Goal: Task Accomplishment & Management: Use online tool/utility

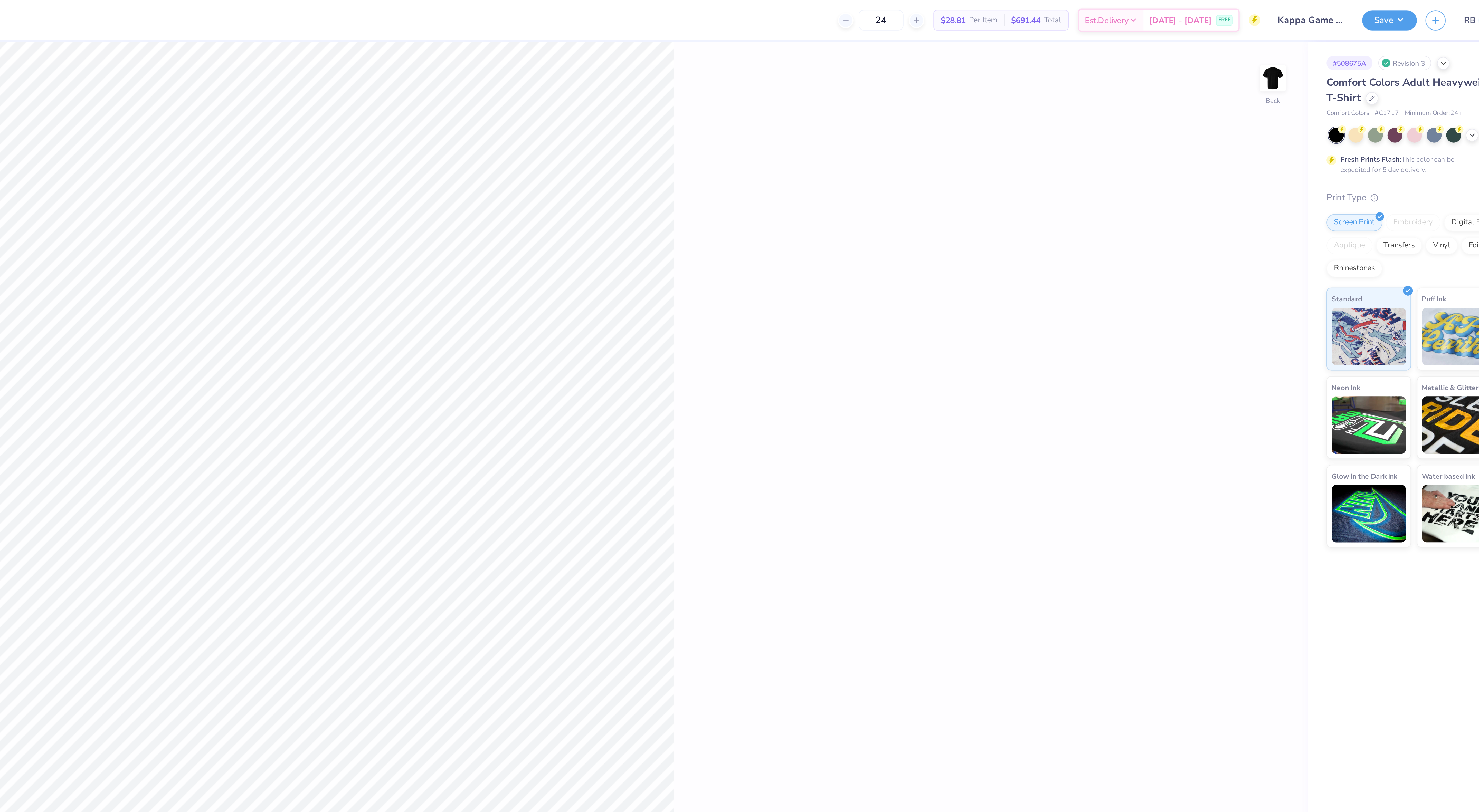
drag, startPoint x: 1199, startPoint y: 7, endPoint x: 1176, endPoint y: 12, distance: 23.5
click at [1176, 12] on div "24" at bounding box center [1192, 9] width 38 height 9
type input "145"
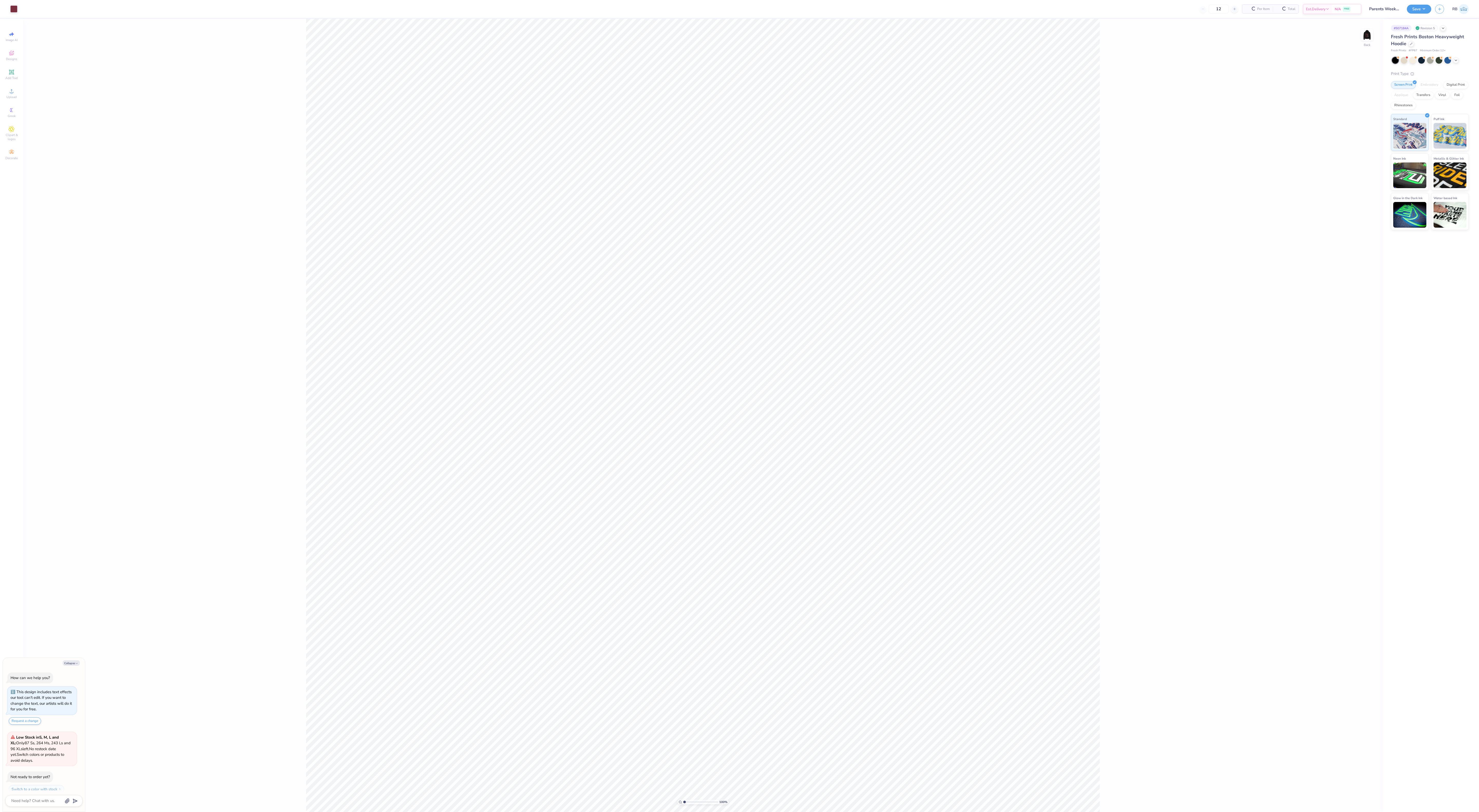
type textarea "x"
drag, startPoint x: 1205, startPoint y: 11, endPoint x: 1185, endPoint y: 10, distance: 20.0
click at [1185, 10] on div "12" at bounding box center [1197, 9] width 38 height 9
type input "39"
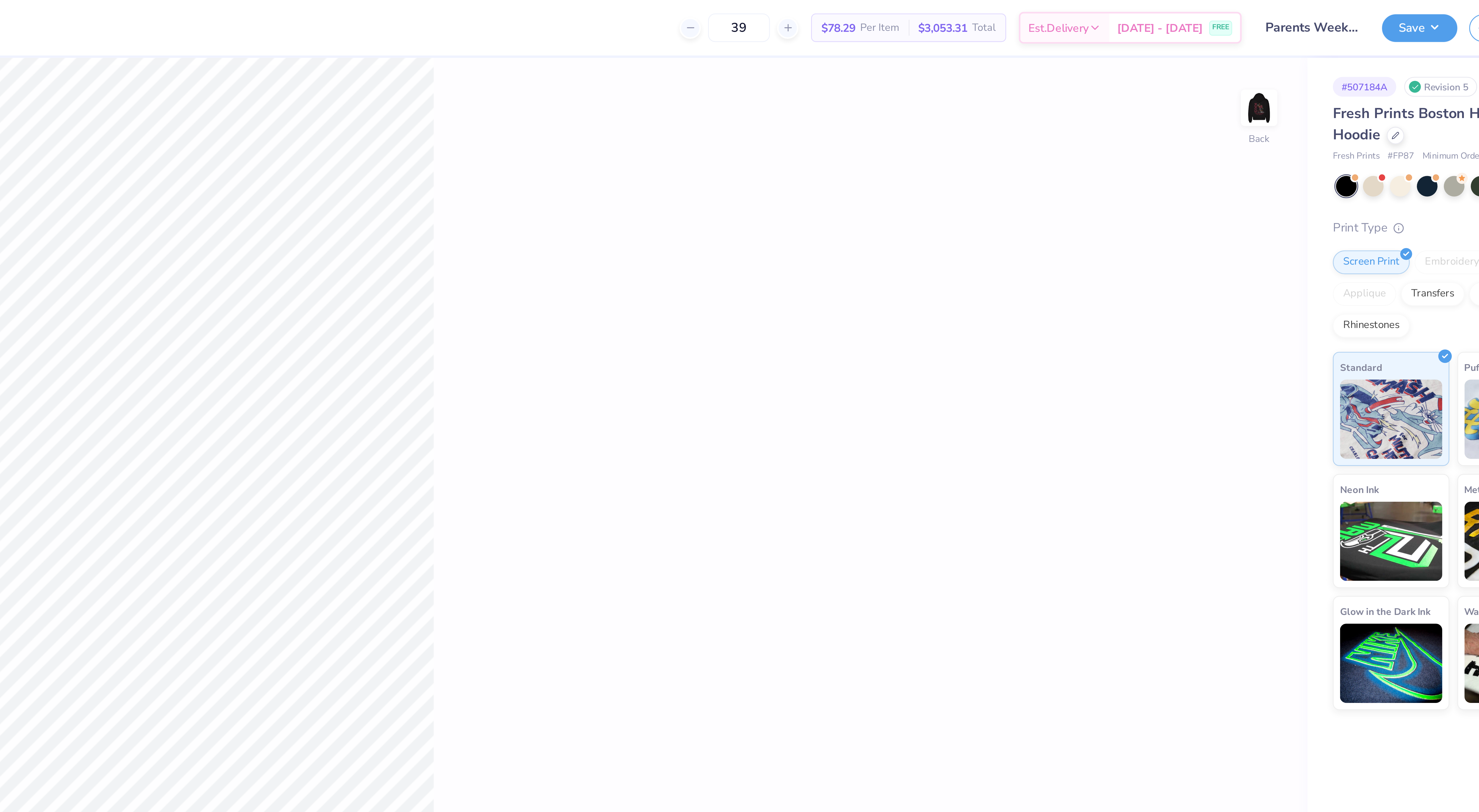
type textarea "x"
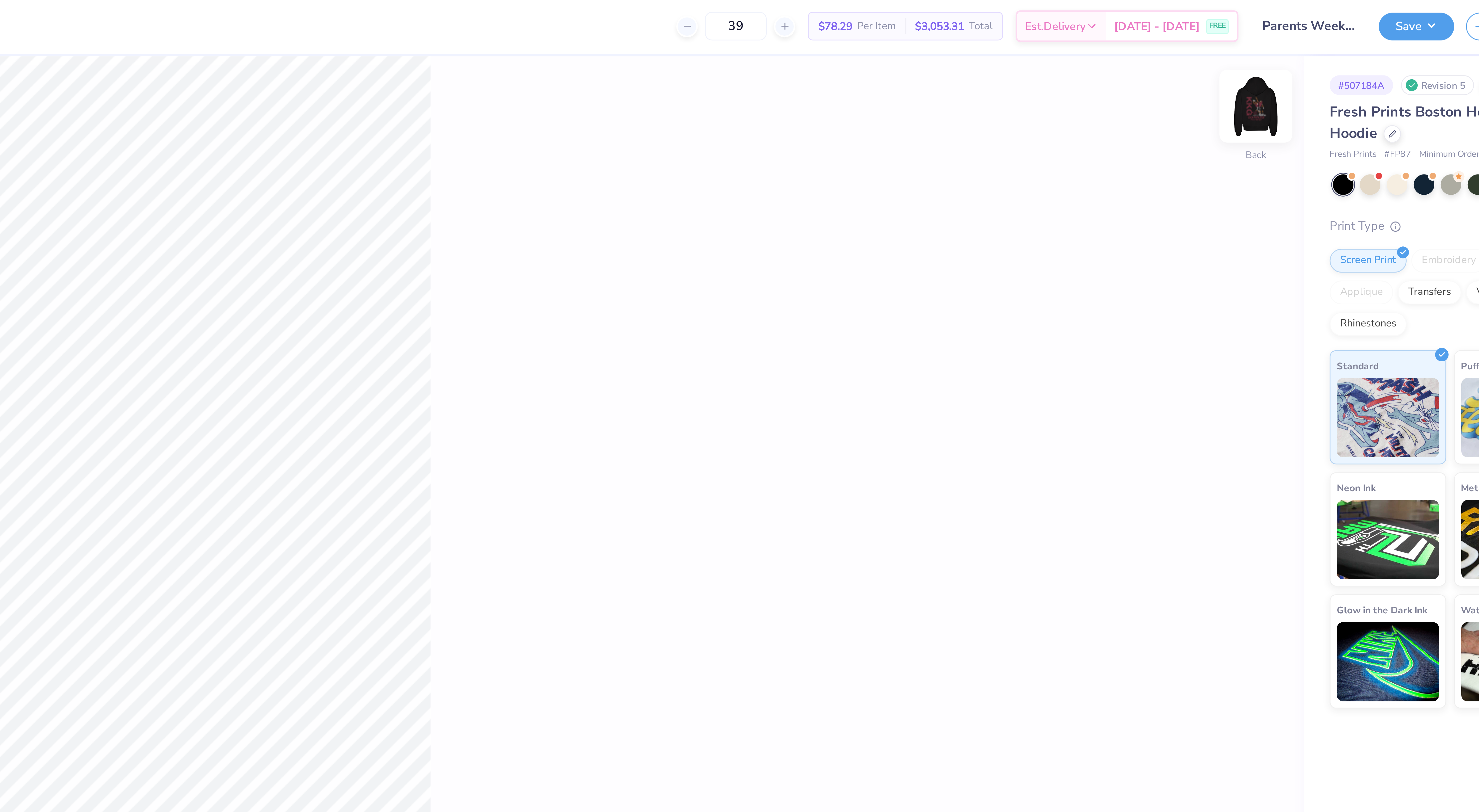
type input "39"
click at [1365, 38] on img at bounding box center [1367, 35] width 21 height 21
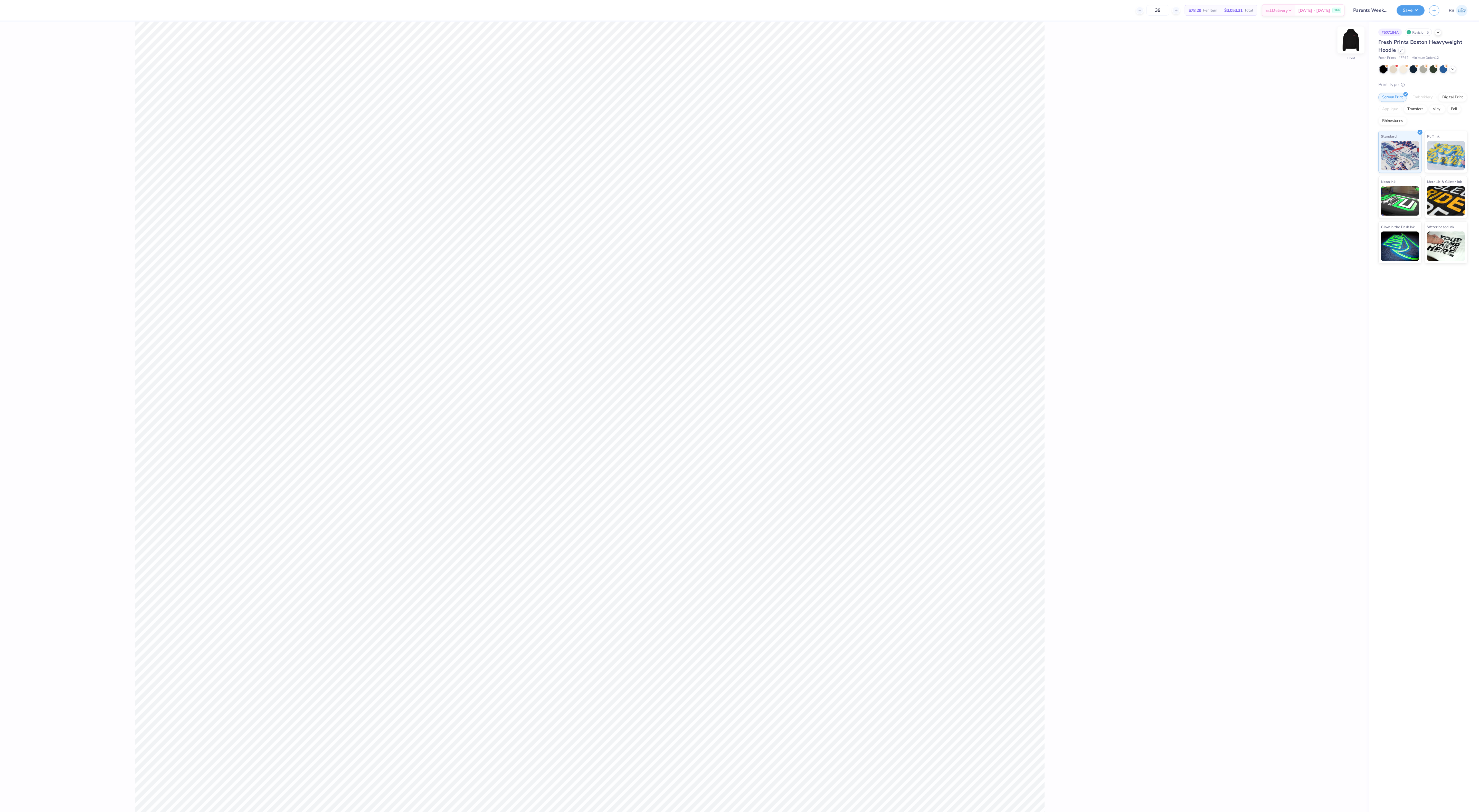
click at [1371, 40] on img at bounding box center [1367, 35] width 21 height 21
click at [1364, 39] on img at bounding box center [1367, 35] width 10 height 10
type textarea "x"
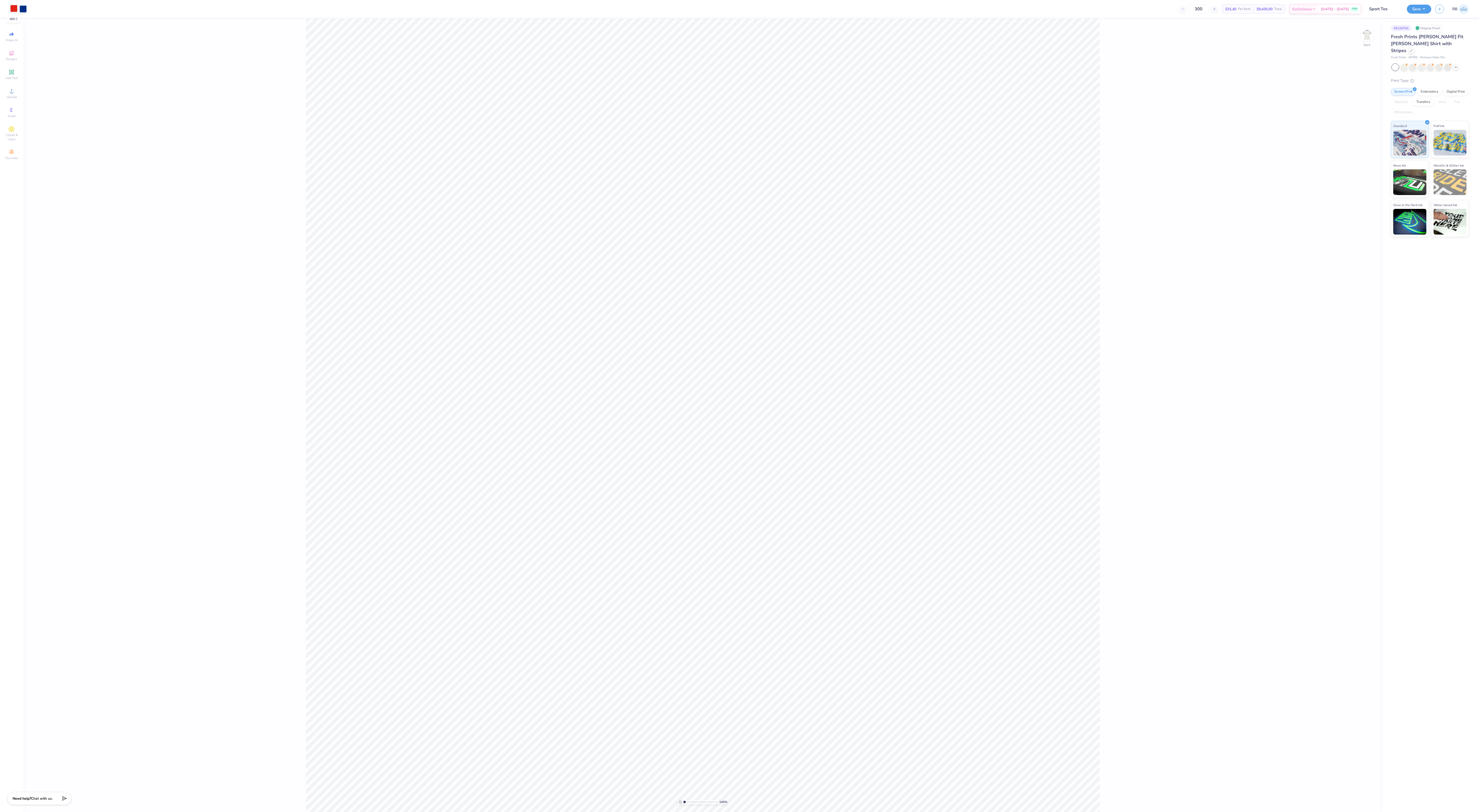
click at [11, 10] on div at bounding box center [14, 8] width 7 height 7
click at [69, 66] on div at bounding box center [69, 63] width 7 height 7
click at [22, 10] on div at bounding box center [23, 8] width 7 height 7
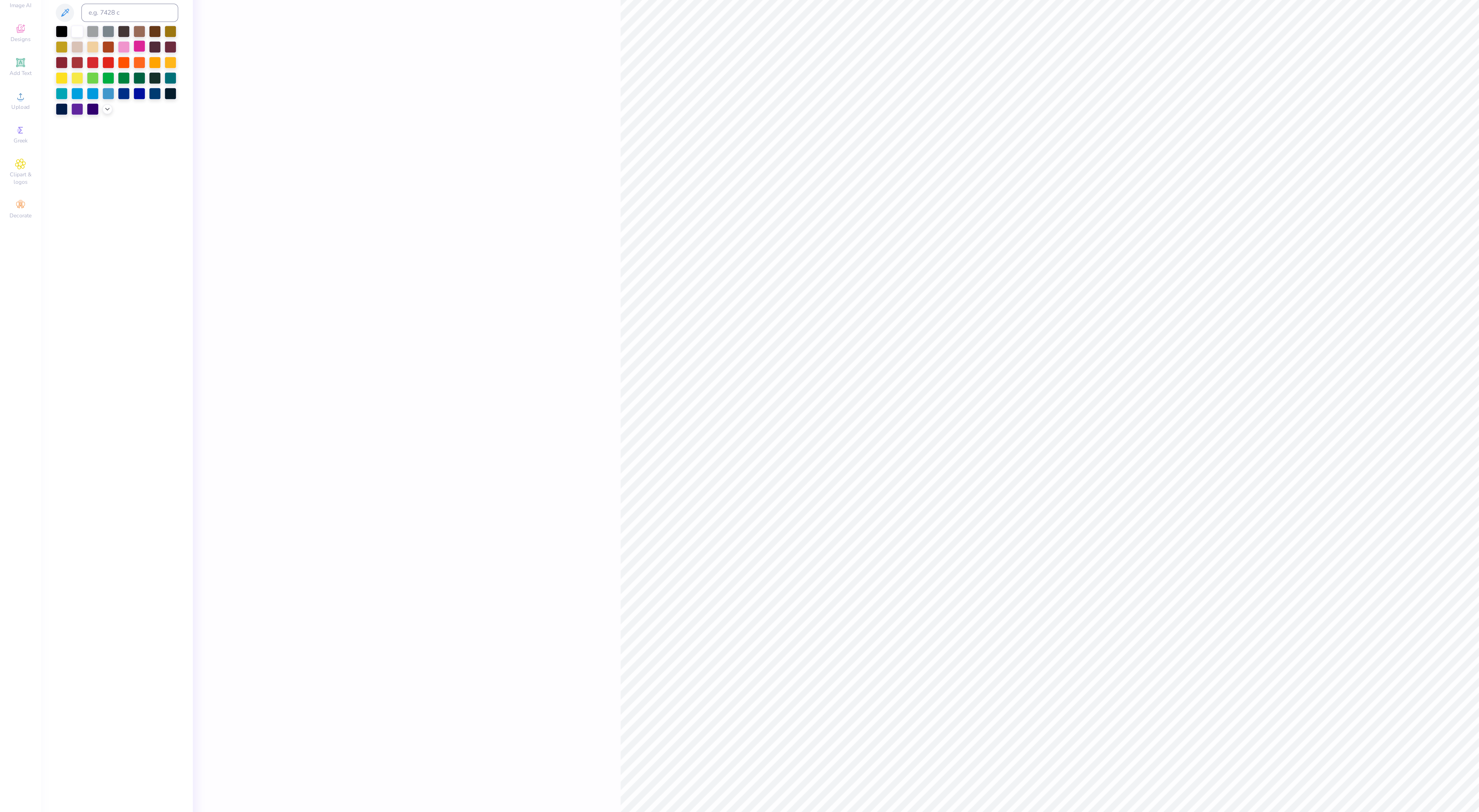
click at [75, 61] on div at bounding box center [79, 63] width 7 height 7
click at [6, 159] on span "Decorate" at bounding box center [11, 158] width 12 height 4
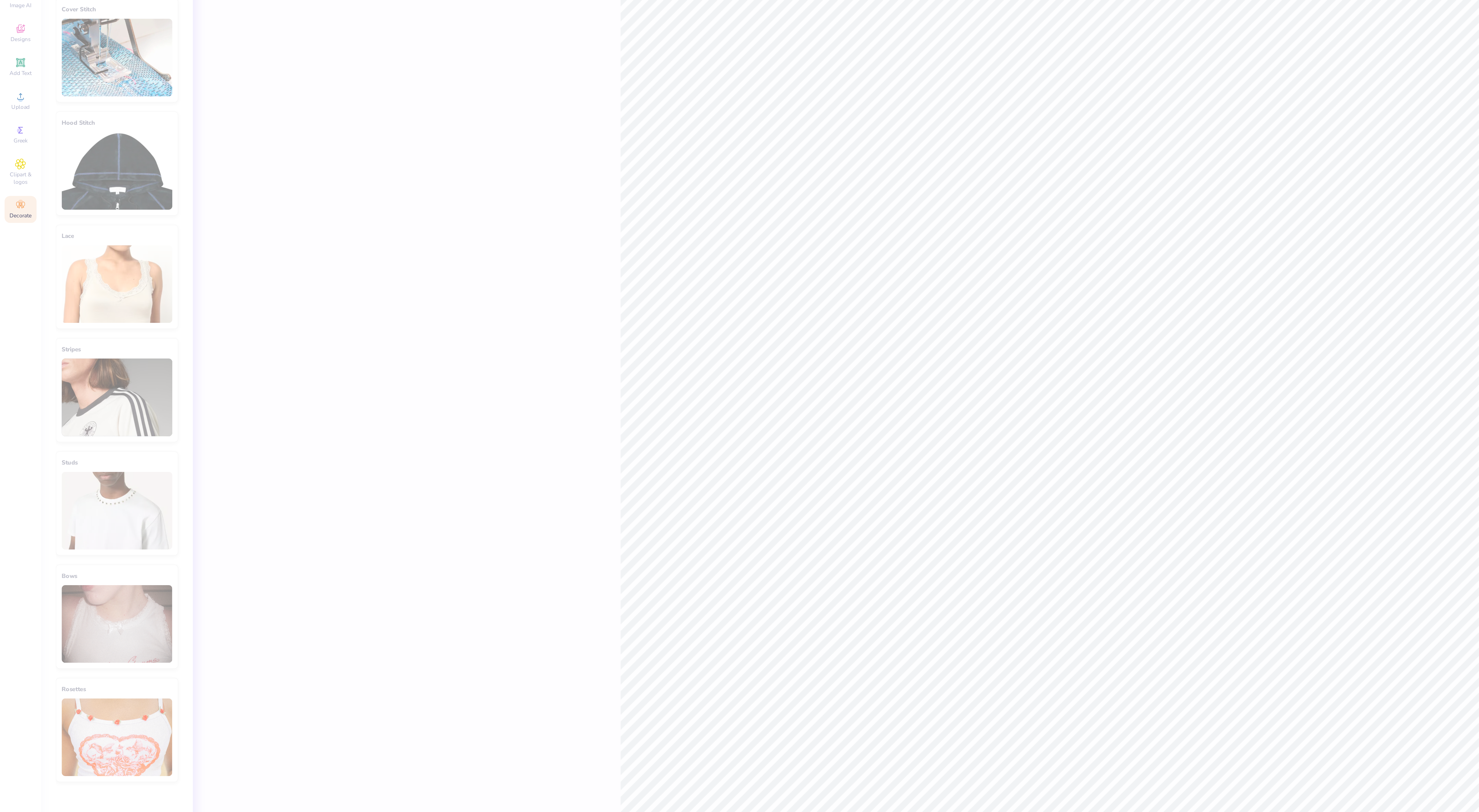
click at [208, 277] on div "100 % Back" at bounding box center [746, 415] width 1275 height 793
click at [134, 195] on div "100 % Back W 10.68 10.68 " H 11.41 11.41 " Y 2.15 2.15 " Center Middle Top Bott…" at bounding box center [746, 415] width 1275 height 793
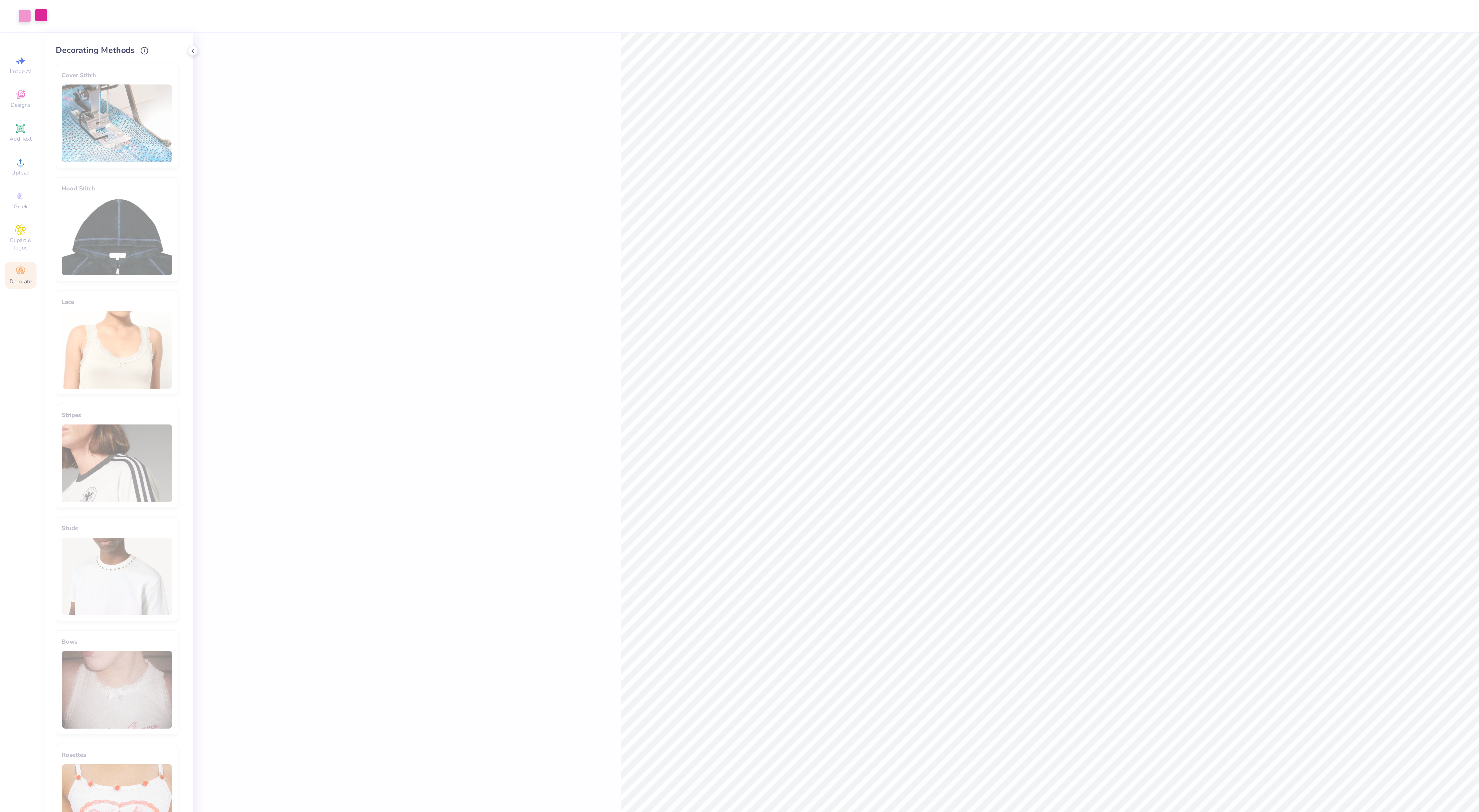
click at [23, 9] on div at bounding box center [23, 8] width 7 height 7
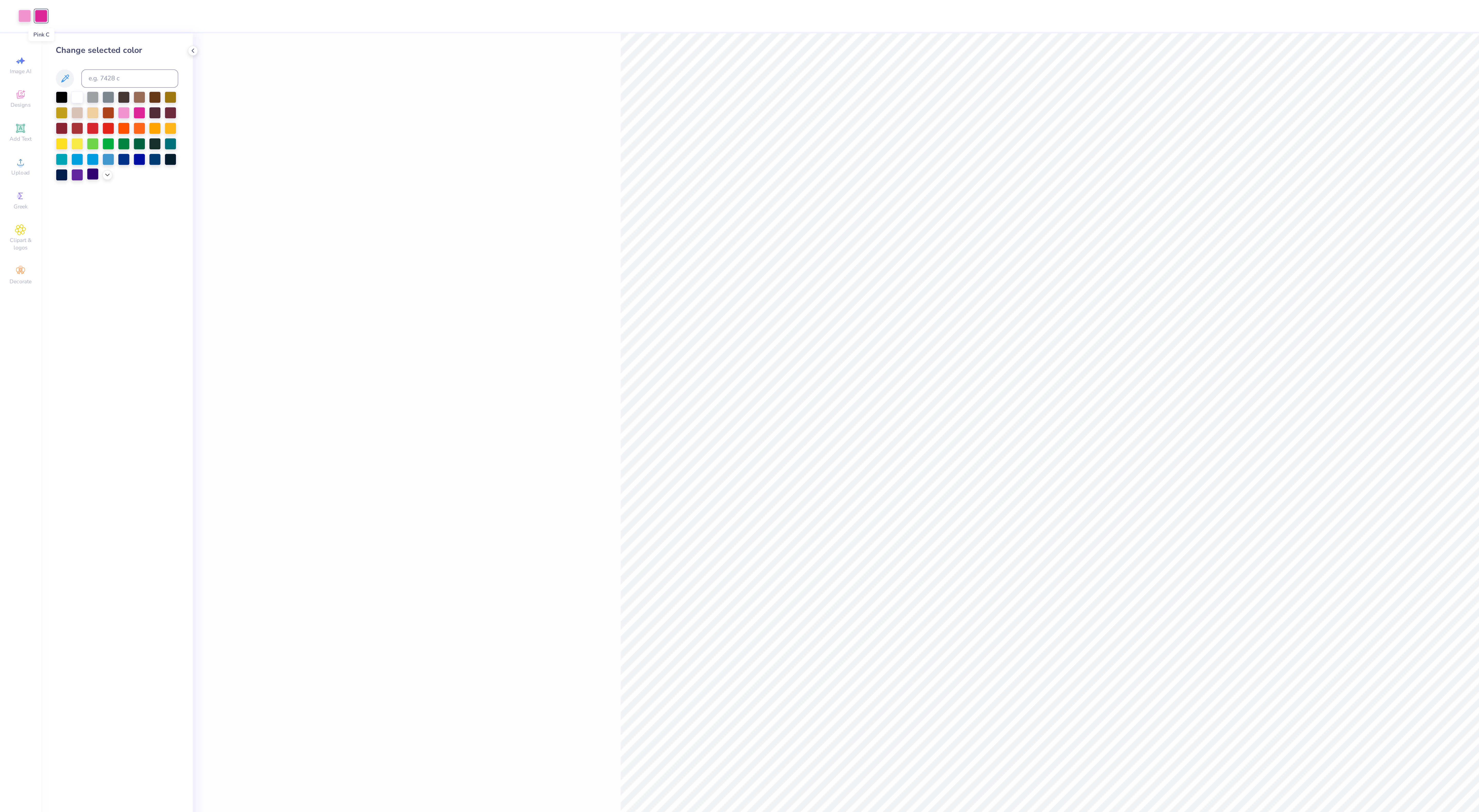
click at [52, 99] on div at bounding box center [52, 98] width 7 height 7
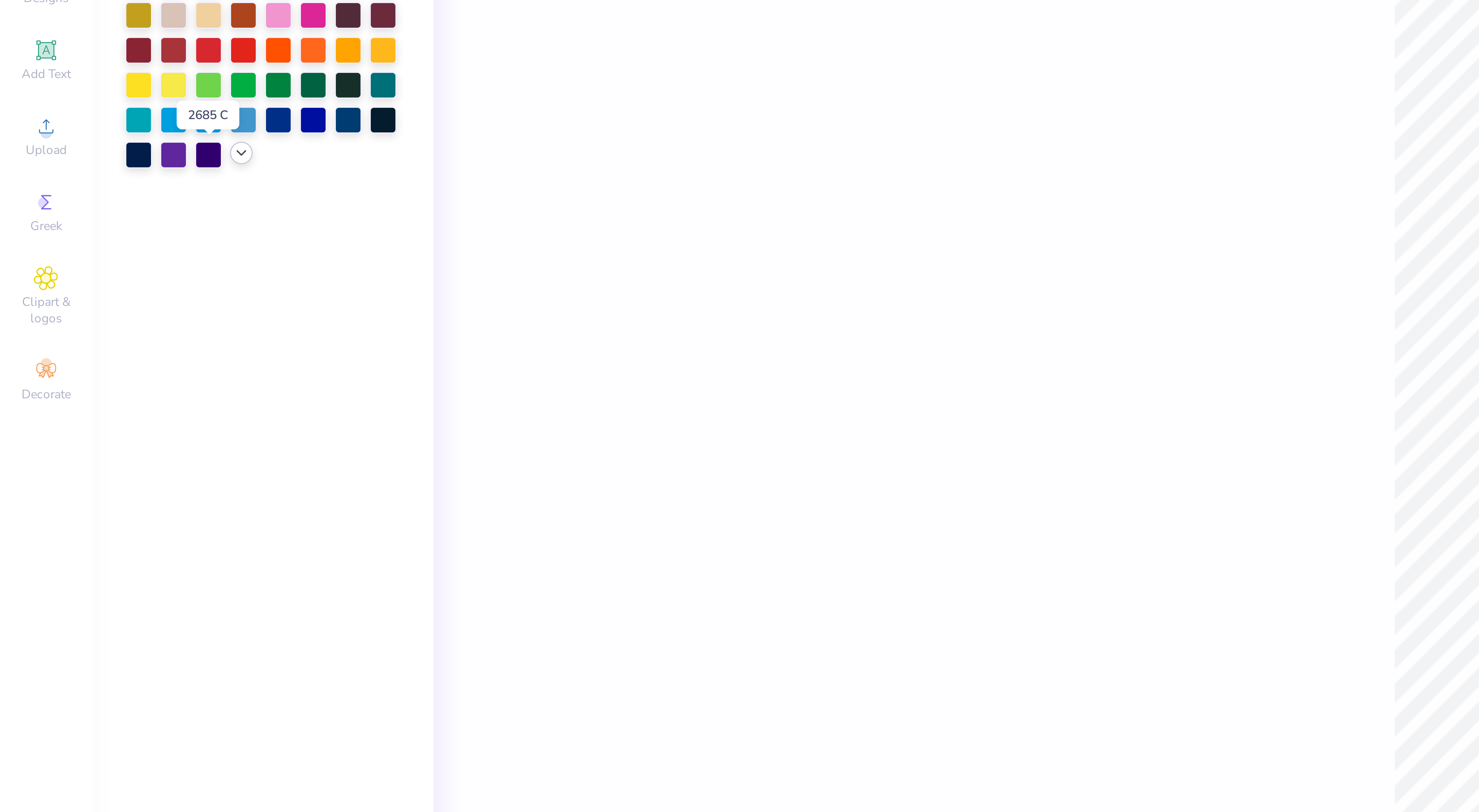
click at [61, 99] on icon at bounding box center [60, 98] width 4 height 4
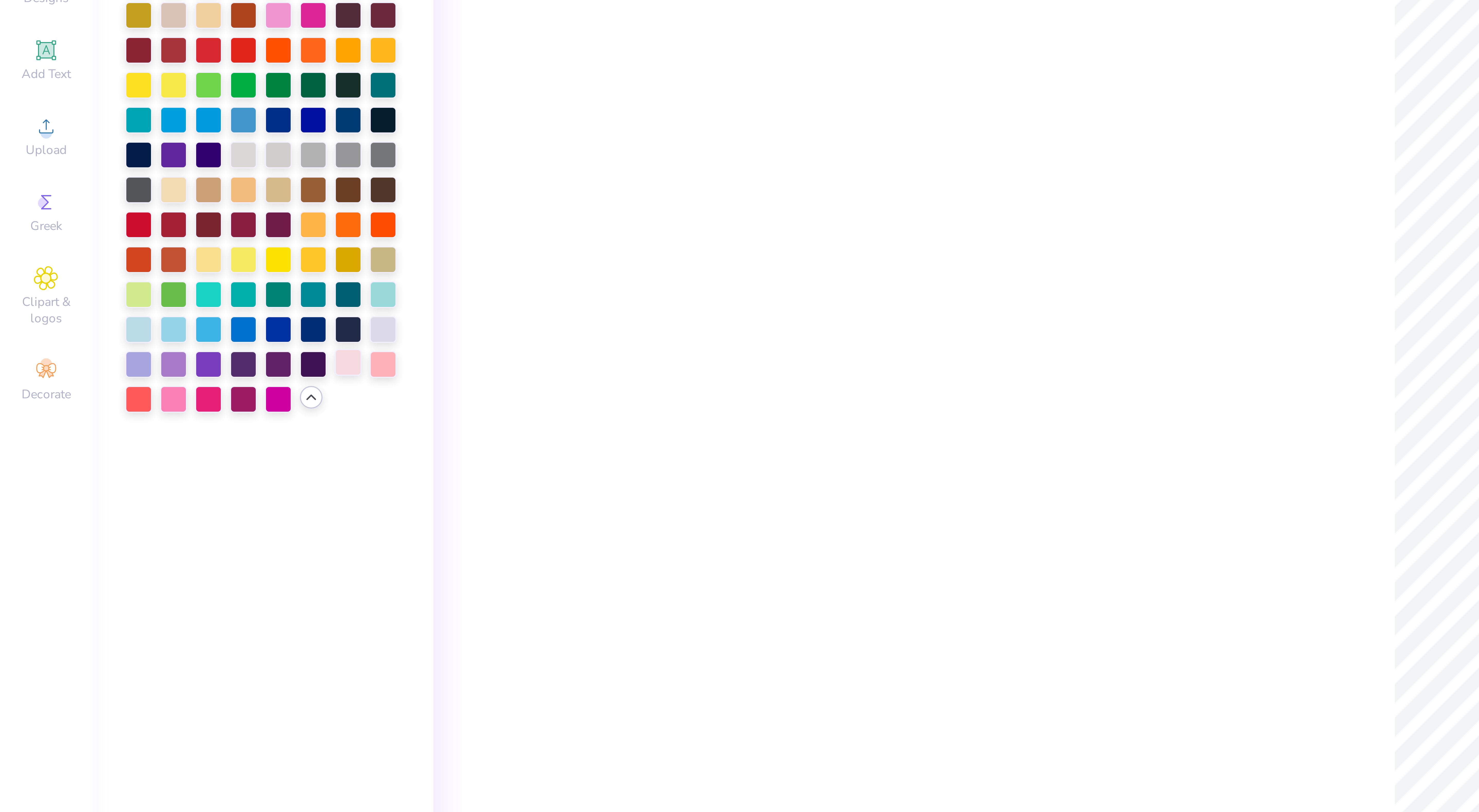
click at [89, 153] on div at bounding box center [87, 150] width 7 height 7
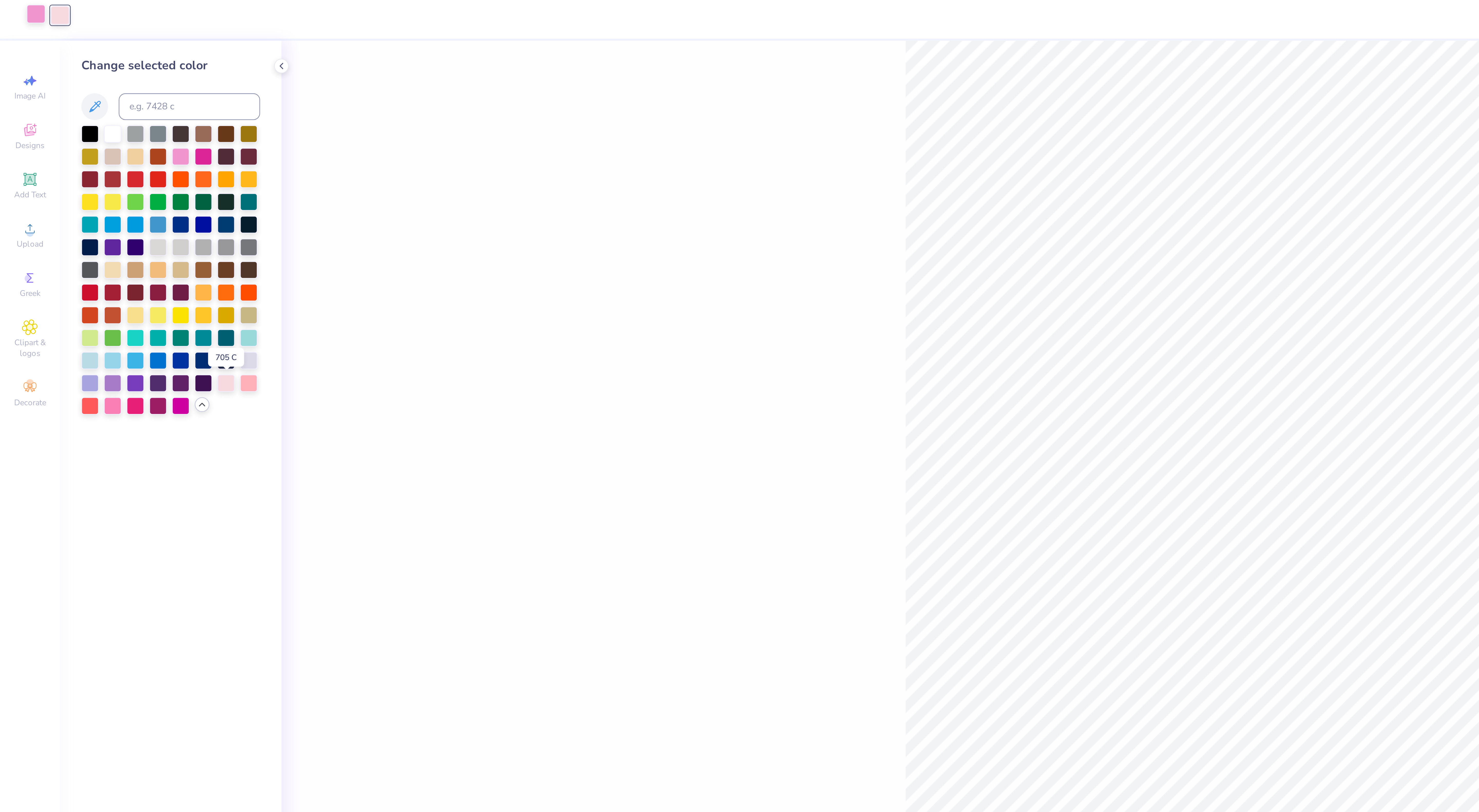
click at [16, 12] on div at bounding box center [14, 8] width 7 height 7
click at [20, 7] on div at bounding box center [23, 8] width 7 height 7
click at [45, 161] on div at bounding box center [44, 159] width 7 height 7
click at [14, 10] on div at bounding box center [14, 8] width 7 height 7
click at [87, 151] on div at bounding box center [87, 150] width 7 height 7
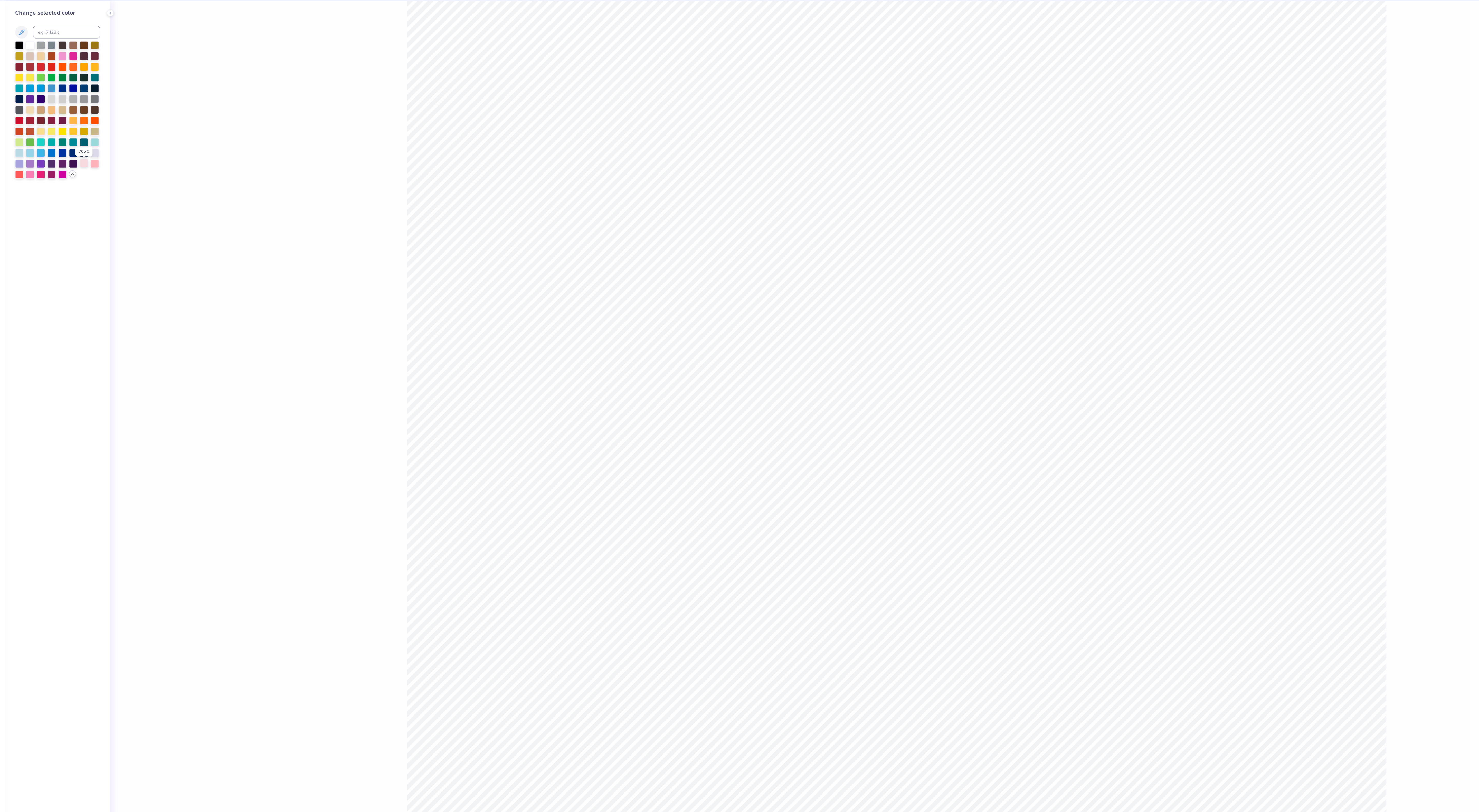
type input "1"
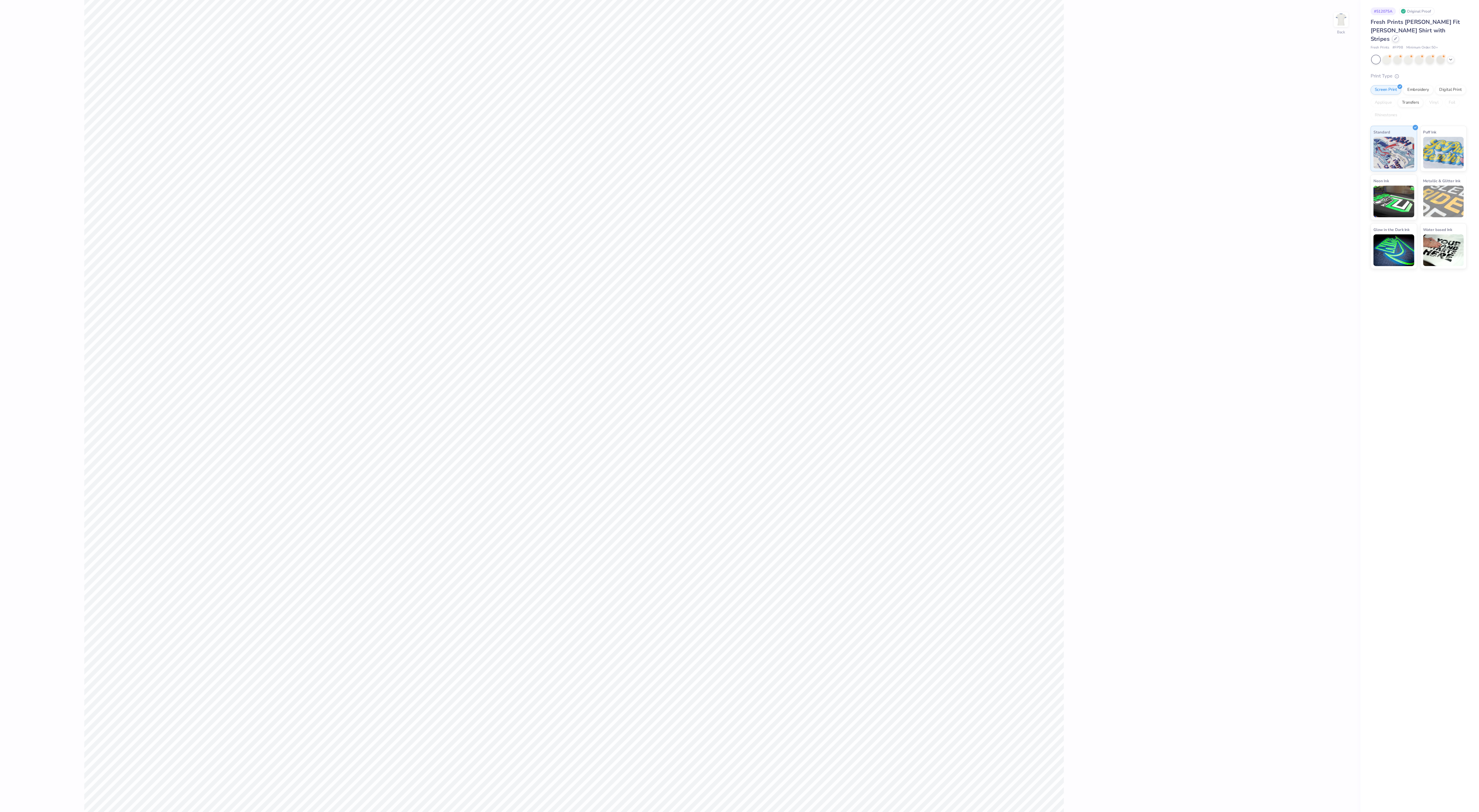
click at [1435, 46] on div "Fresh Prints [PERSON_NAME] Fit [PERSON_NAME] Shirt with Stripes" at bounding box center [1430, 44] width 78 height 21
click at [1414, 48] on div at bounding box center [1411, 50] width 6 height 6
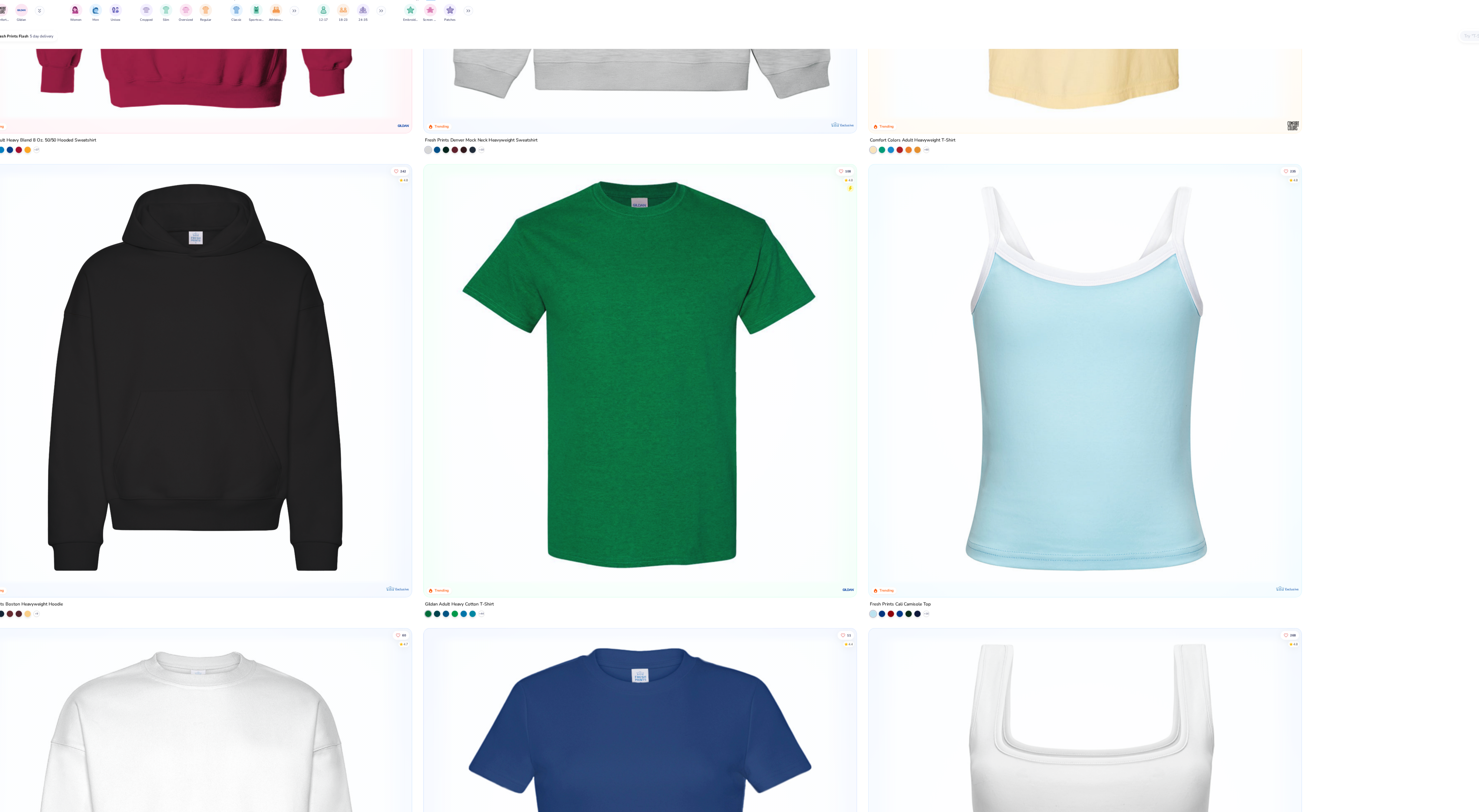
scroll to position [288, 0]
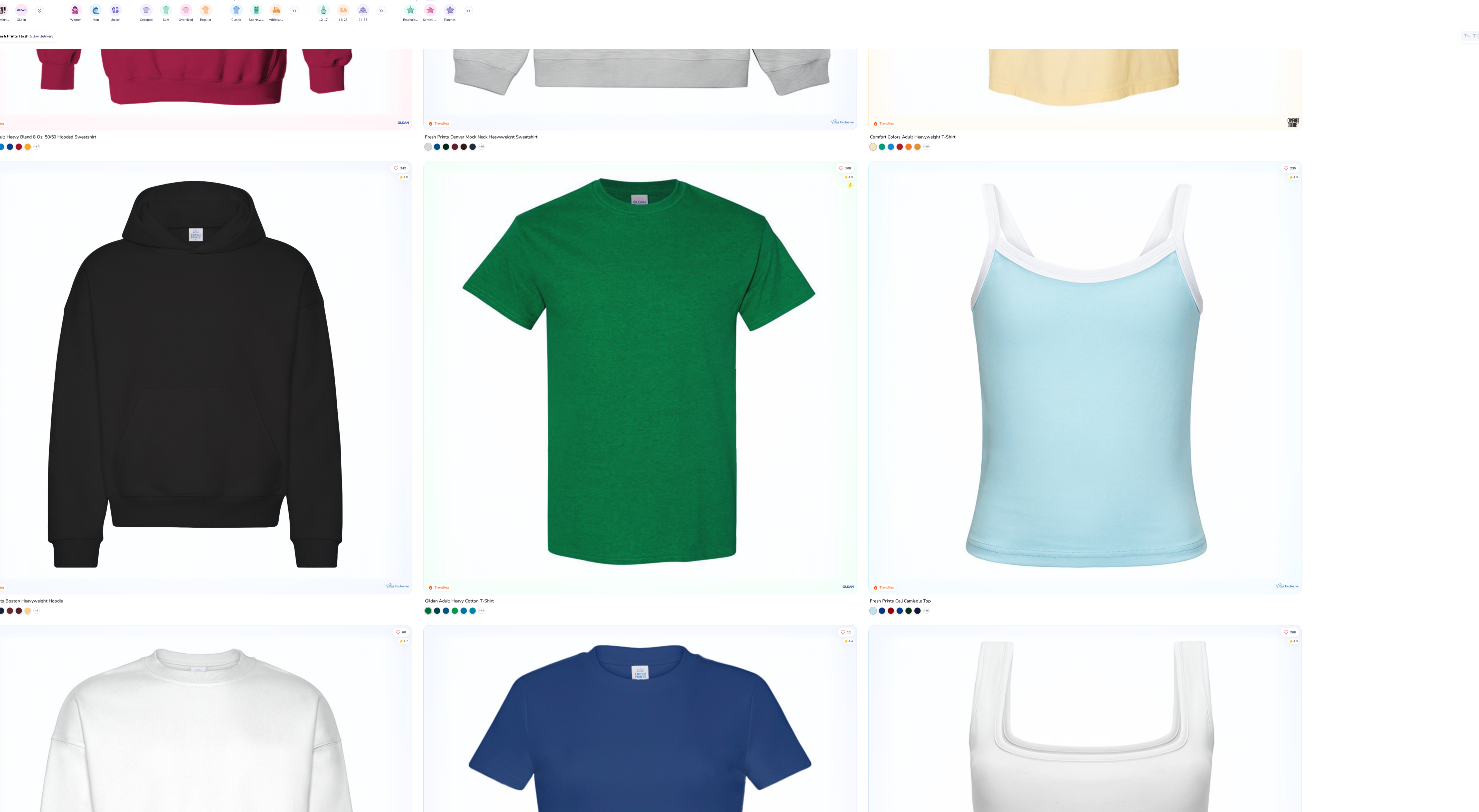
click at [1090, 376] on img at bounding box center [1109, 320] width 340 height 335
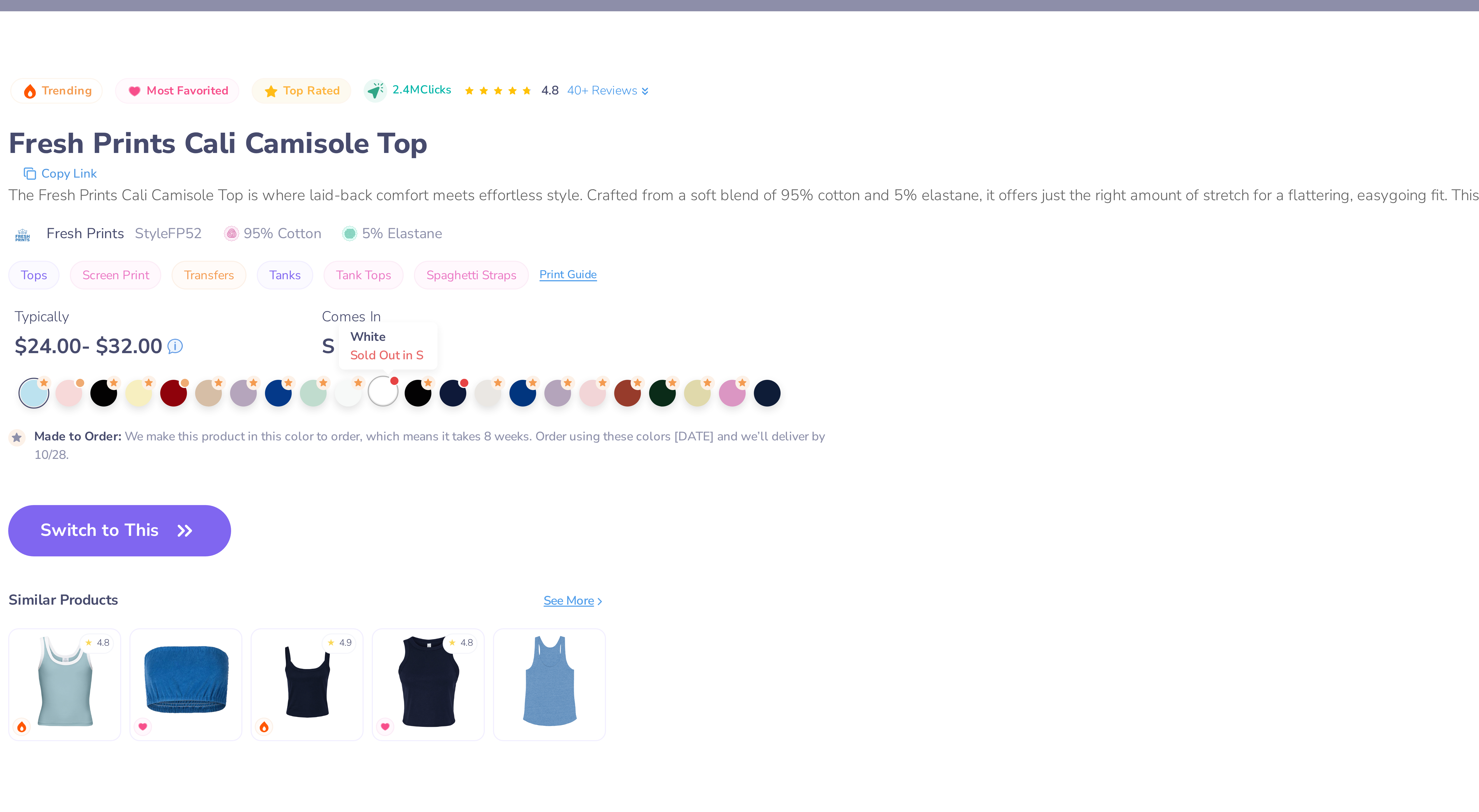
click at [265, 101] on div at bounding box center [265, 98] width 7 height 7
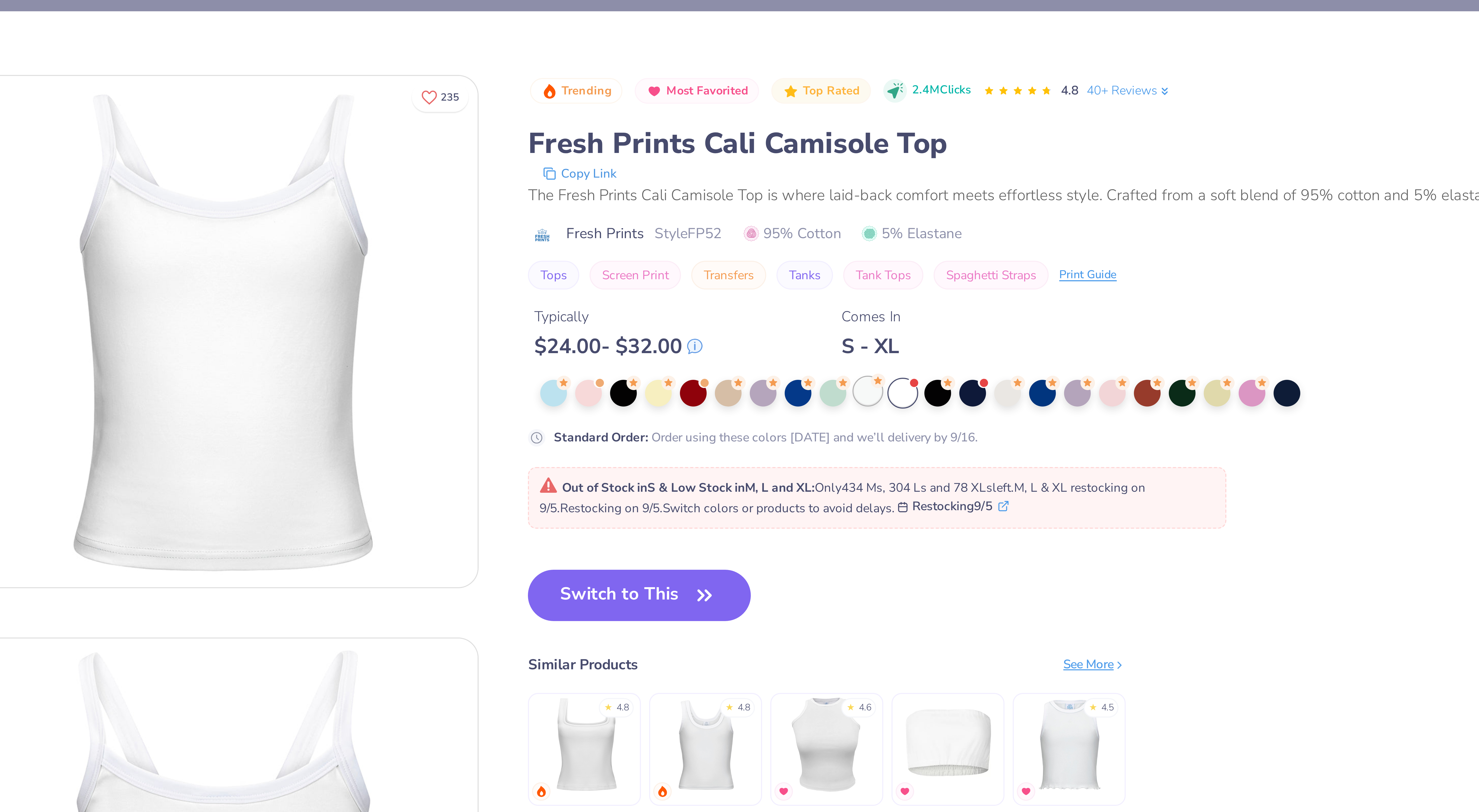
click at [258, 100] on div at bounding box center [256, 98] width 7 height 7
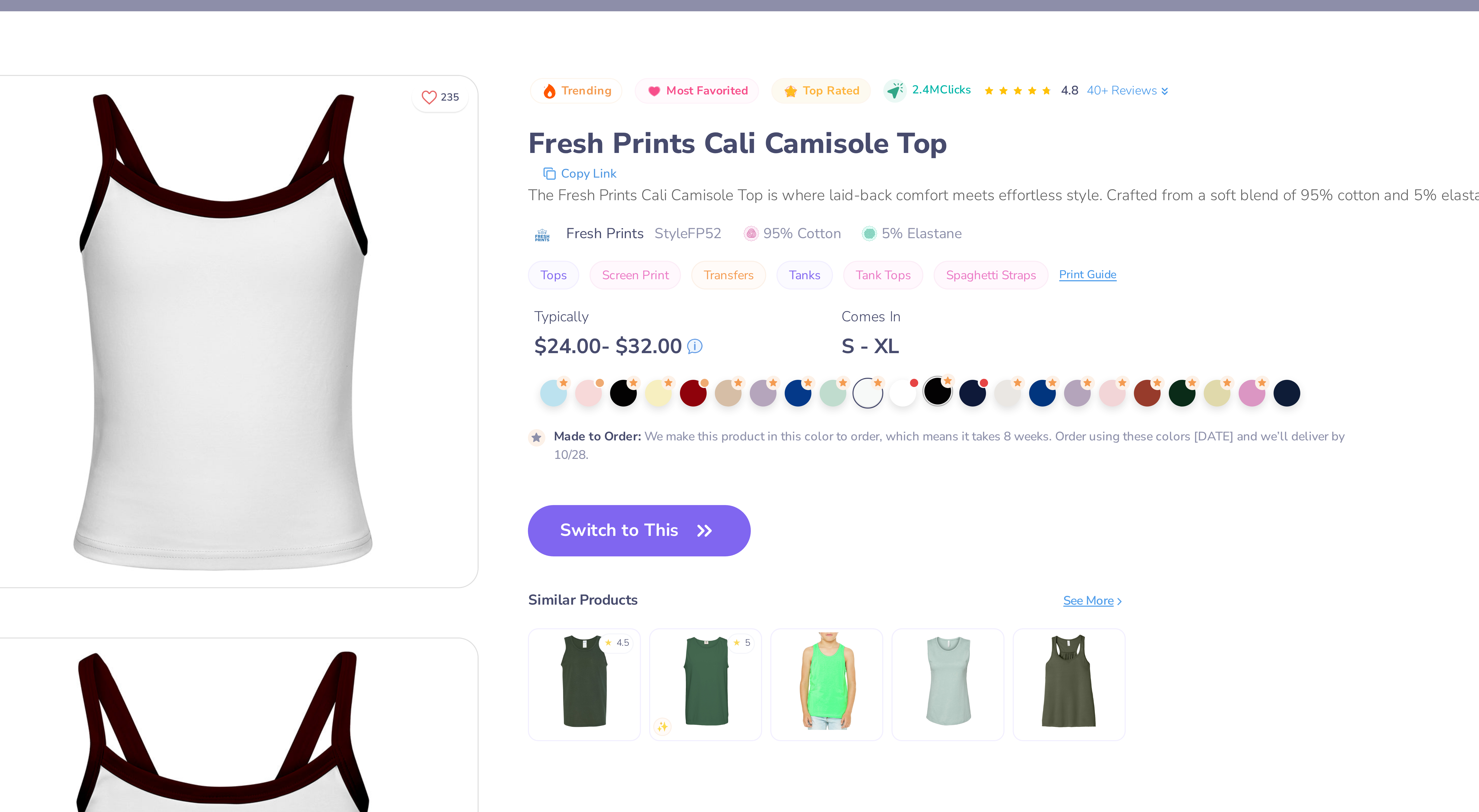
click at [273, 101] on div at bounding box center [273, 98] width 7 height 7
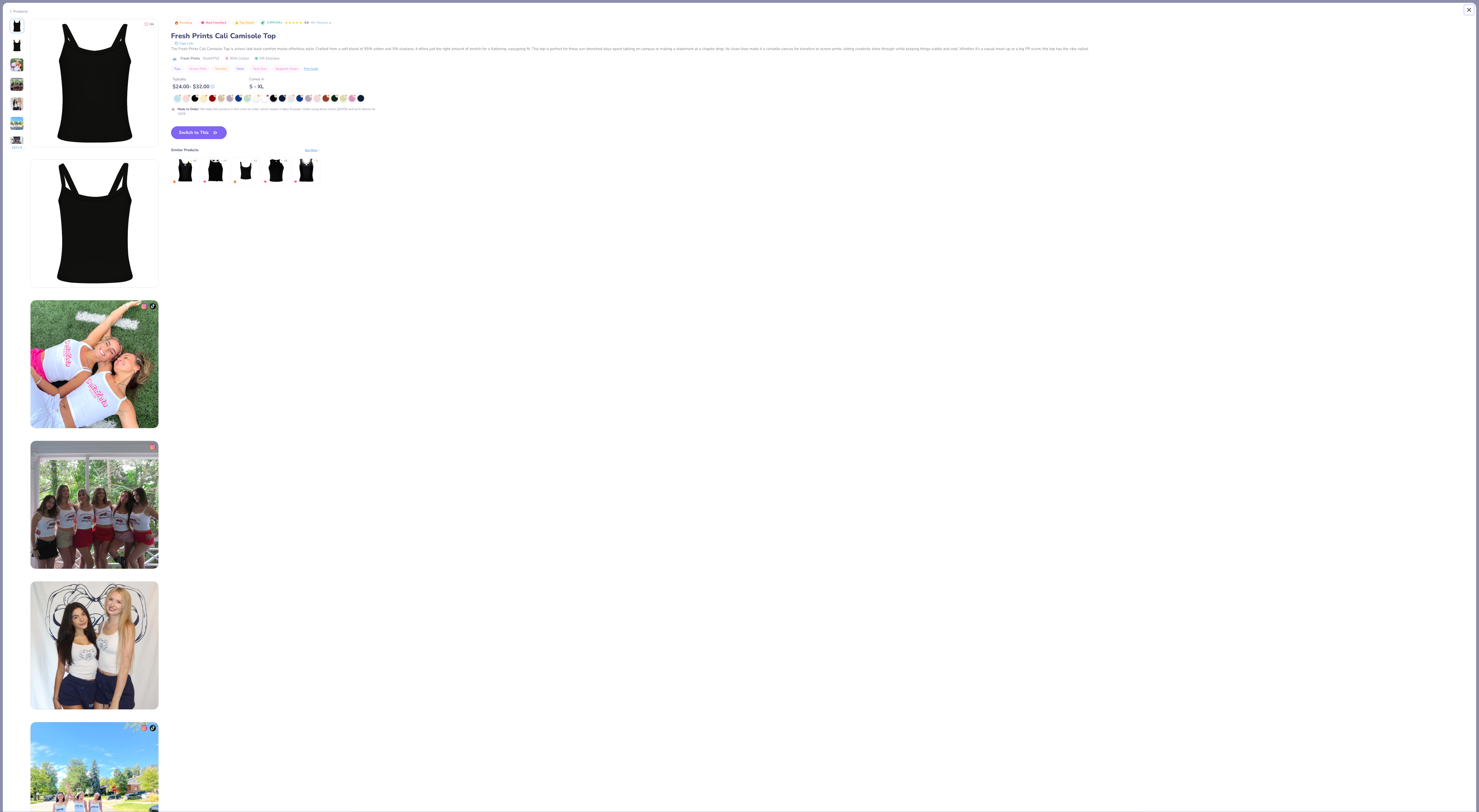
click at [1470, 8] on button "Close" at bounding box center [1469, 10] width 10 height 10
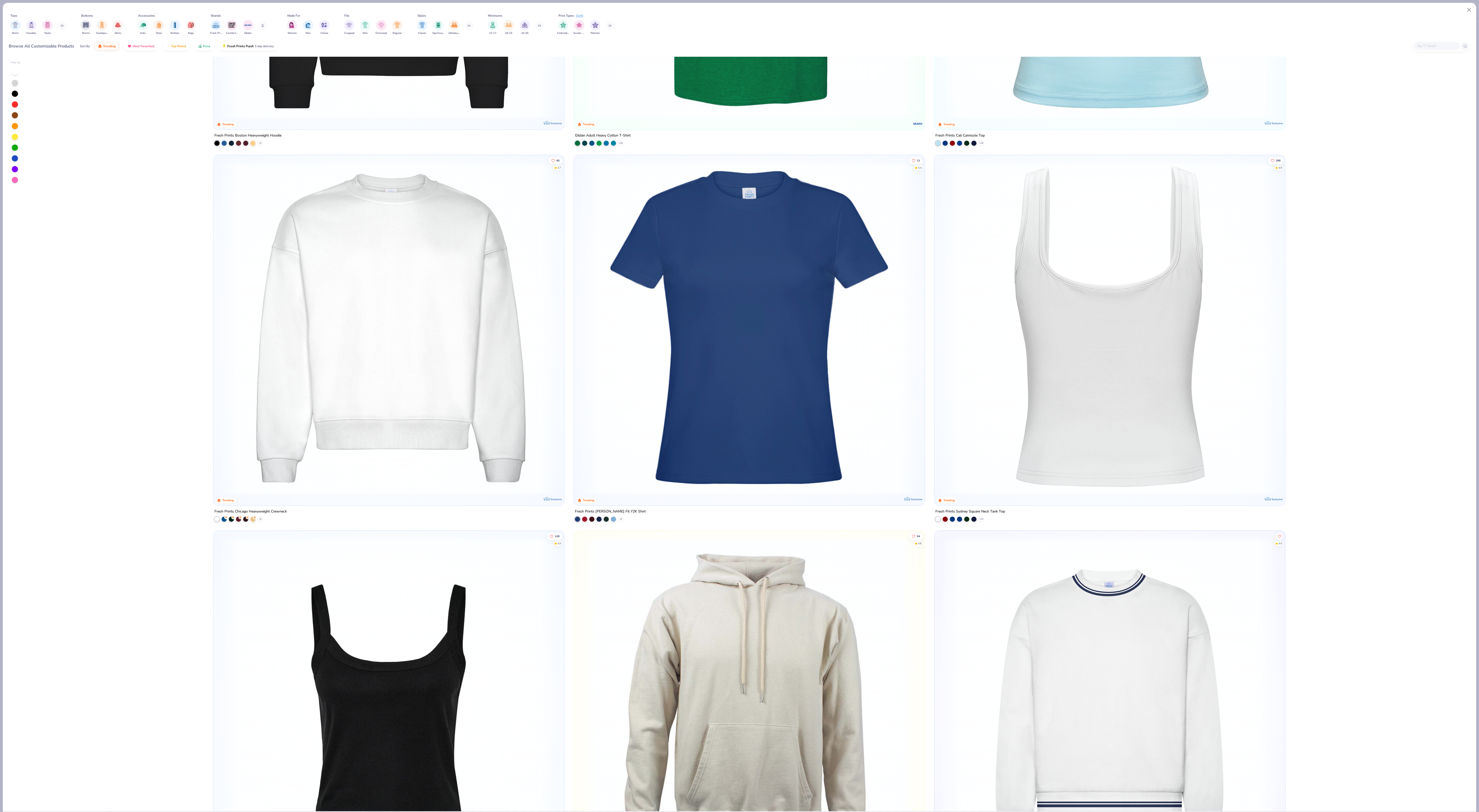
scroll to position [658, 0]
click at [795, 368] on img at bounding box center [749, 327] width 340 height 335
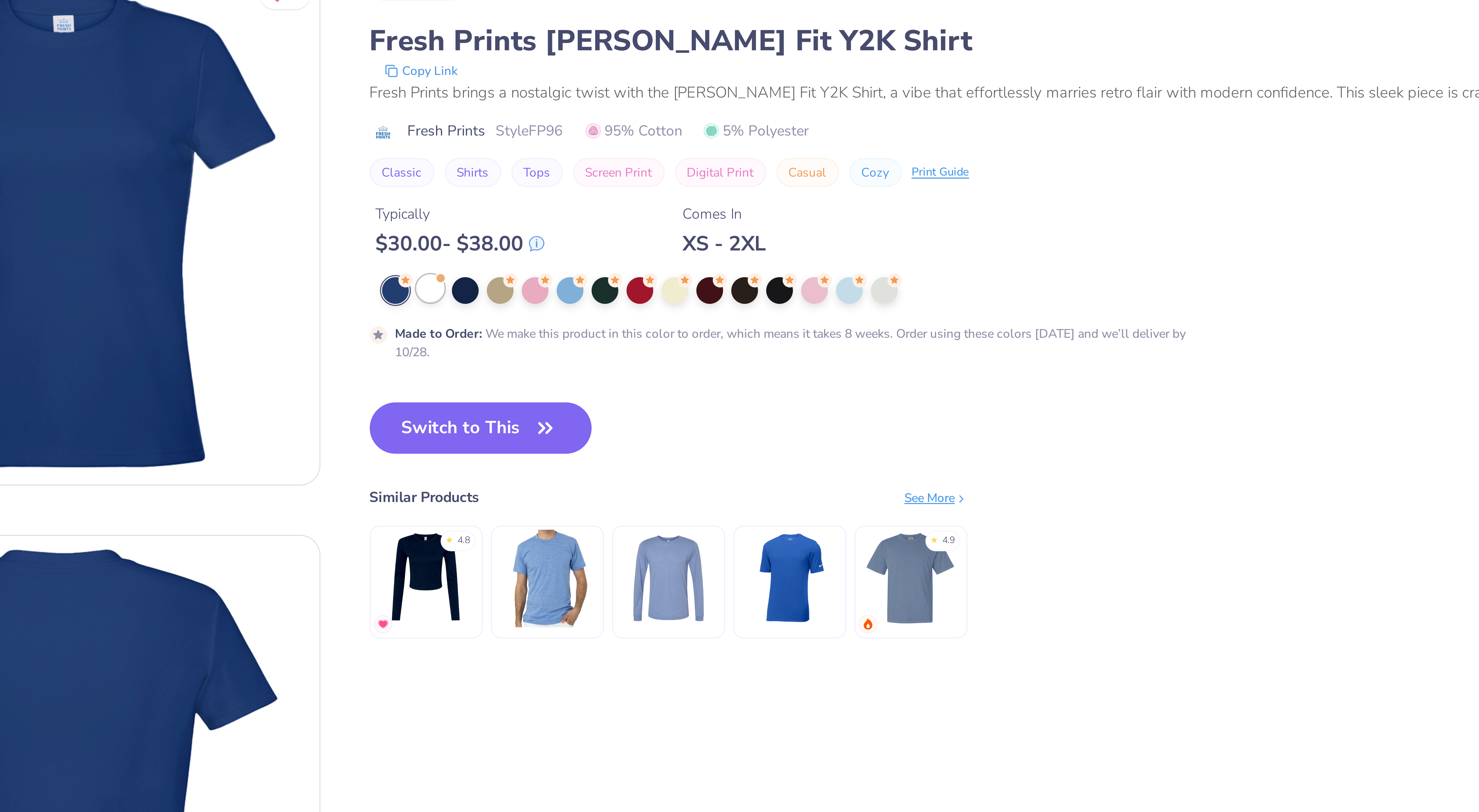
click at [184, 100] on div at bounding box center [184, 98] width 7 height 7
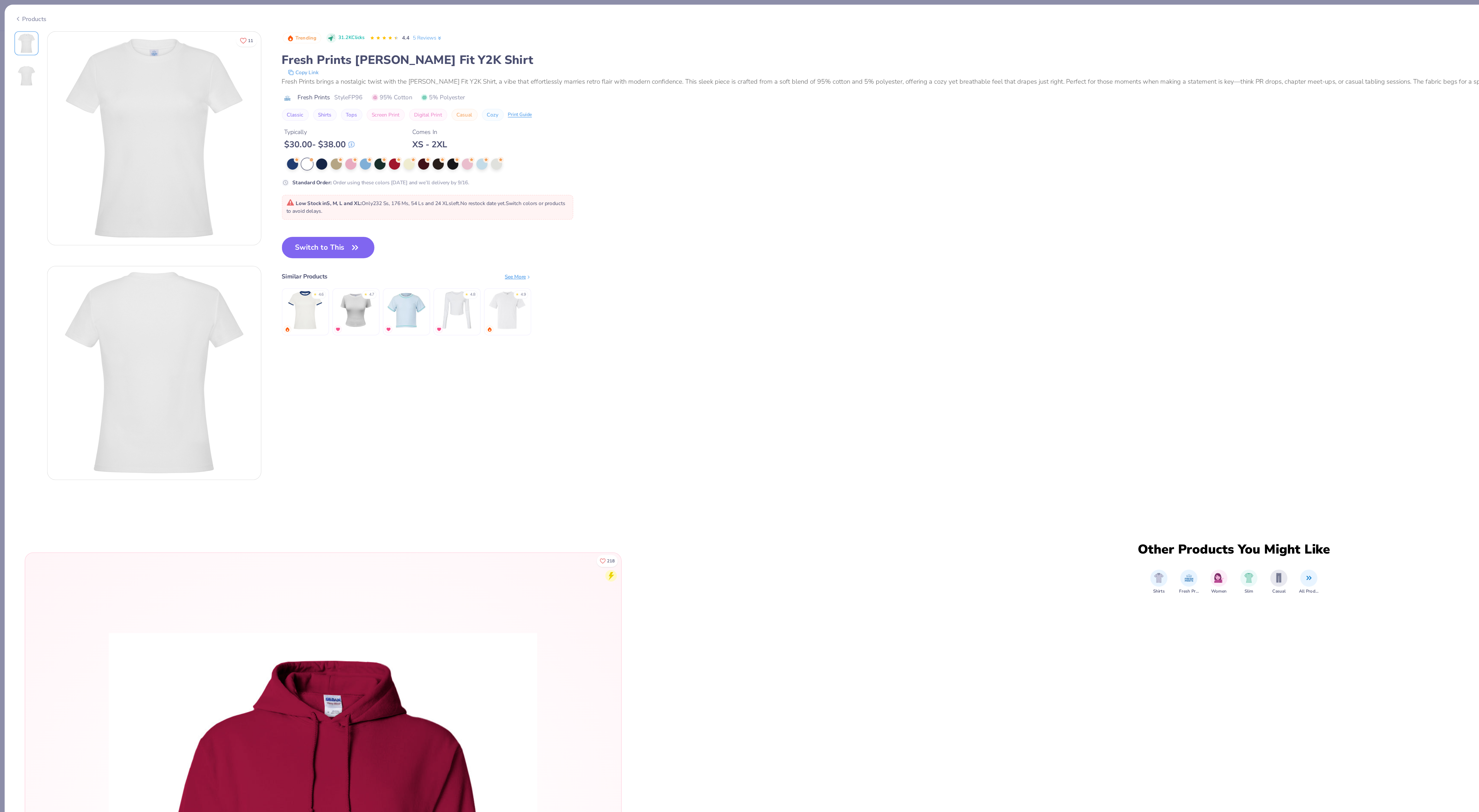
click at [195, 140] on div "Trending 31.2K Clicks 4.4 5 Reviews Fresh Prints Naomi Slim Fit Y2K Shirt Copy …" at bounding box center [819, 115] width 1302 height 193
click at [195, 145] on button "Switch to This" at bounding box center [196, 148] width 56 height 13
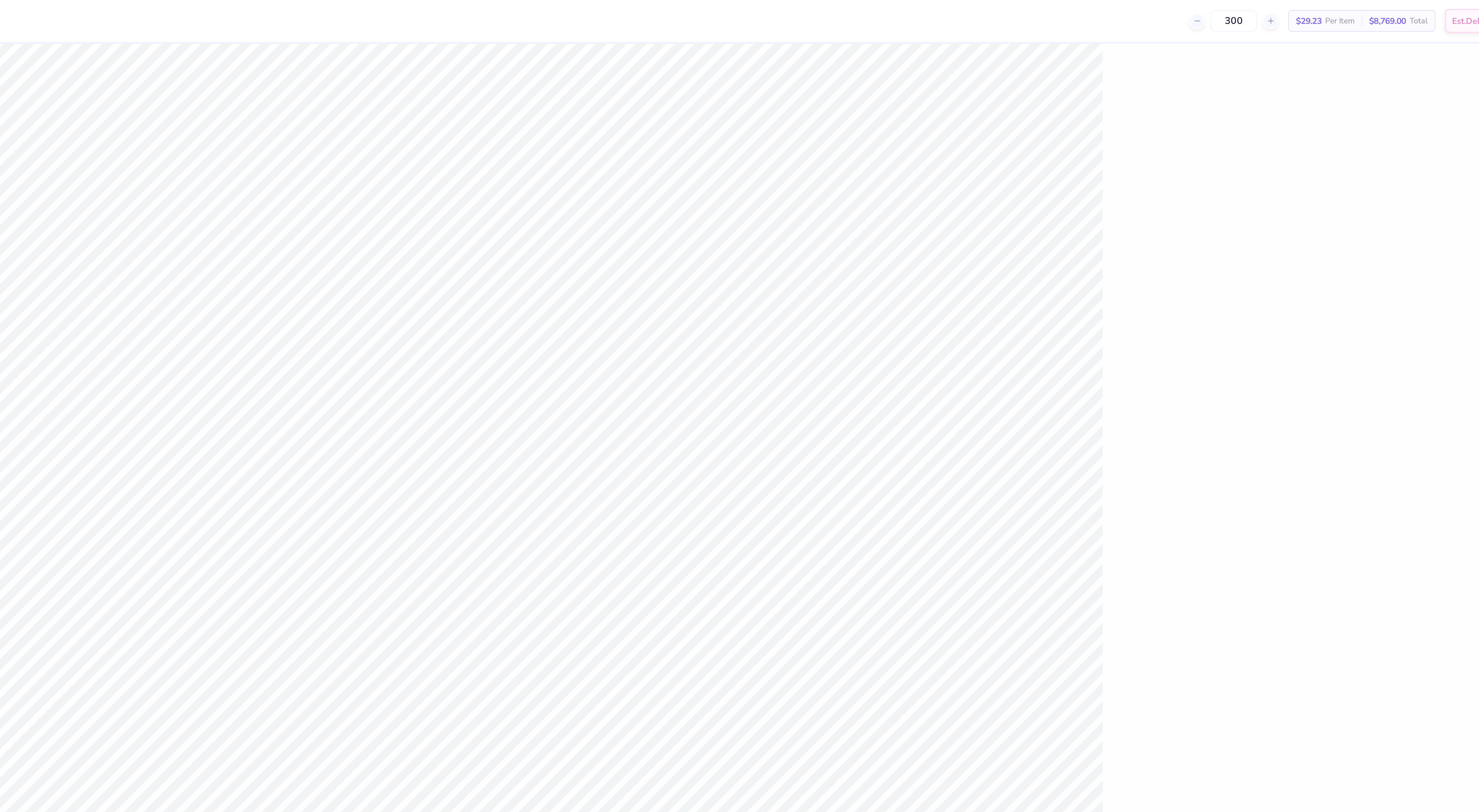
type textarea "x"
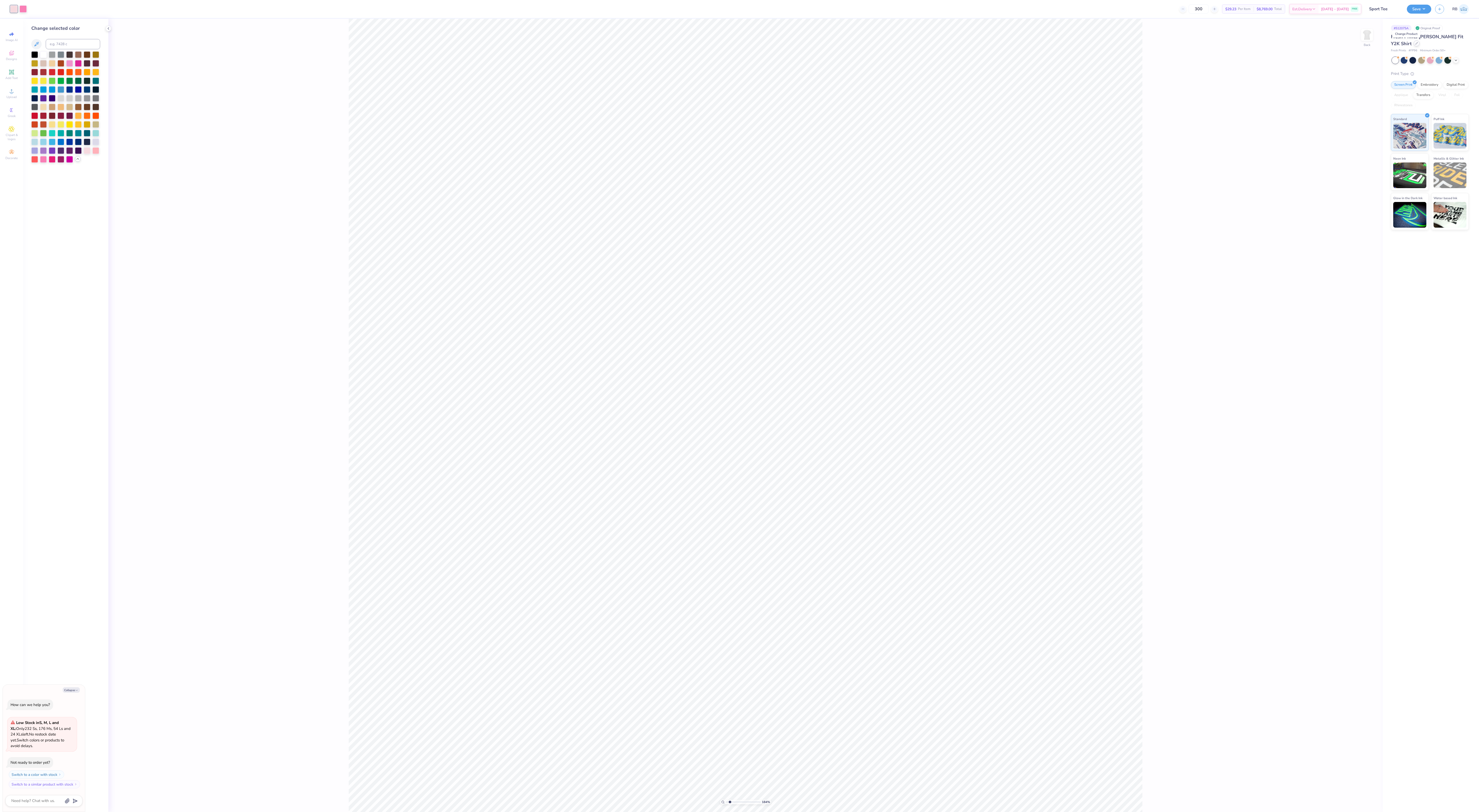
click at [1415, 42] on icon at bounding box center [1416, 43] width 2 height 2
type input "1.83522410896764"
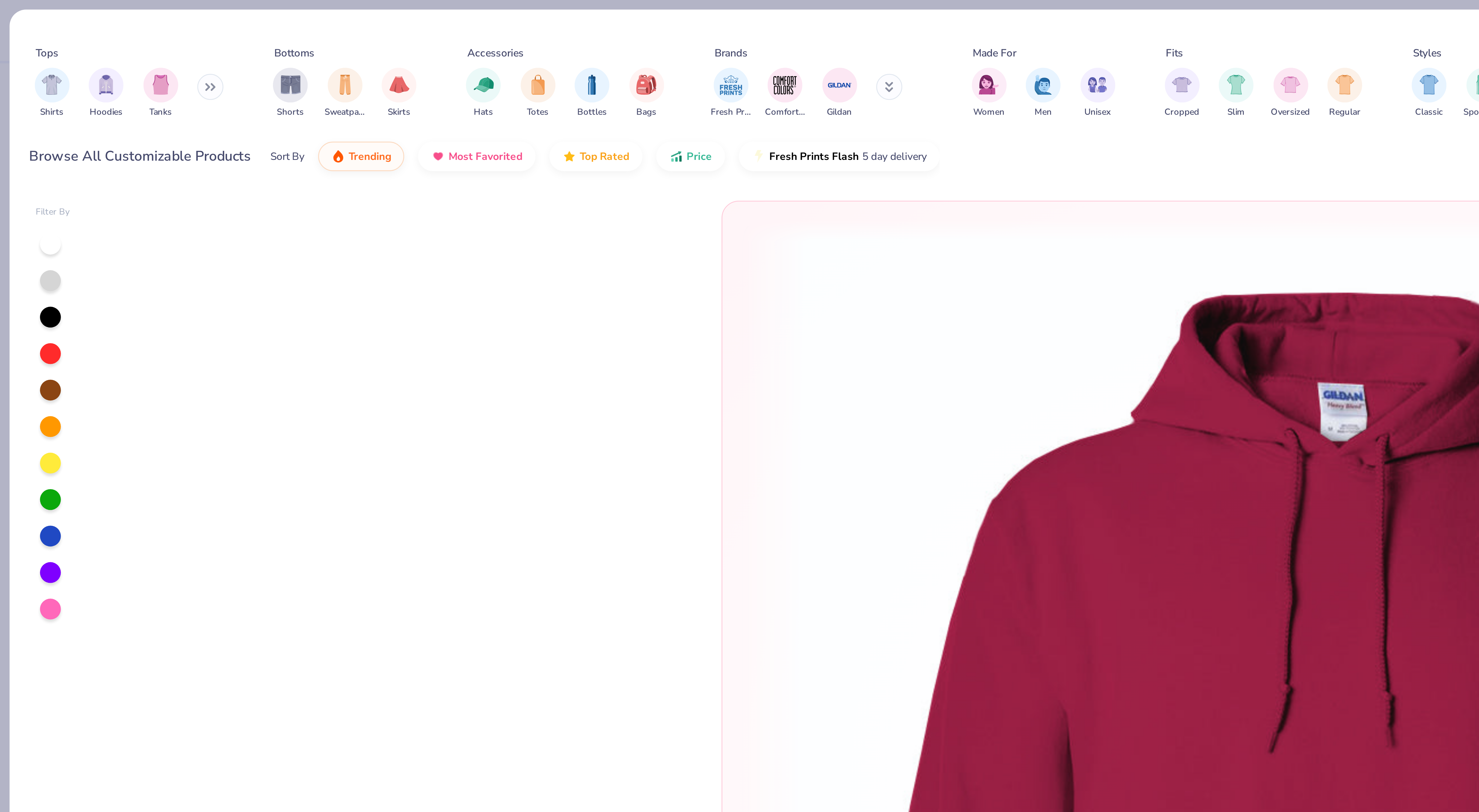
type textarea "x"
click at [47, 26] on img "filter for Tanks" at bounding box center [48, 25] width 6 height 6
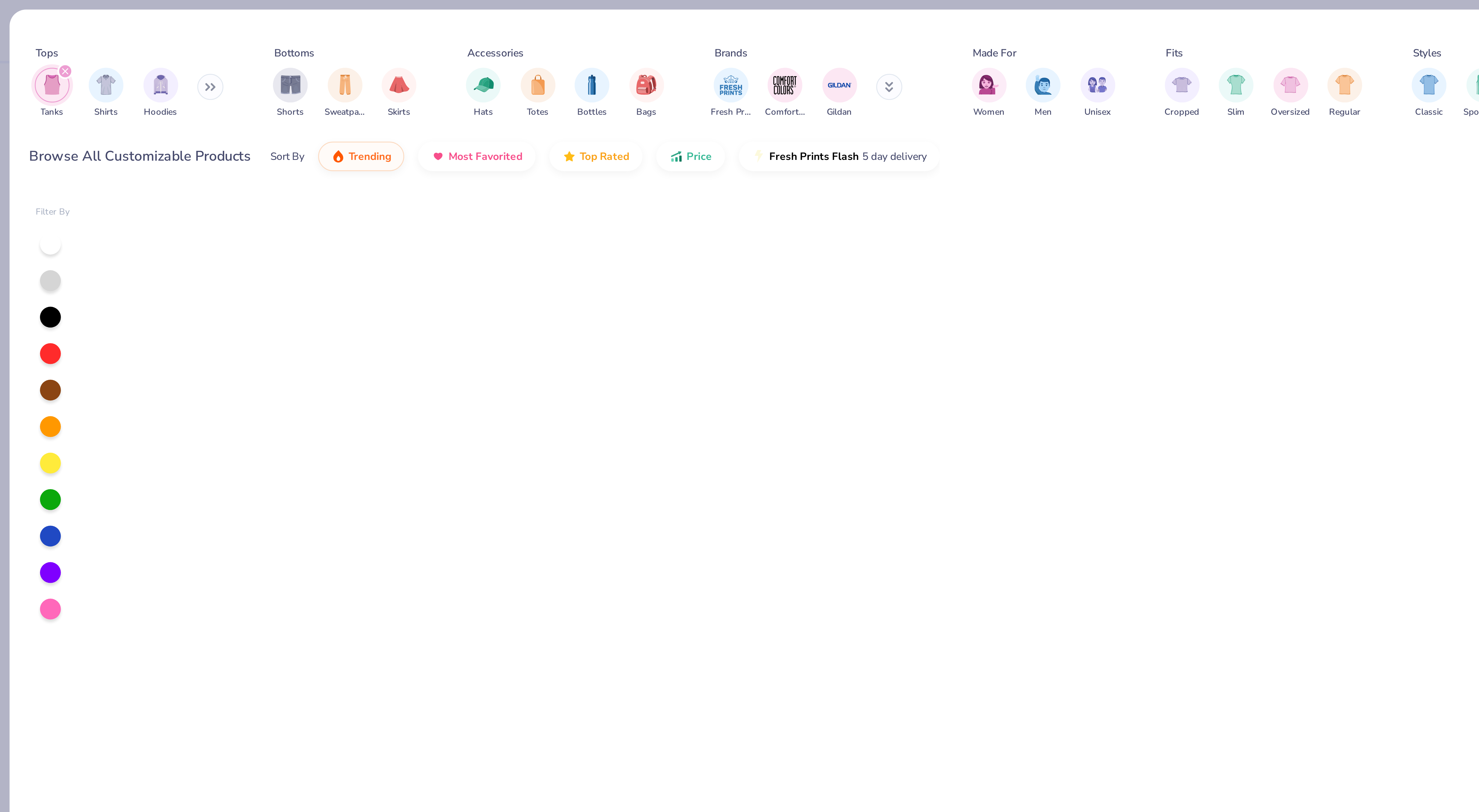
type input "1.83522410896764"
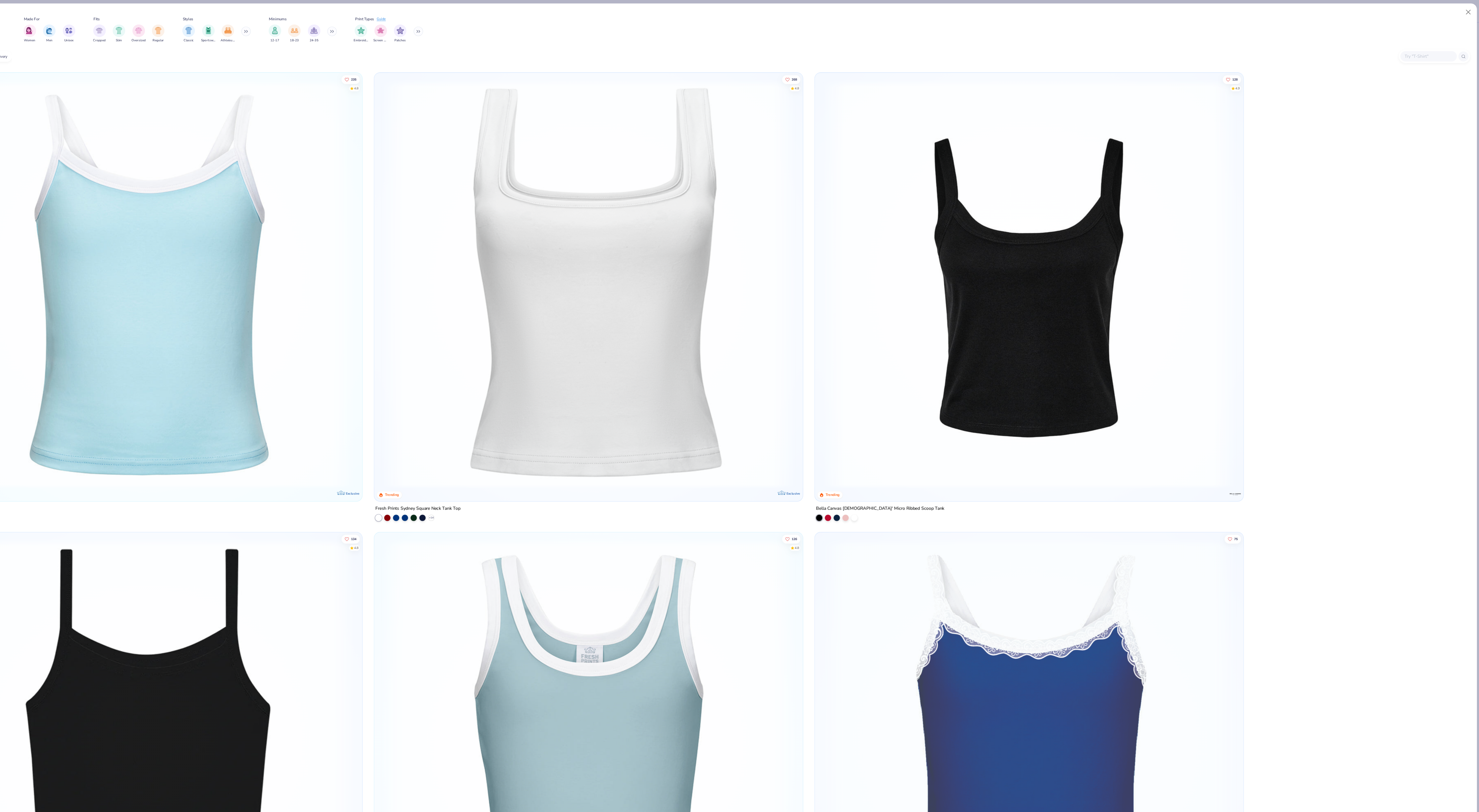
type textarea "x"
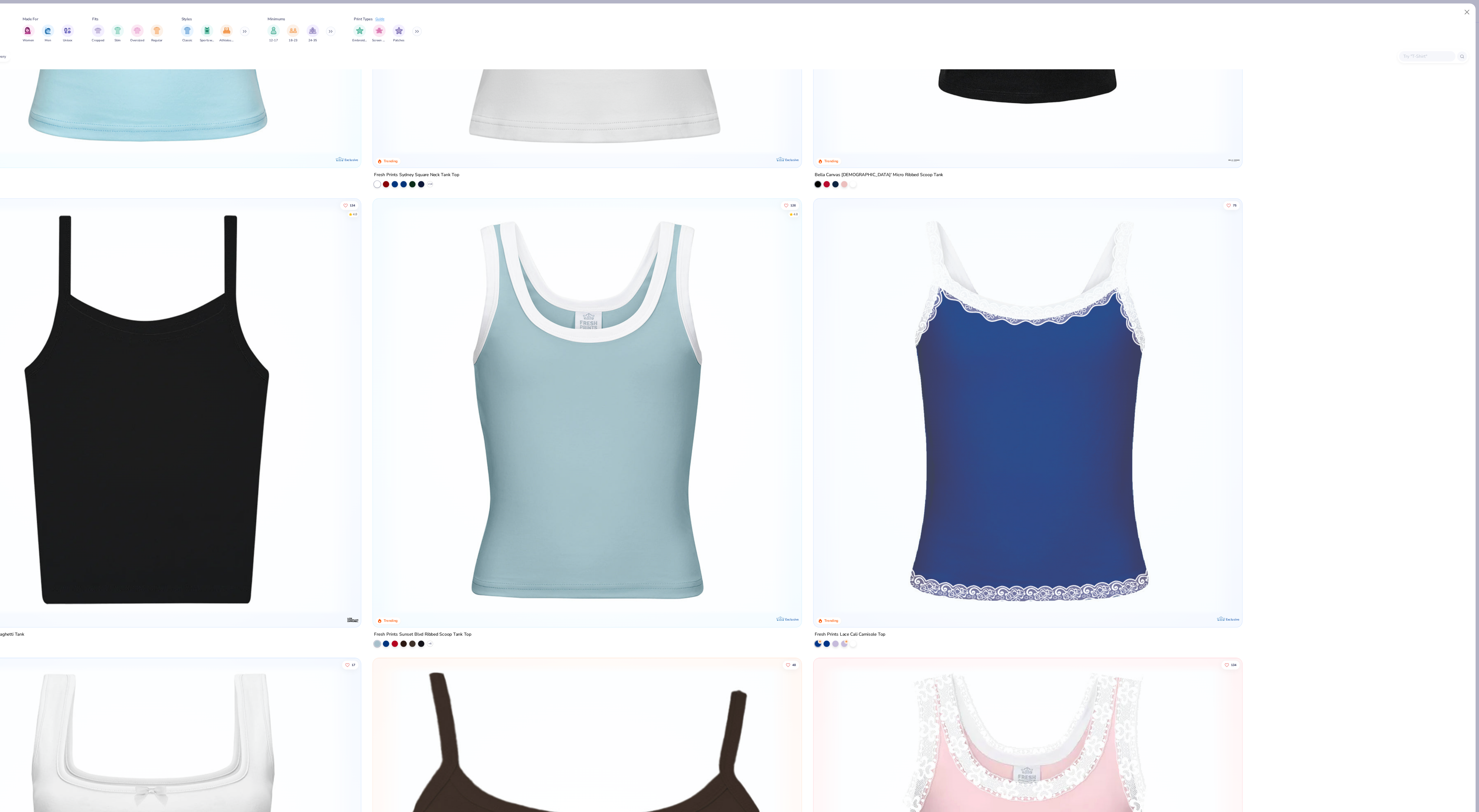
scroll to position [275, 0]
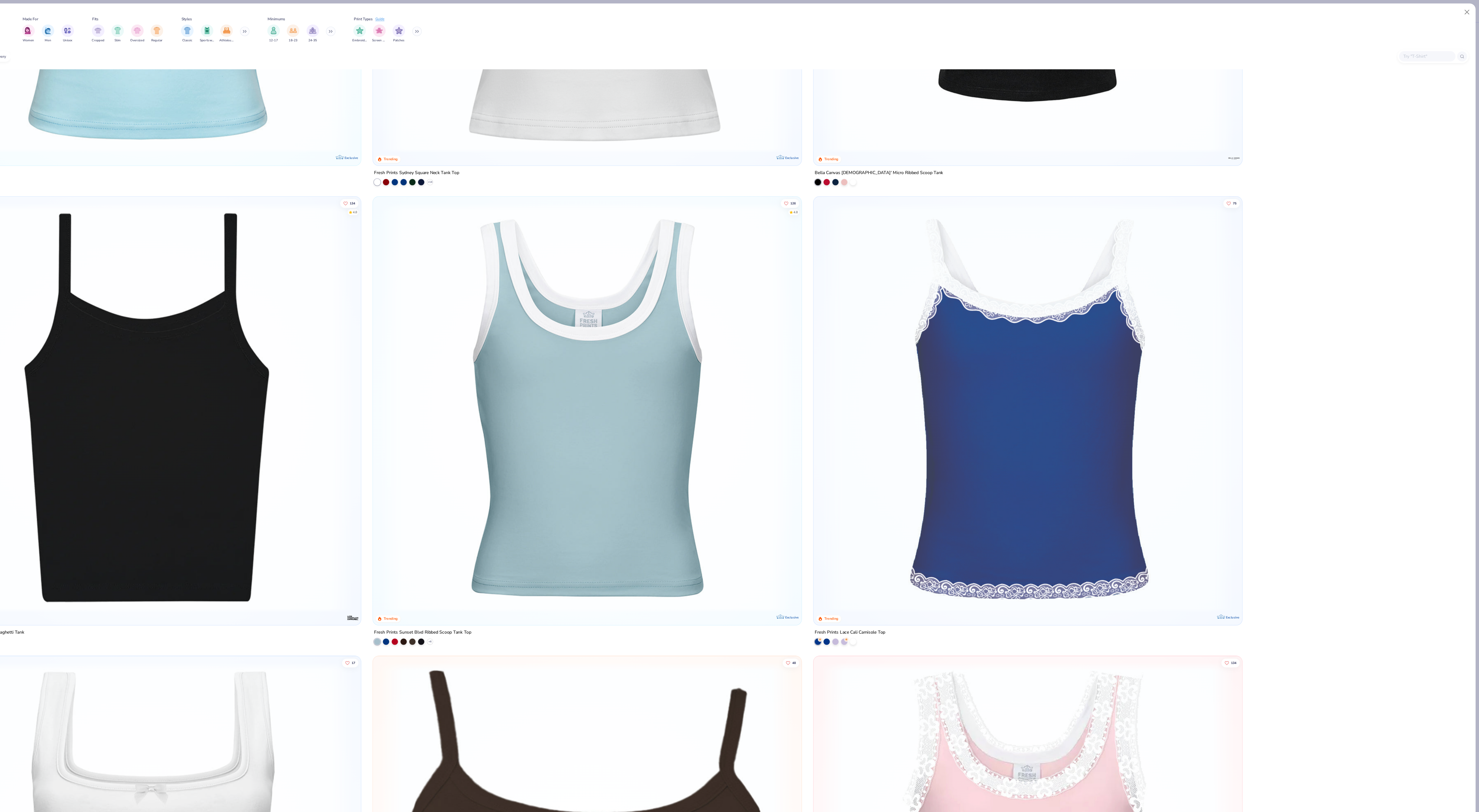
click at [753, 334] on img at bounding box center [749, 333] width 340 height 335
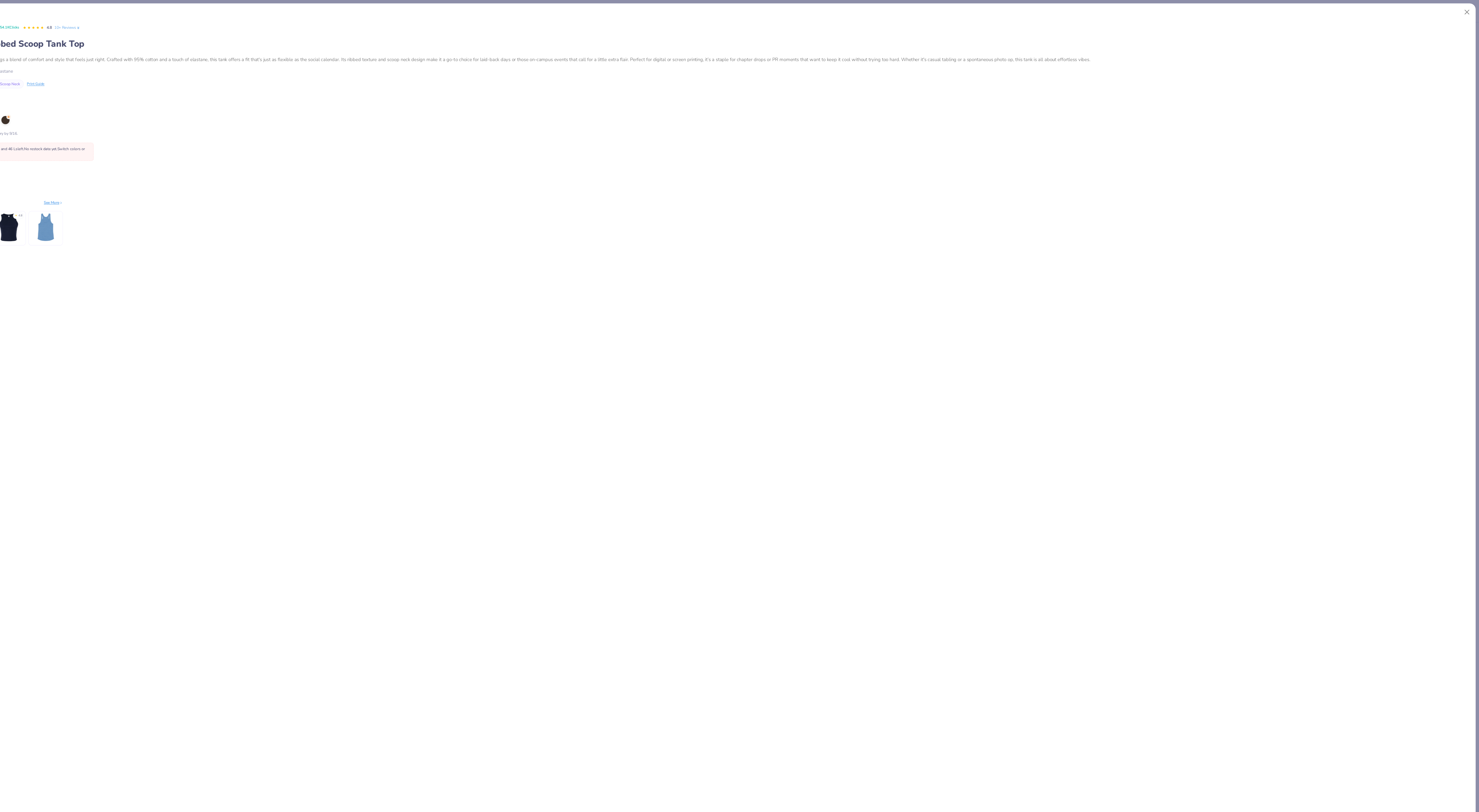
type input "1.83522410896764"
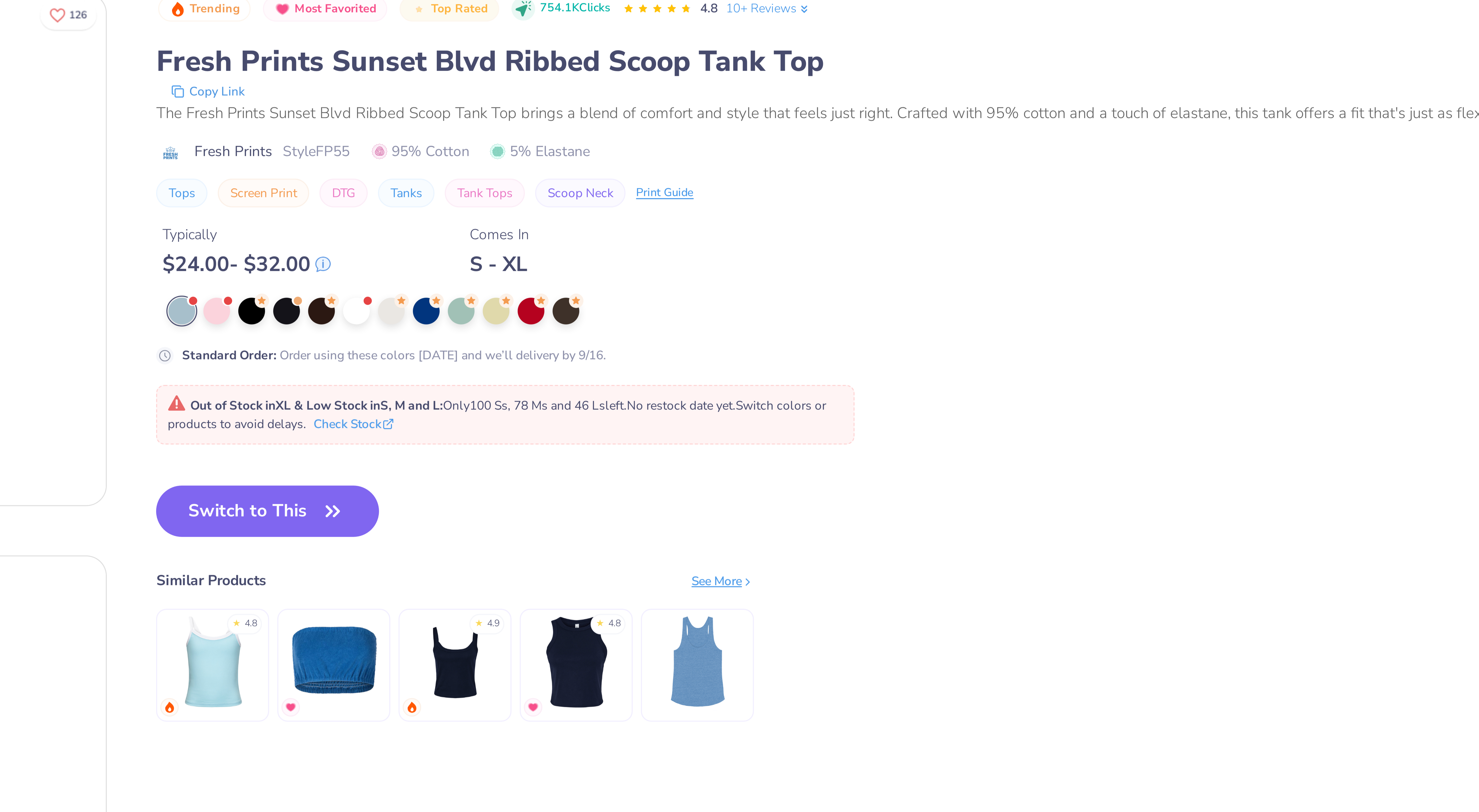
type textarea "x"
click at [223, 101] on div at bounding box center [221, 98] width 7 height 7
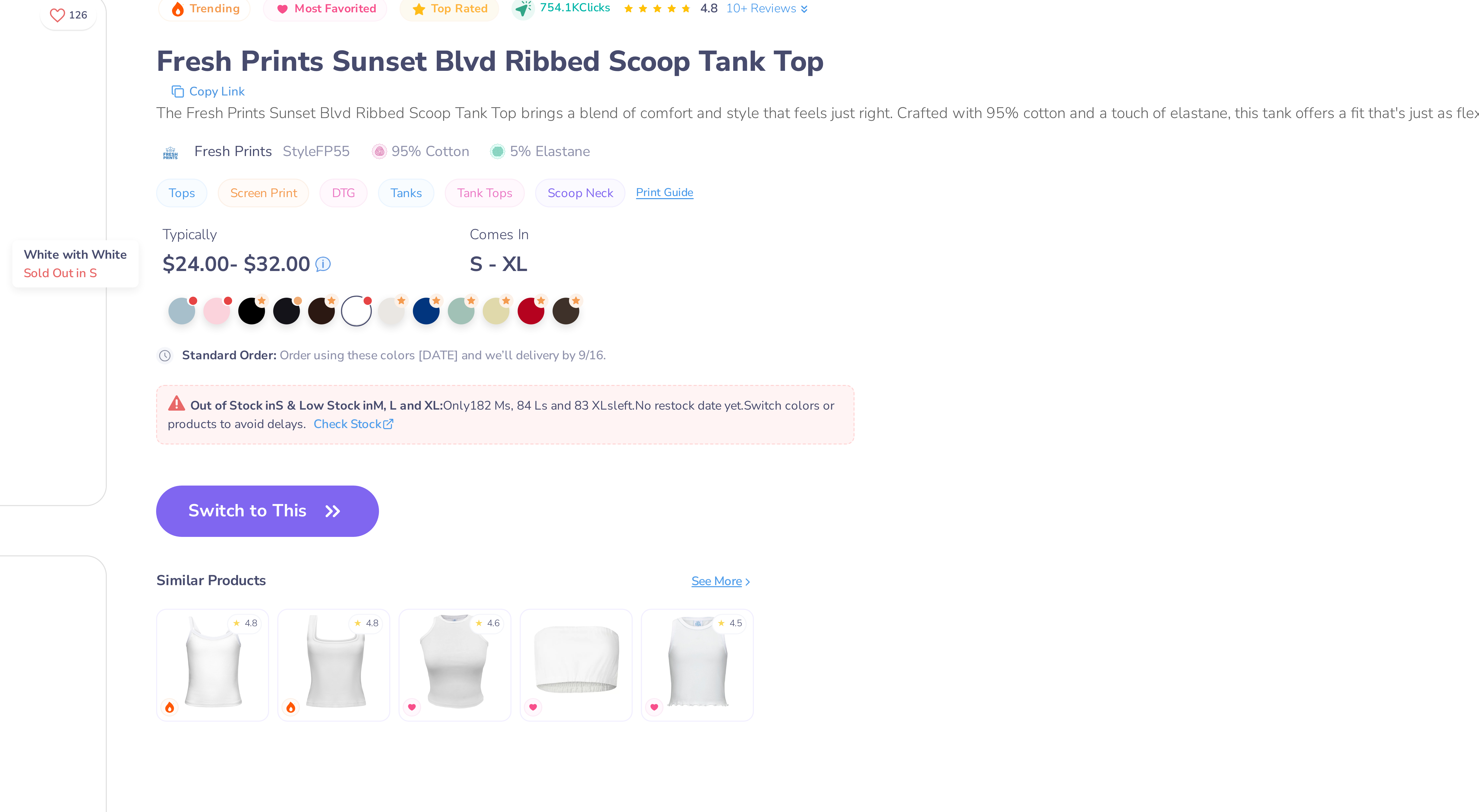
type input "1.83522410896764"
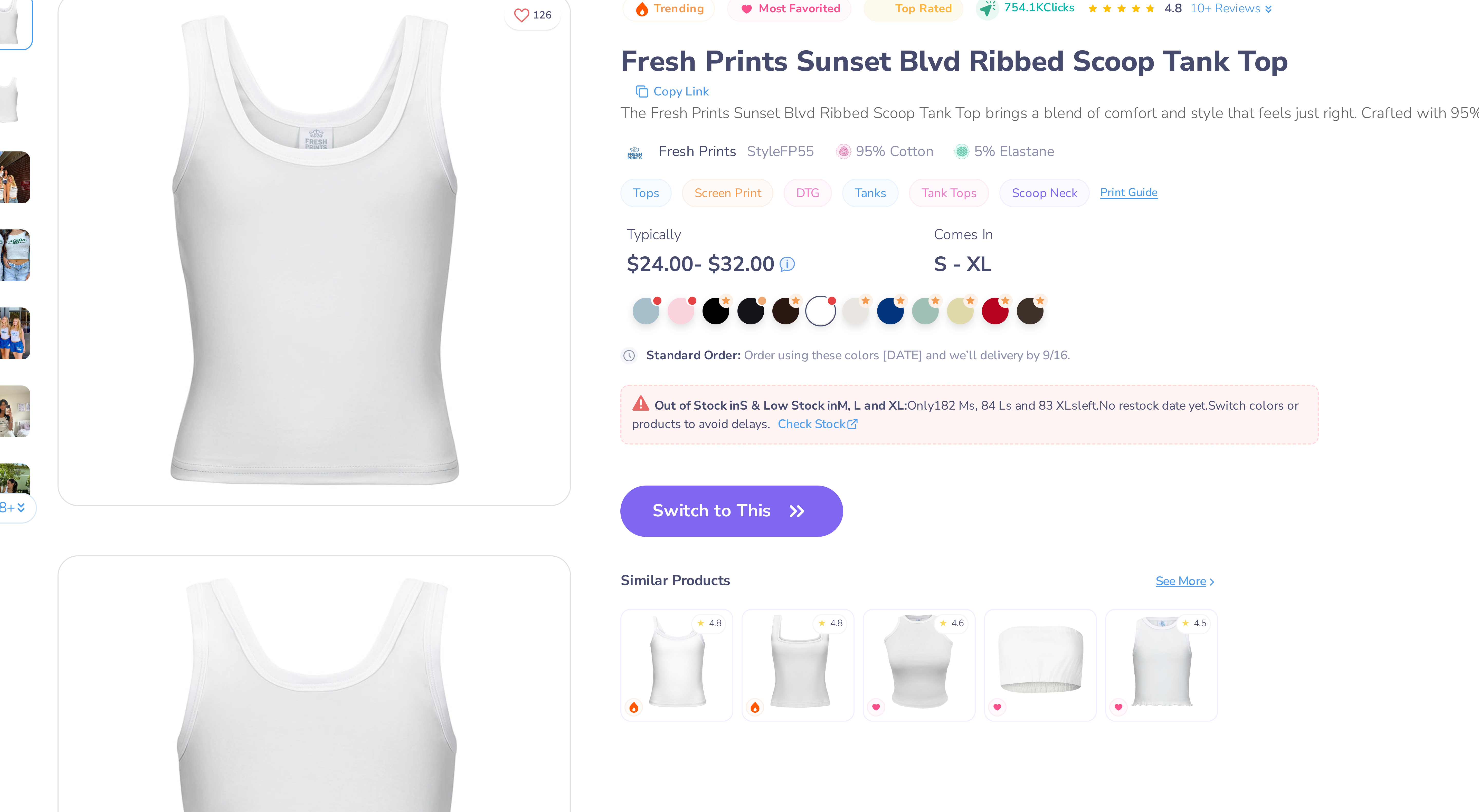
type textarea "x"
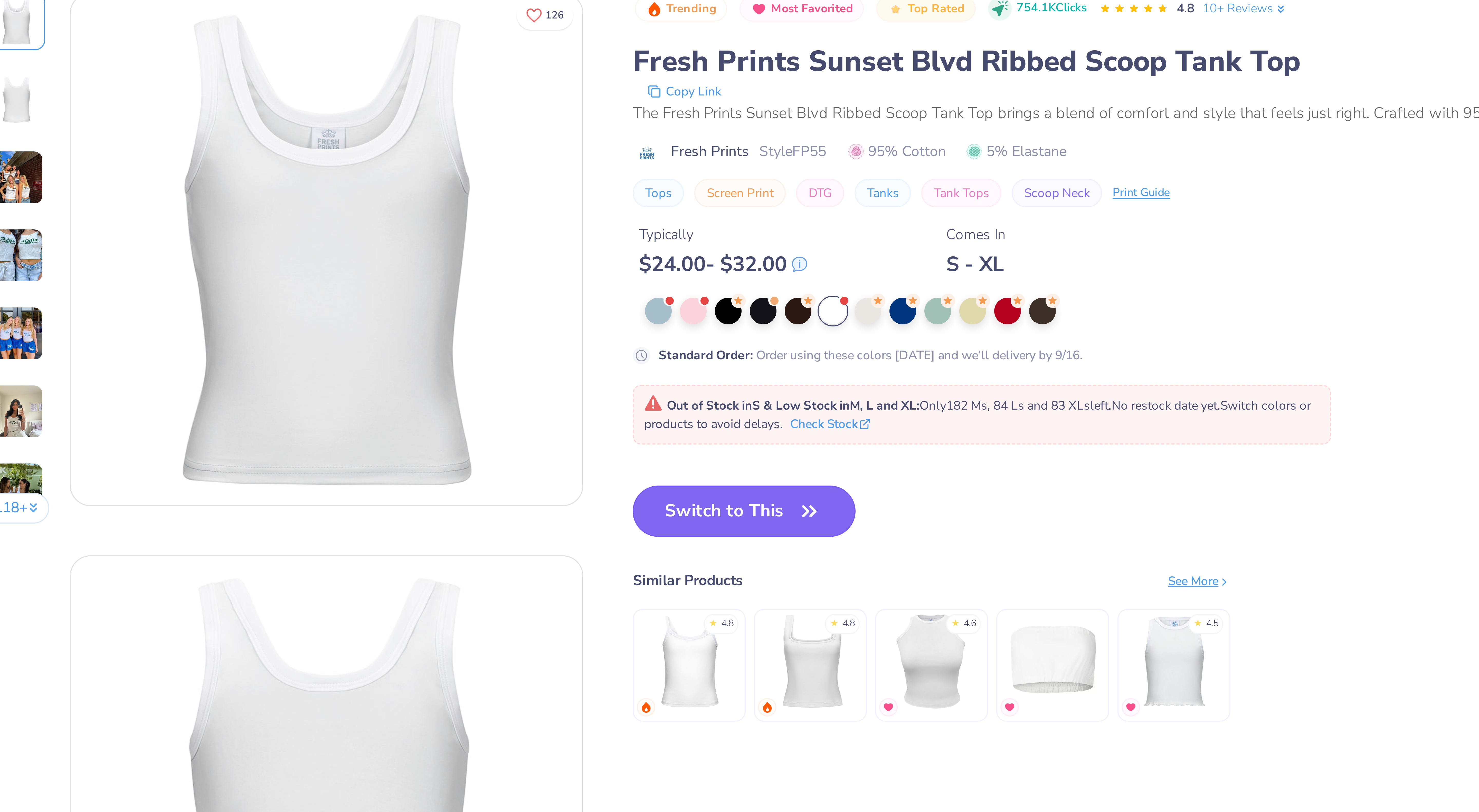
click at [211, 151] on button "Switch to This" at bounding box center [199, 148] width 56 height 13
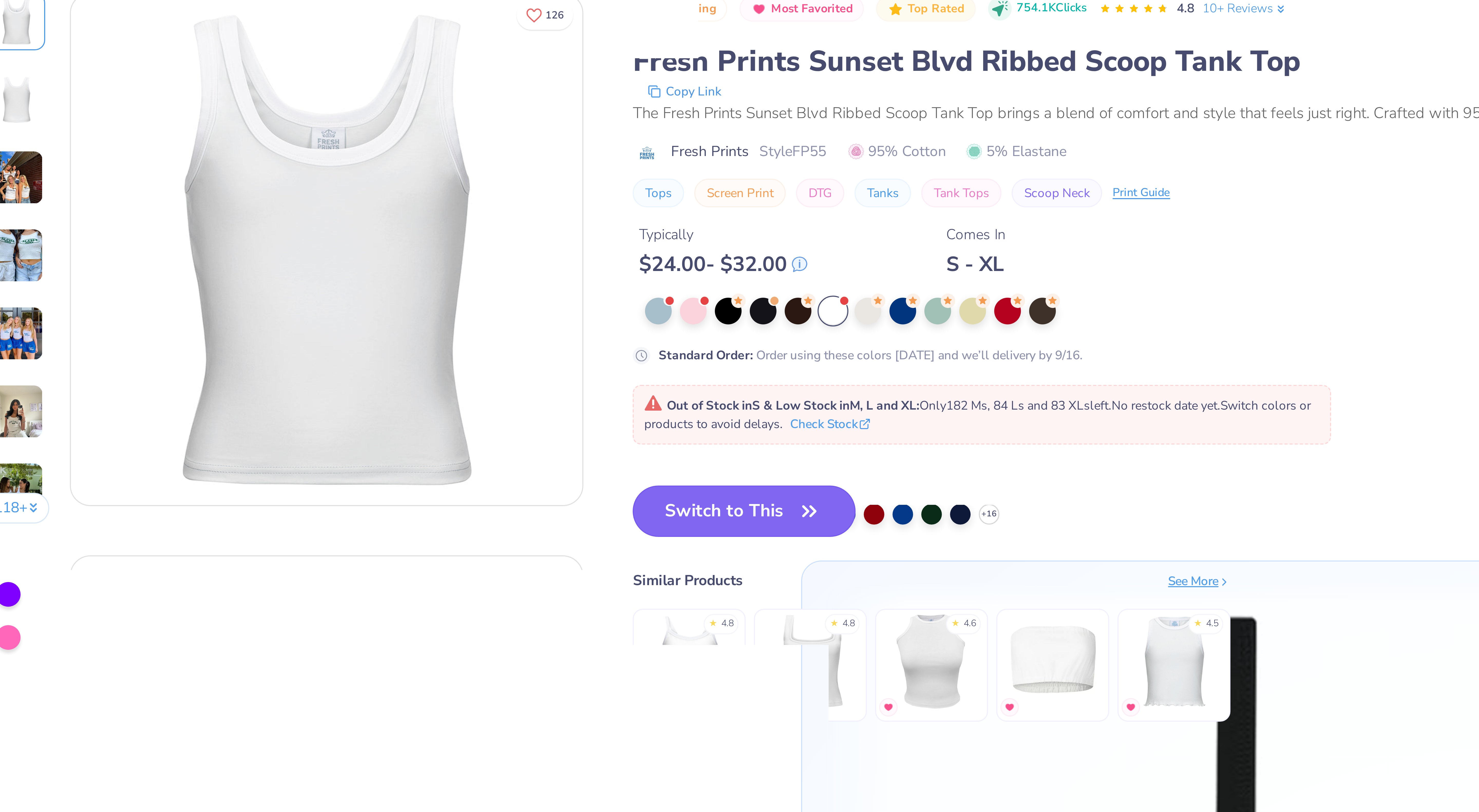
type input "1.83522410896764"
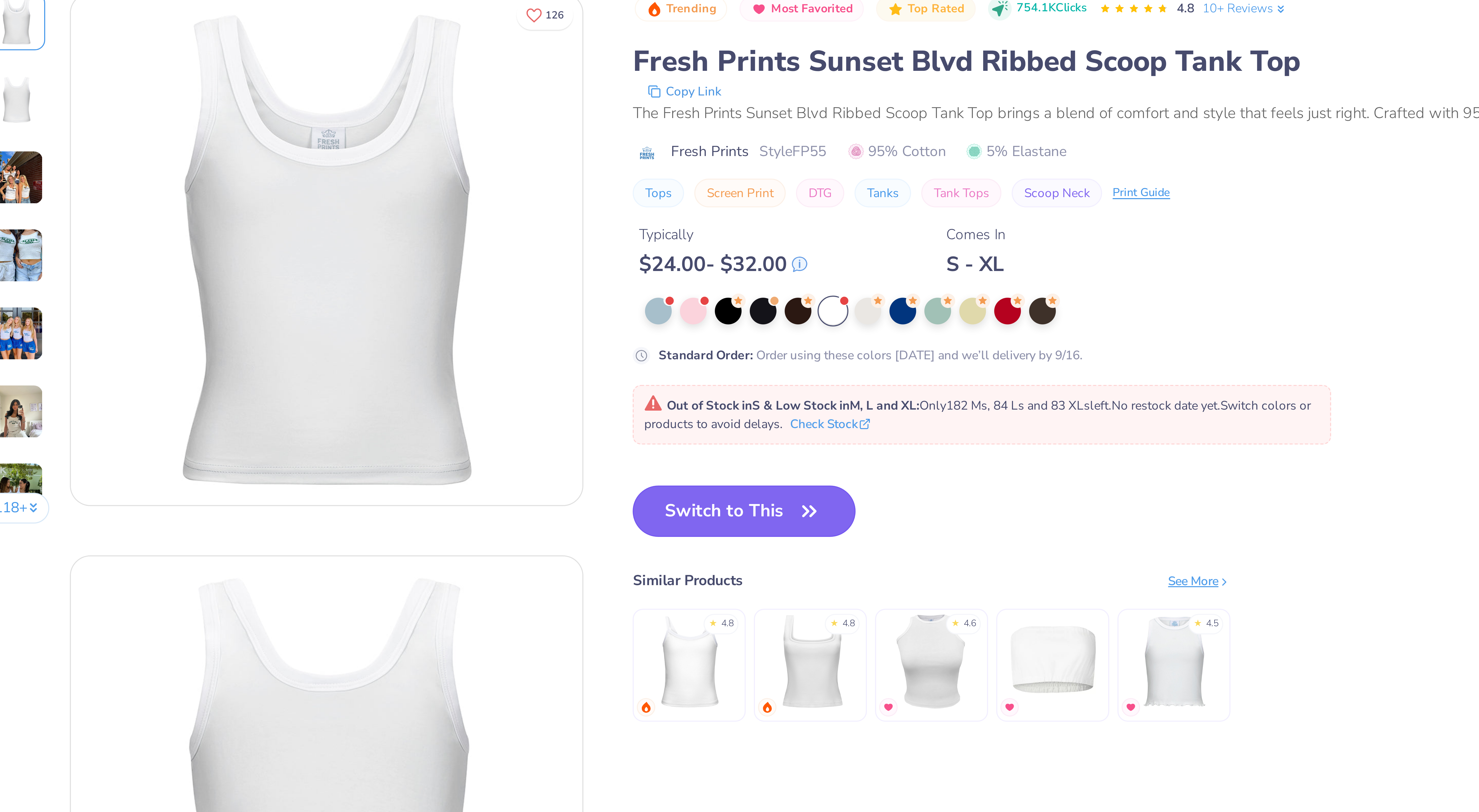
type textarea "x"
type input "1.83522410896764"
type textarea "x"
type input "1.83522410896764"
type textarea "x"
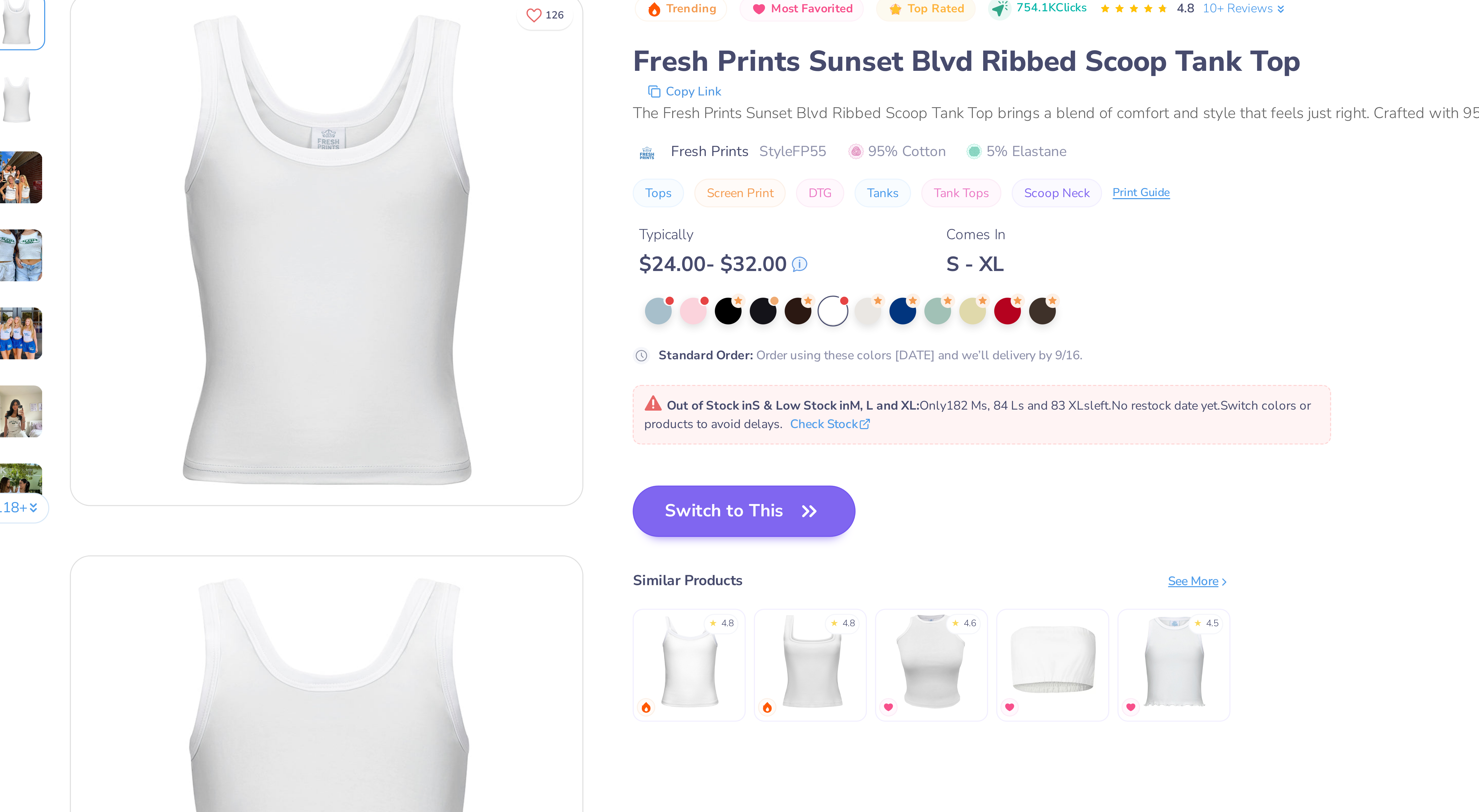
type input "1.83522410896764"
type textarea "x"
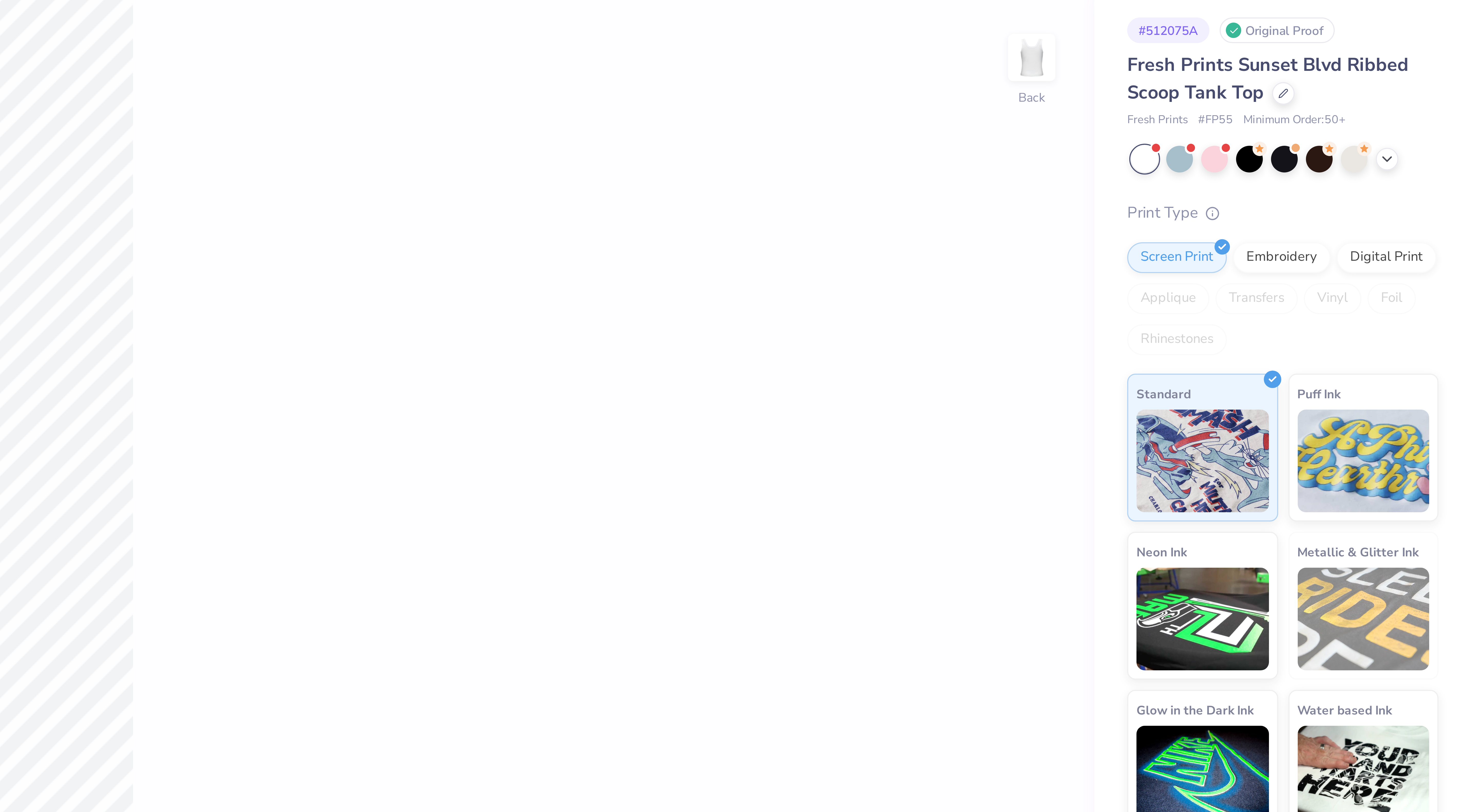
type input "1.83522410896764"
type textarea "x"
type input "1.83522410896764"
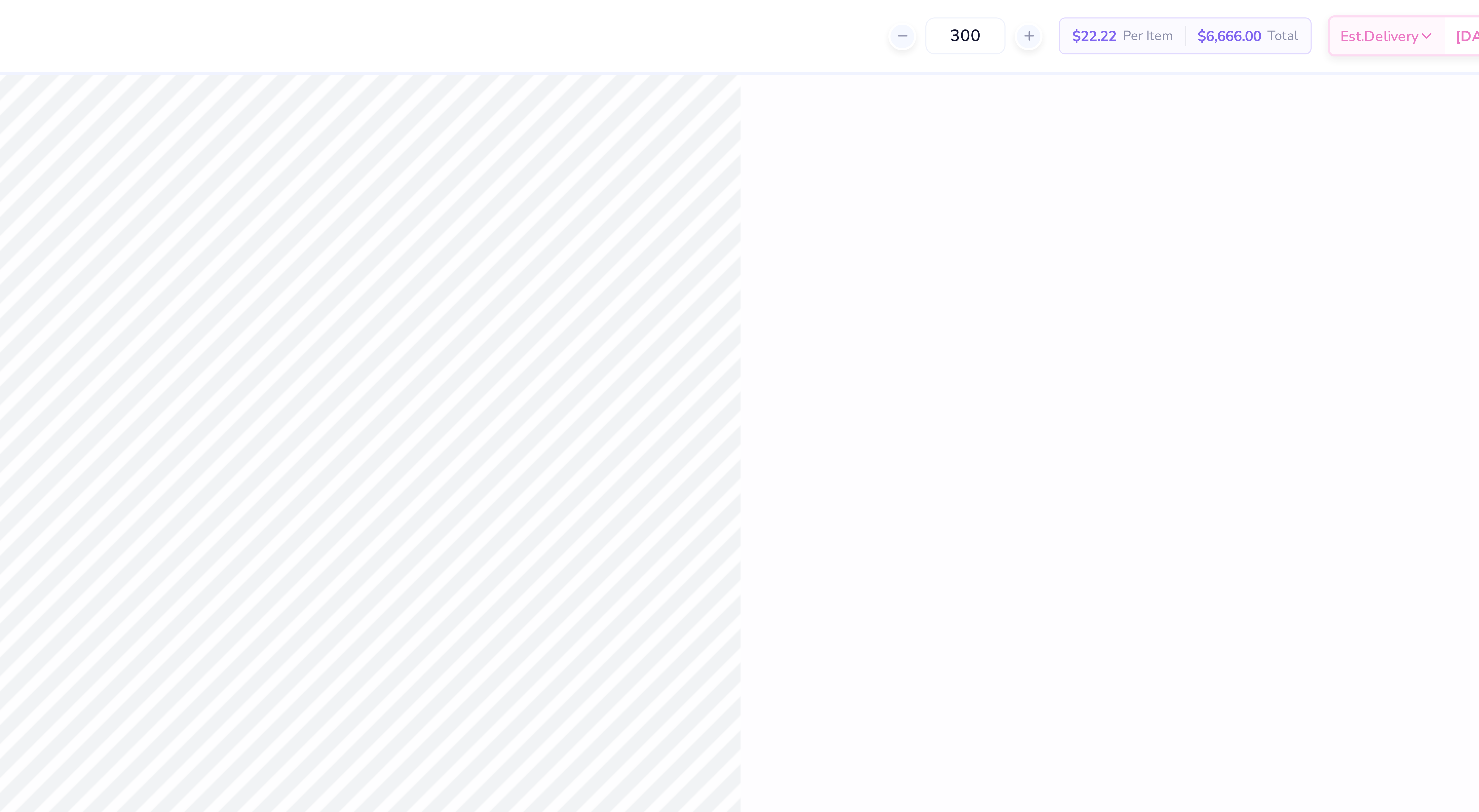
type textarea "x"
type input "1.53136002430767"
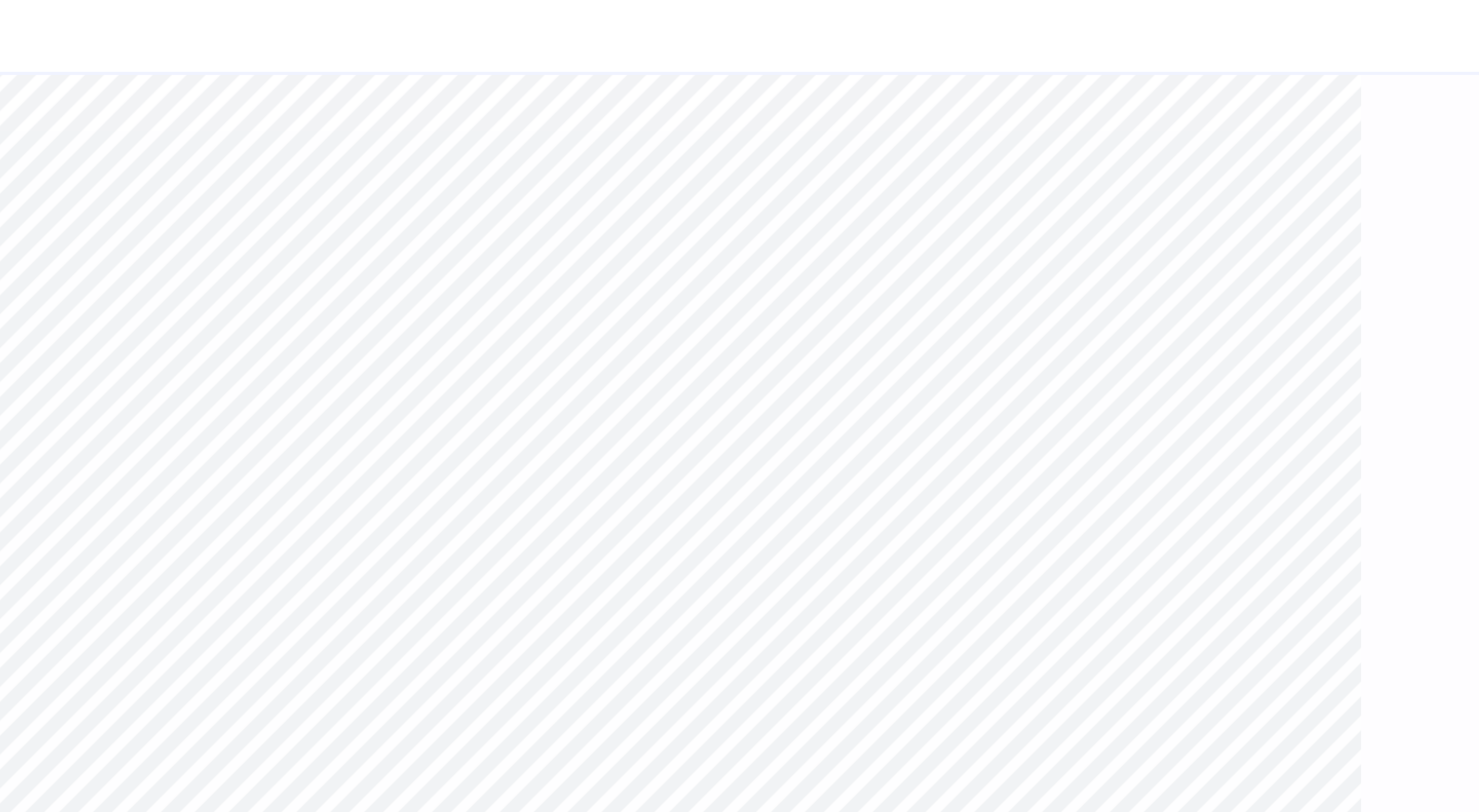
type textarea "x"
type input "1"
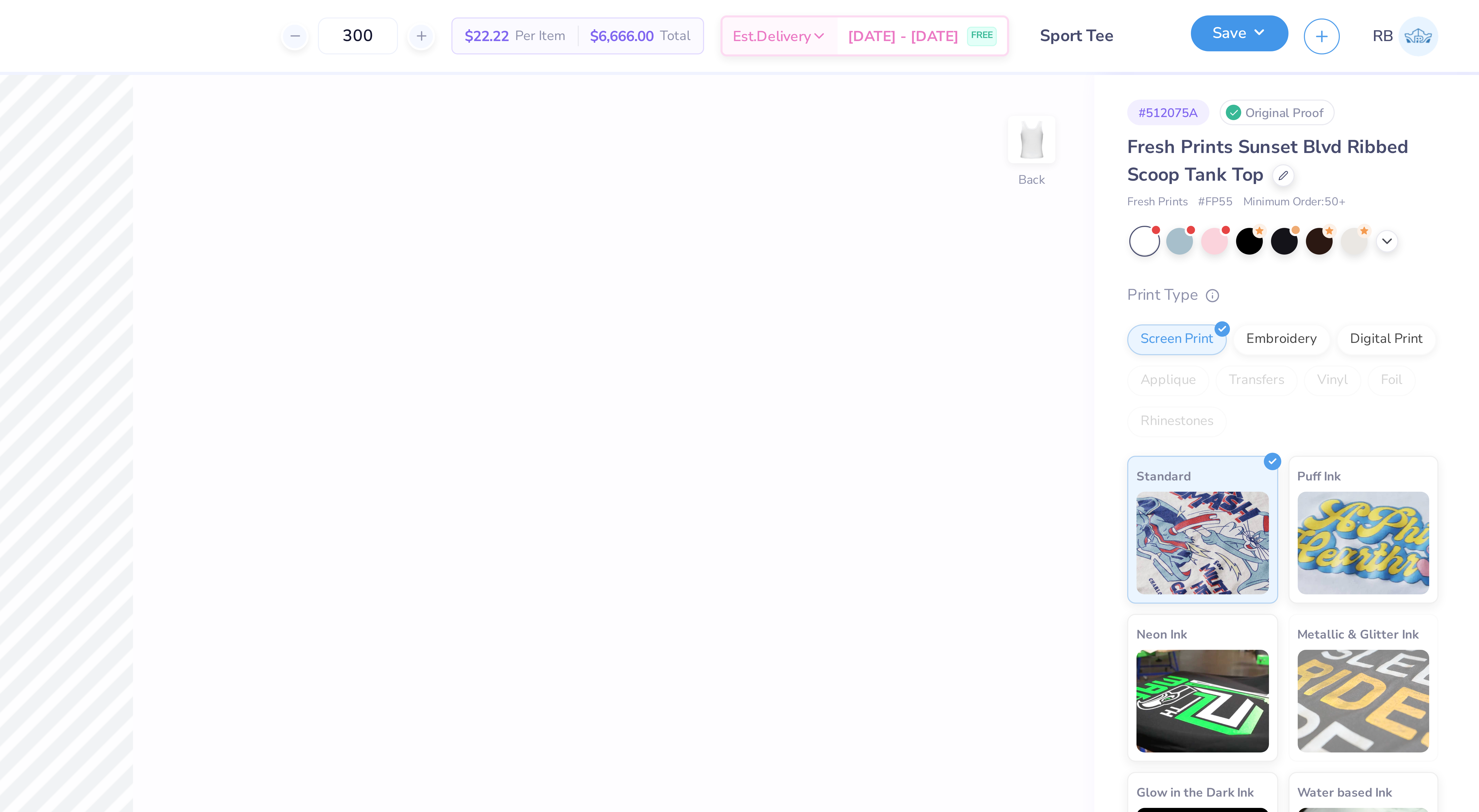
click at [1422, 9] on button "Save" at bounding box center [1419, 9] width 24 height 9
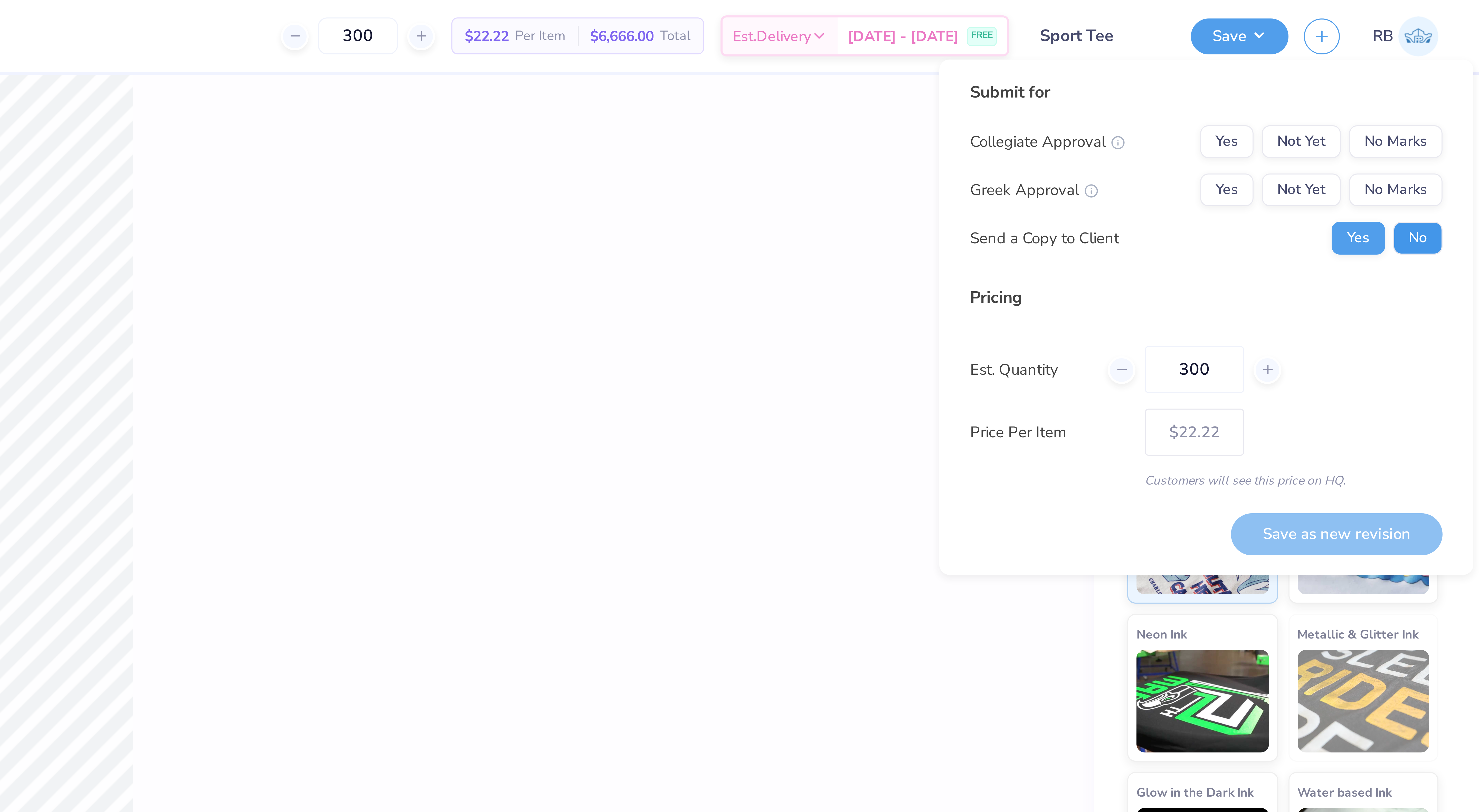
click at [1459, 58] on button "No" at bounding box center [1463, 60] width 12 height 8
type textarea "x"
click at [1414, 46] on button "Yes" at bounding box center [1415, 48] width 13 height 8
click at [1458, 33] on button "No Marks" at bounding box center [1458, 36] width 24 height 8
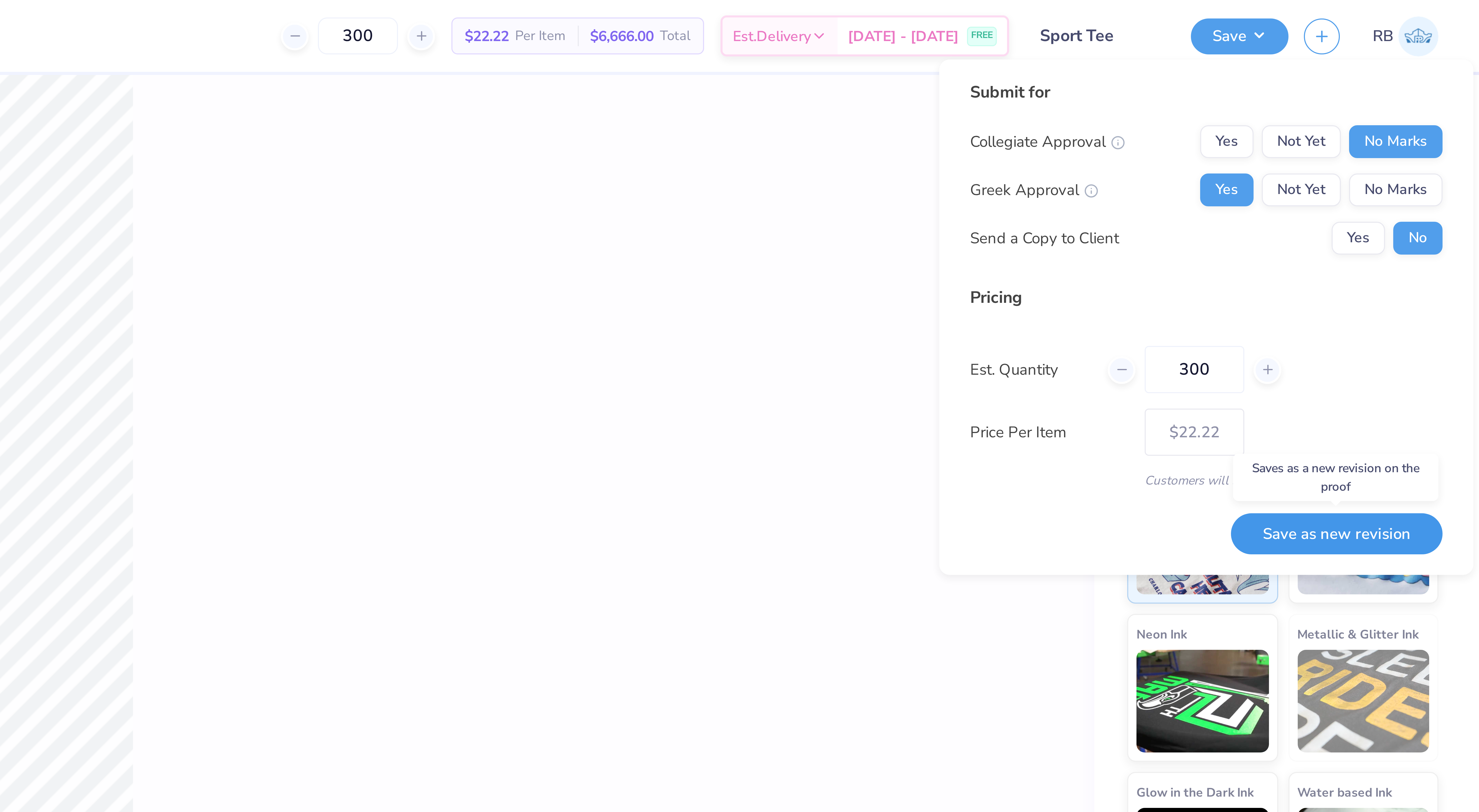
click at [1437, 136] on button "Save as new revision" at bounding box center [1443, 134] width 53 height 10
type input "$22.22"
type textarea "x"
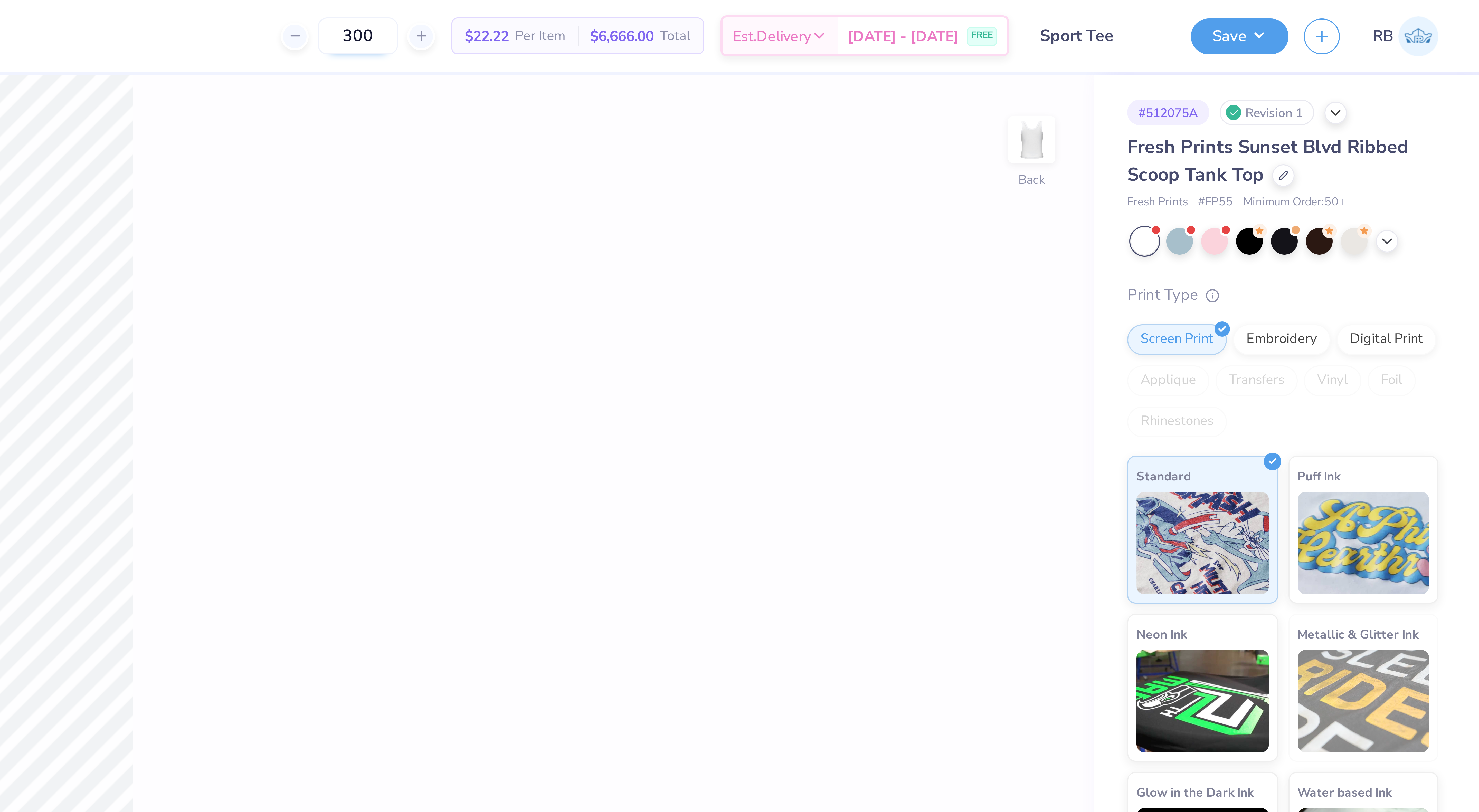
drag, startPoint x: 1209, startPoint y: 11, endPoint x: 1197, endPoint y: 10, distance: 12.0
click at [1197, 10] on input "300" at bounding box center [1198, 9] width 20 height 9
type input "250"
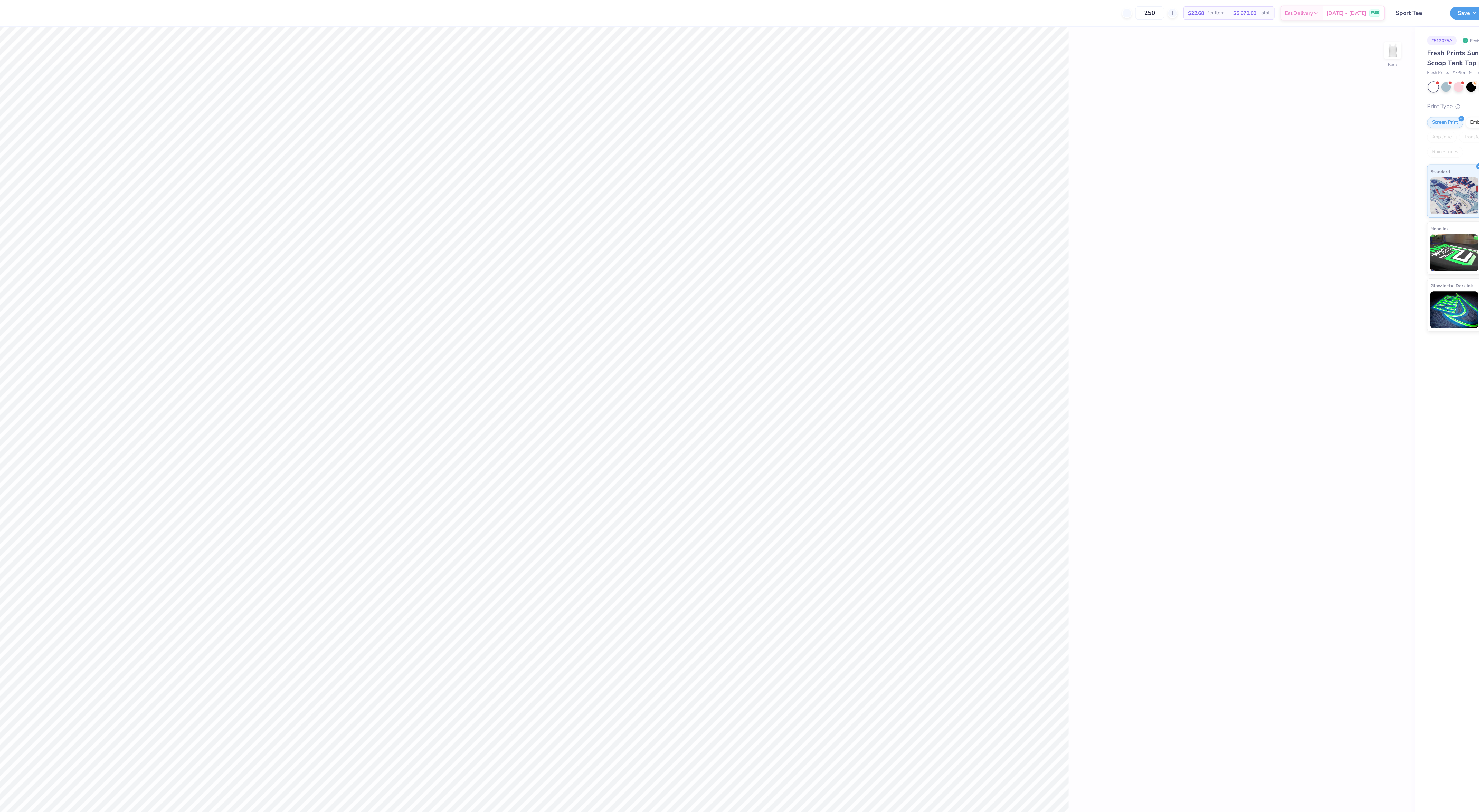
type textarea "x"
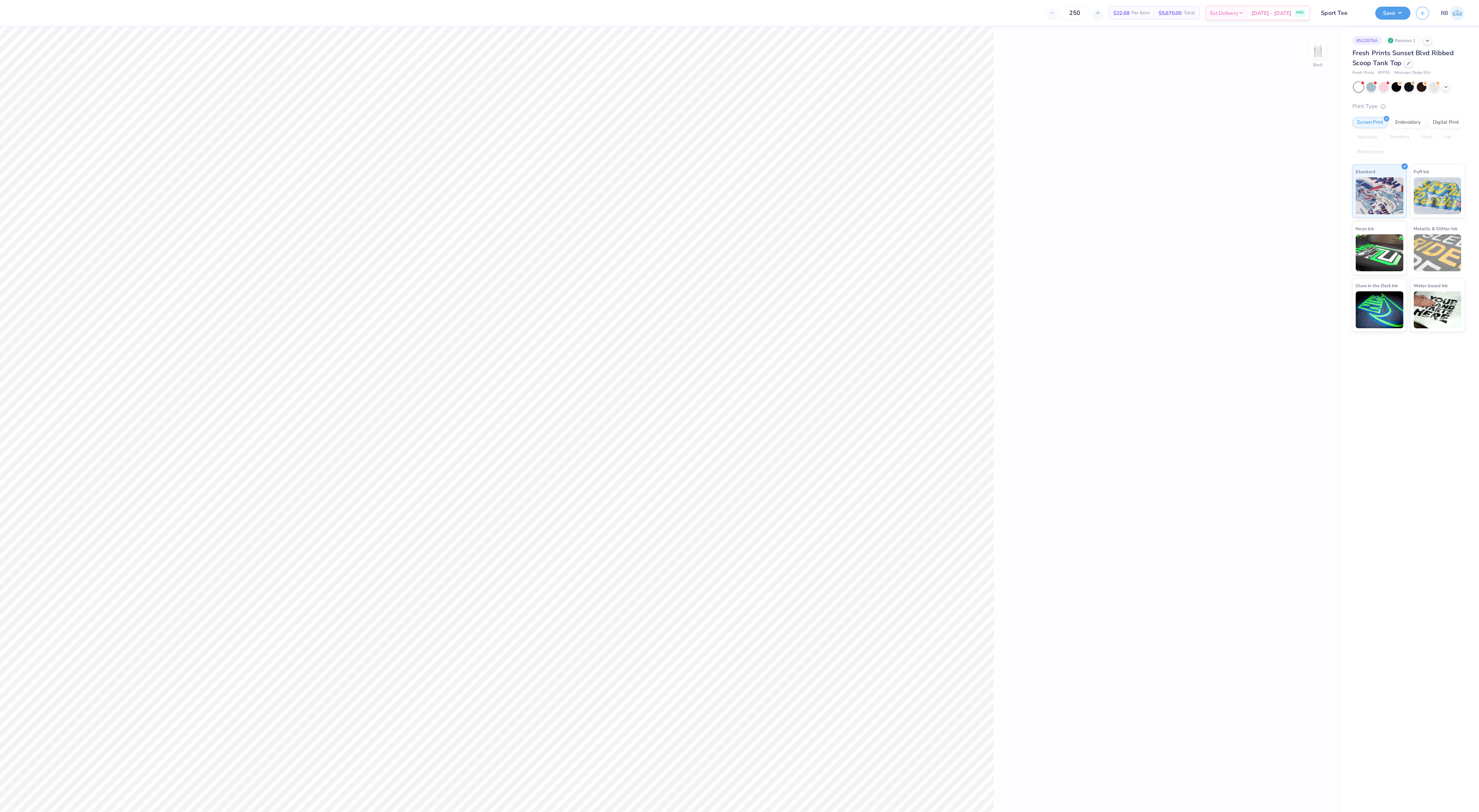
type input "250"
click at [1430, 41] on div at bounding box center [1430, 44] width 6 height 6
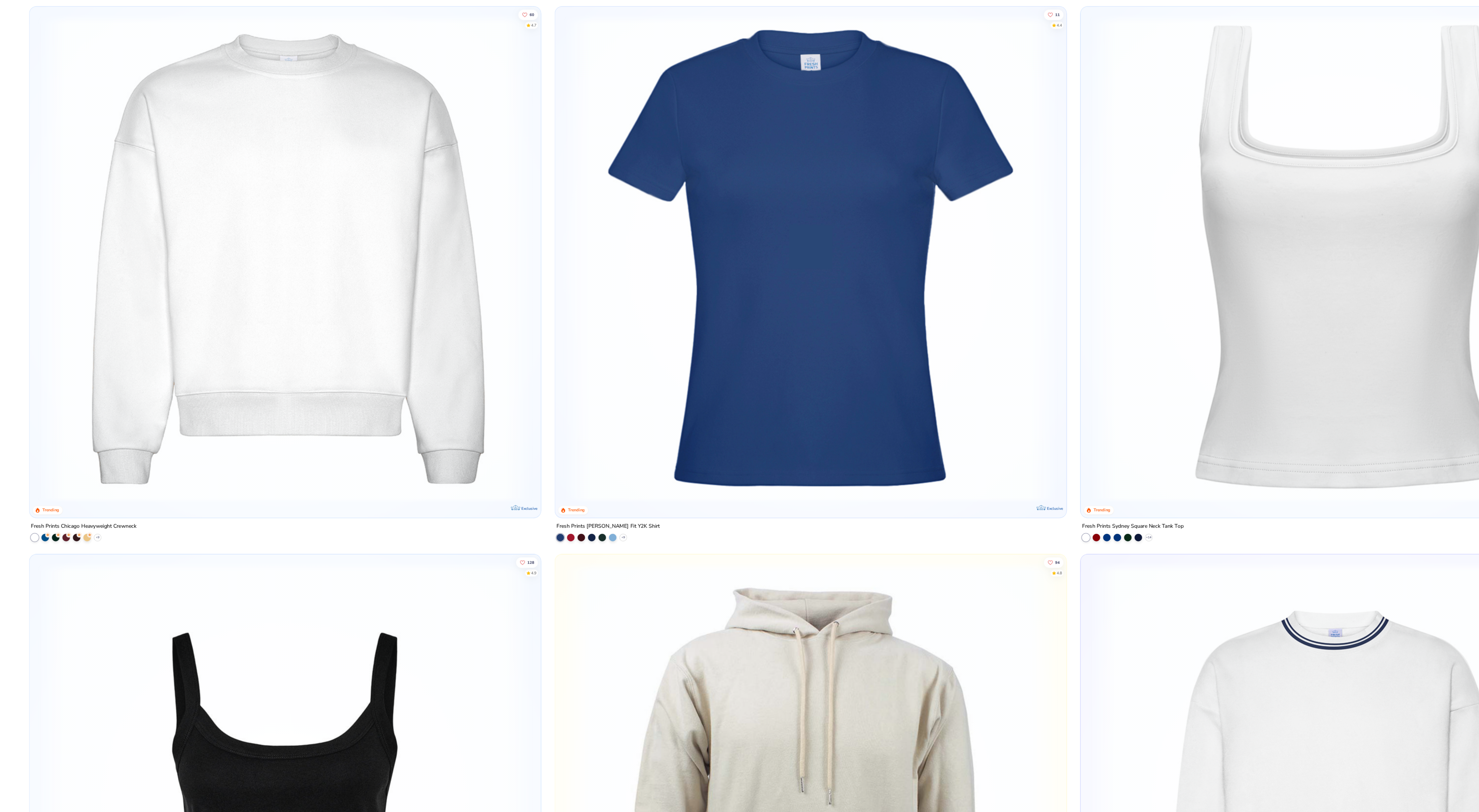
scroll to position [745, 0]
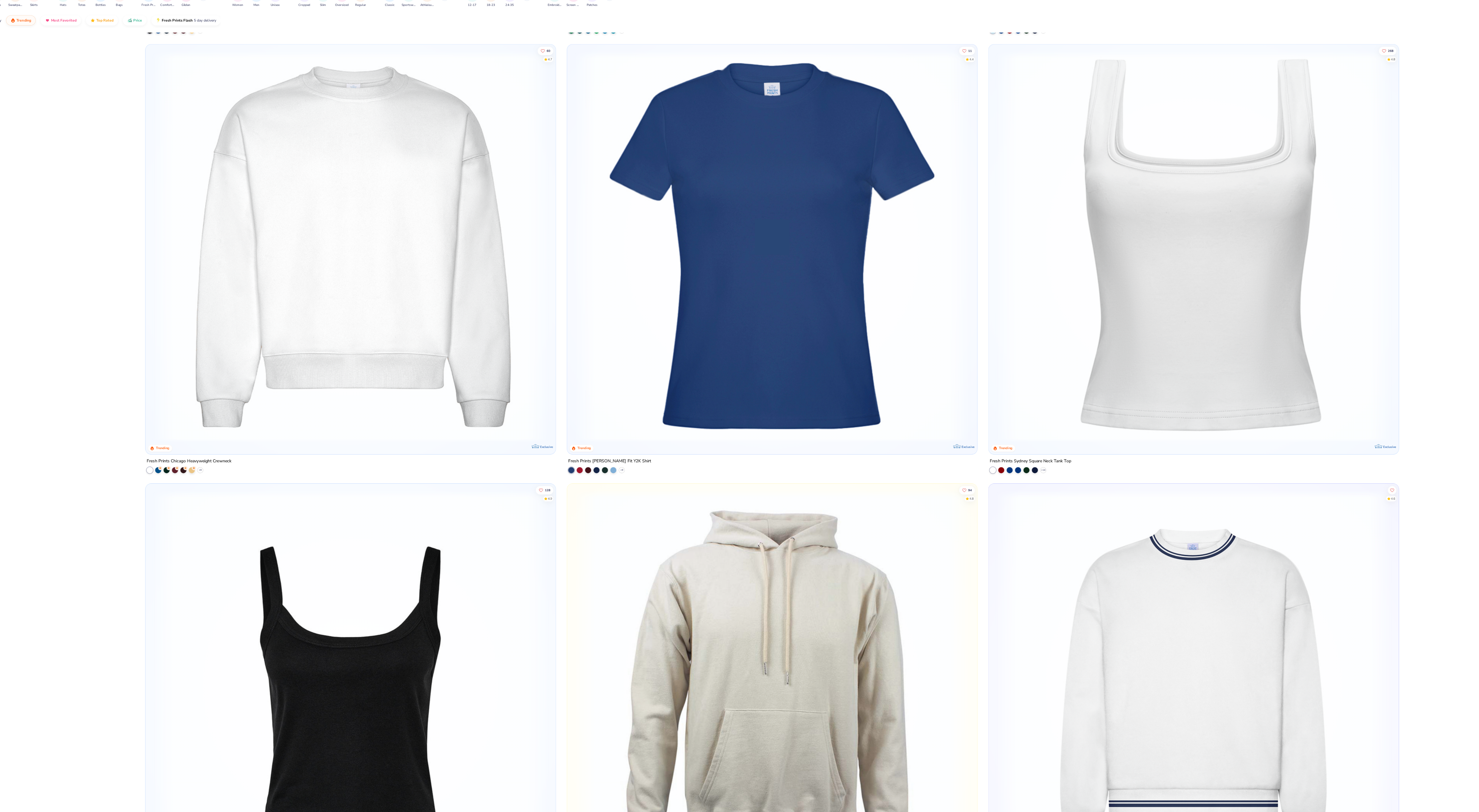
click at [698, 246] on img at bounding box center [749, 239] width 340 height 335
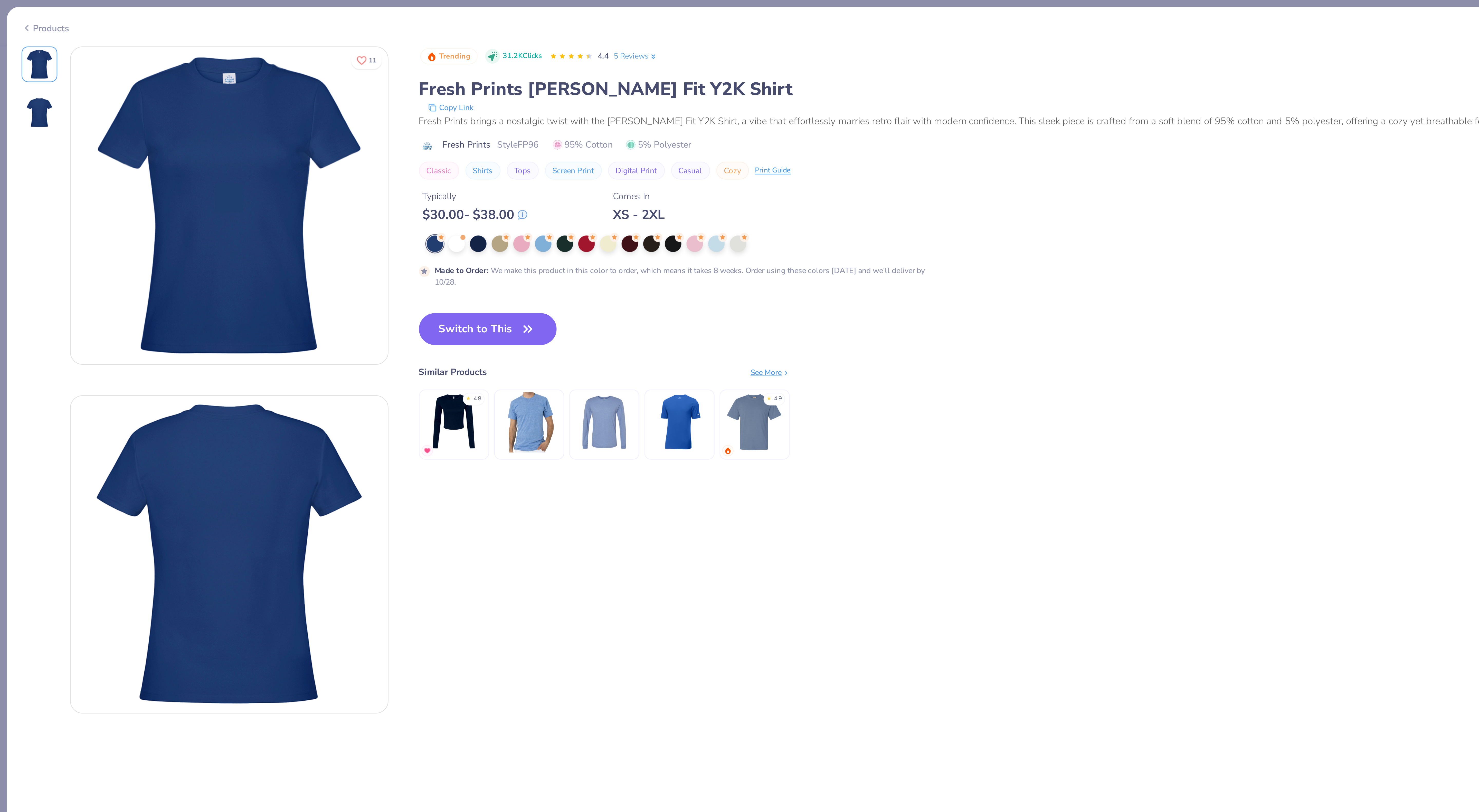
click at [21, 13] on div "Products" at bounding box center [740, 9] width 1473 height 13
click at [20, 10] on div "Products" at bounding box center [18, 11] width 20 height 5
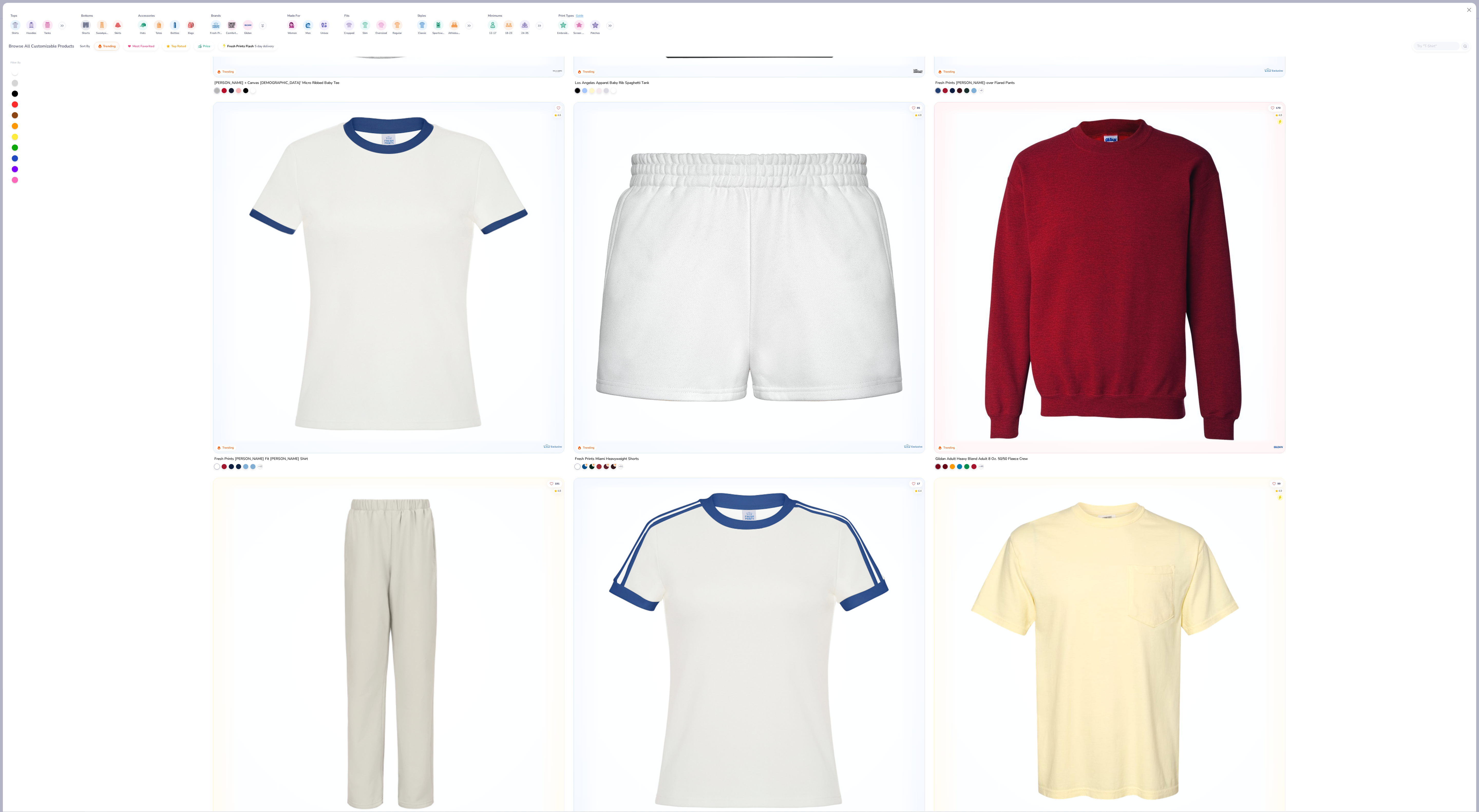
scroll to position [2215, 0]
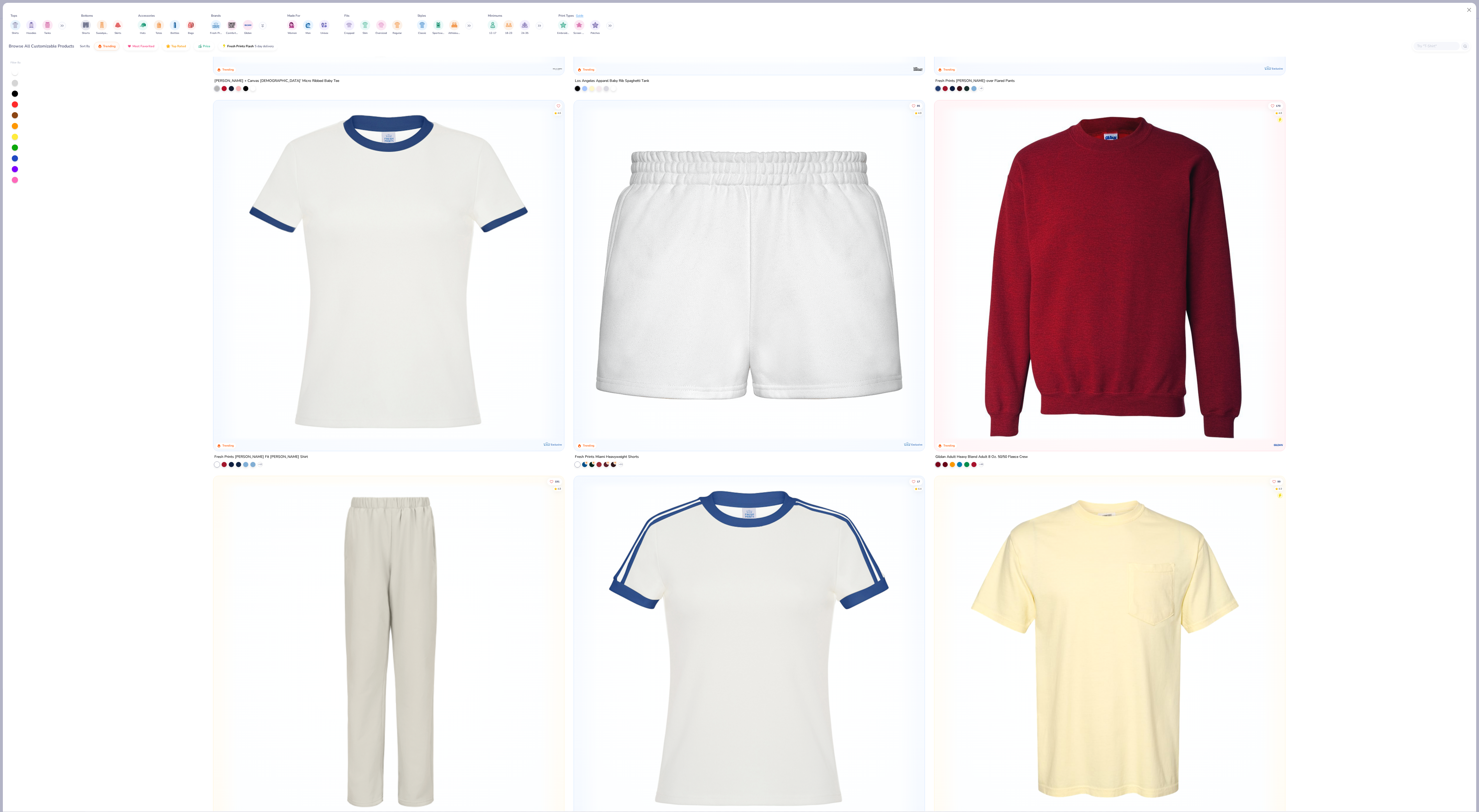
click at [741, 571] on img at bounding box center [749, 649] width 340 height 335
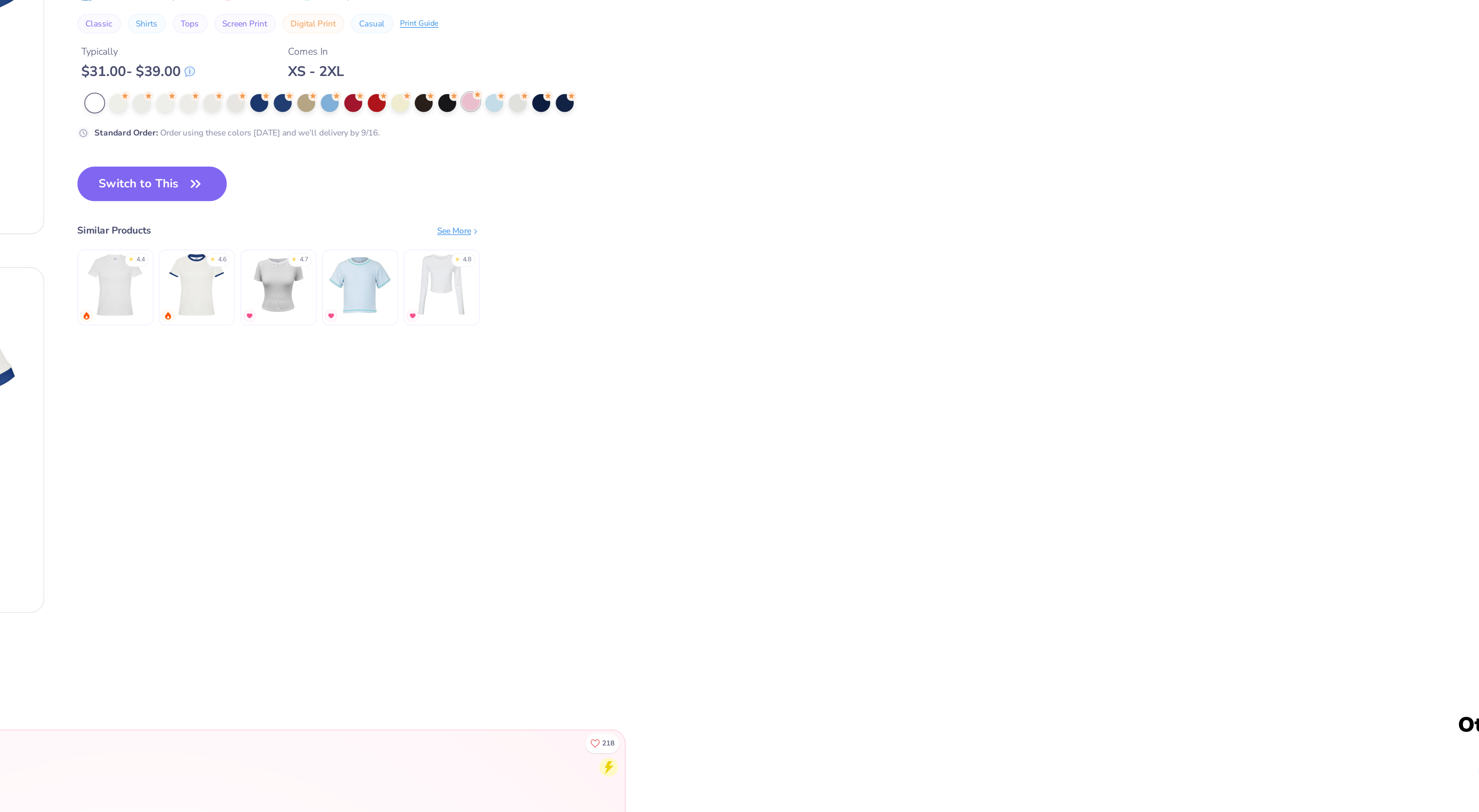
click at [315, 96] on div at bounding box center [315, 98] width 7 height 7
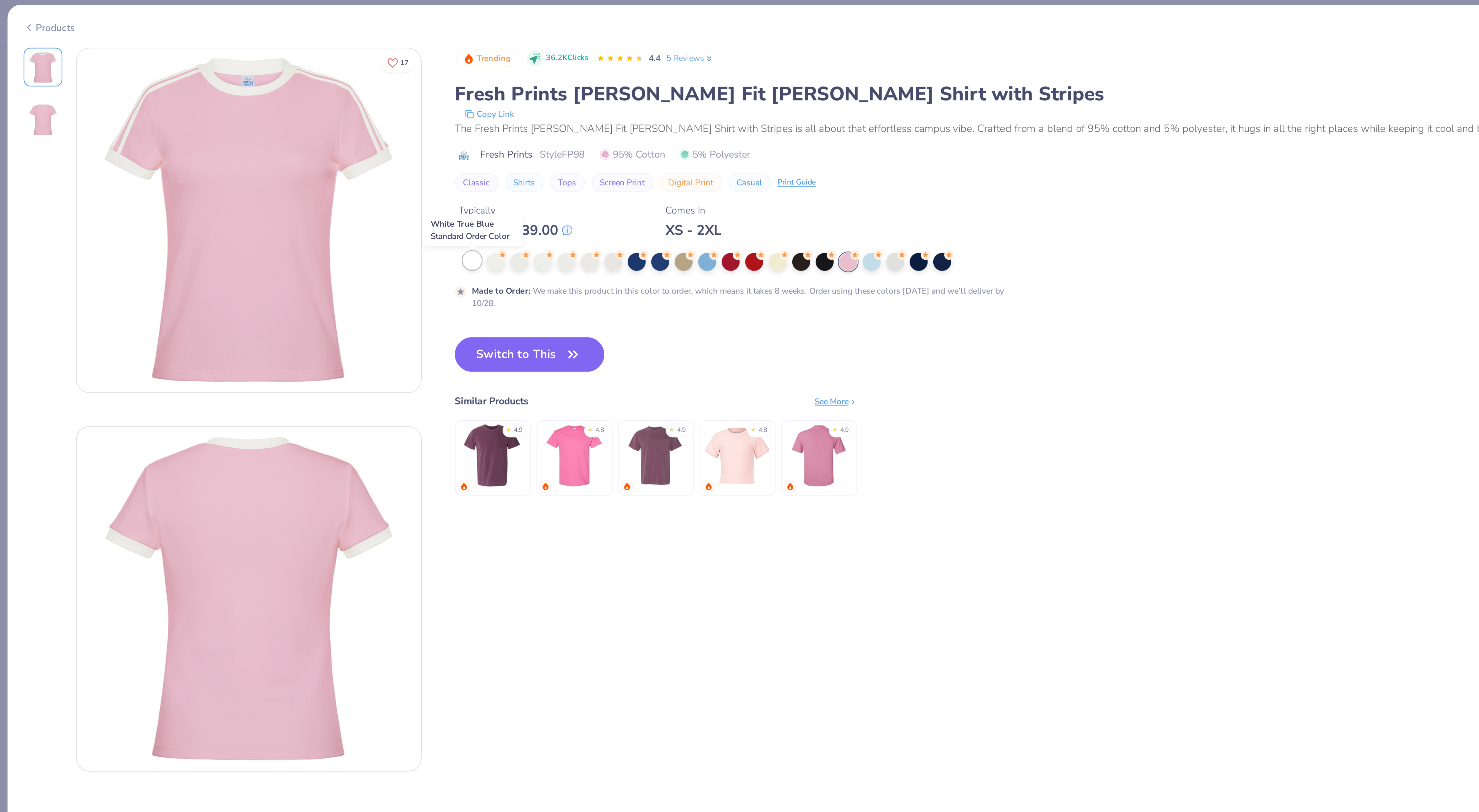
click at [173, 99] on div at bounding box center [176, 98] width 7 height 7
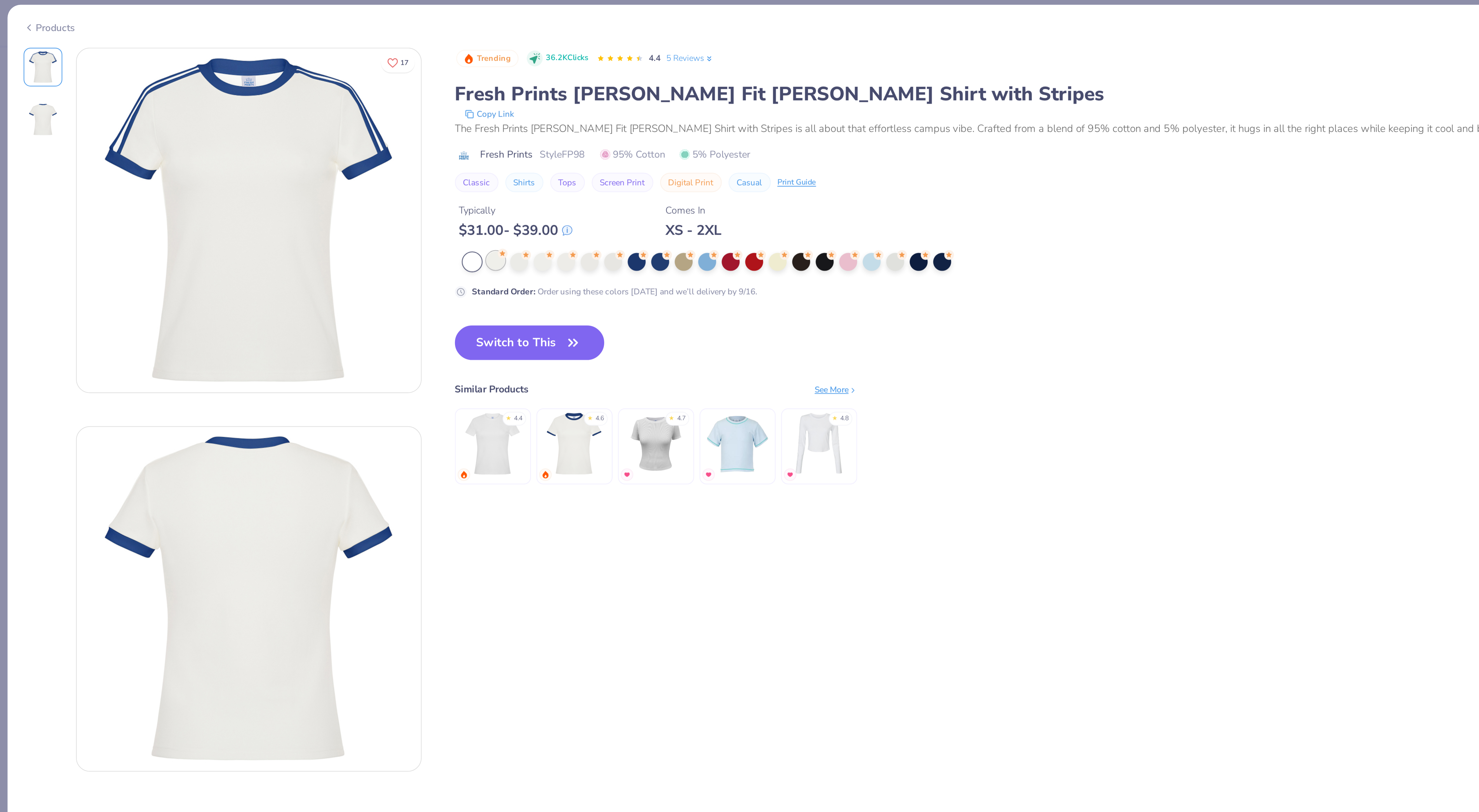
click at [184, 101] on div at bounding box center [184, 98] width 7 height 7
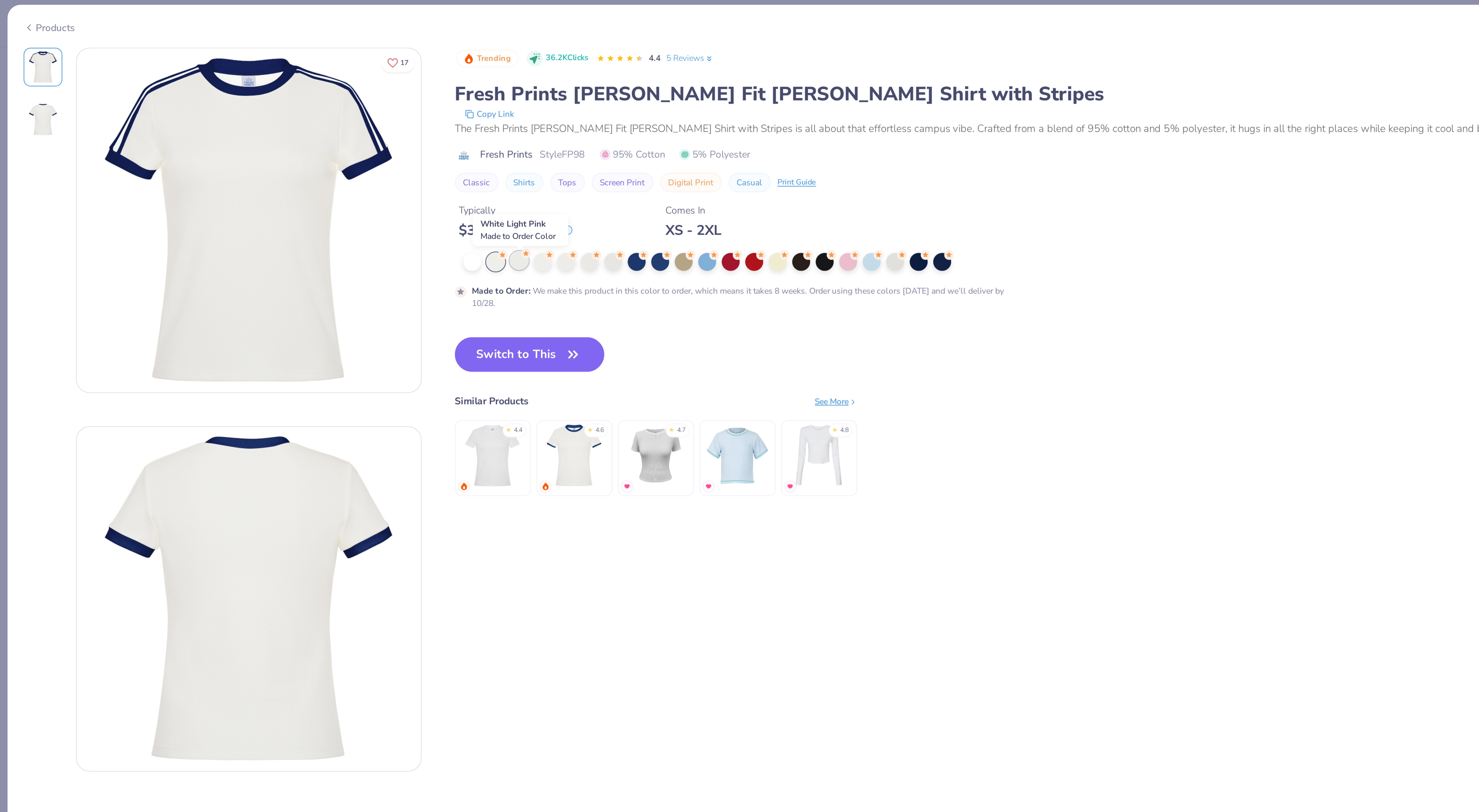
click at [193, 100] on div at bounding box center [193, 98] width 7 height 7
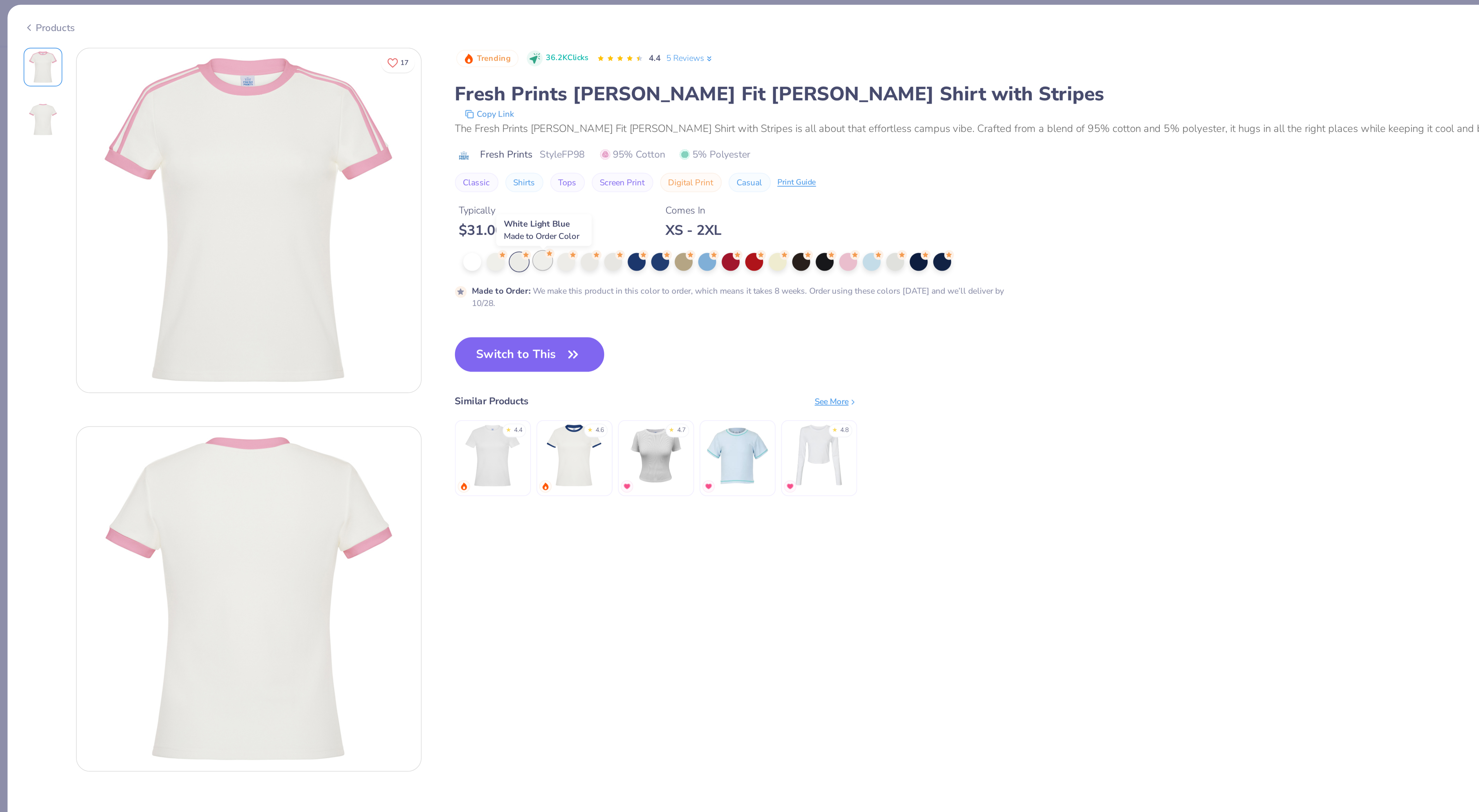
click at [201, 100] on div at bounding box center [202, 98] width 7 height 7
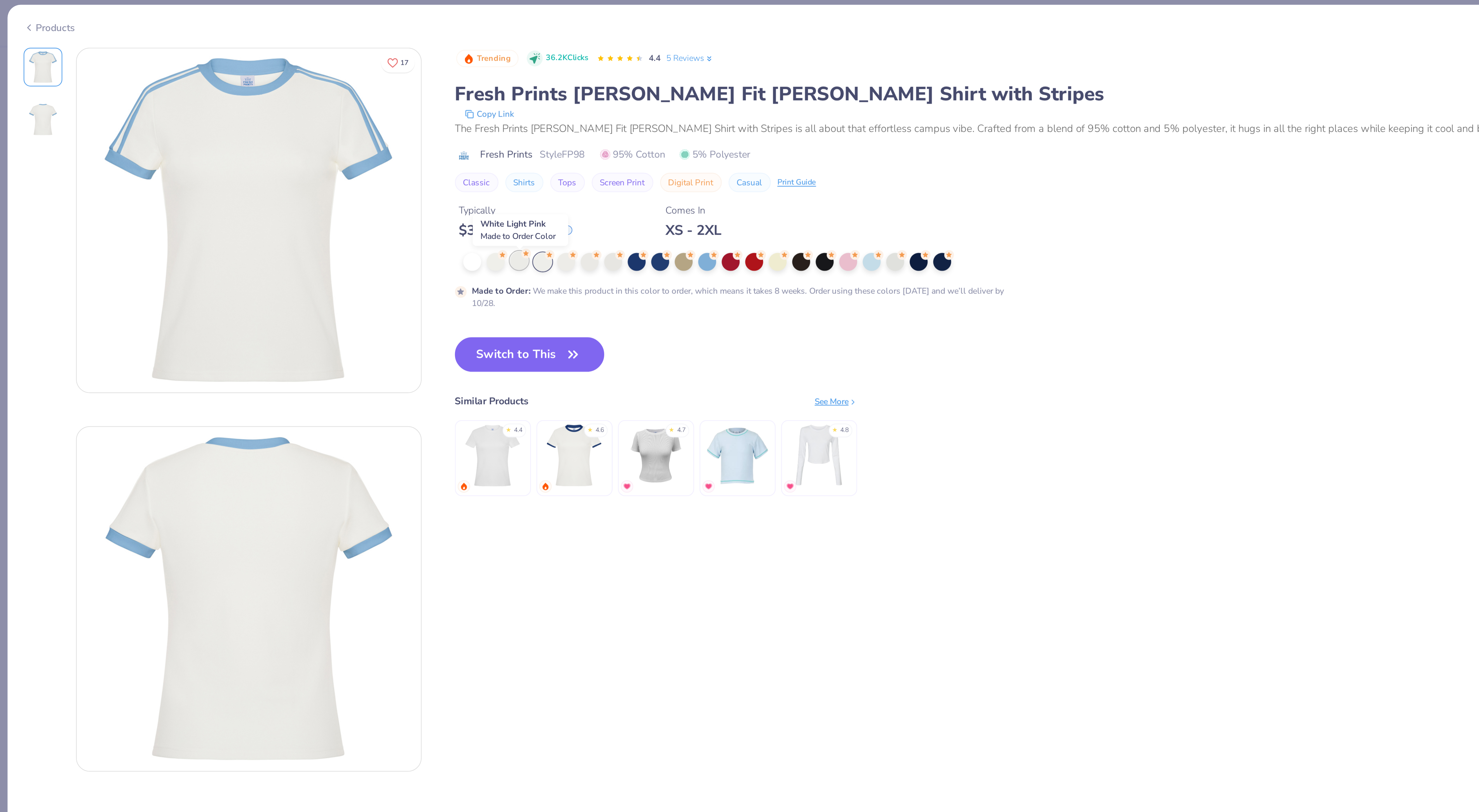
click at [195, 100] on div at bounding box center [193, 98] width 7 height 7
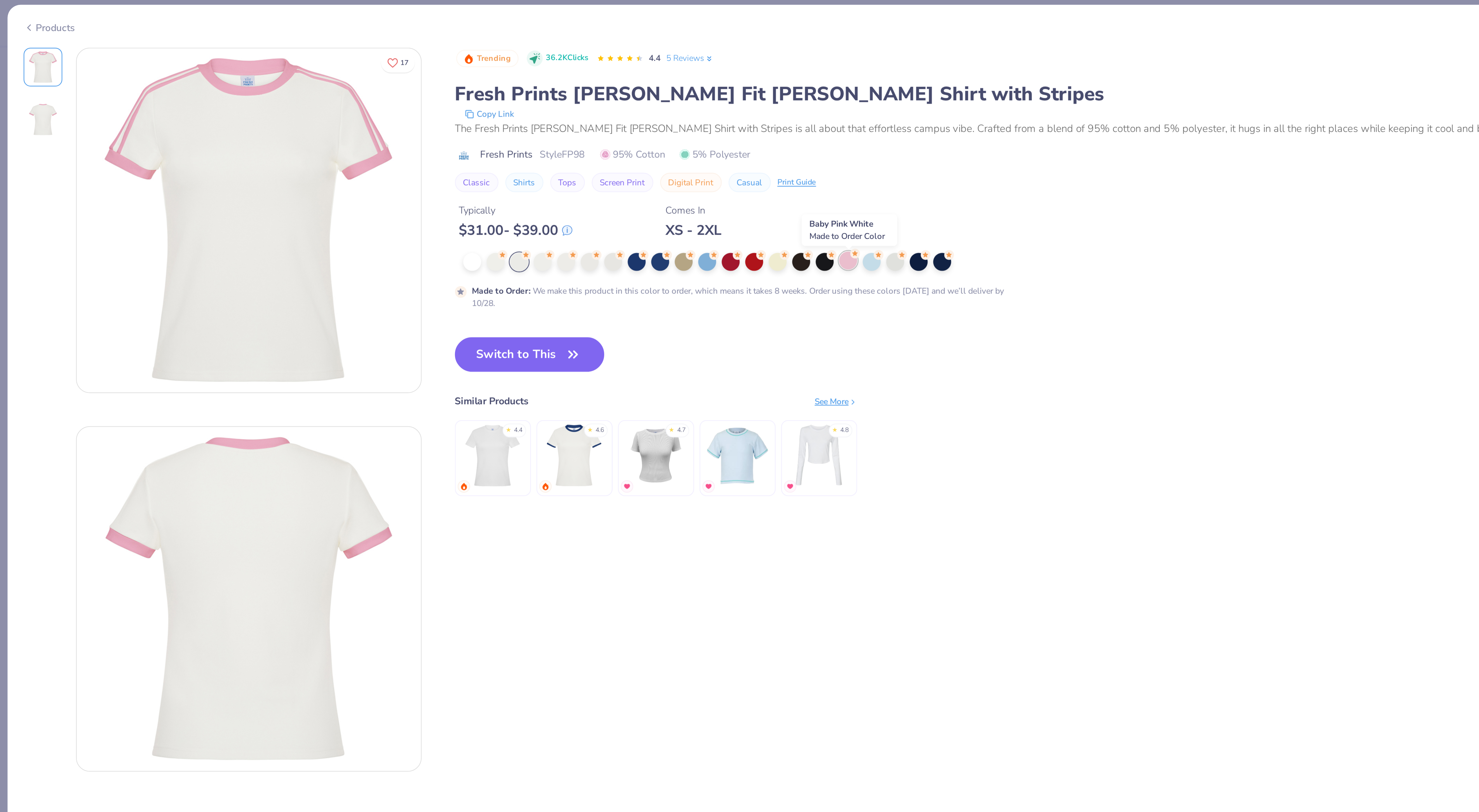
click at [315, 98] on div at bounding box center [315, 98] width 7 height 7
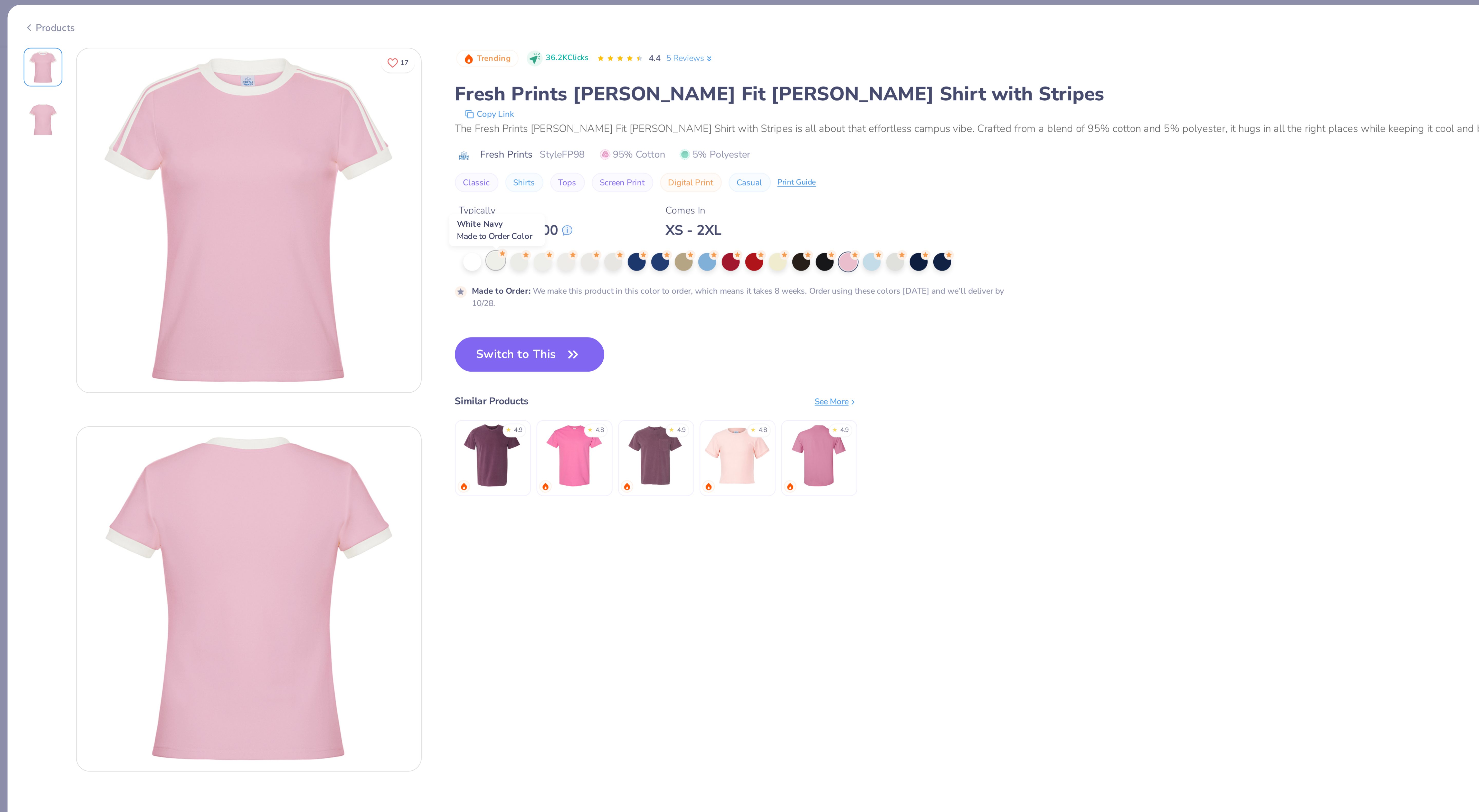
click at [186, 99] on div at bounding box center [184, 98] width 7 height 7
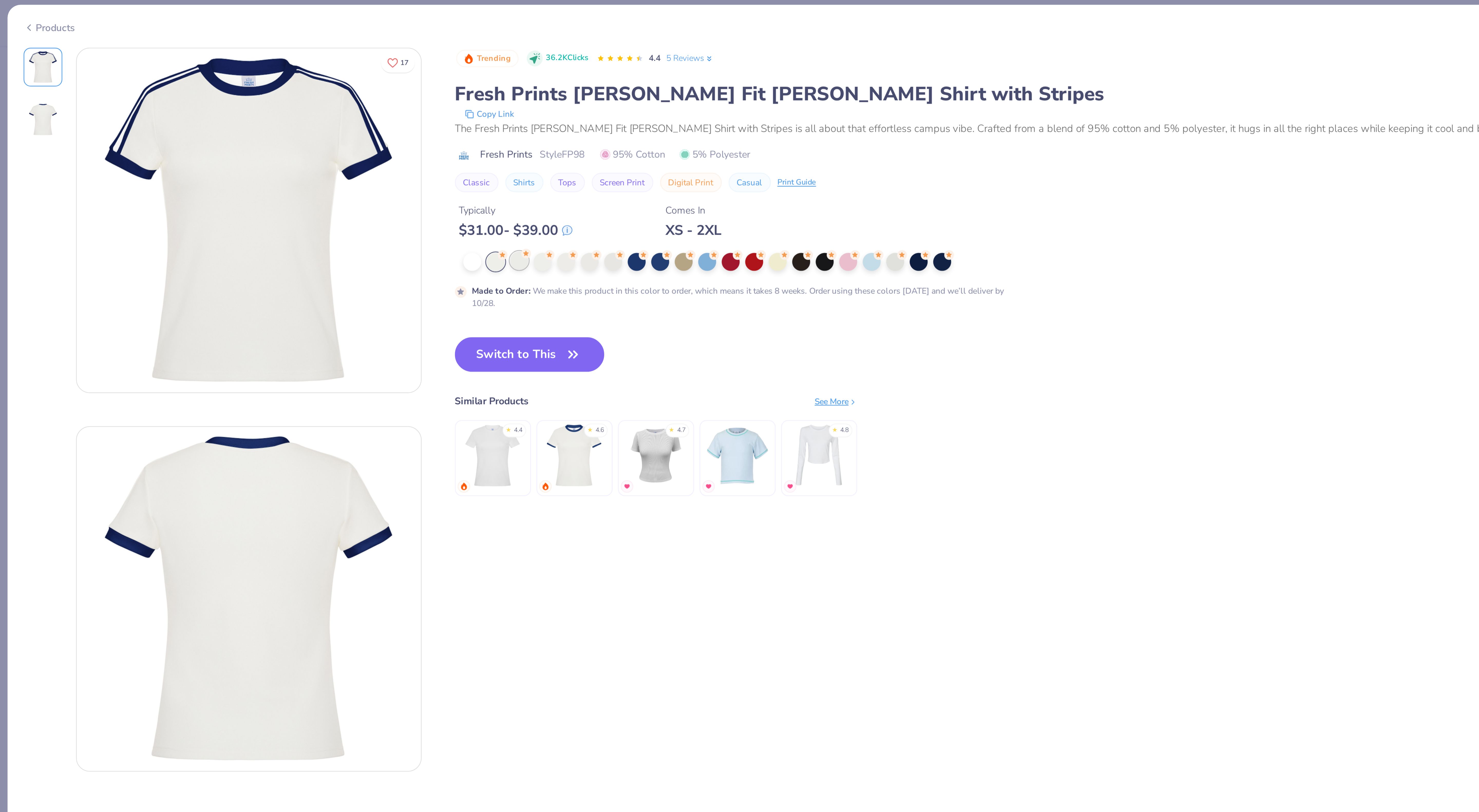
drag, startPoint x: 196, startPoint y: 102, endPoint x: 193, endPoint y: 101, distance: 3.2
click at [193, 101] on div at bounding box center [193, 98] width 7 height 7
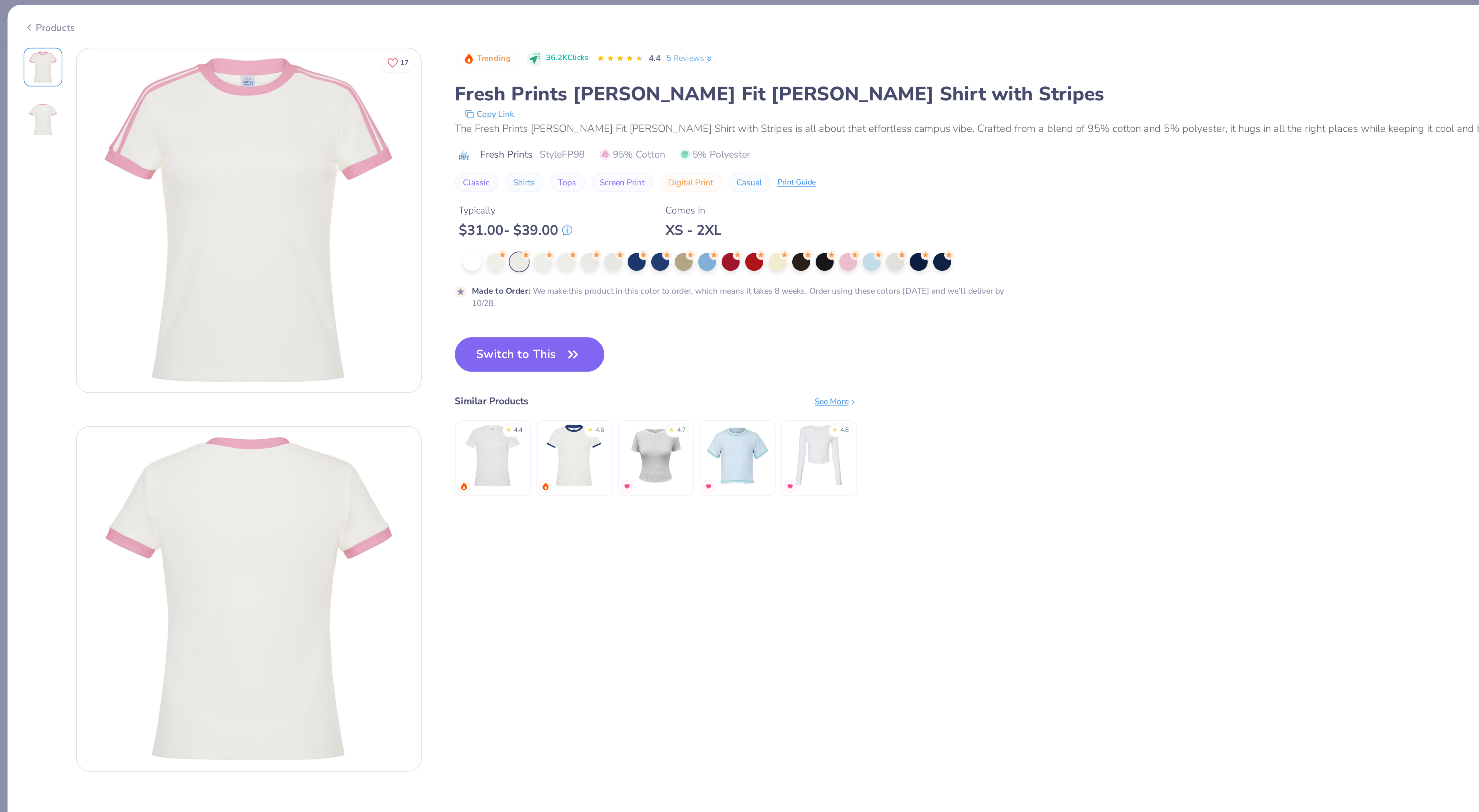
click at [193, 101] on div at bounding box center [193, 98] width 7 height 7
click at [195, 134] on button "Switch to This" at bounding box center [196, 133] width 56 height 13
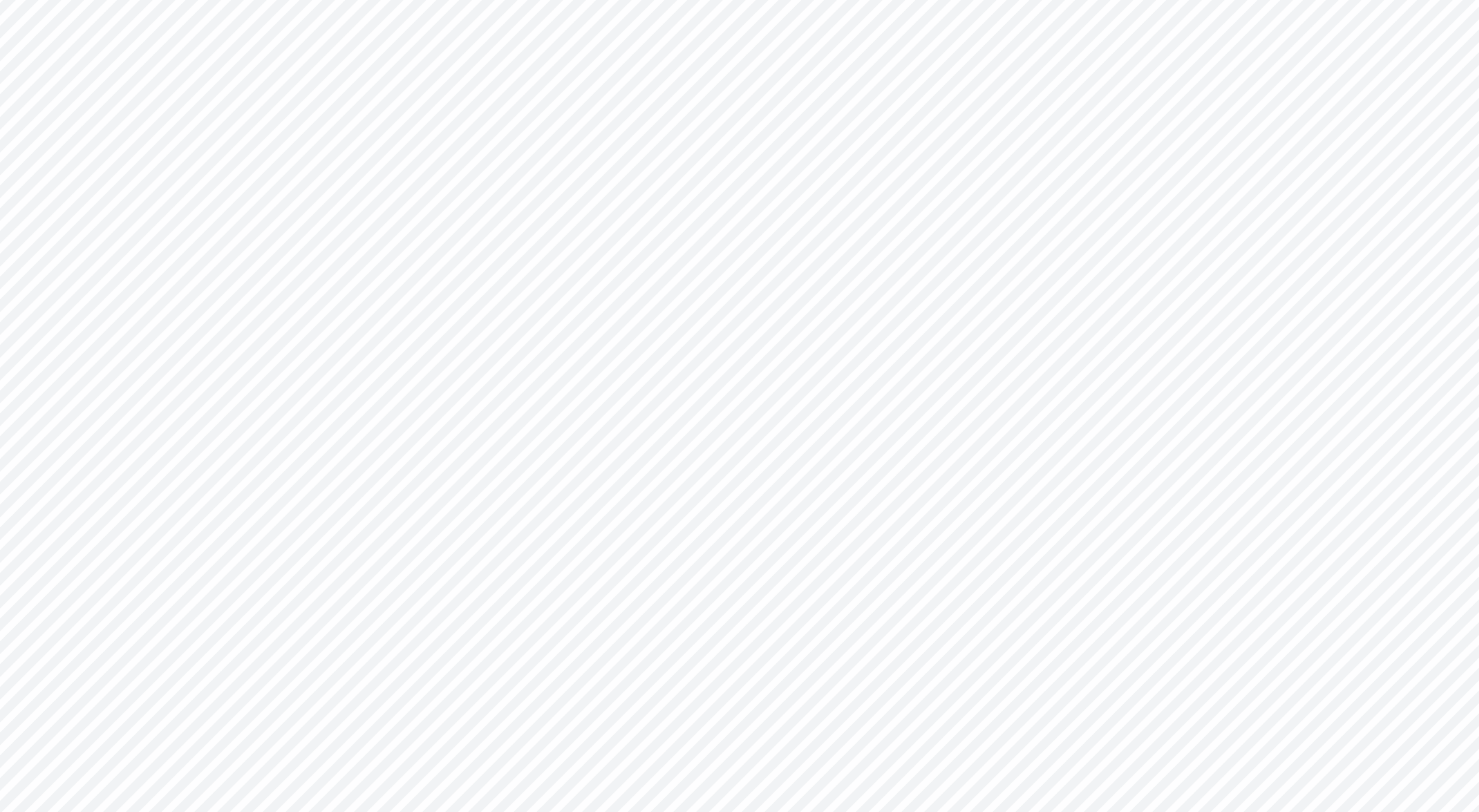
type textarea "x"
type input "3.00"
type textarea "x"
type input "1.78"
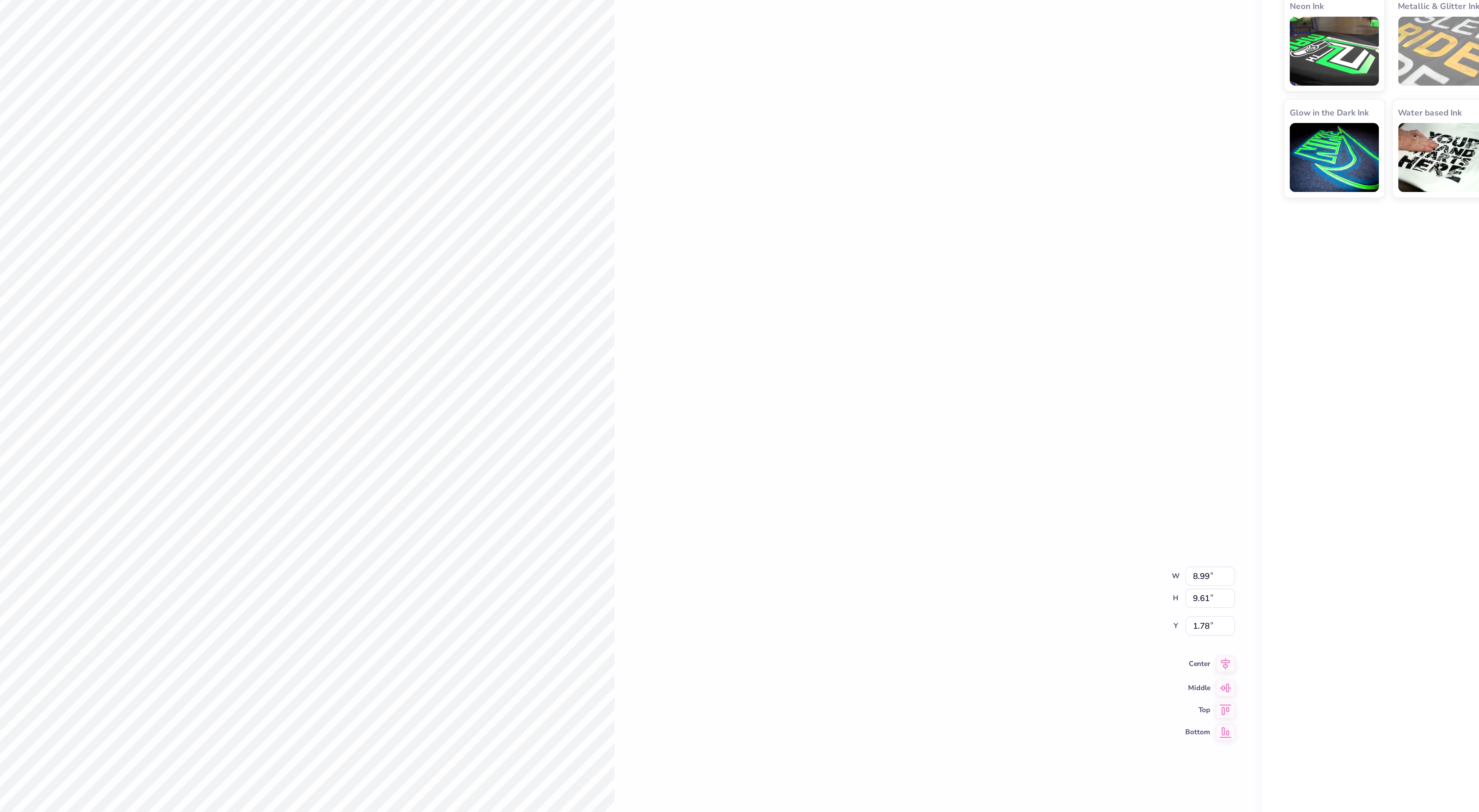
click at [1369, 426] on icon at bounding box center [1369, 425] width 3 height 5
click at [1371, 441] on icon at bounding box center [1369, 441] width 7 height 6
type textarea "x"
type input "0.50"
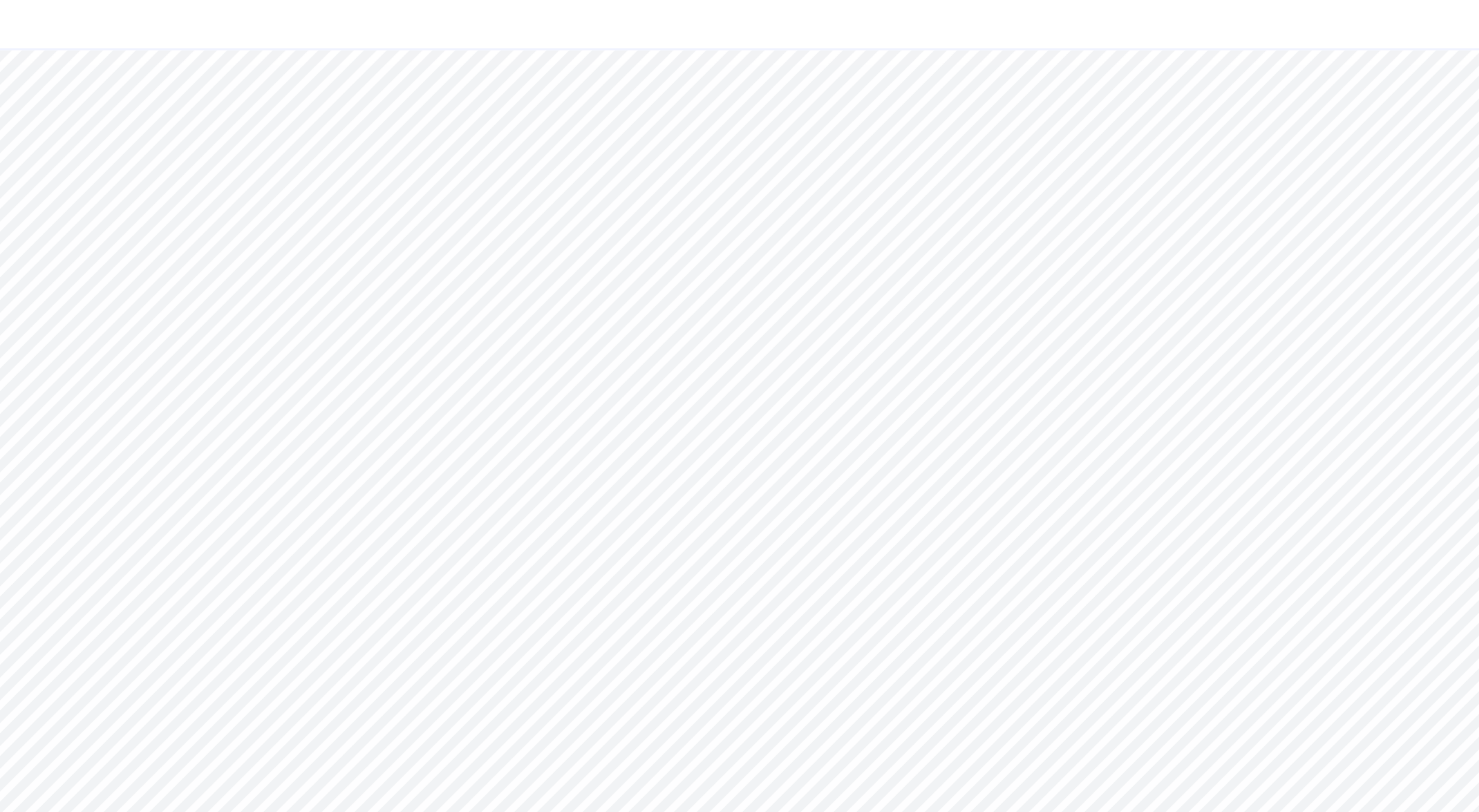
type textarea "x"
type input "1.50"
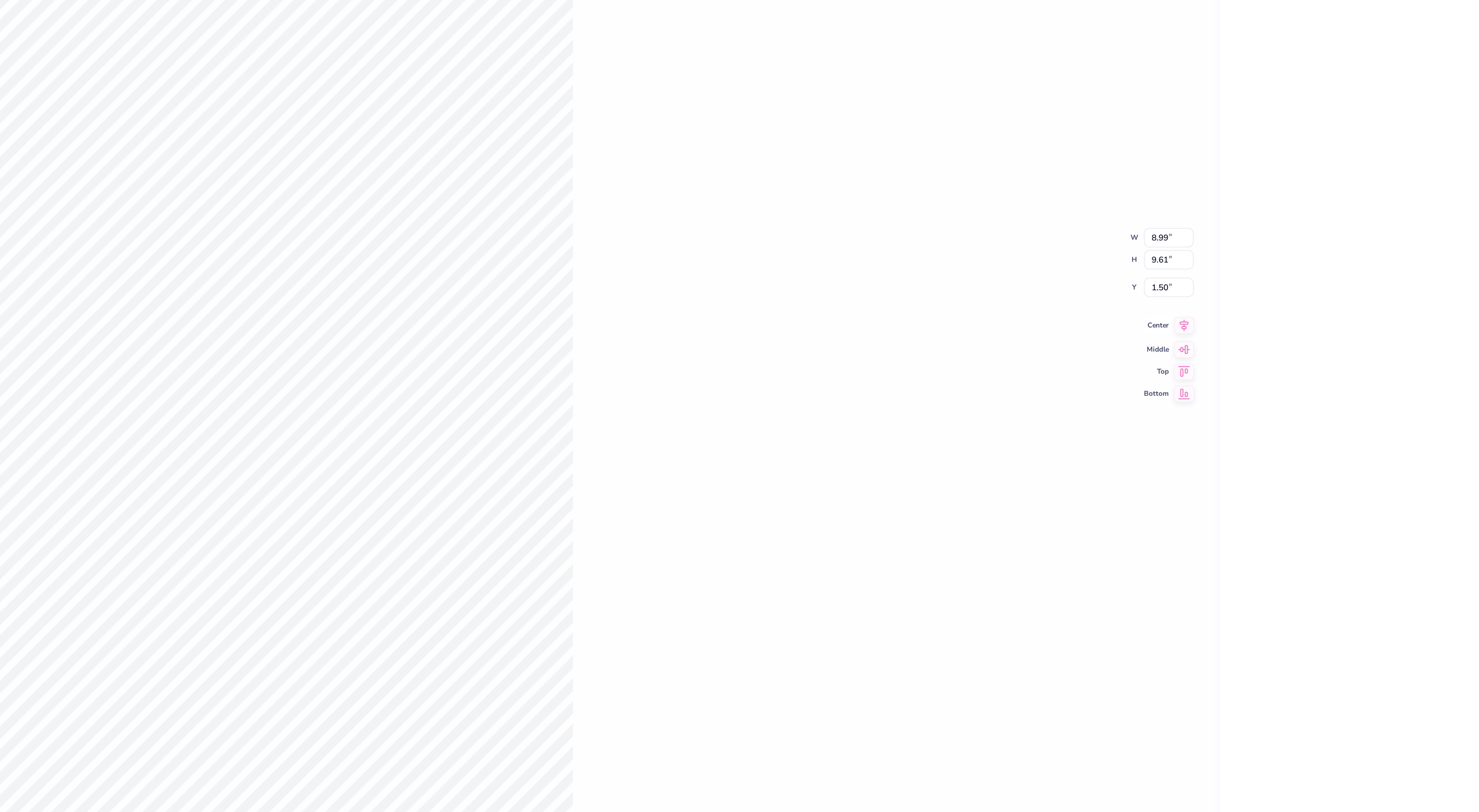
click at [1368, 425] on icon at bounding box center [1369, 424] width 7 height 6
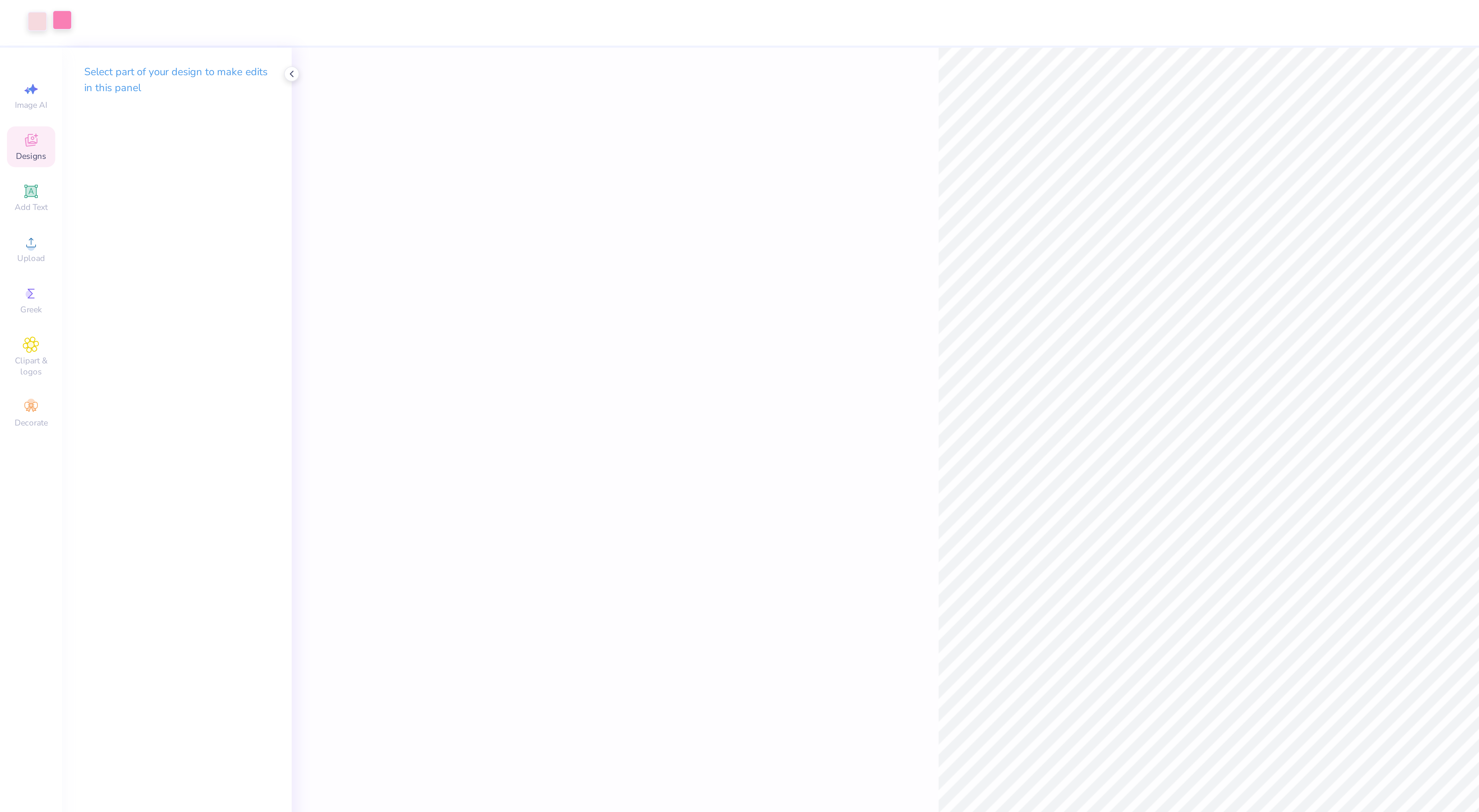
click at [22, 8] on div at bounding box center [23, 8] width 7 height 7
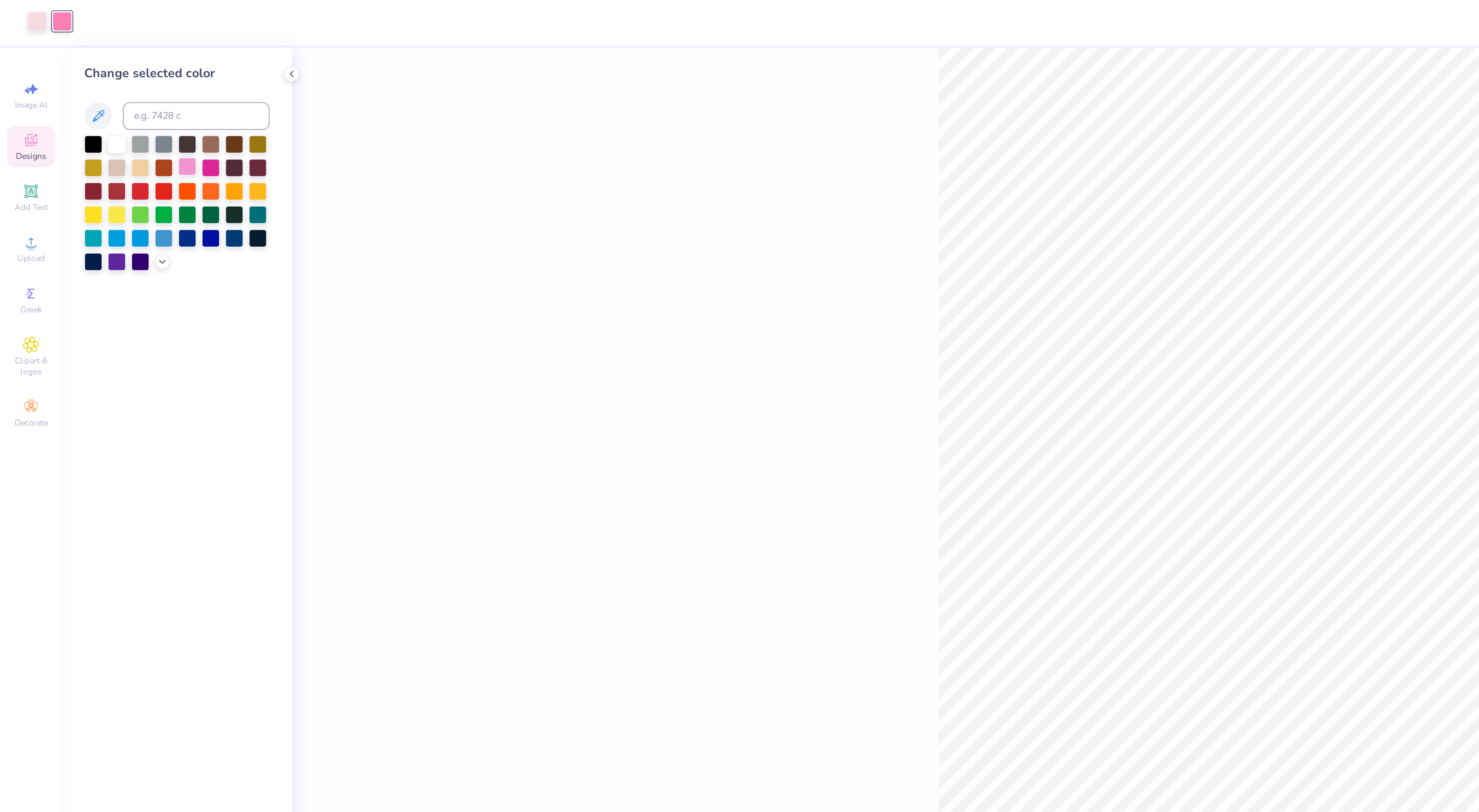
click at [69, 63] on div at bounding box center [69, 63] width 7 height 7
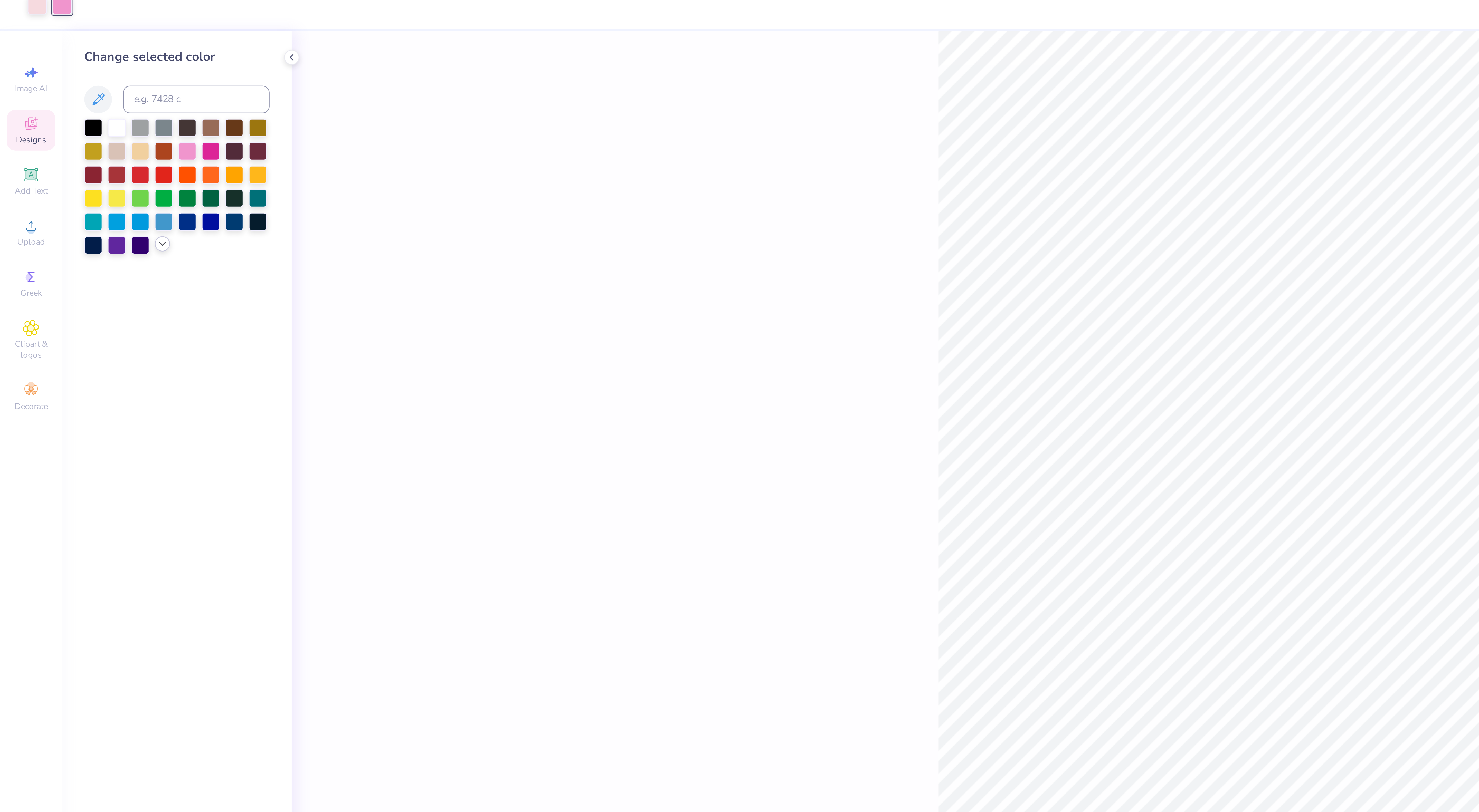
click at [60, 98] on icon at bounding box center [60, 98] width 4 height 4
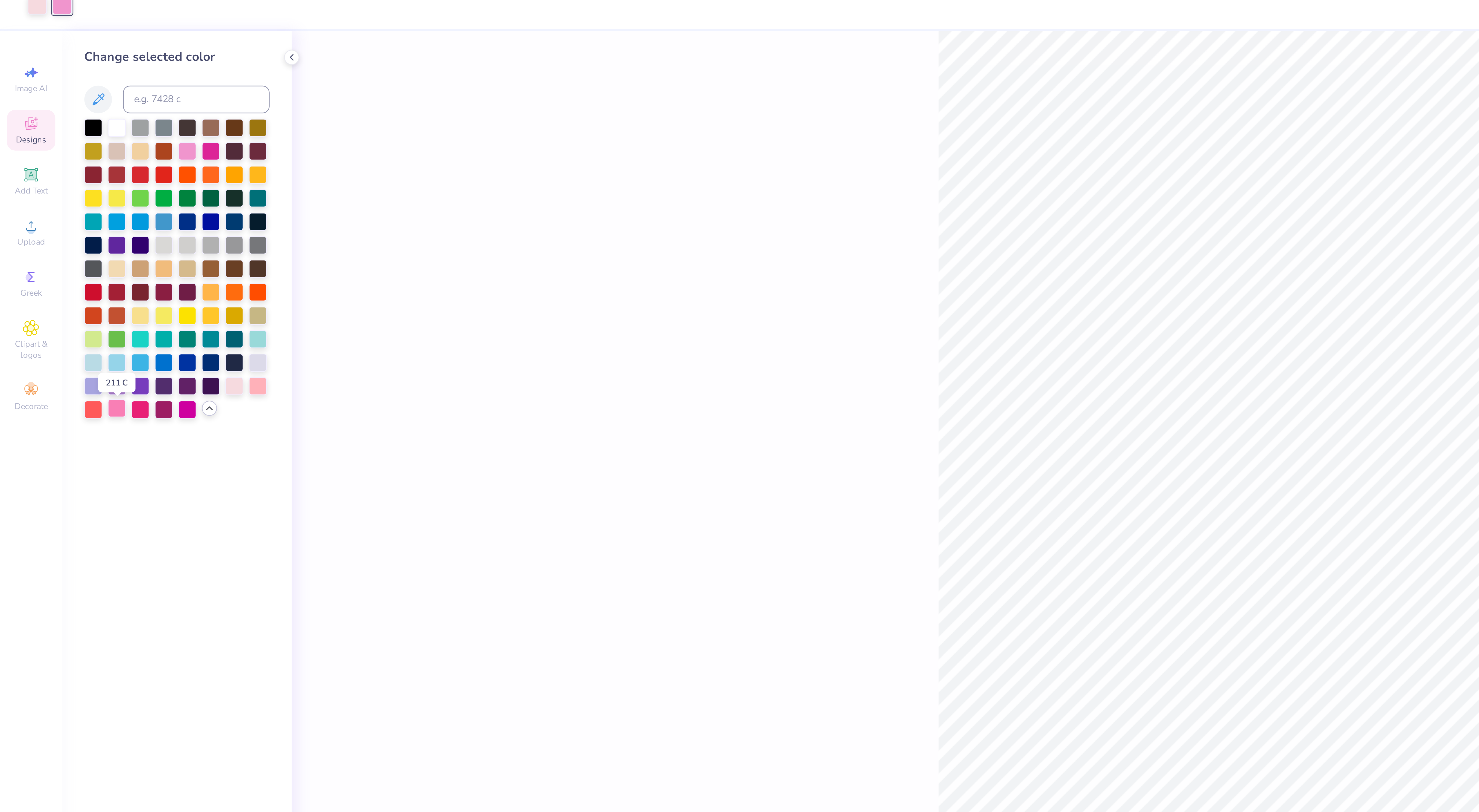
click at [42, 161] on div at bounding box center [44, 159] width 7 height 7
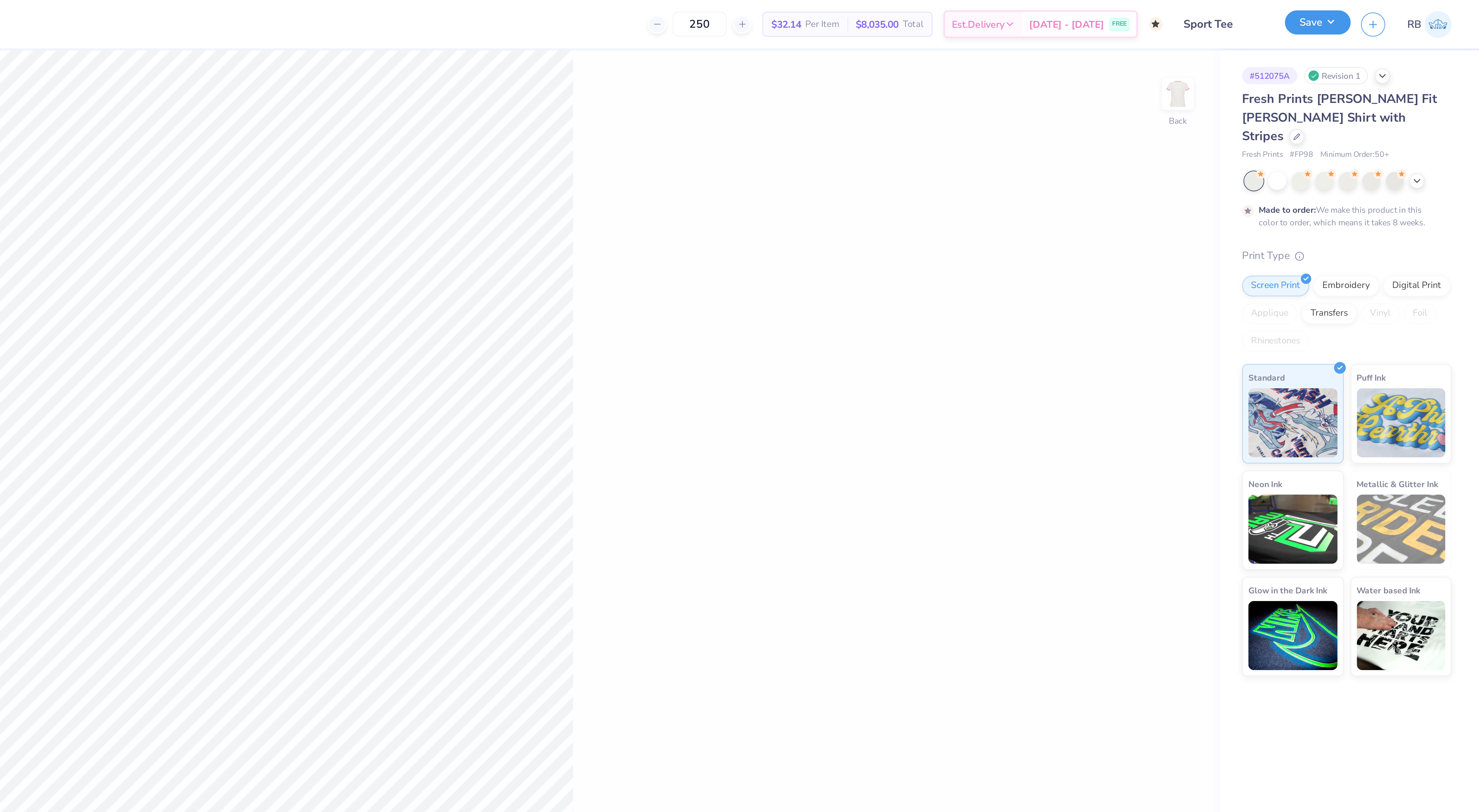
click at [1420, 10] on button "Save" at bounding box center [1419, 9] width 24 height 9
type textarea "x"
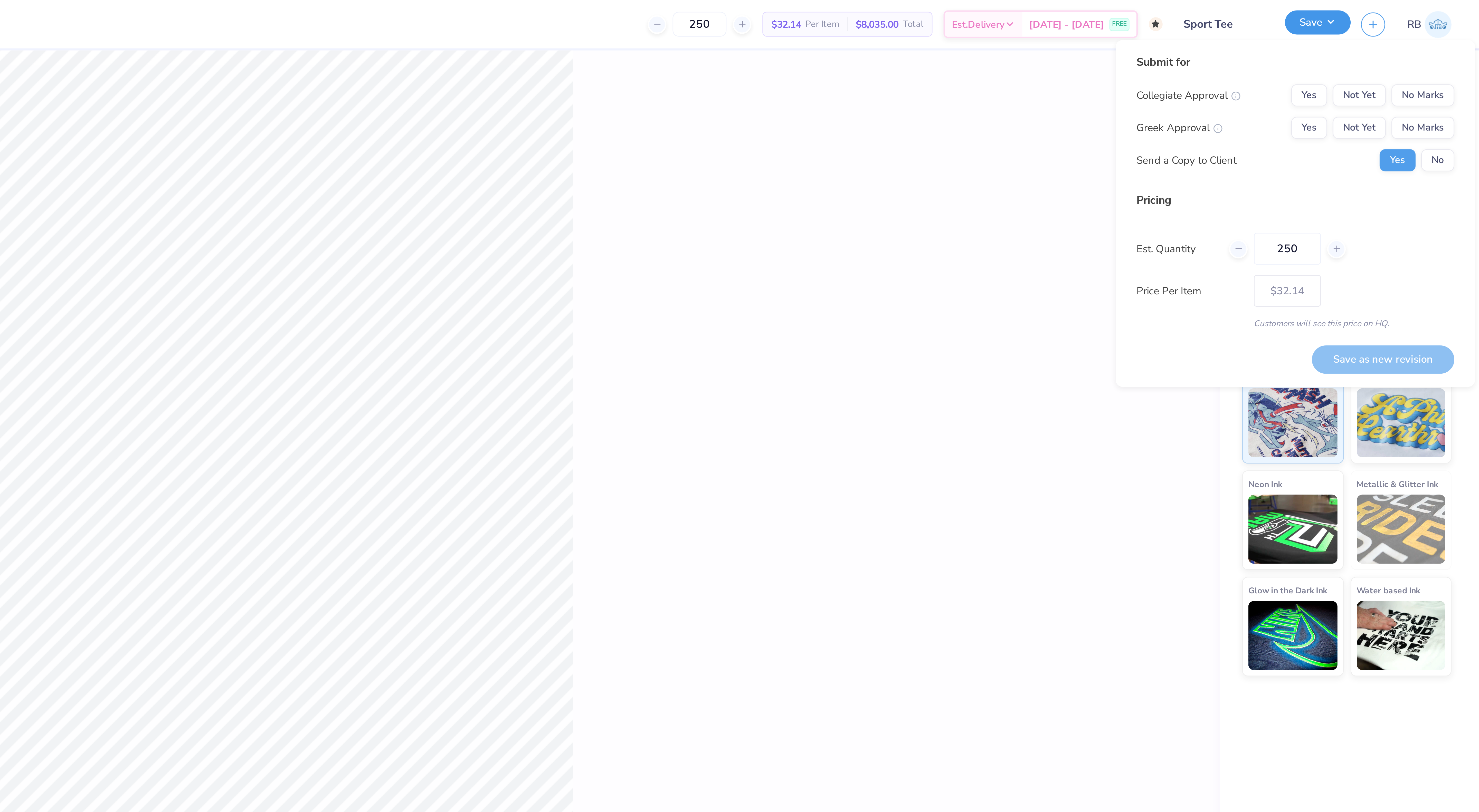
click at [1420, 10] on button "Save" at bounding box center [1419, 9] width 24 height 9
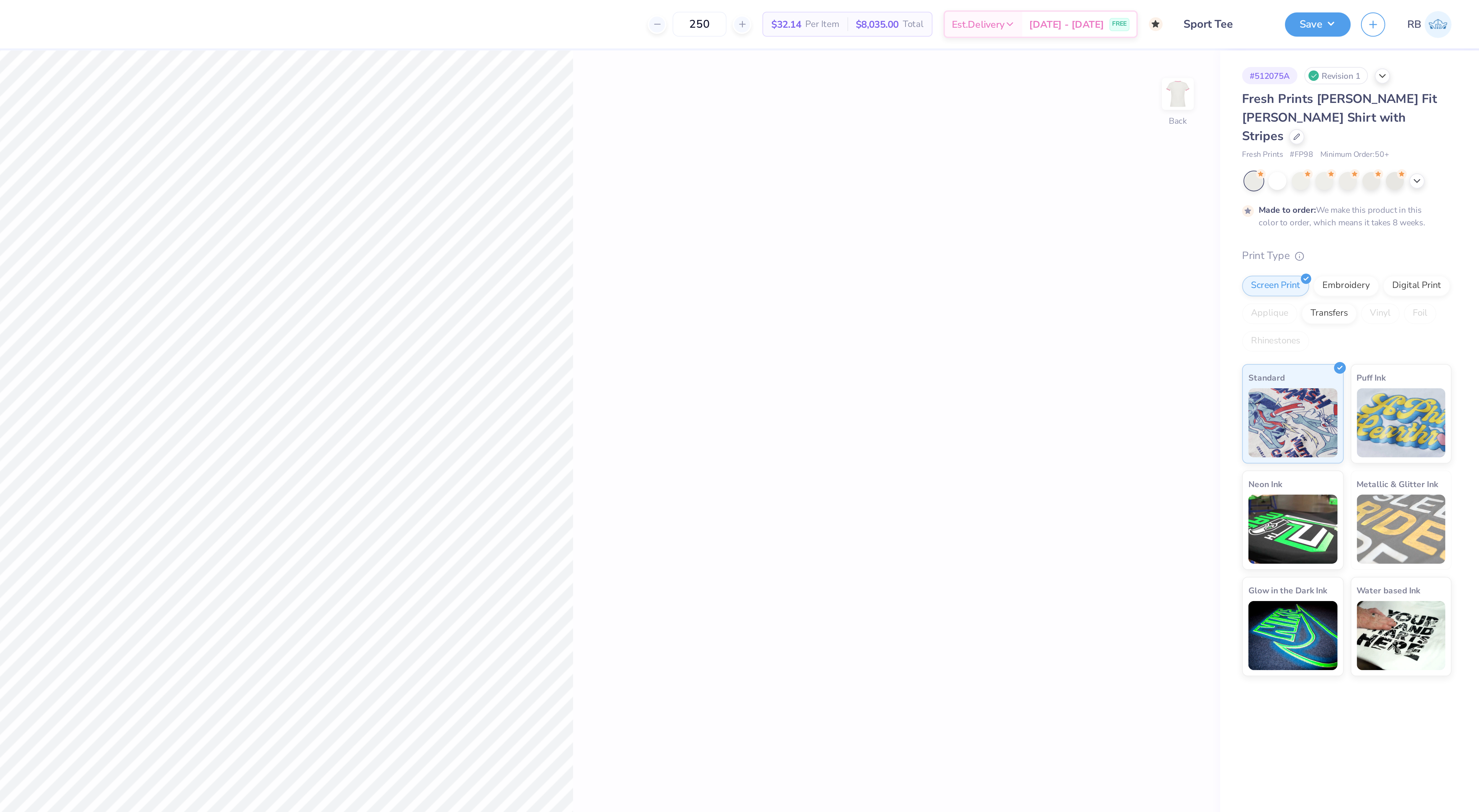
drag, startPoint x: 1197, startPoint y: 10, endPoint x: 1171, endPoint y: 13, distance: 26.2
click at [1171, 13] on div "250 $32.14 Per Item $8,035.00 Total Est. Delivery Oct 26 - 29 FREE" at bounding box center [696, 9] width 1331 height 18
type input "300"
click at [1341, 73] on div "100 % Back" at bounding box center [746, 415] width 1275 height 793
click at [1420, 6] on button "Save" at bounding box center [1419, 9] width 24 height 9
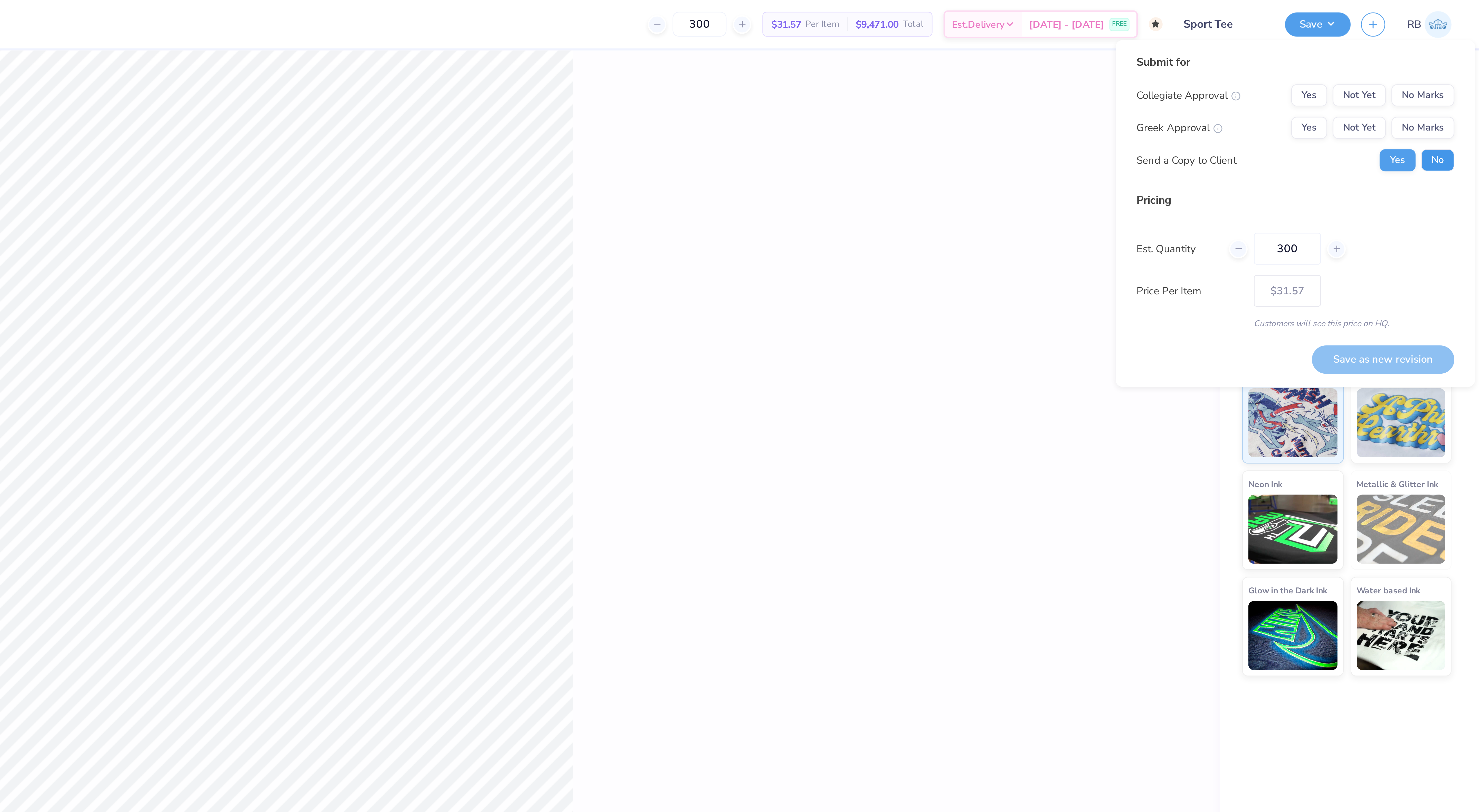
click at [1464, 57] on button "No" at bounding box center [1463, 60] width 12 height 8
type textarea "x"
click at [1412, 41] on div "Collegiate Approval Yes Not Yet No Marks Greek Approval Yes Not Yet No Marks Se…" at bounding box center [1411, 48] width 118 height 32
click at [1412, 46] on button "Yes" at bounding box center [1415, 48] width 13 height 8
click at [1462, 36] on button "No Marks" at bounding box center [1458, 36] width 24 height 8
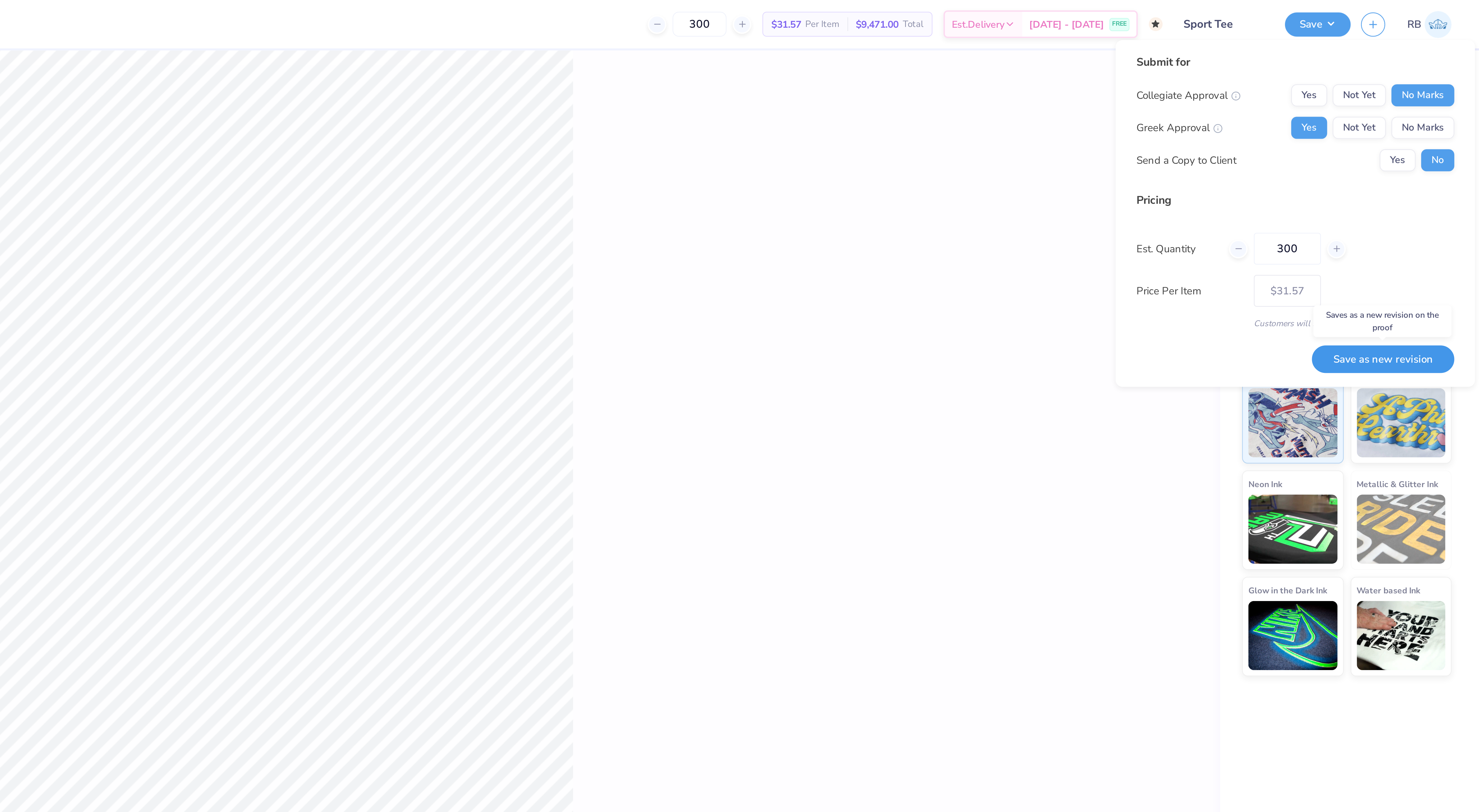
click at [1443, 129] on button "Save as new revision" at bounding box center [1443, 134] width 53 height 10
type input "$31.57"
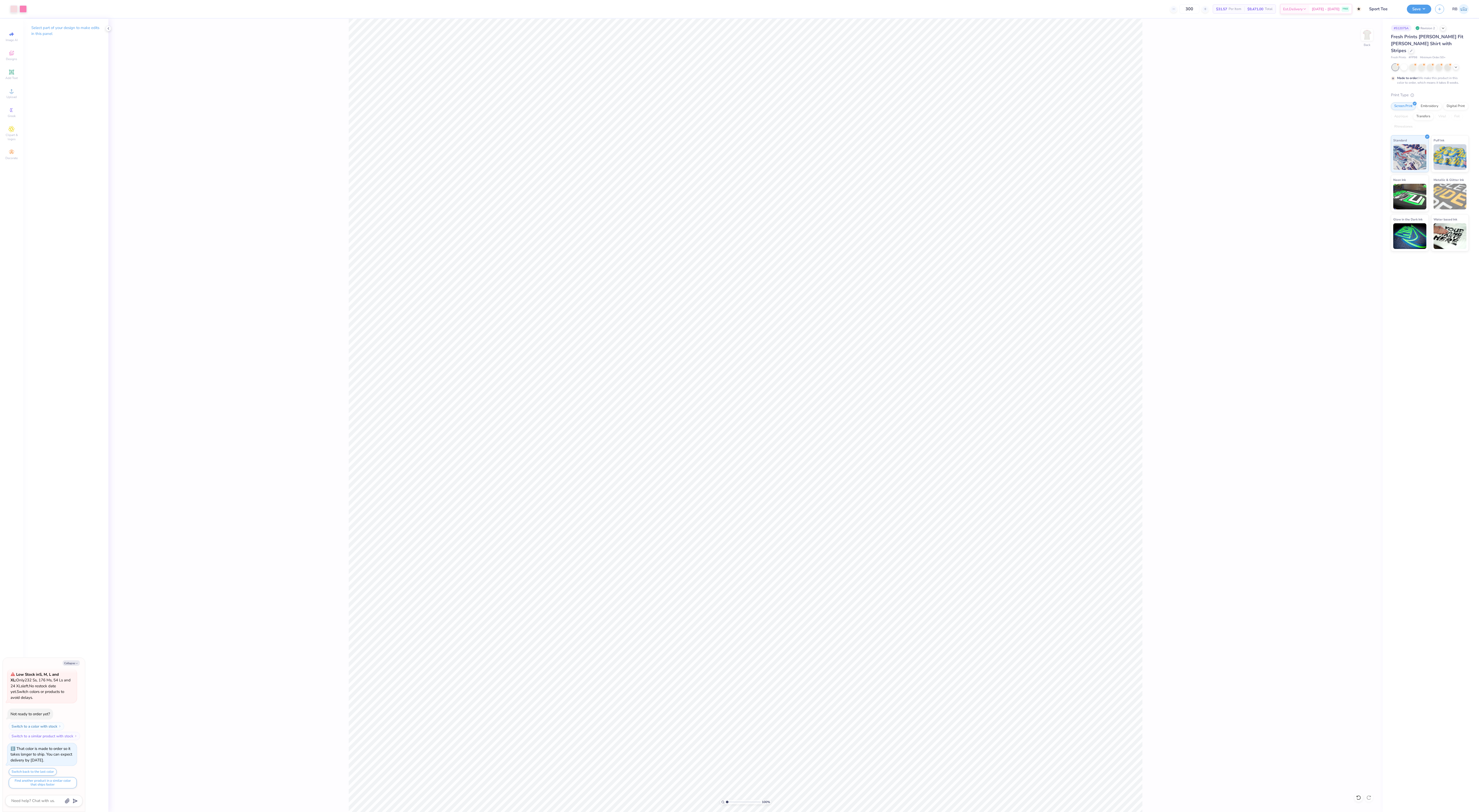
click at [1438, 41] on div "Fresh Prints [PERSON_NAME] Fit [PERSON_NAME] Shirt with Stripes" at bounding box center [1430, 44] width 78 height 21
click at [1412, 49] on icon at bounding box center [1411, 50] width 2 height 2
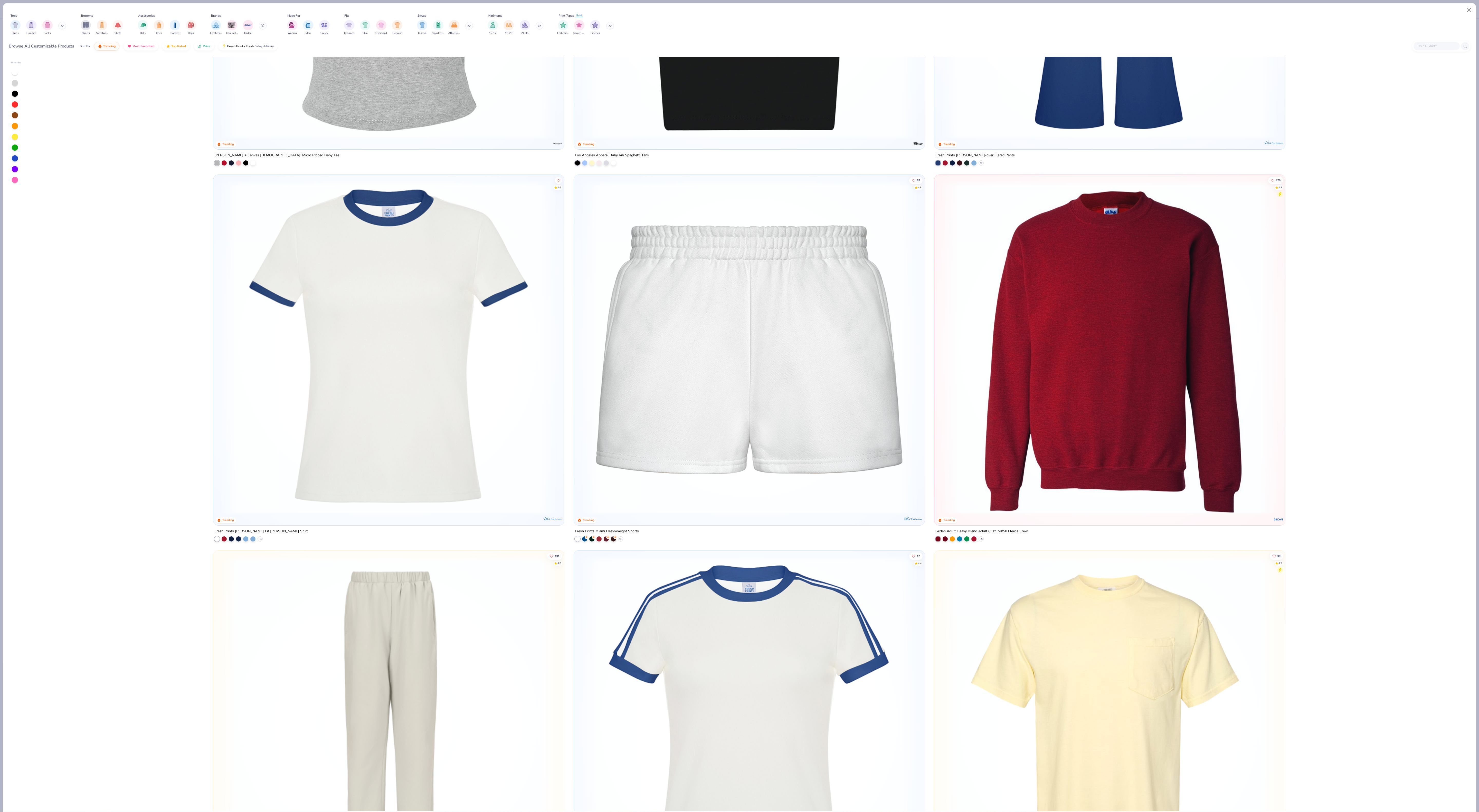
scroll to position [2142, 0]
click at [738, 598] on img at bounding box center [749, 722] width 340 height 335
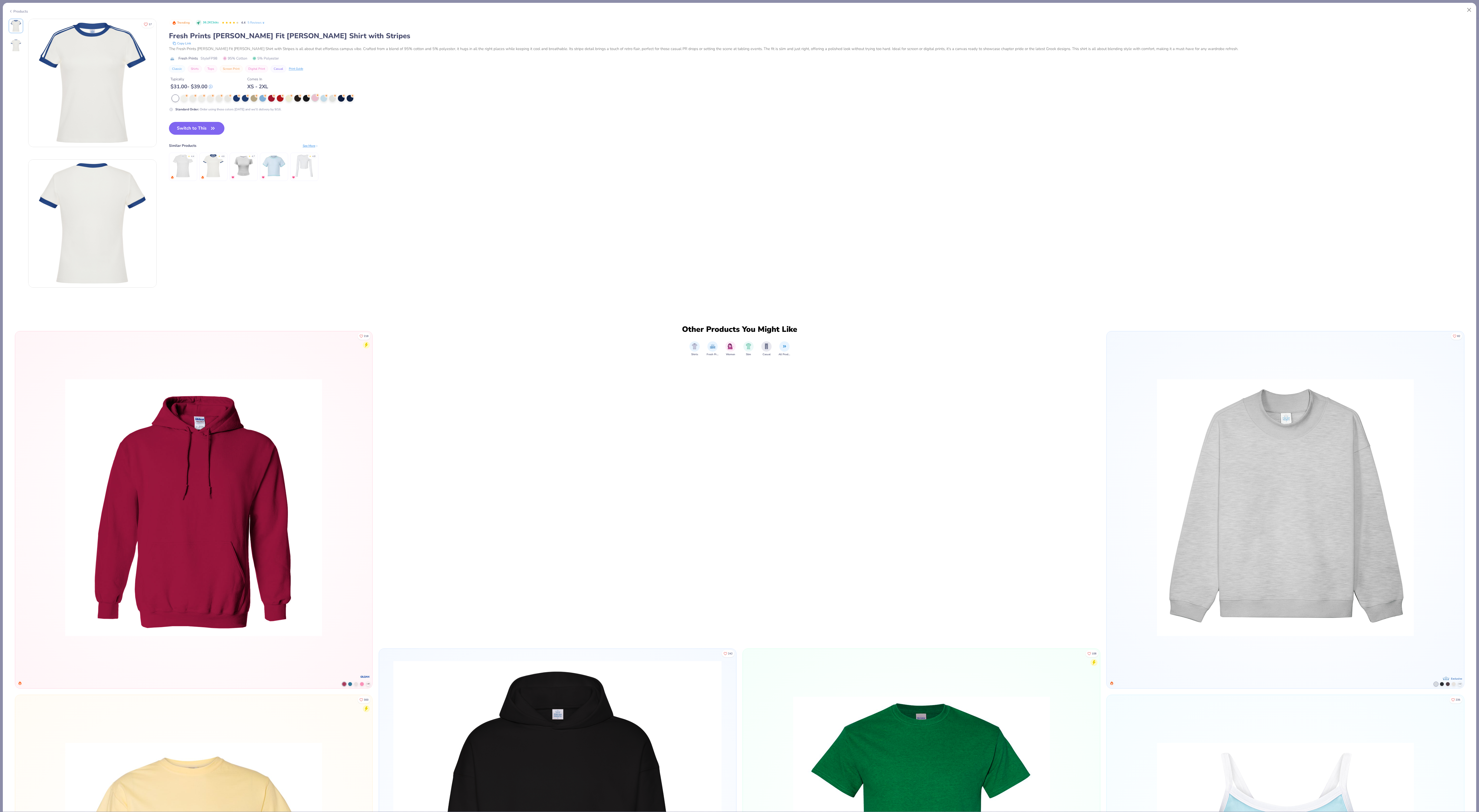
click at [313, 99] on div at bounding box center [315, 98] width 7 height 7
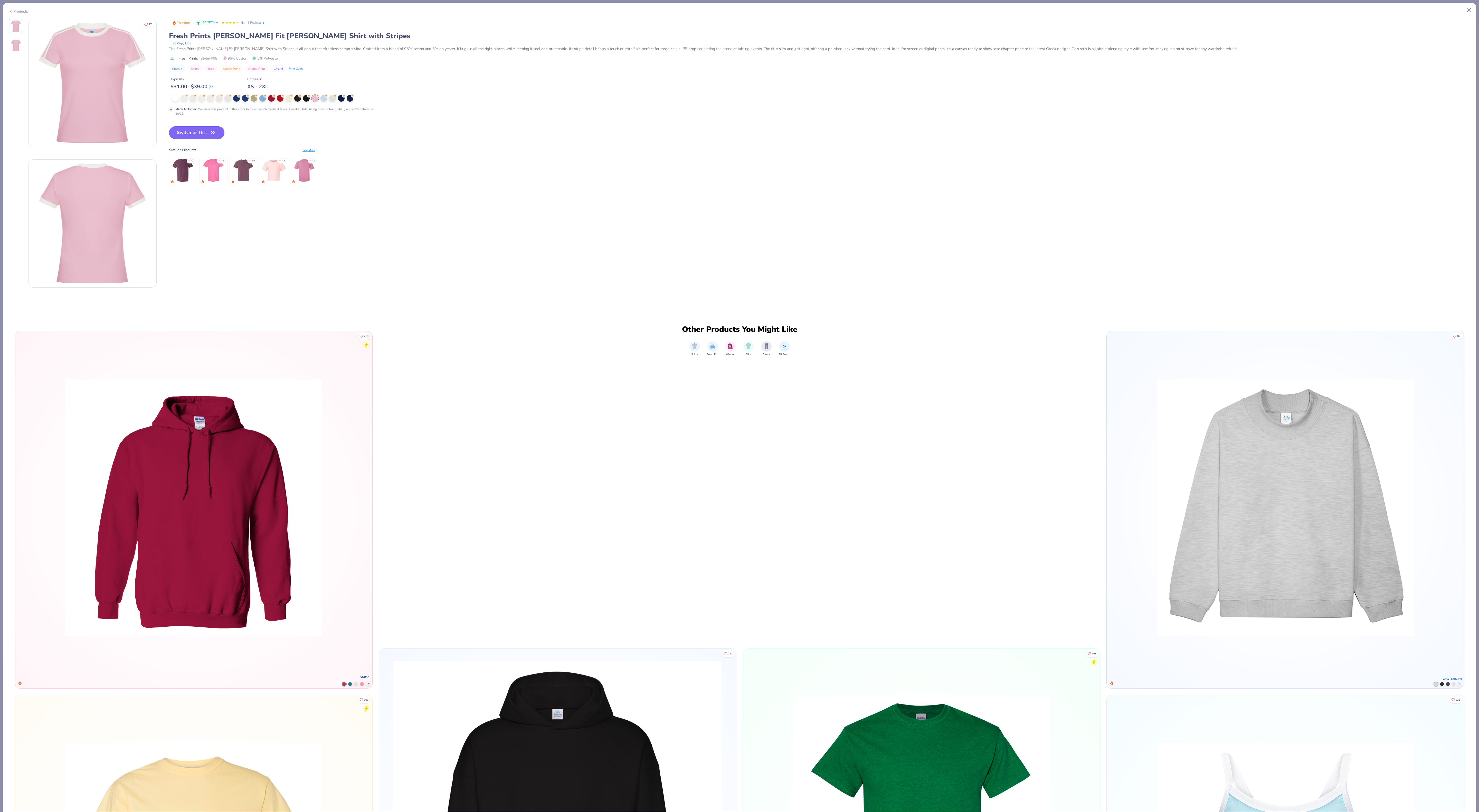
click at [202, 129] on button "Switch to This" at bounding box center [196, 133] width 56 height 13
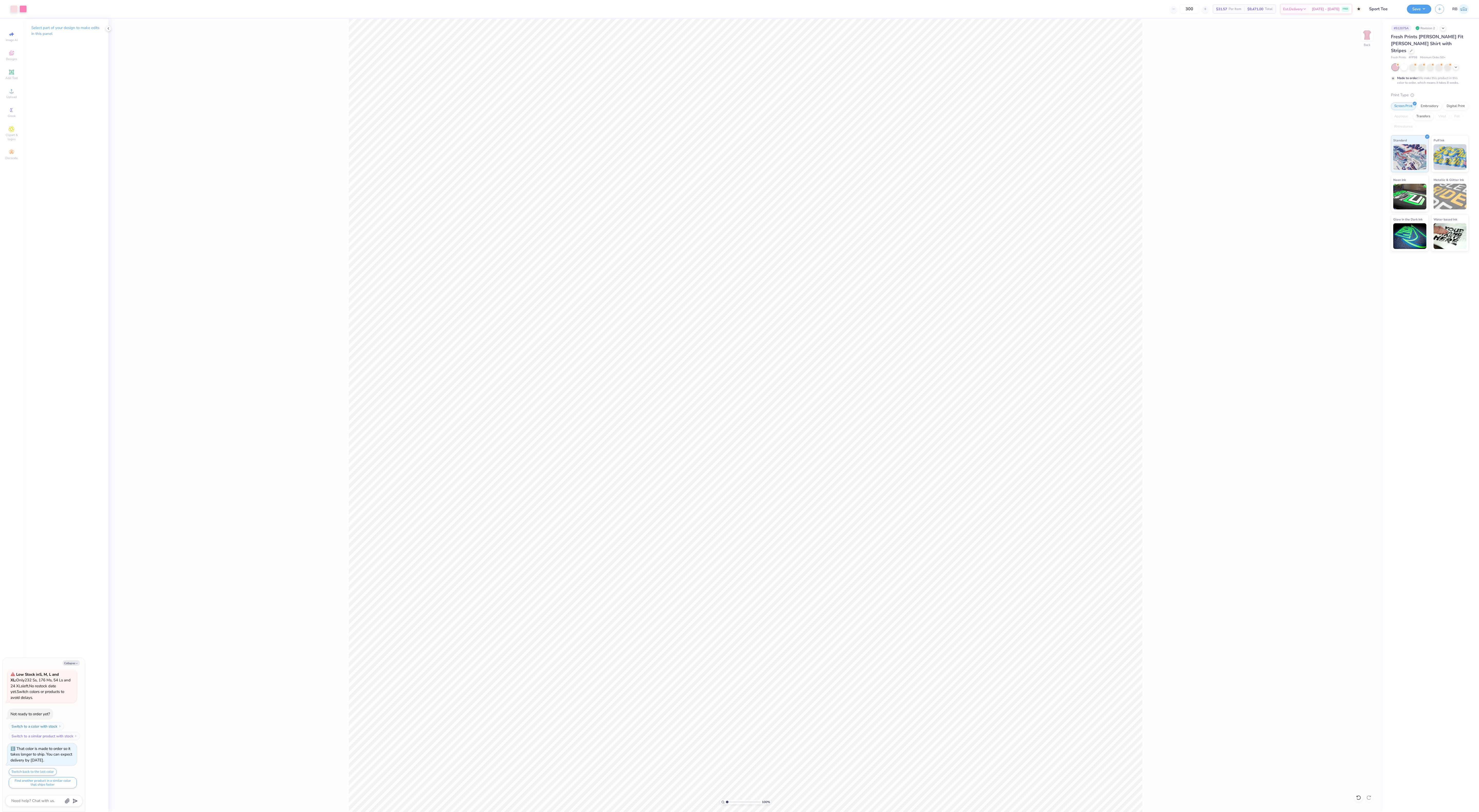
click at [202, 133] on div "100 % Back" at bounding box center [746, 415] width 1275 height 793
click at [24, 11] on div at bounding box center [23, 8] width 7 height 7
click at [43, 55] on div at bounding box center [44, 55] width 7 height 7
click at [16, 10] on div at bounding box center [14, 8] width 7 height 7
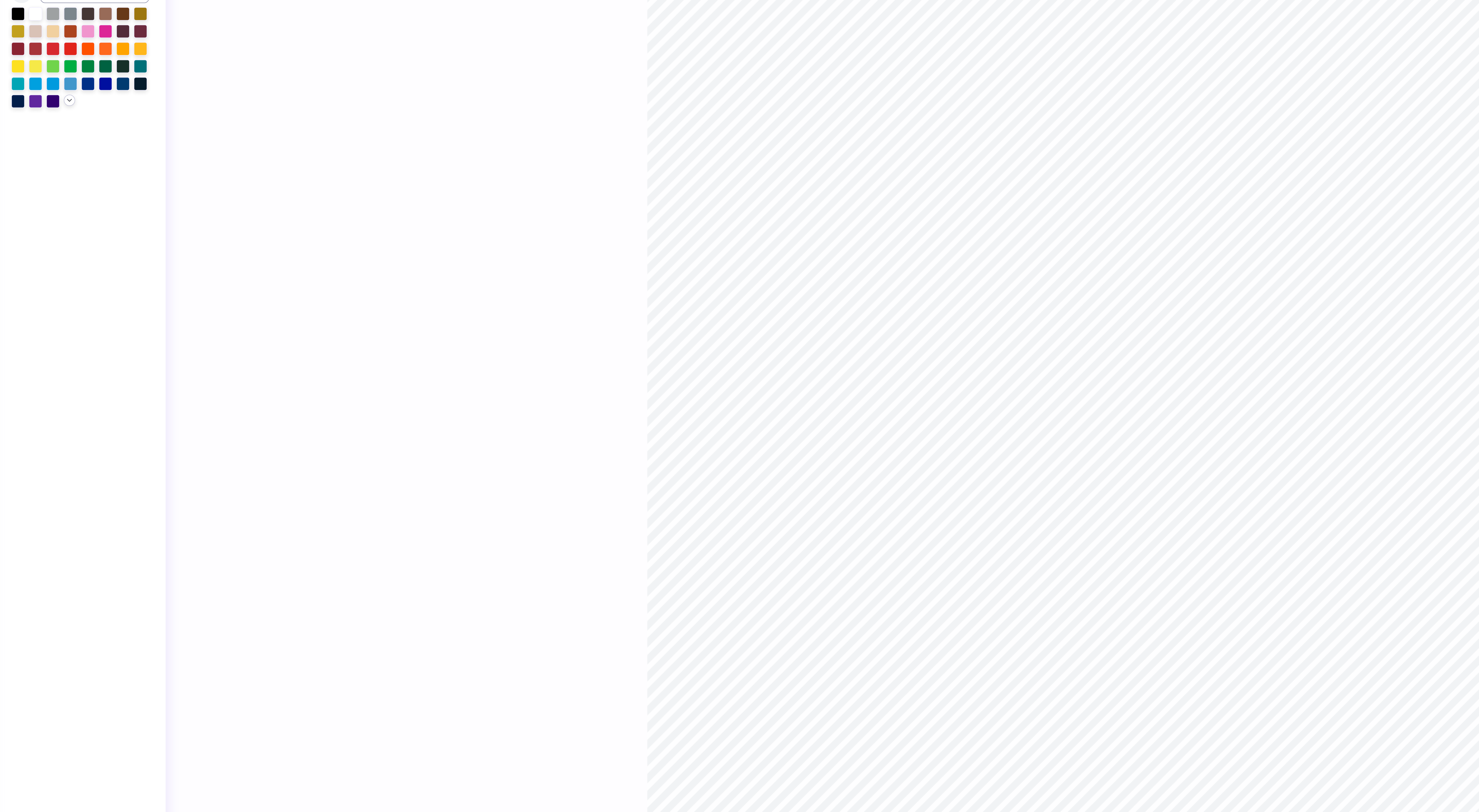
click at [61, 96] on icon at bounding box center [60, 98] width 4 height 4
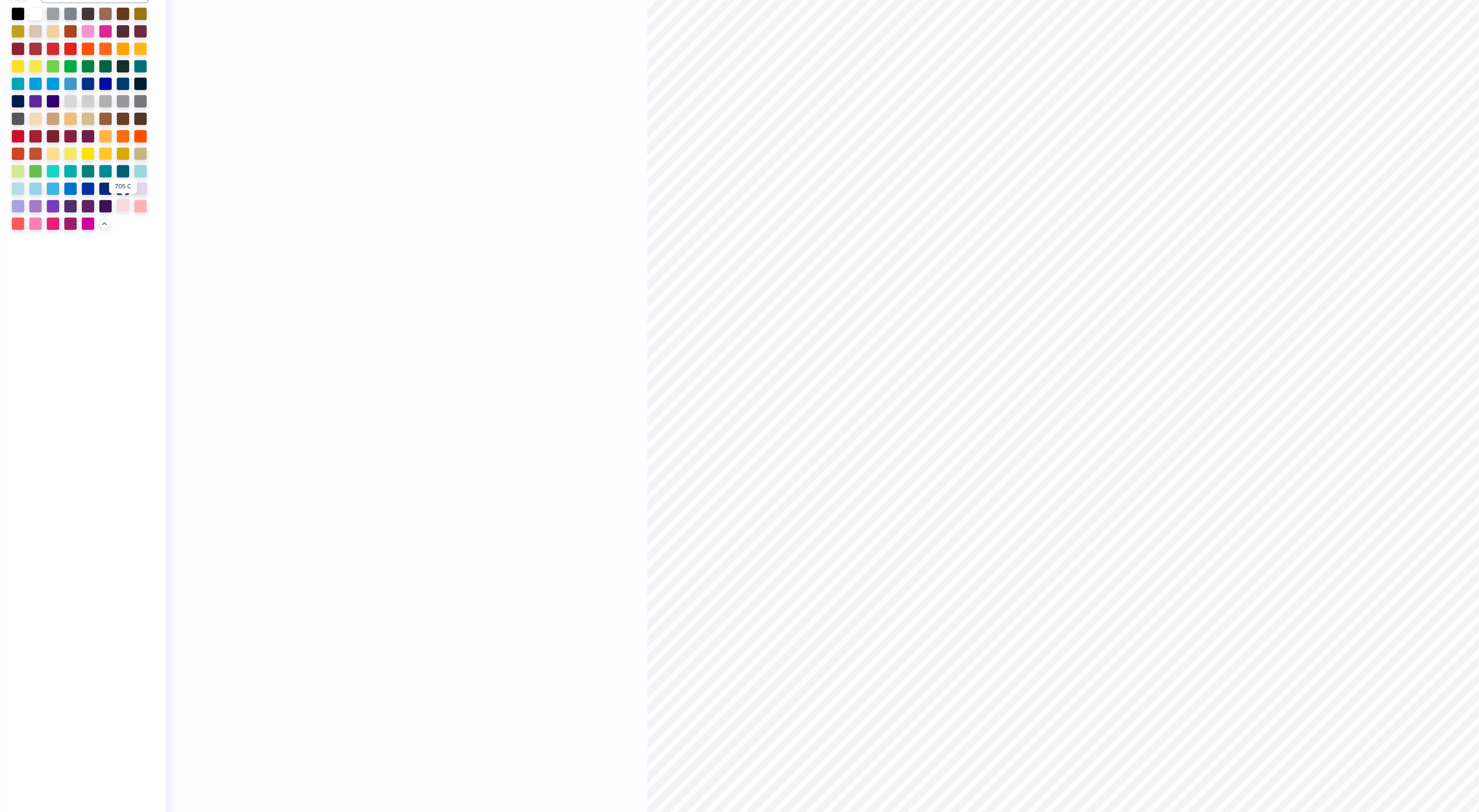
click at [88, 150] on div at bounding box center [87, 150] width 7 height 7
click at [86, 151] on div at bounding box center [87, 150] width 7 height 7
click at [43, 162] on div at bounding box center [44, 159] width 7 height 7
click at [301, 163] on div "100 % Back W 8.99 8.99 " H 9.61 9.61 " Y 1.50 1.50 " Center Middle Top Bottom" at bounding box center [746, 415] width 1275 height 793
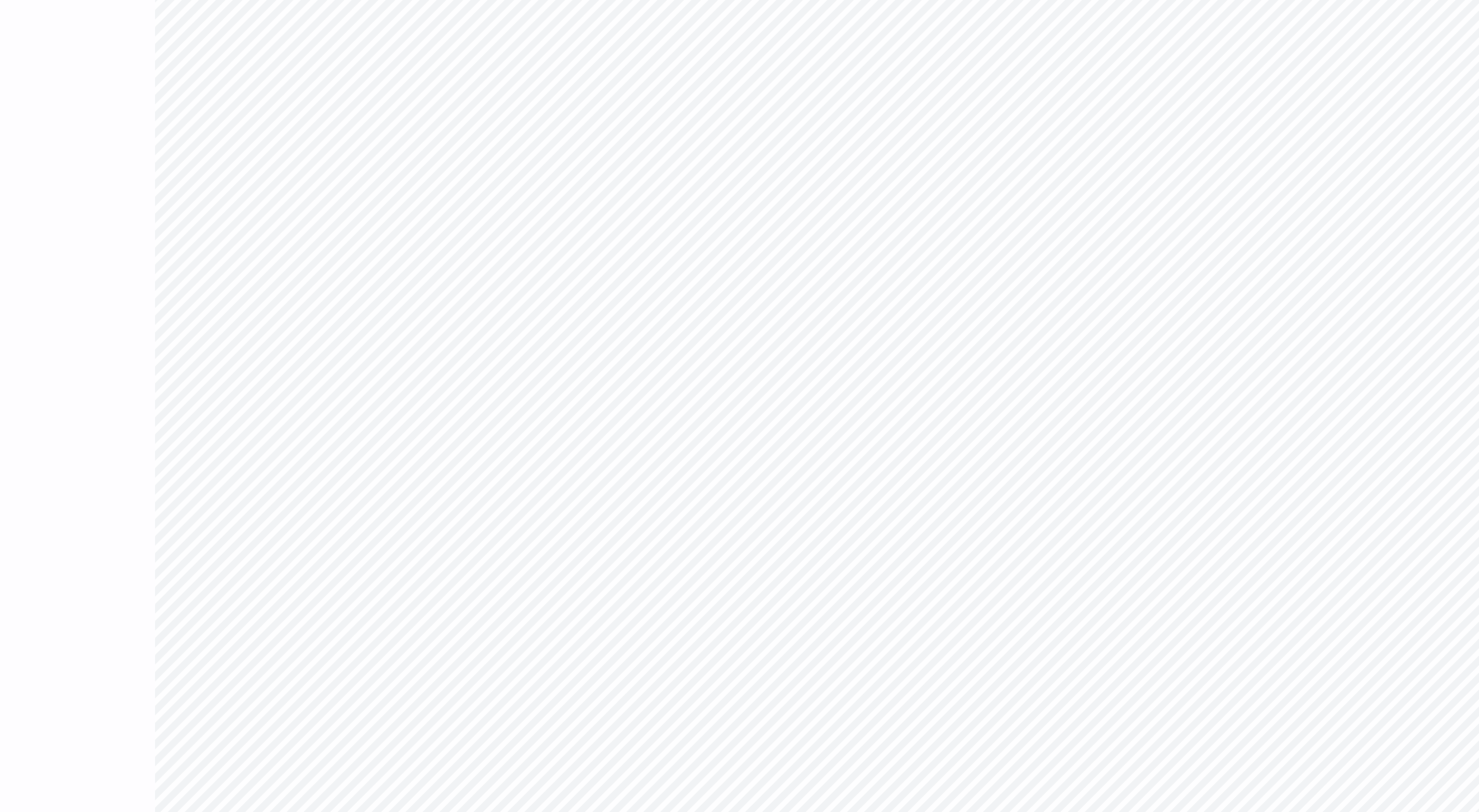
type textarea "x"
type input "1"
click at [24, 13] on div "Art colors" at bounding box center [13, 9] width 27 height 18
click at [22, 9] on div at bounding box center [23, 8] width 7 height 7
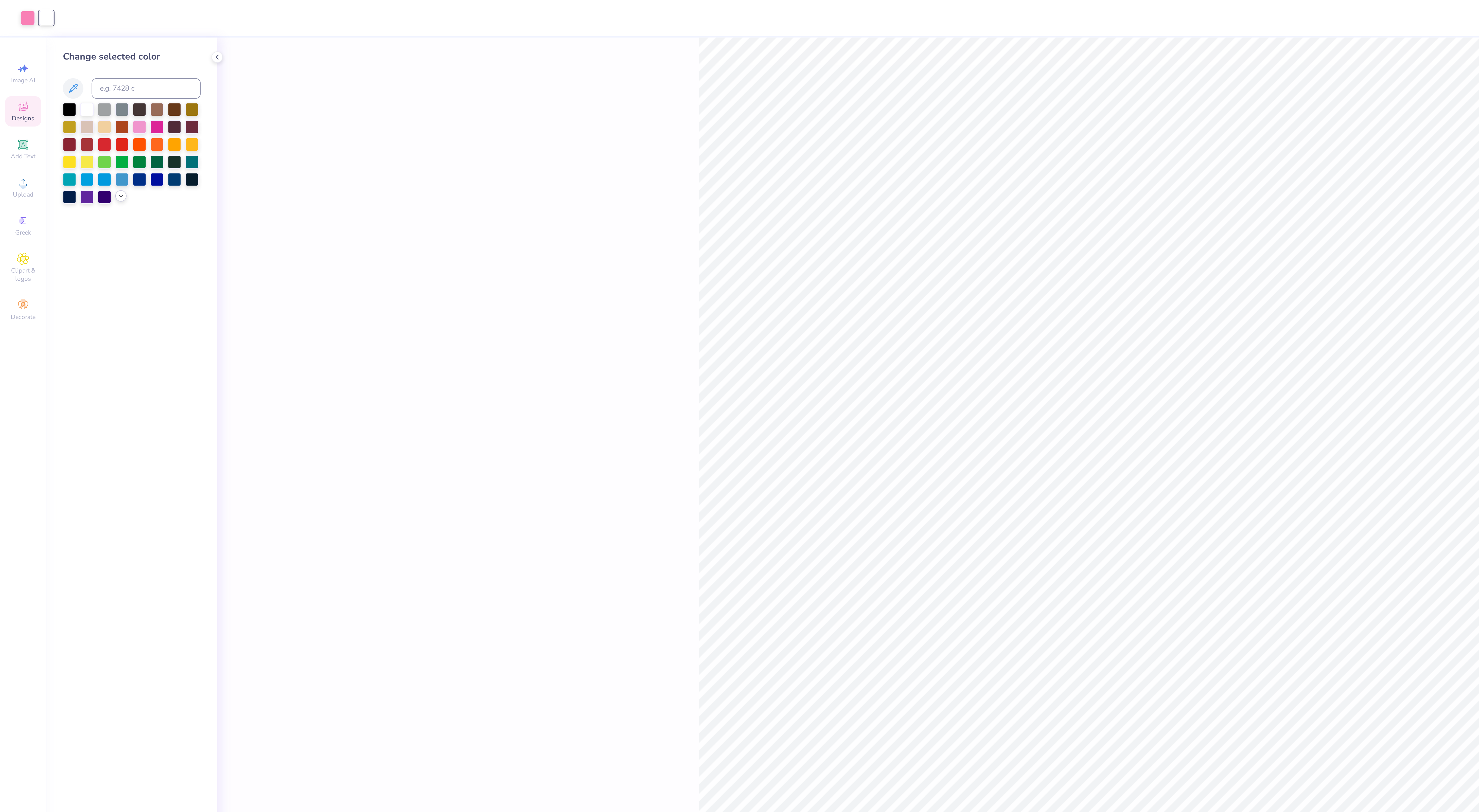
click at [60, 99] on icon at bounding box center [60, 98] width 4 height 4
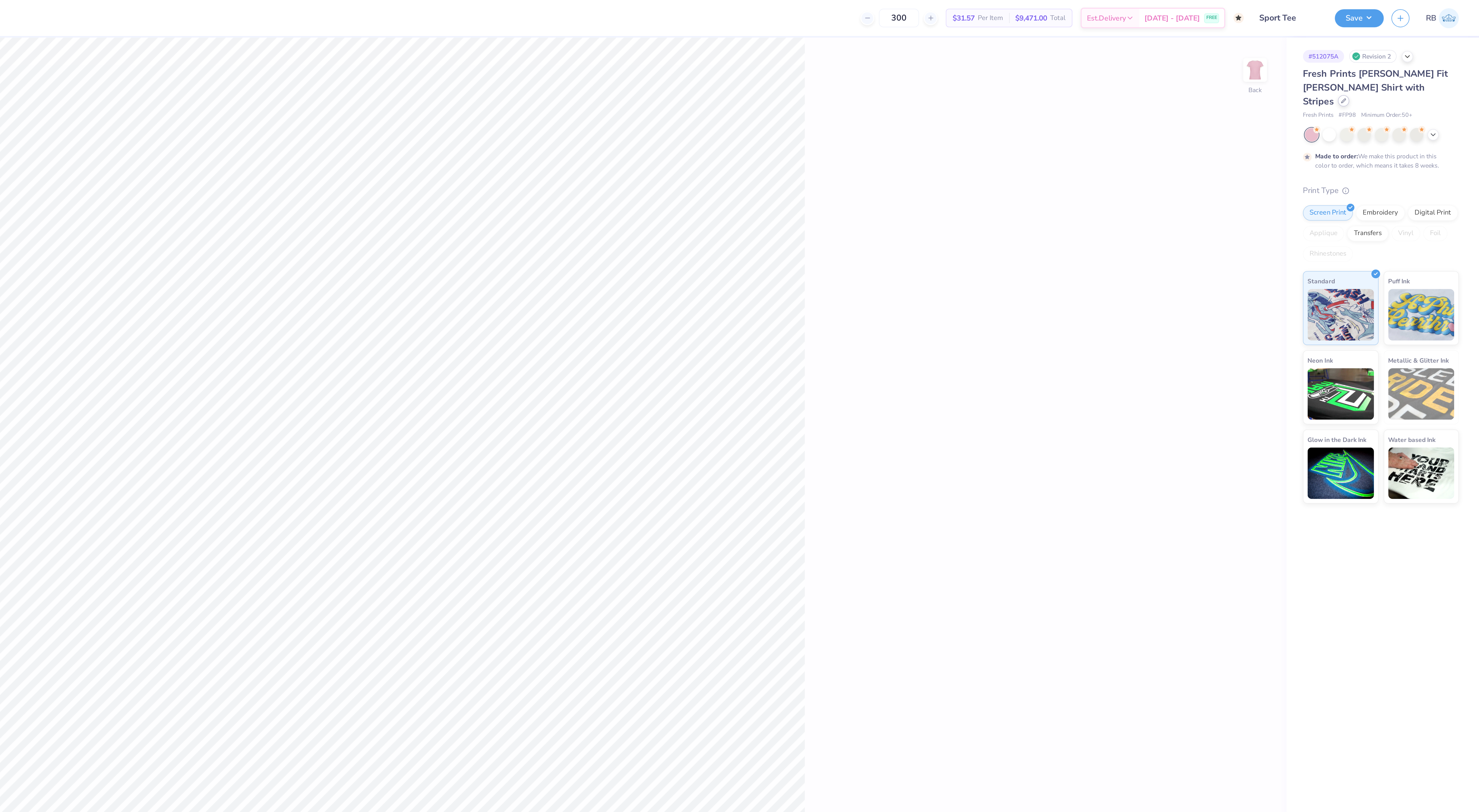
click at [1414, 48] on div at bounding box center [1411, 50] width 6 height 6
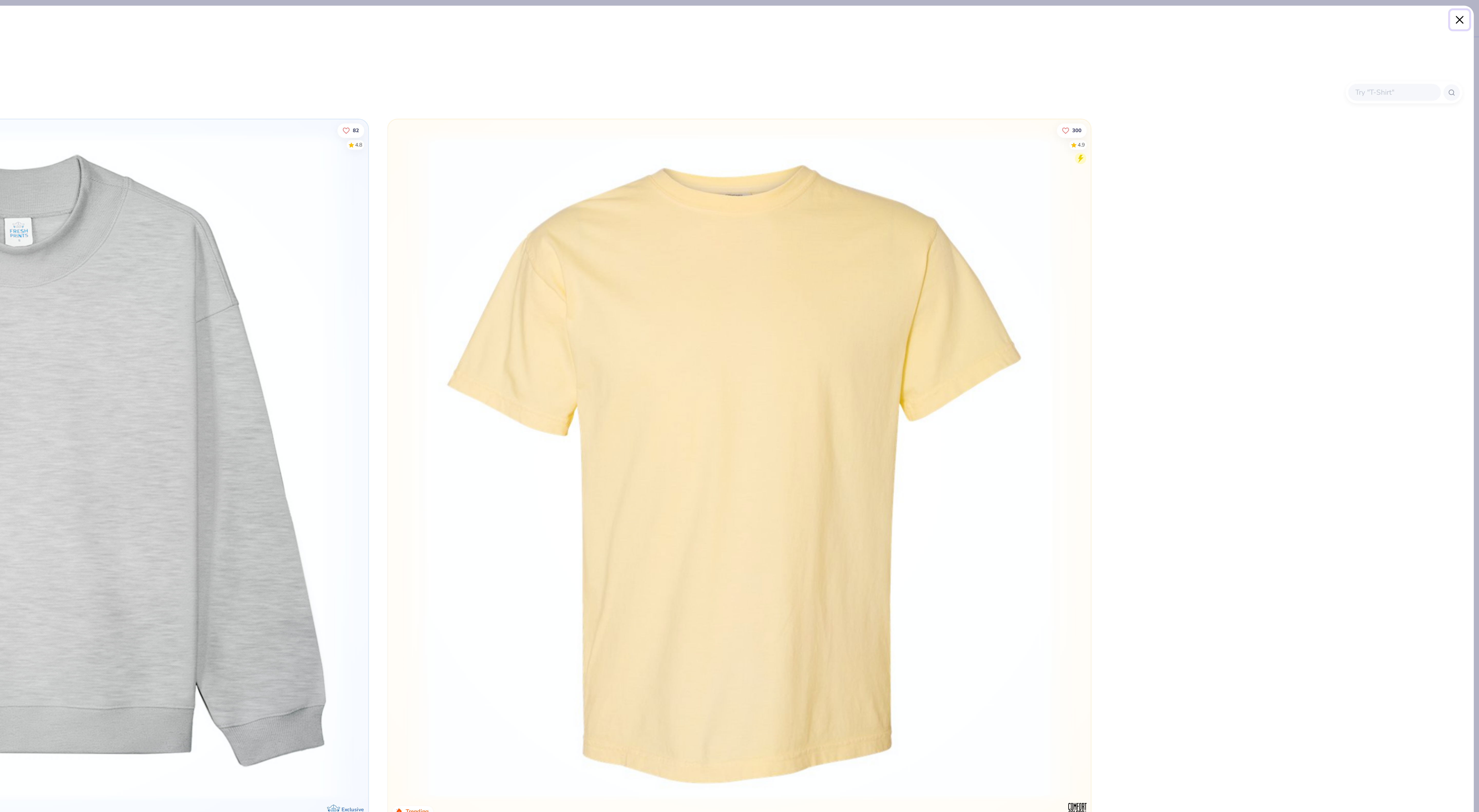
click at [1469, 10] on button "Close" at bounding box center [1469, 10] width 10 height 10
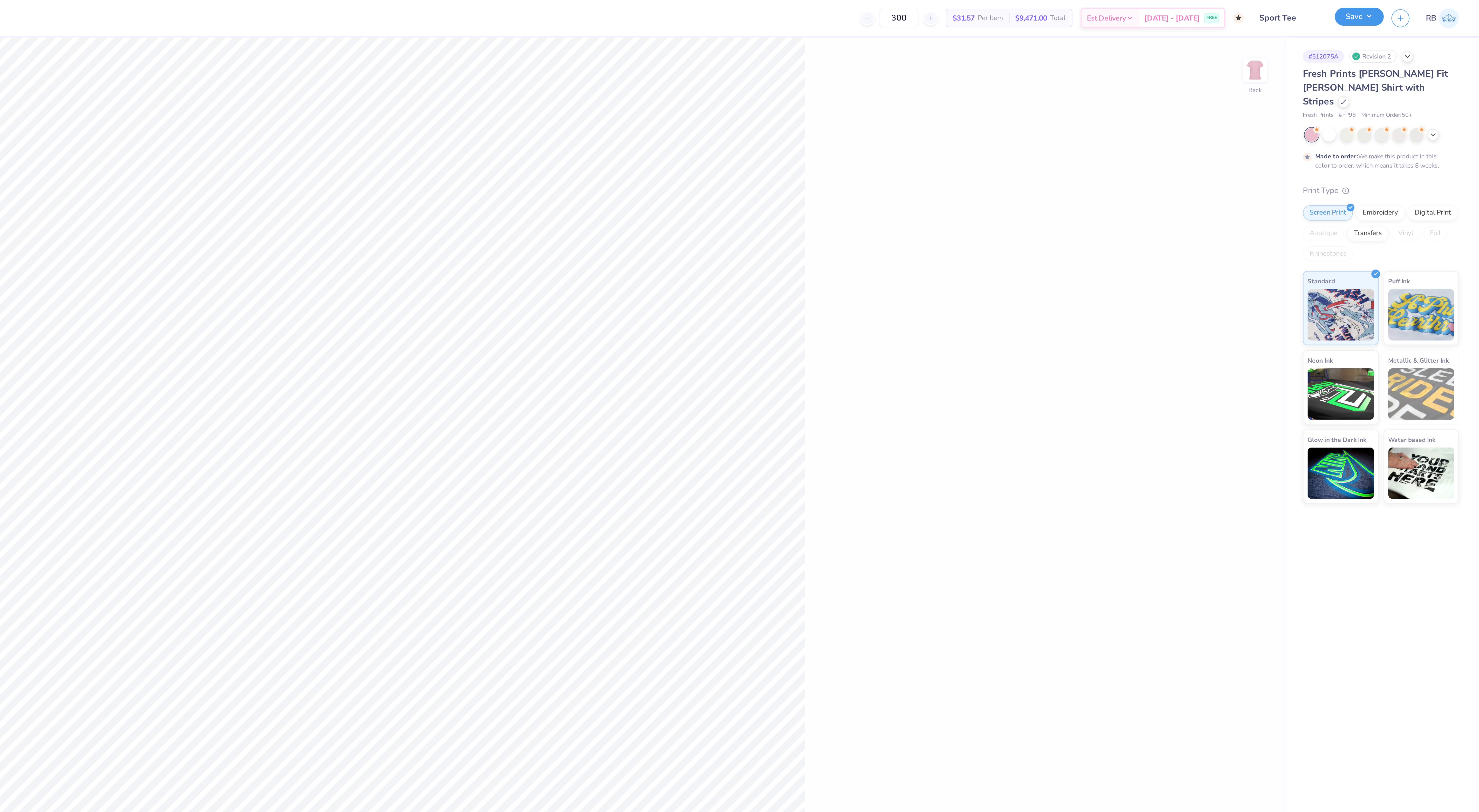
click at [1420, 6] on button "Save" at bounding box center [1419, 9] width 24 height 9
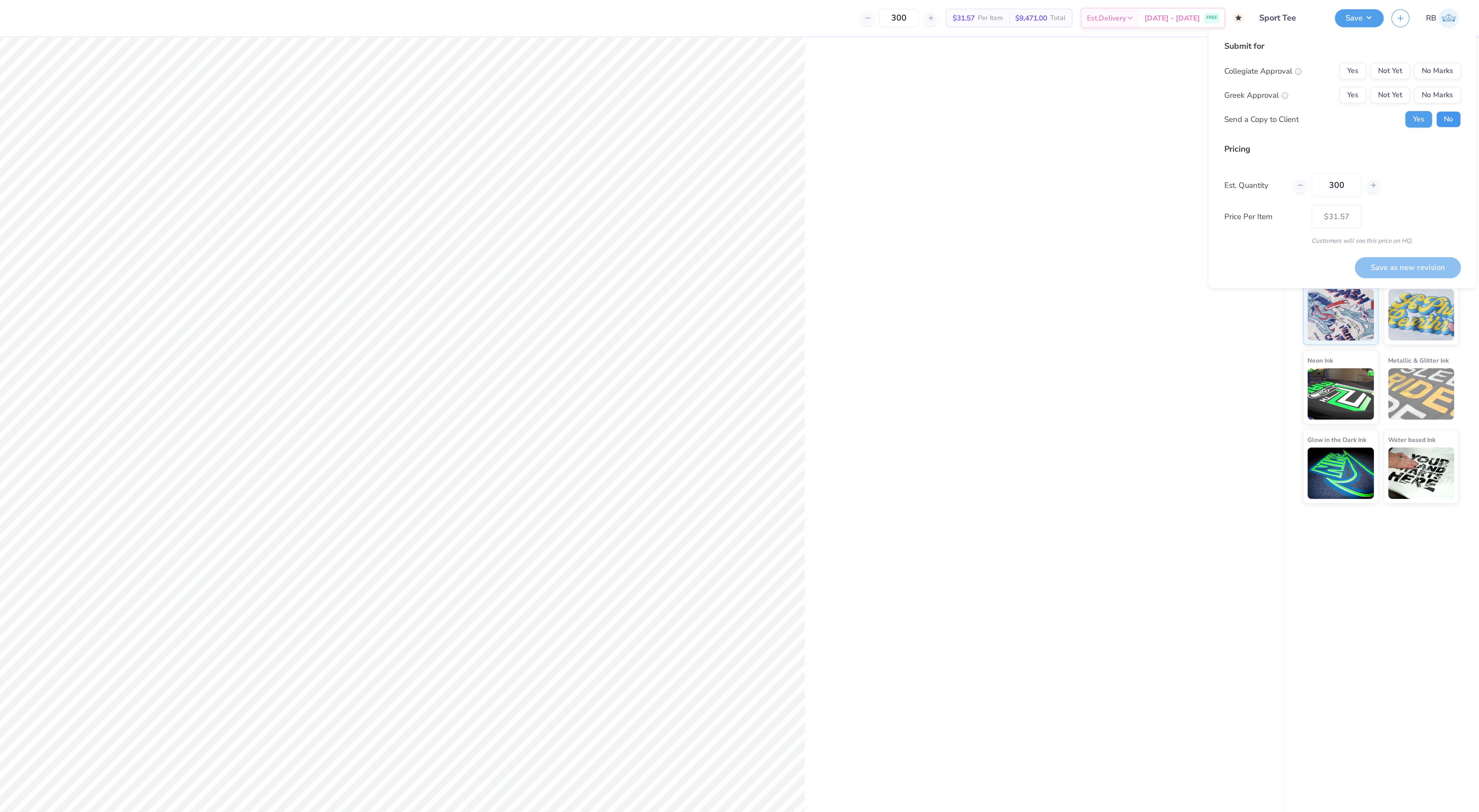
click at [1467, 59] on button "No" at bounding box center [1463, 60] width 12 height 8
type textarea "x"
click at [1414, 44] on button "Yes" at bounding box center [1415, 48] width 13 height 8
click at [1454, 37] on button "No Marks" at bounding box center [1458, 36] width 24 height 8
click at [1443, 133] on button "Save as new revision" at bounding box center [1443, 134] width 53 height 10
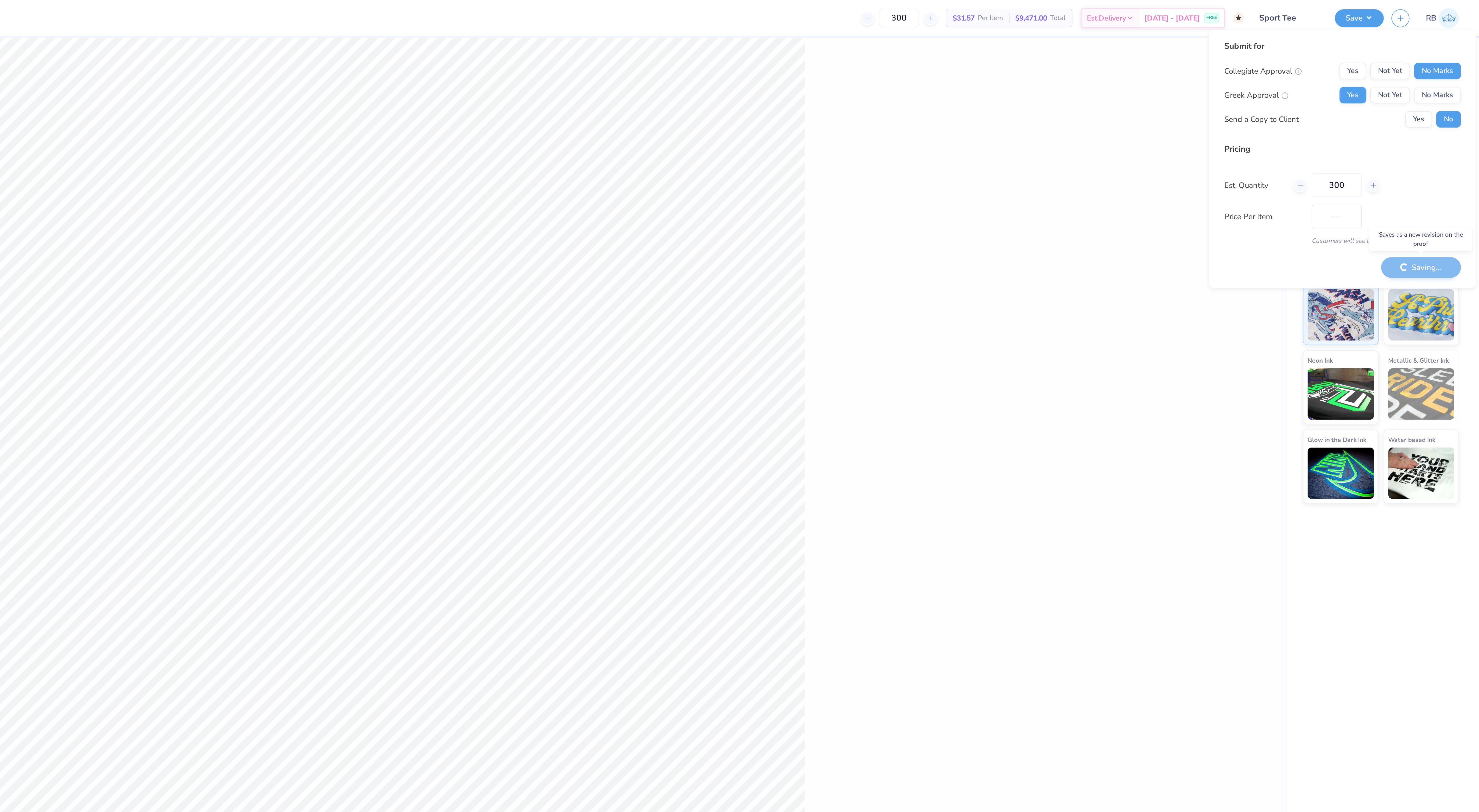
type input "$31.57"
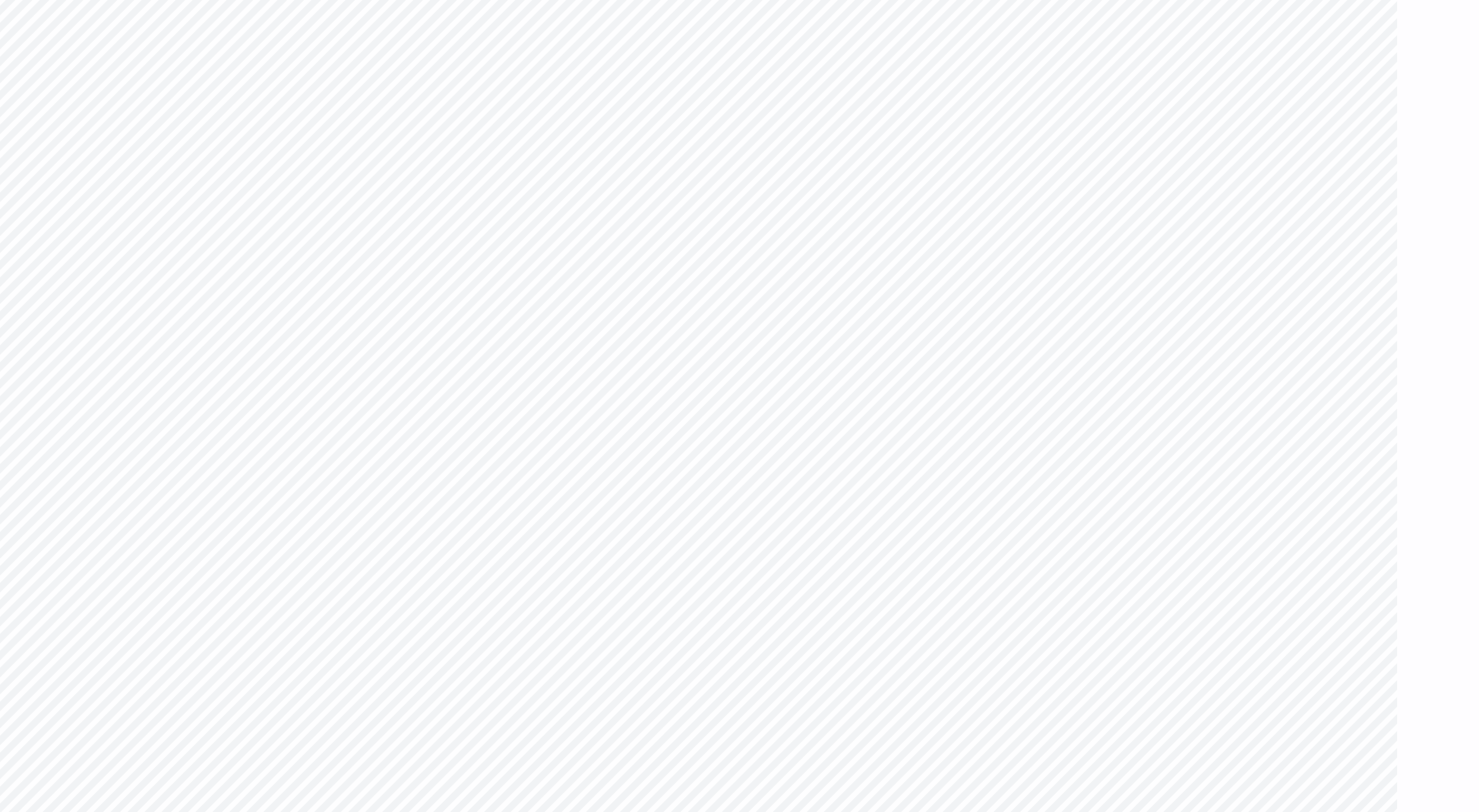
type textarea "x"
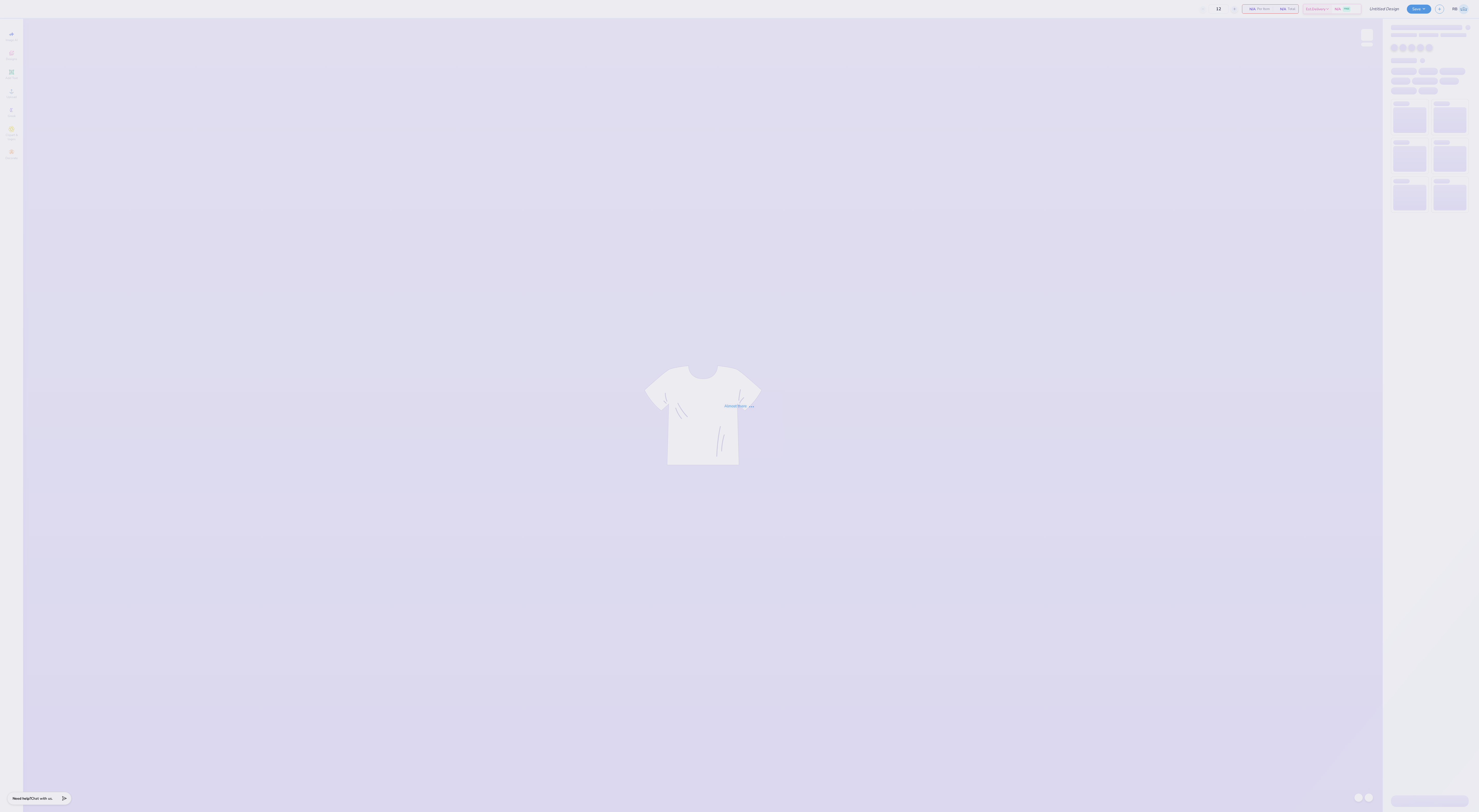
type input "50"
type input "Sport Tee"
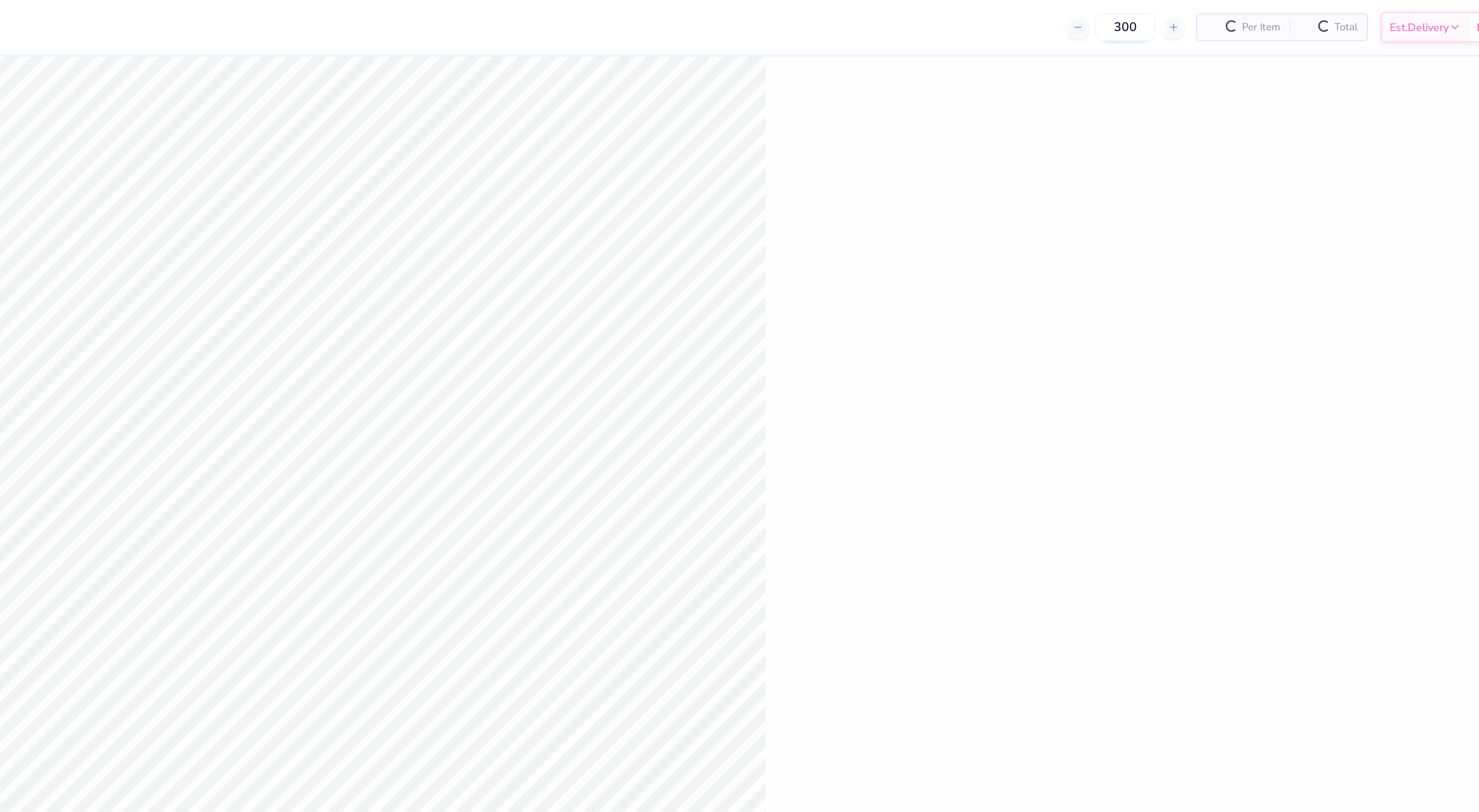
click at [1219, 10] on input "300" at bounding box center [1218, 9] width 20 height 9
type input "315"
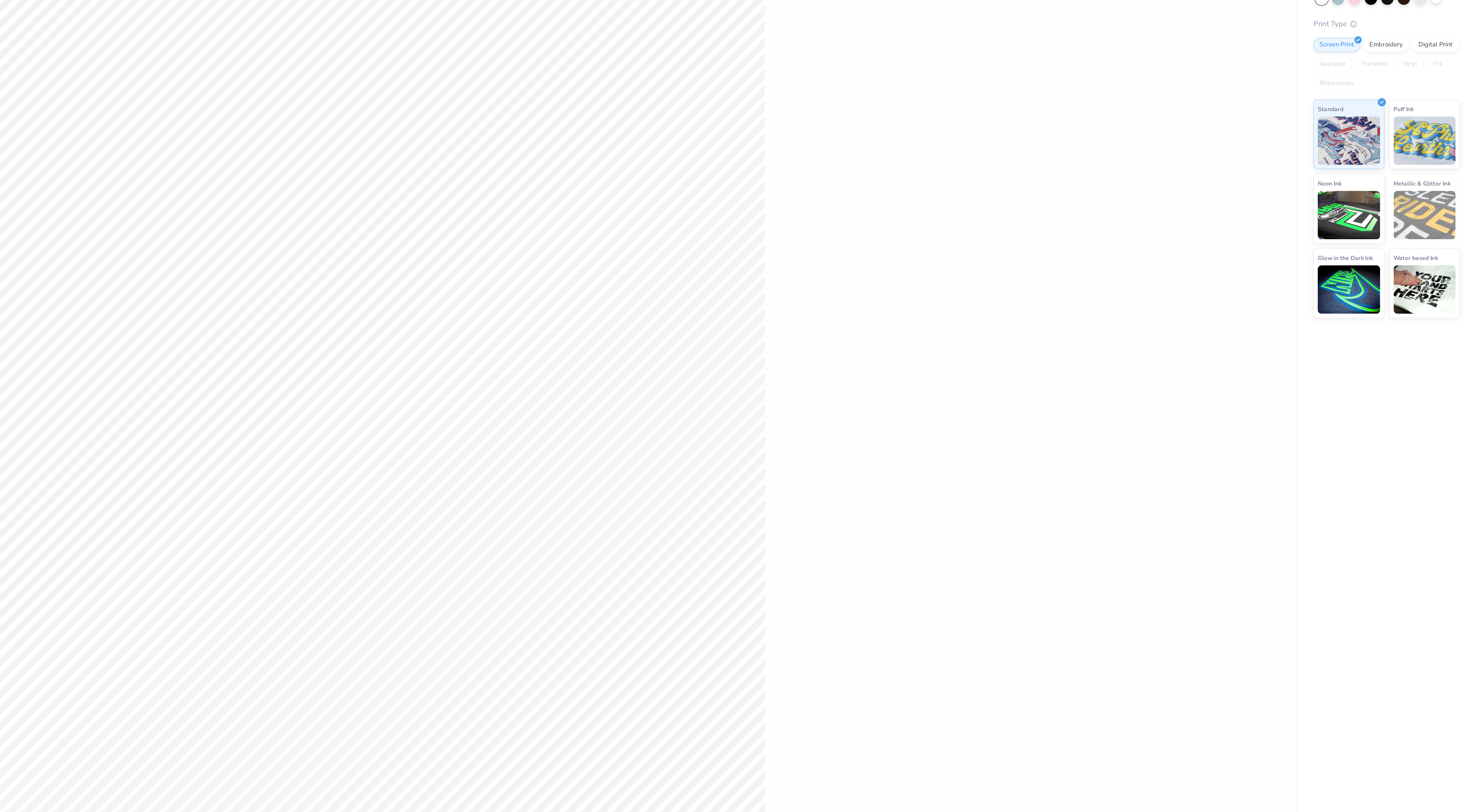
type textarea "x"
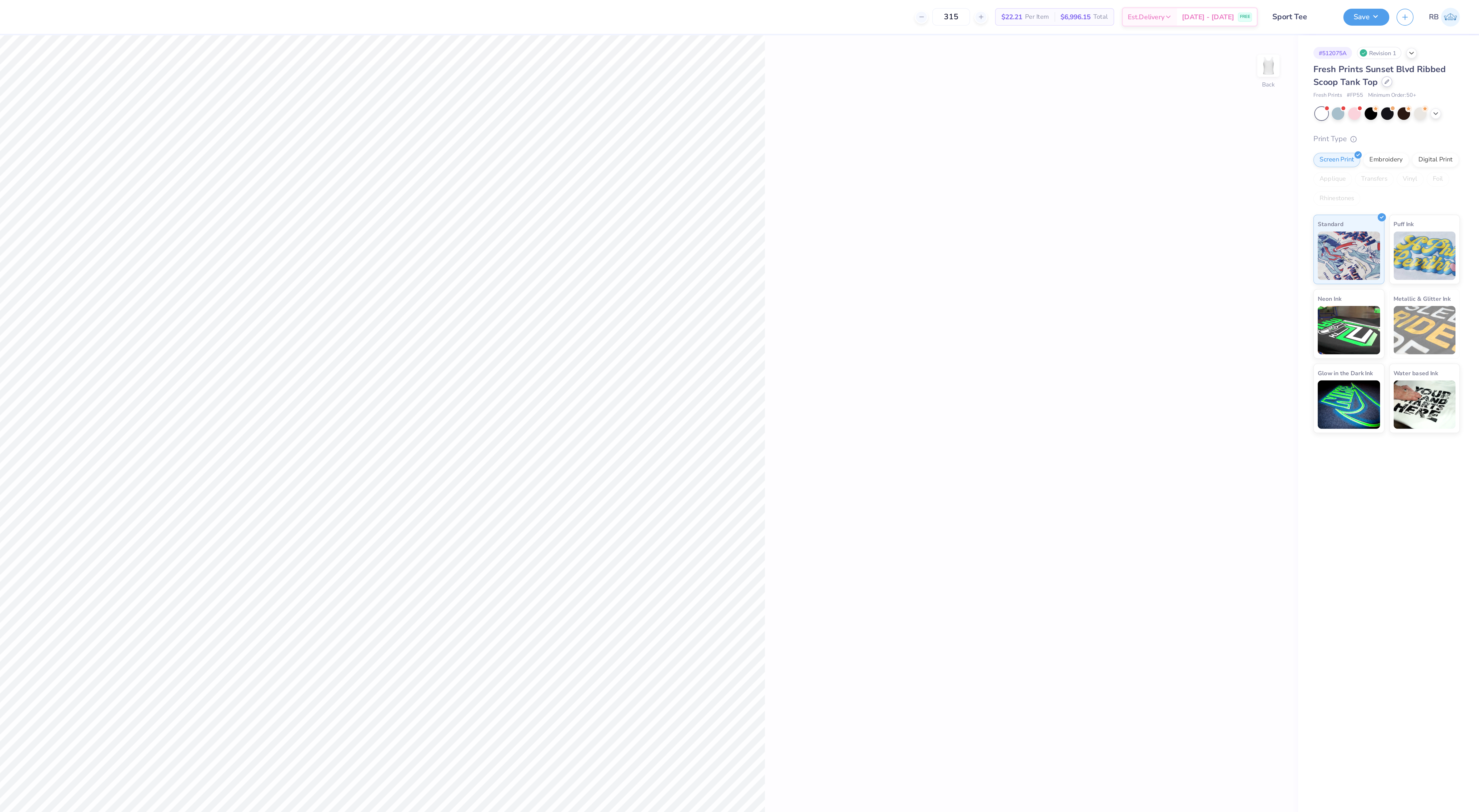
type input "315"
click at [1427, 43] on div at bounding box center [1430, 44] width 6 height 6
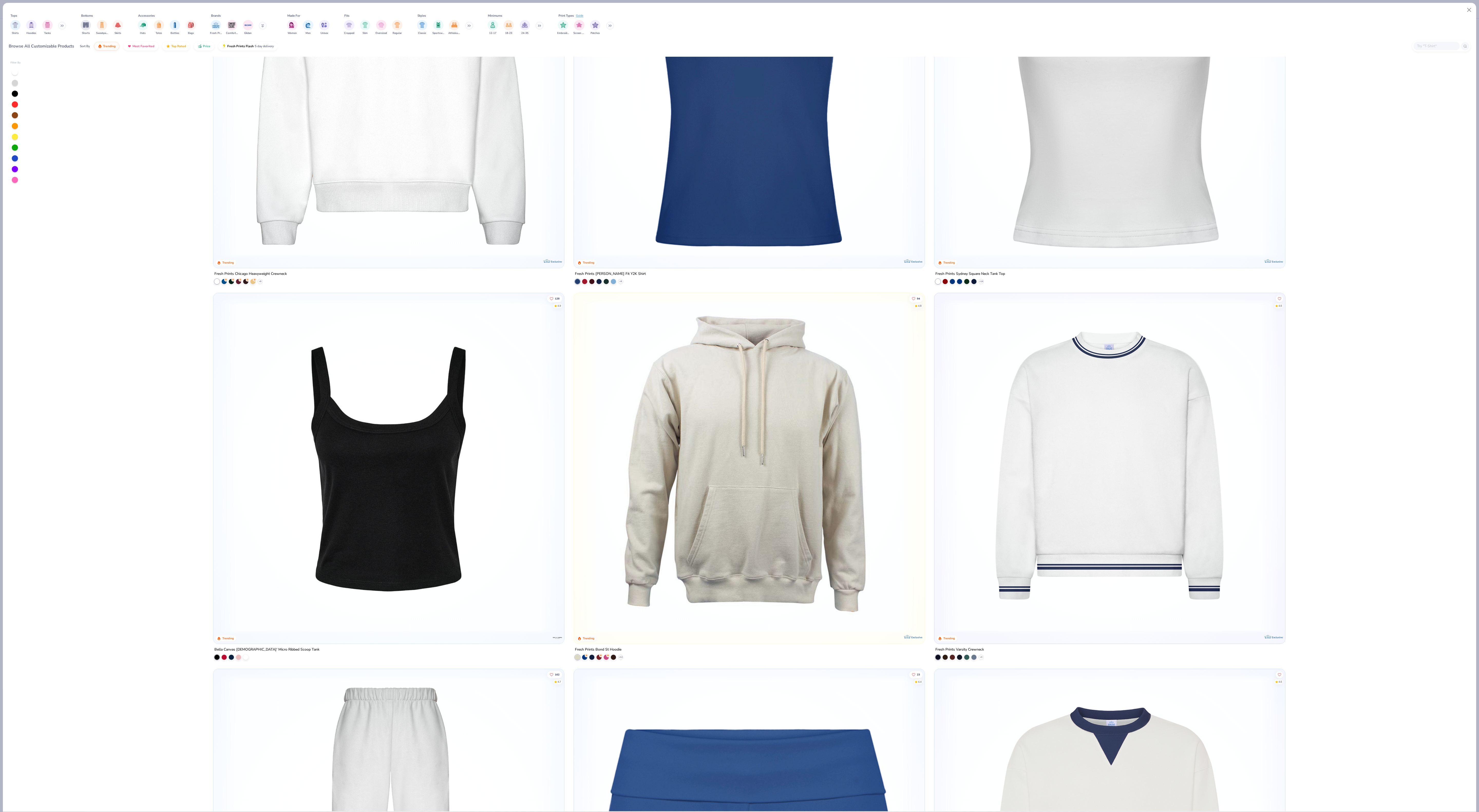
scroll to position [993, 0]
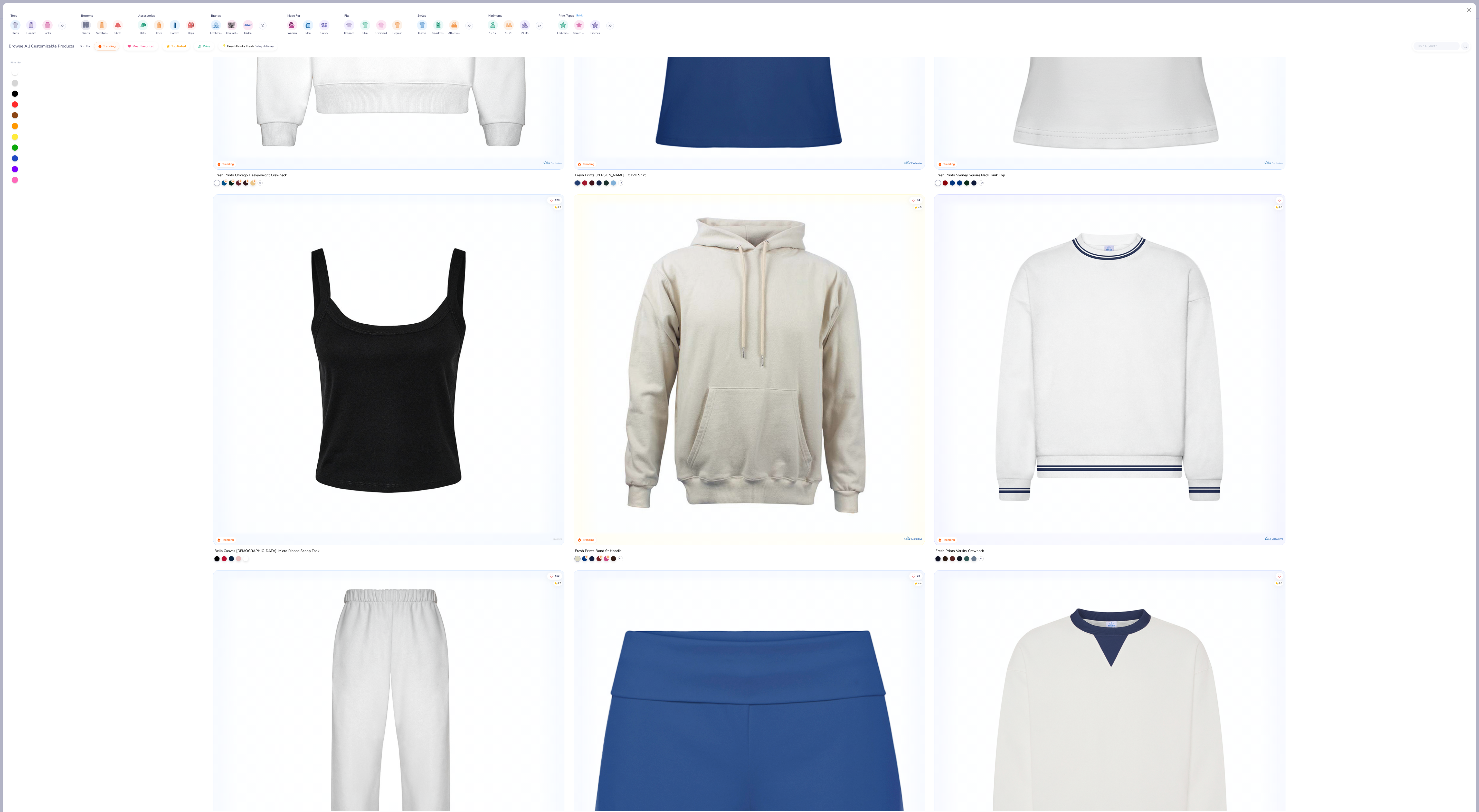
click at [372, 452] on img at bounding box center [389, 367] width 340 height 335
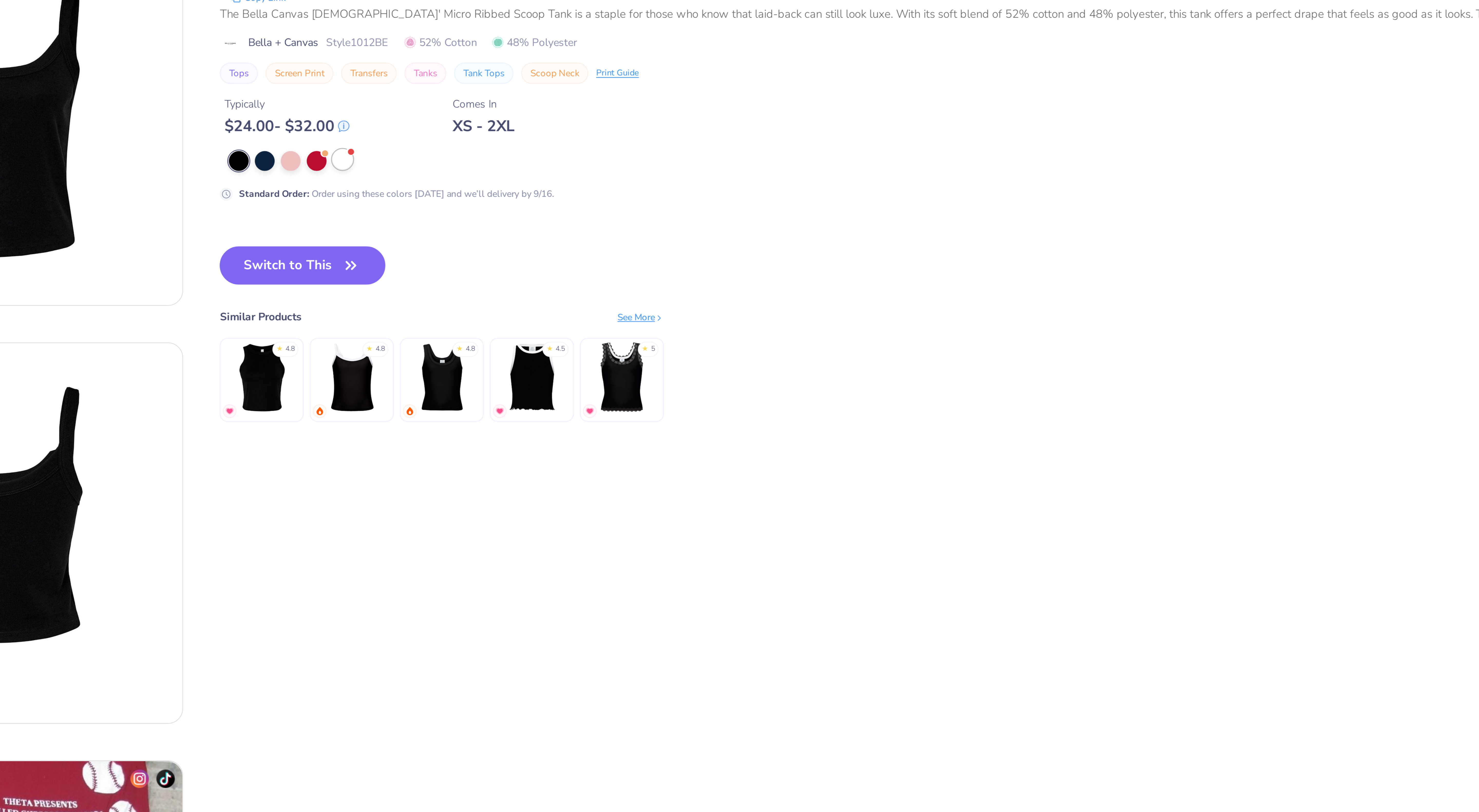
click at [209, 98] on div at bounding box center [210, 98] width 7 height 7
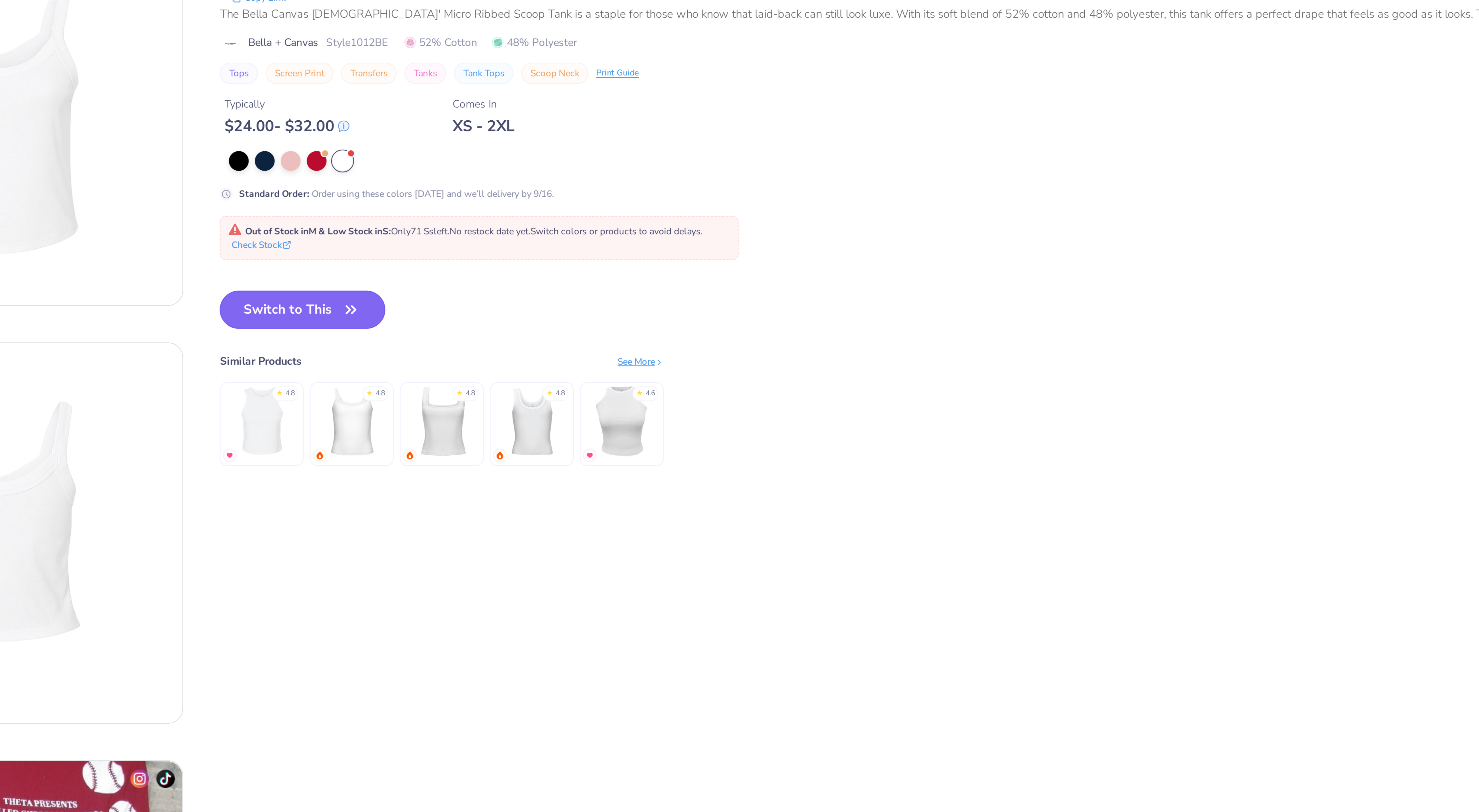
click at [203, 151] on button "Switch to This" at bounding box center [196, 148] width 56 height 13
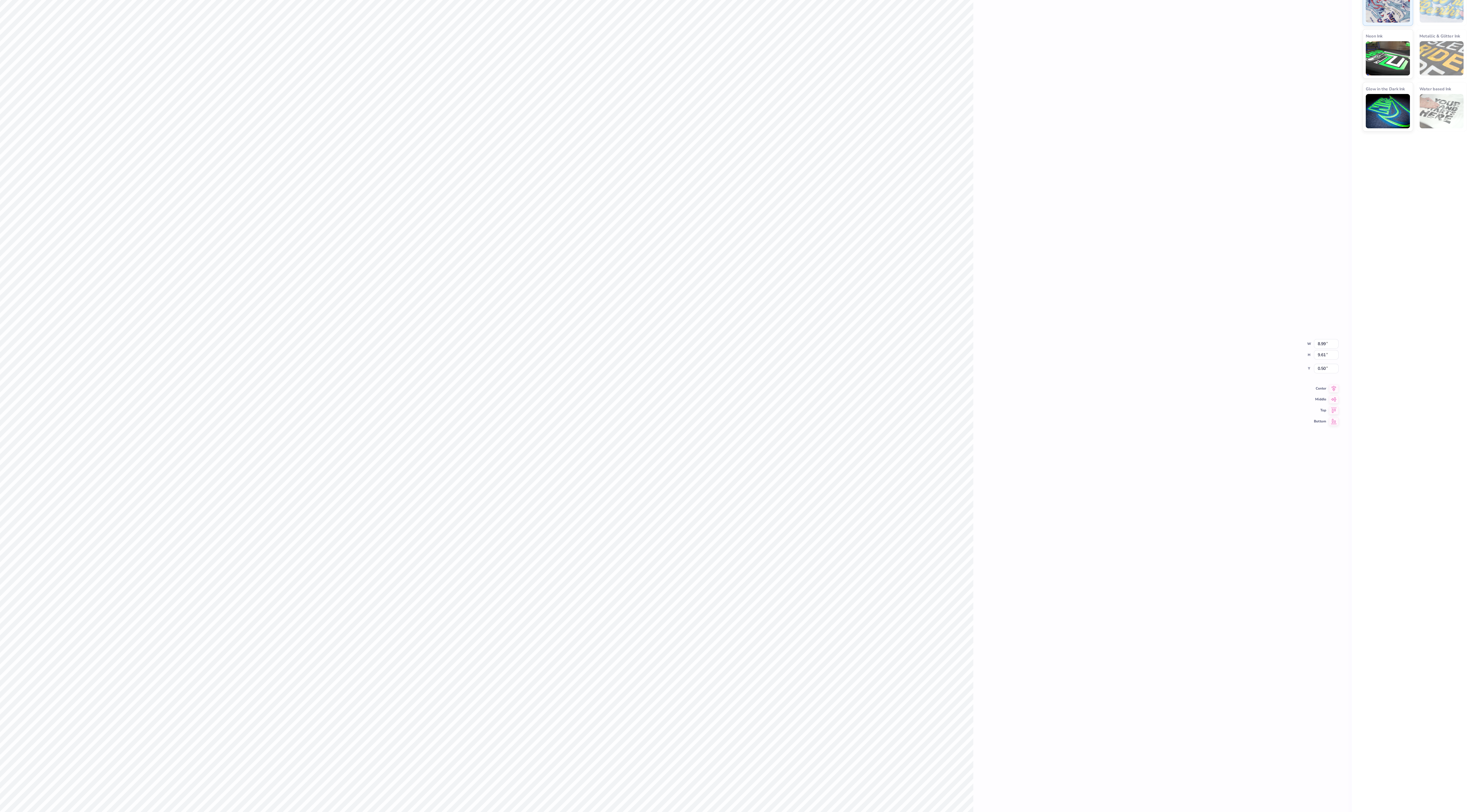
type textarea "x"
type input "7.56"
type input "8.08"
click at [1372, 426] on icon at bounding box center [1369, 424] width 7 height 6
type textarea "x"
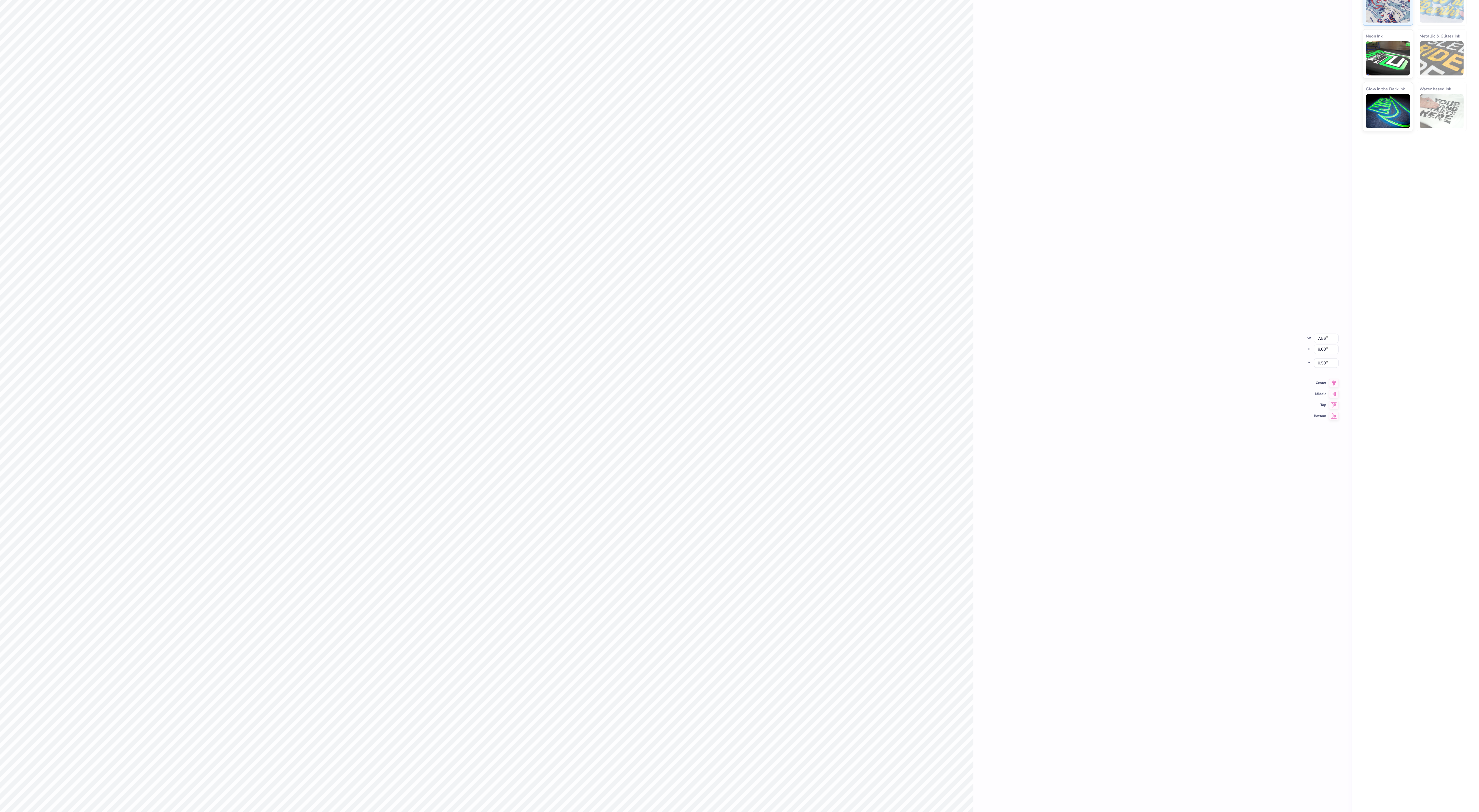
type input "7.14"
type input "7.63"
click at [1372, 425] on icon at bounding box center [1369, 424] width 7 height 6
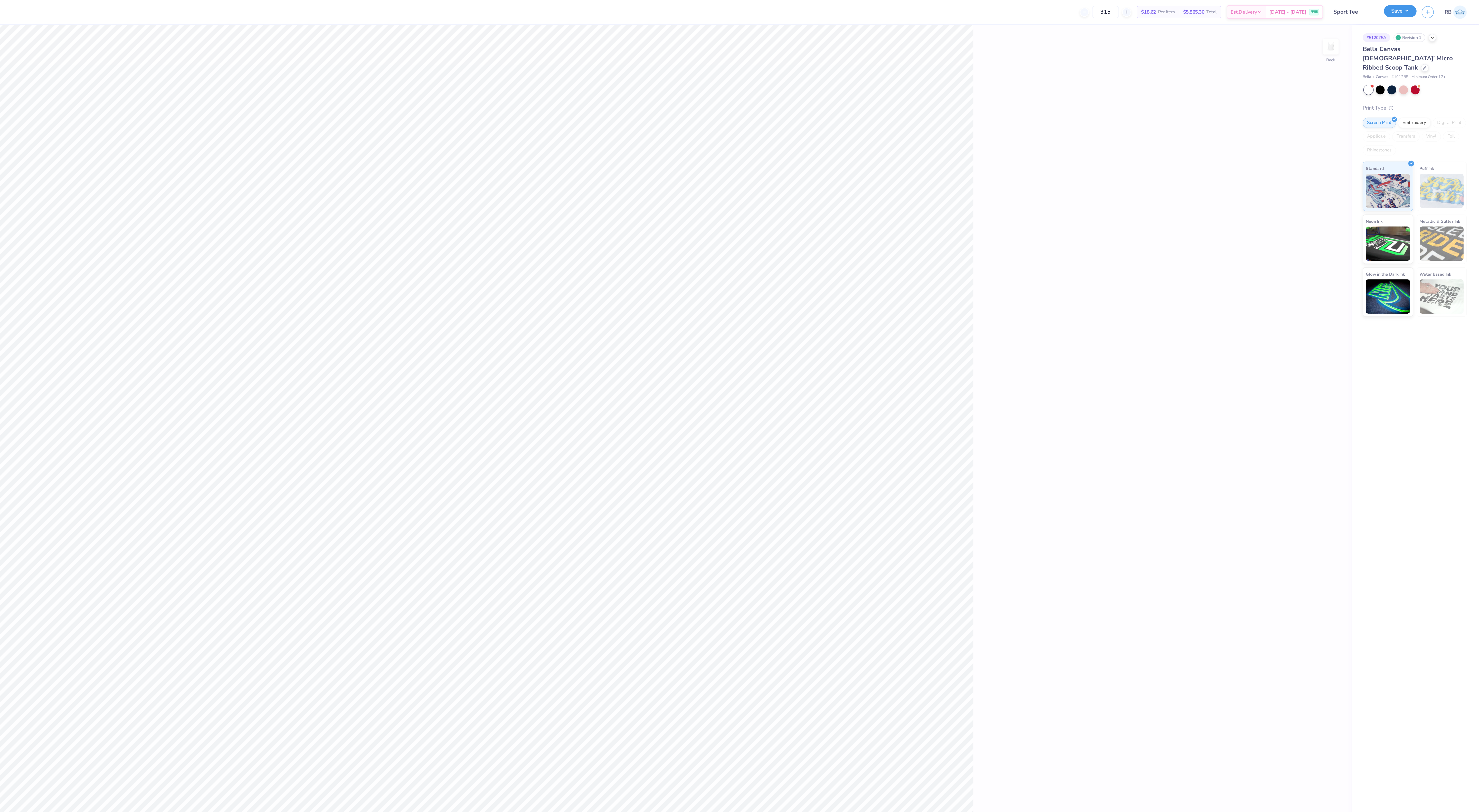
click at [1416, 11] on button "Save" at bounding box center [1419, 9] width 24 height 9
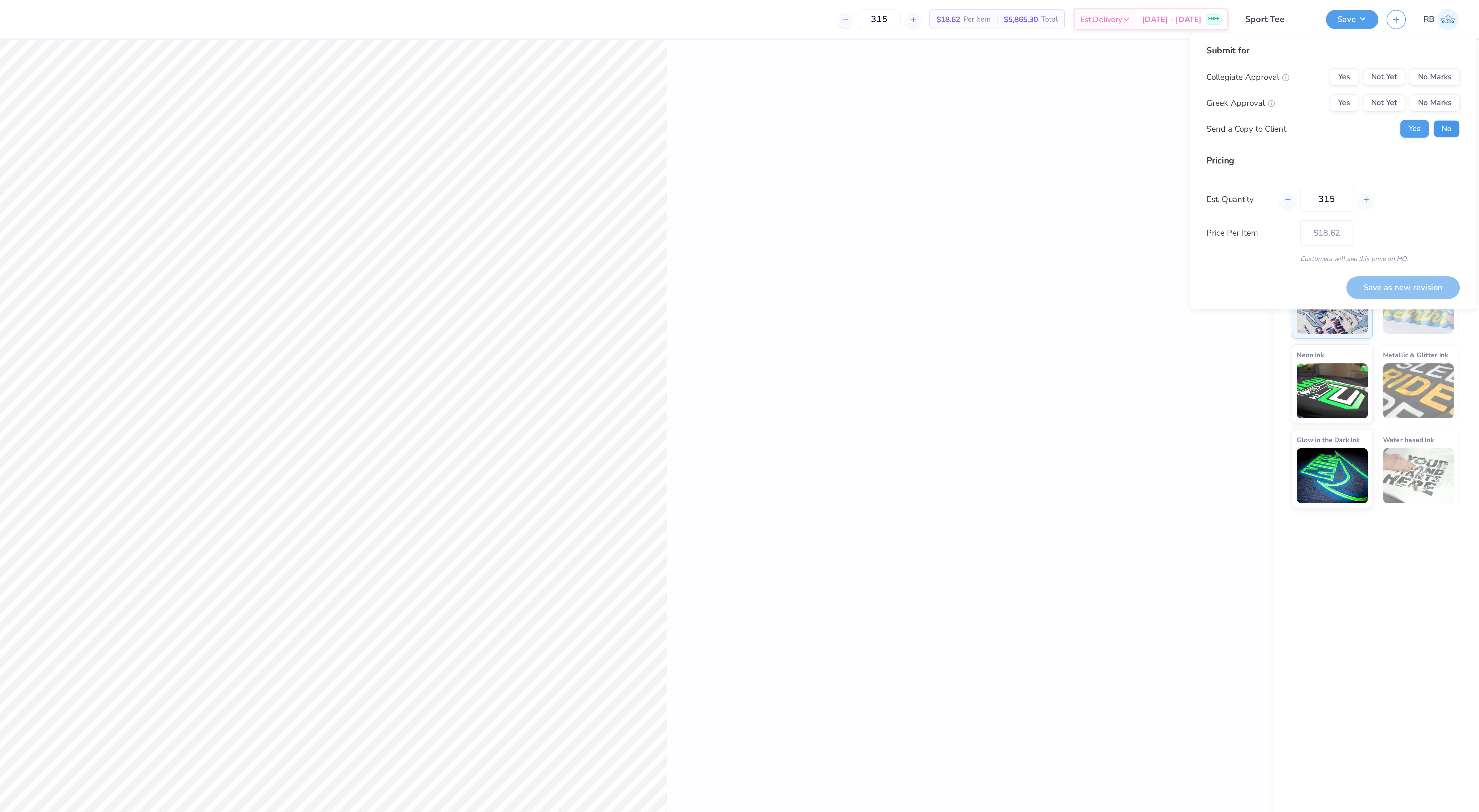
click at [1461, 61] on button "No" at bounding box center [1463, 60] width 12 height 8
type textarea "x"
click at [1408, 49] on button "Yes" at bounding box center [1415, 48] width 13 height 8
click at [1461, 35] on button "No Marks" at bounding box center [1457, 36] width 24 height 8
click at [1443, 131] on button "Save as new revision" at bounding box center [1443, 134] width 53 height 10
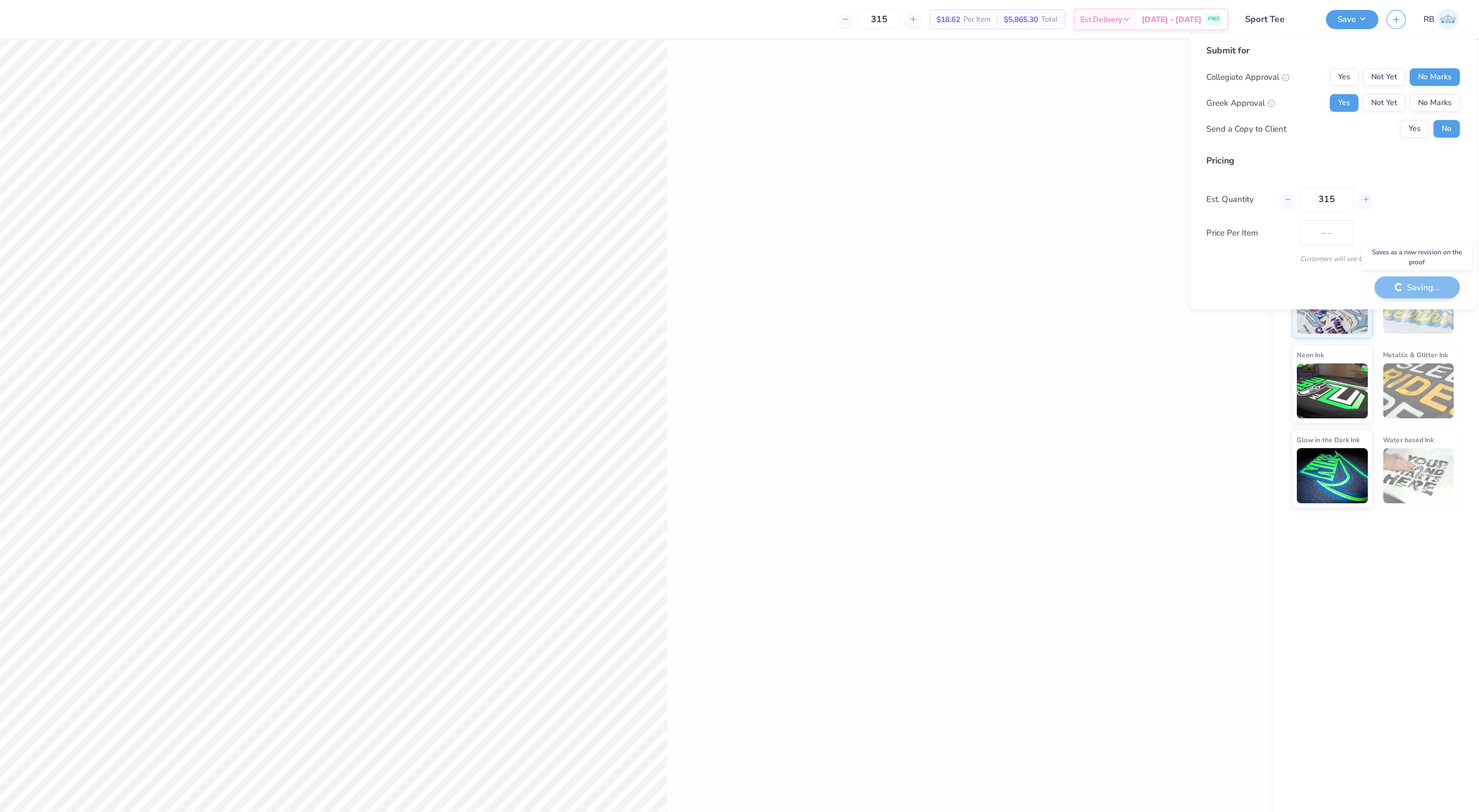
type input "$18.62"
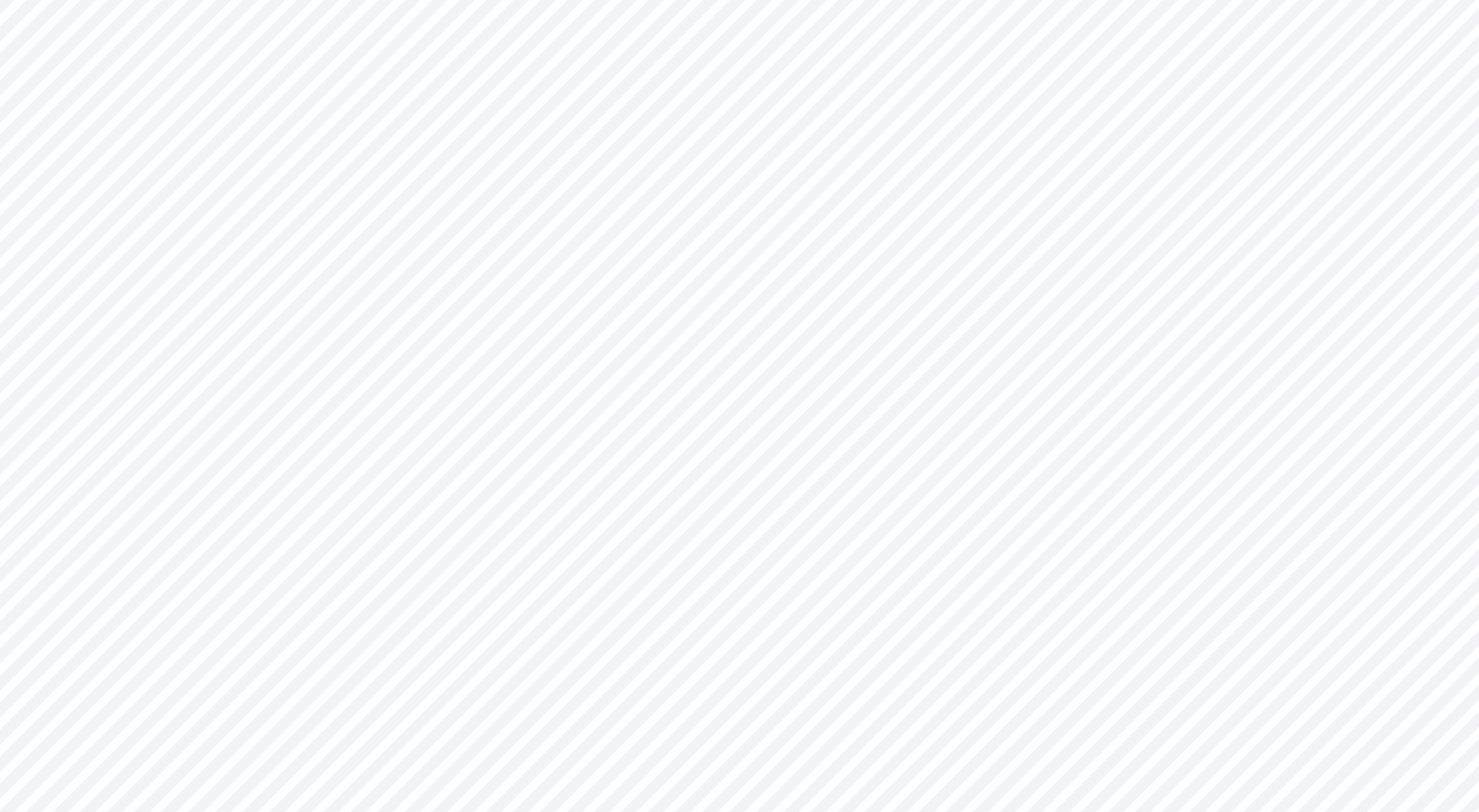
type textarea "x"
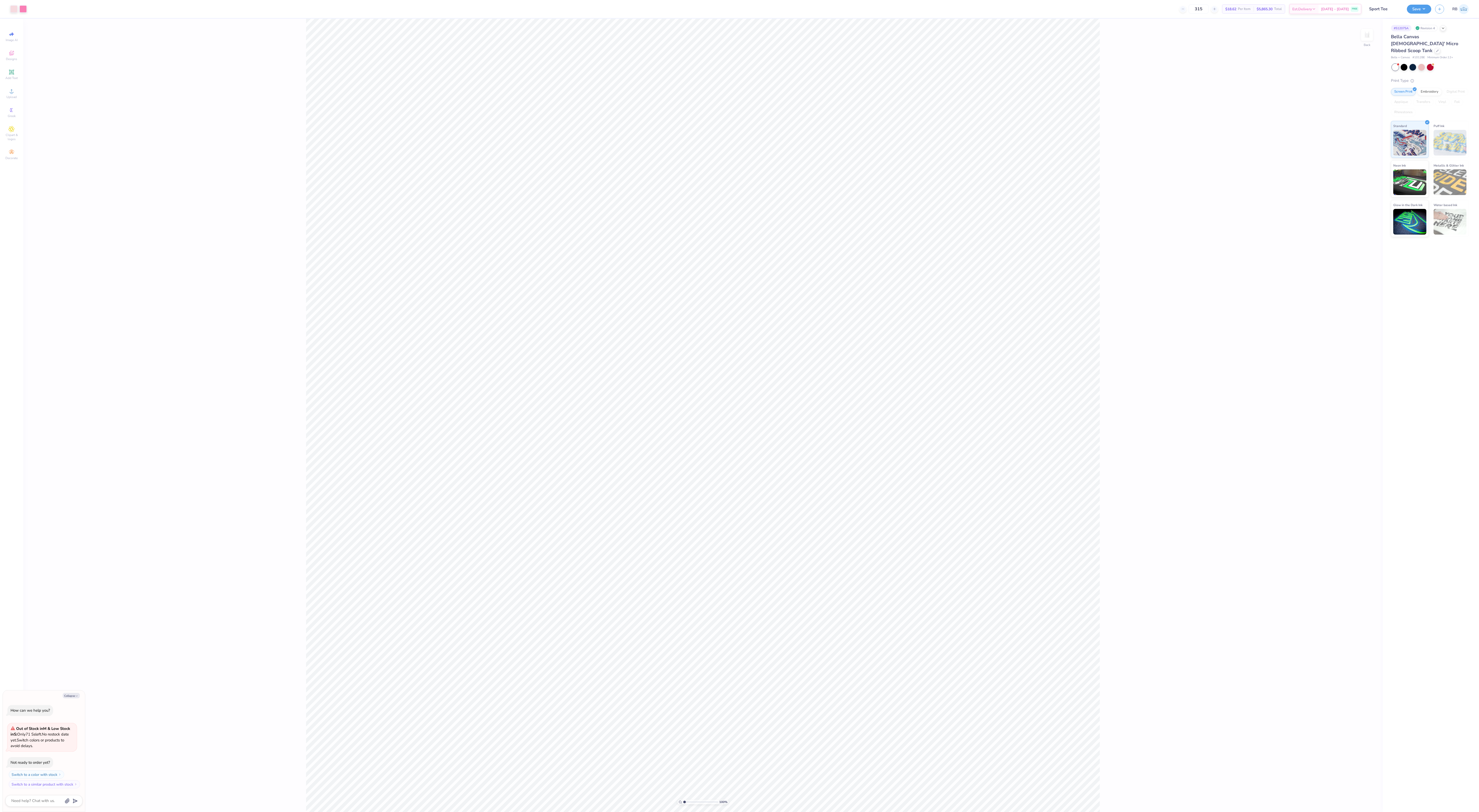
click at [1418, 46] on div "Bella Canvas [DEMOGRAPHIC_DATA]' Micro Ribbed Scoop Tank" at bounding box center [1430, 44] width 78 height 21
click at [1436, 49] on icon at bounding box center [1437, 50] width 2 height 2
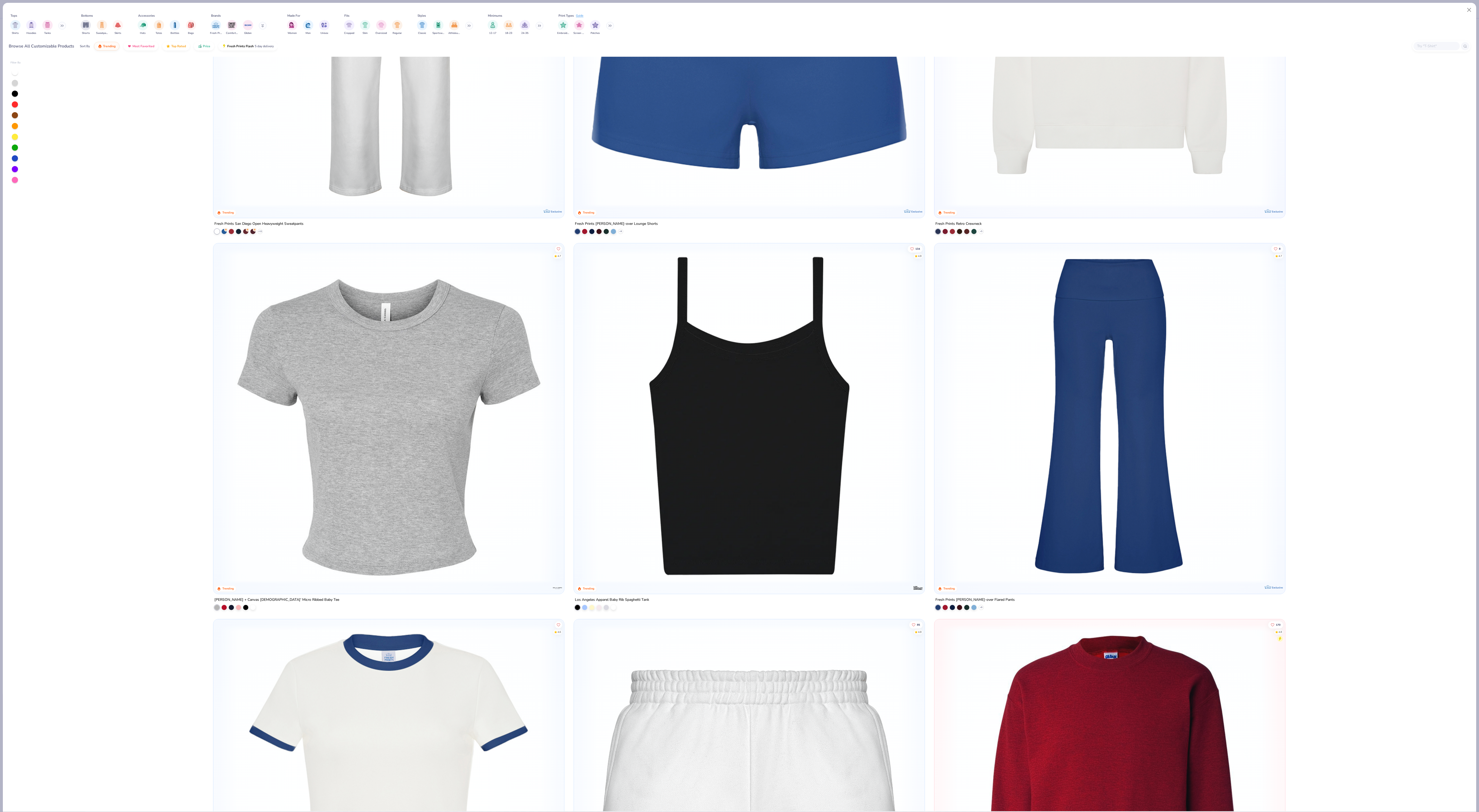
scroll to position [1697, 0]
click at [411, 372] on img at bounding box center [389, 415] width 340 height 335
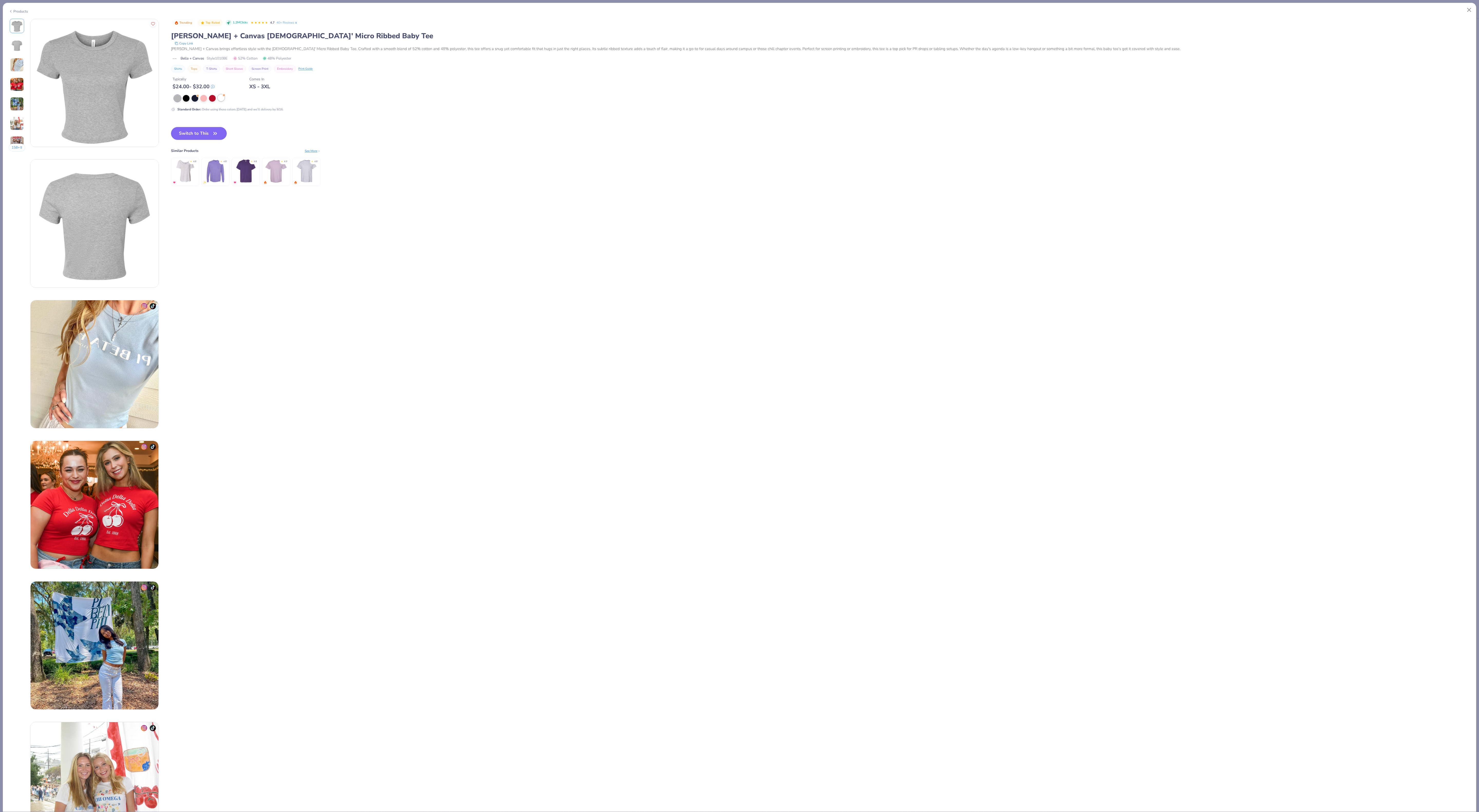
click at [222, 101] on div at bounding box center [221, 98] width 7 height 7
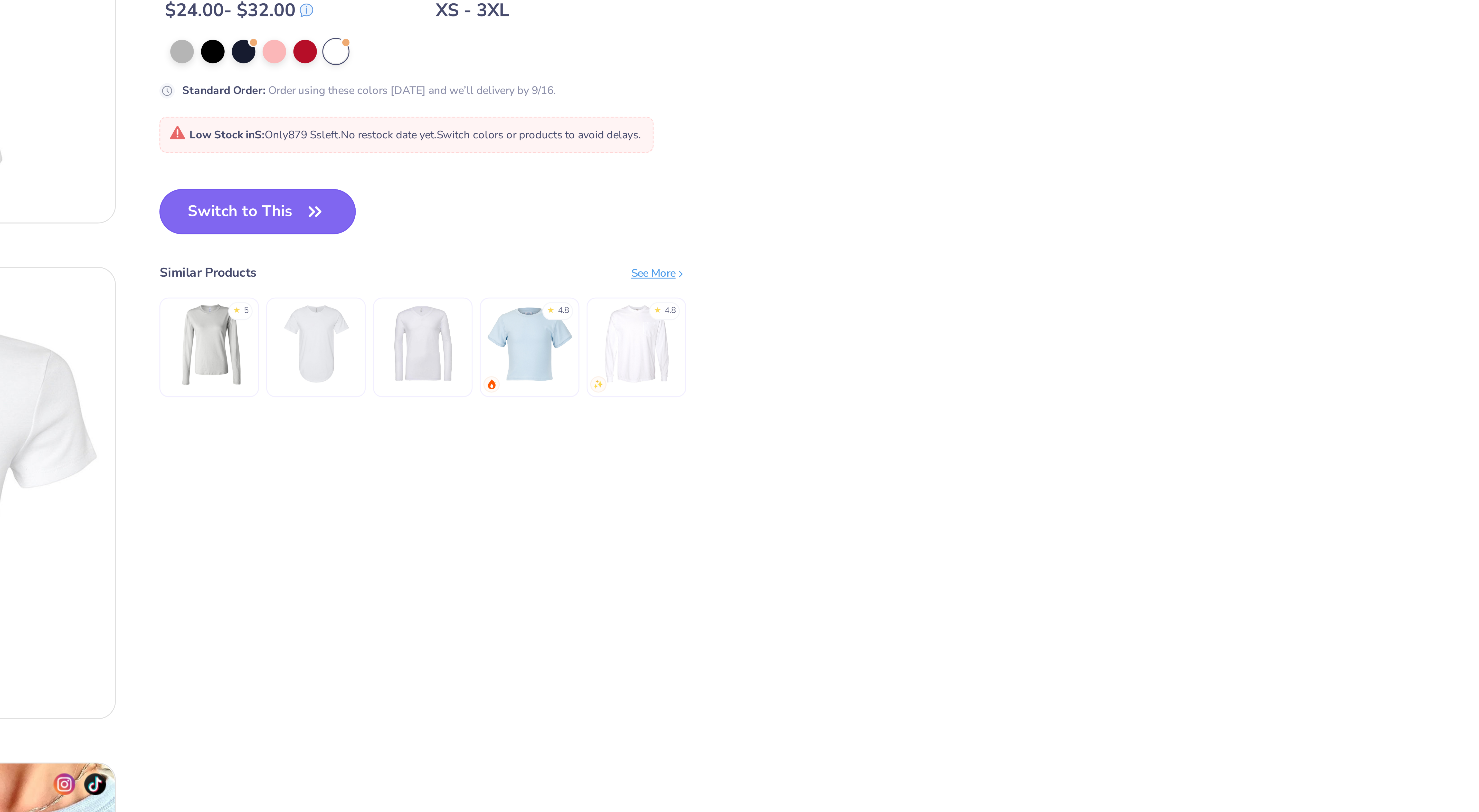
click at [208, 148] on button "Switch to This" at bounding box center [199, 143] width 56 height 13
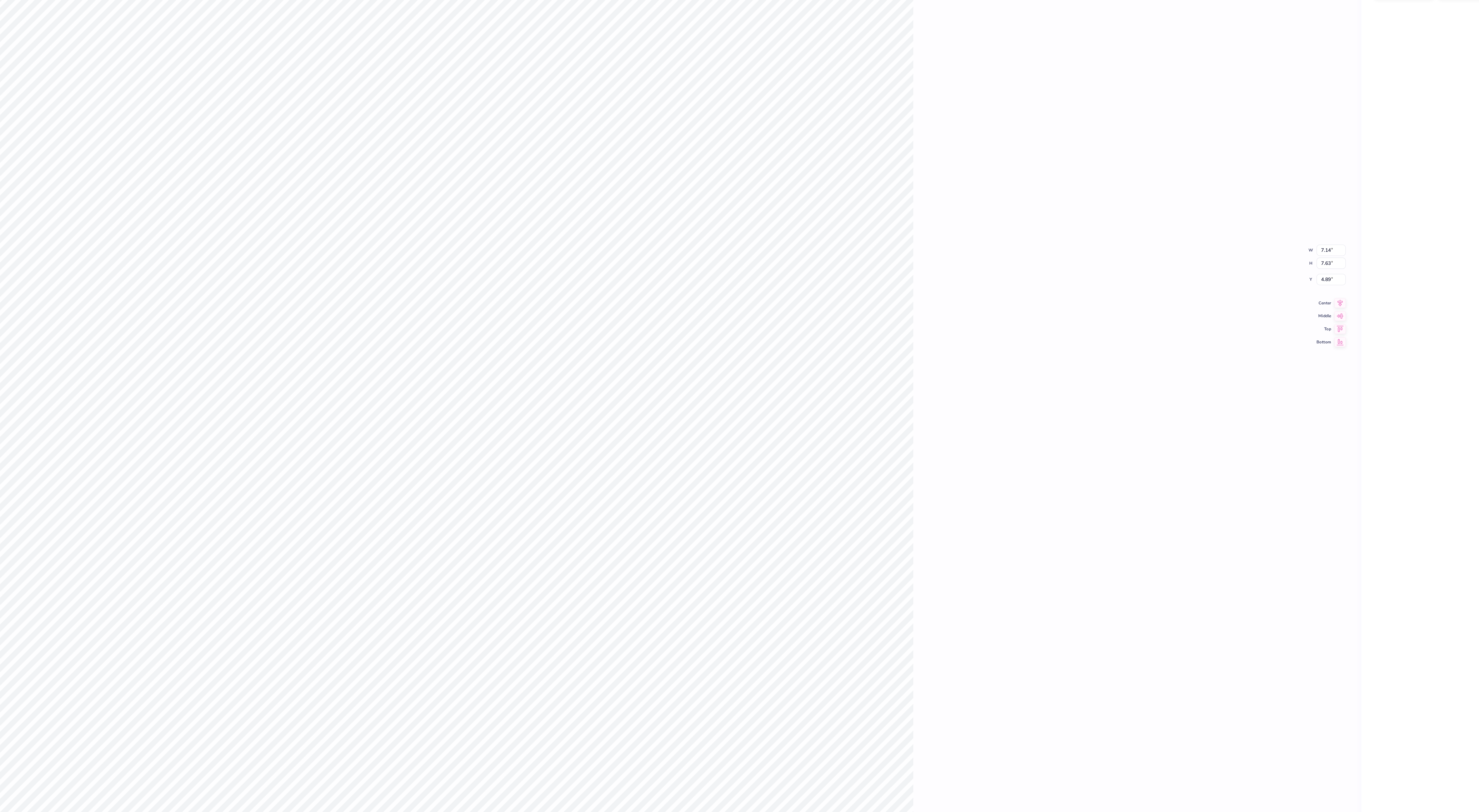
type textarea "x"
type input "4.15"
type textarea "x"
type input "8.74"
type input "9.34"
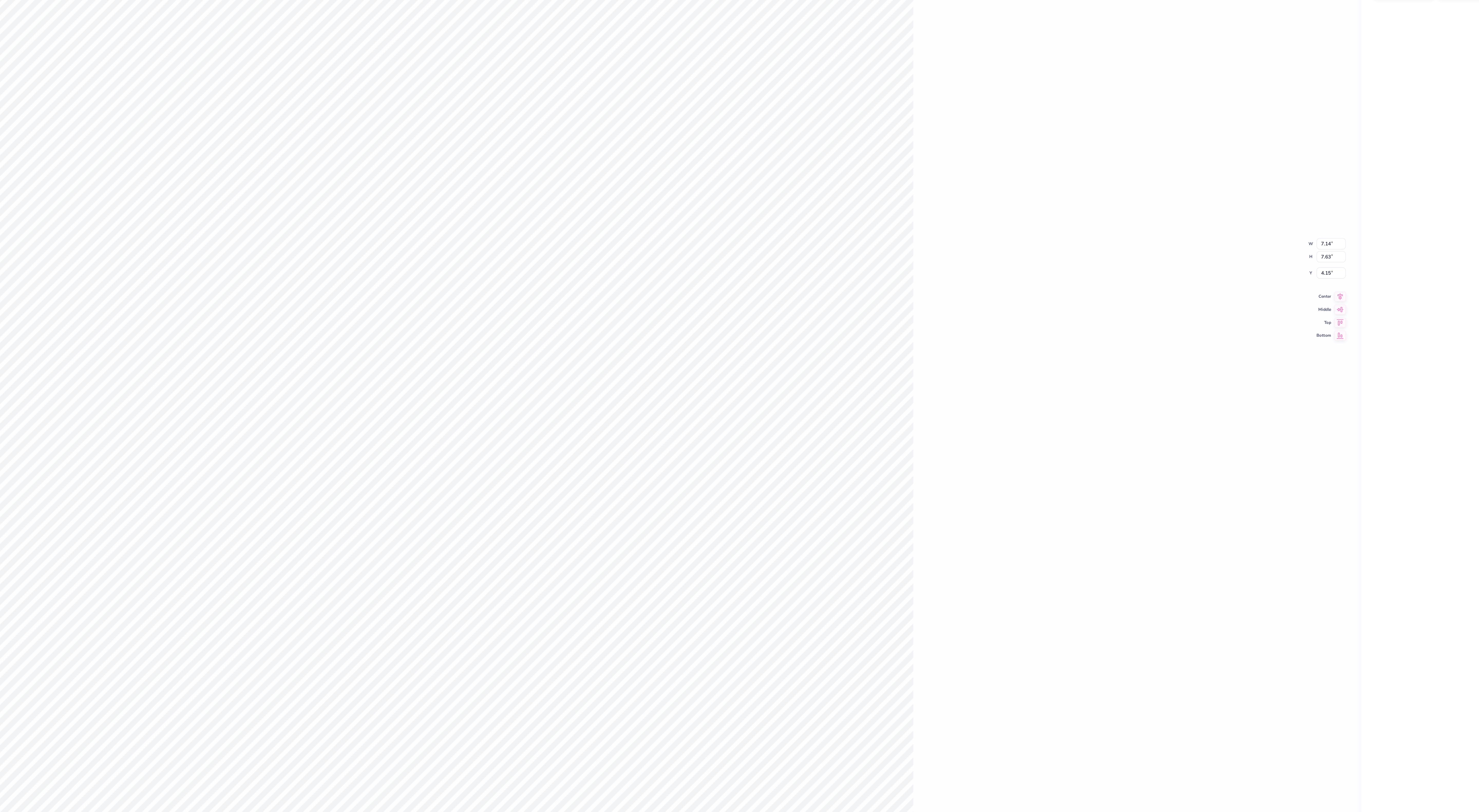
type input "2.43"
click at [1368, 424] on icon at bounding box center [1369, 424] width 7 height 6
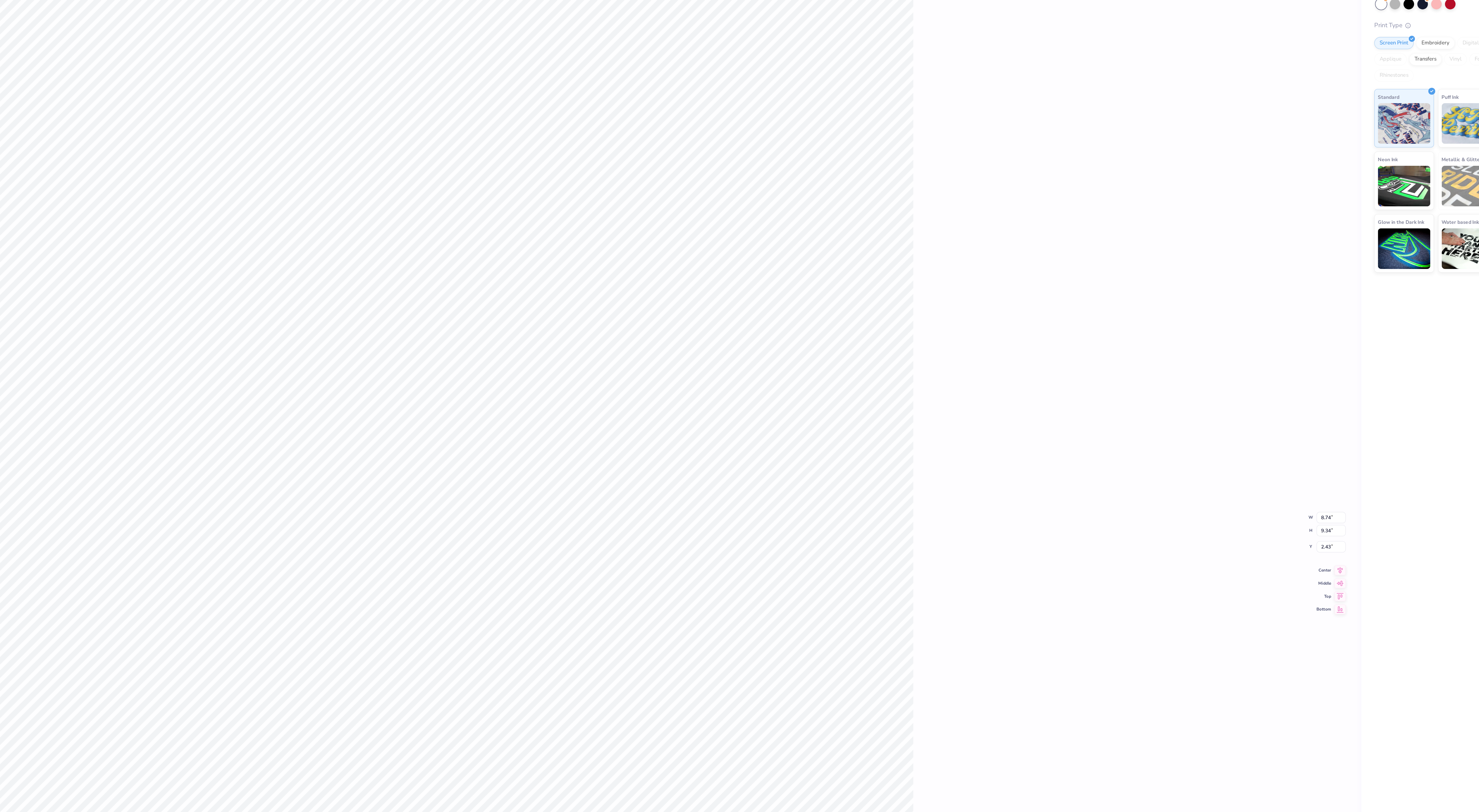
type textarea "x"
type input "1.37"
click at [1367, 425] on icon at bounding box center [1369, 424] width 7 height 6
click at [1259, 414] on div "100 % Back W 8.74 8.74 " H 9.34 9.34 " Y 1.37 1.37 " Center Middle Top Bottom" at bounding box center [703, 415] width 1360 height 793
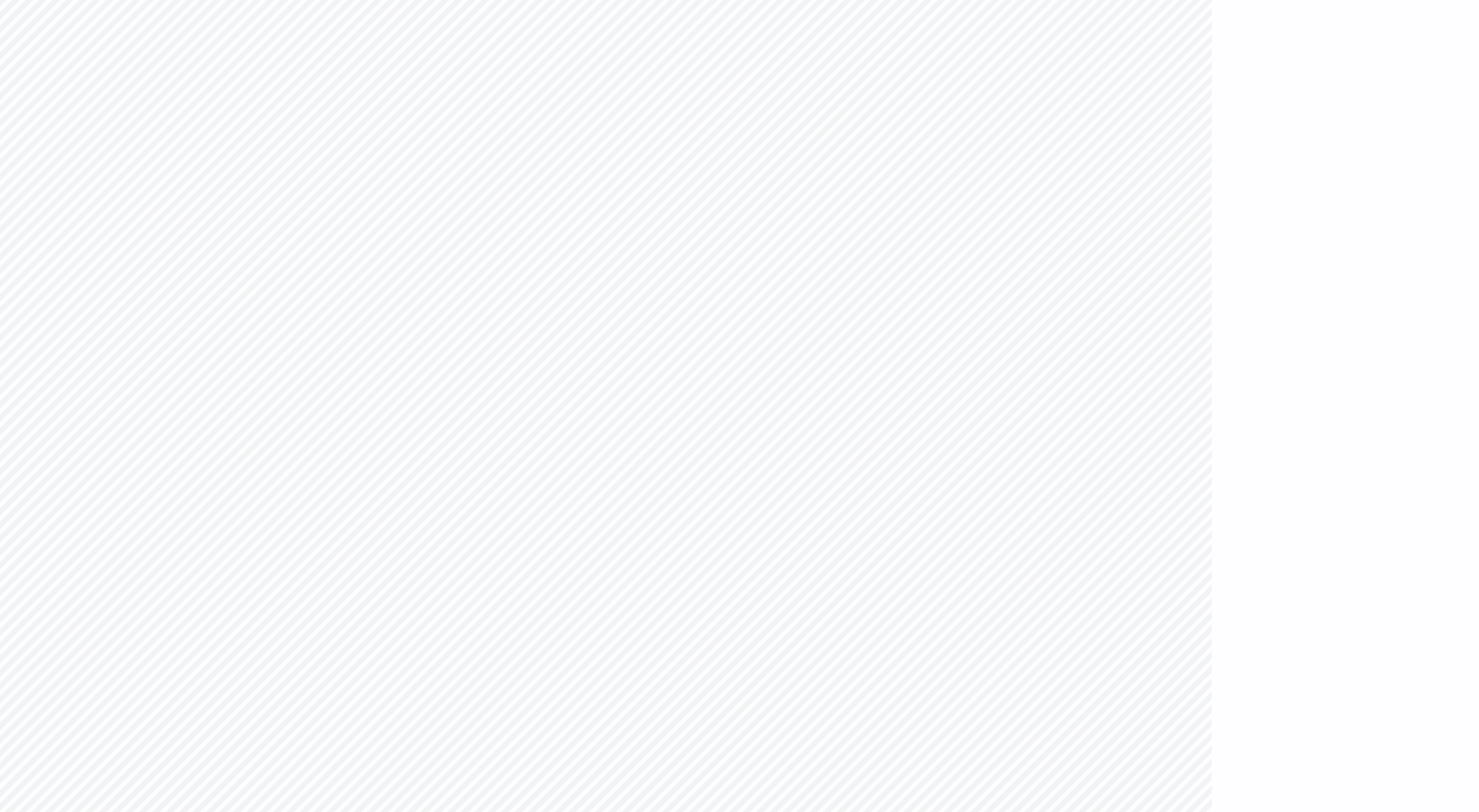
type textarea "x"
type input "1.69"
type textarea "x"
type input "9.10"
type input "9.72"
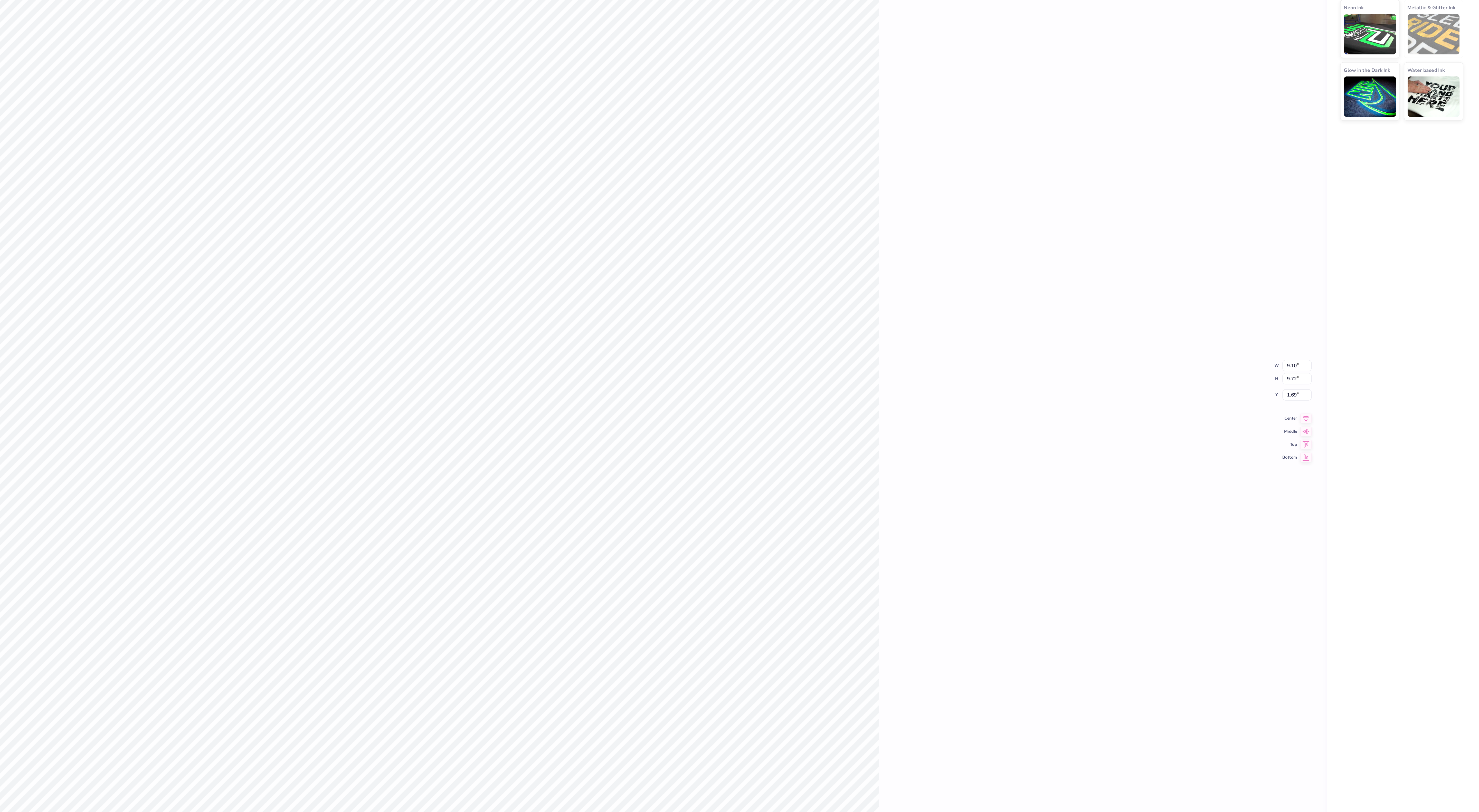
click at [1371, 429] on div "100 % Back W 9.10 9.10 " H 9.72 9.72 " Y 1.69 1.69 " Center Middle Top Bottom" at bounding box center [703, 415] width 1360 height 793
click at [1369, 424] on icon at bounding box center [1369, 425] width 3 height 5
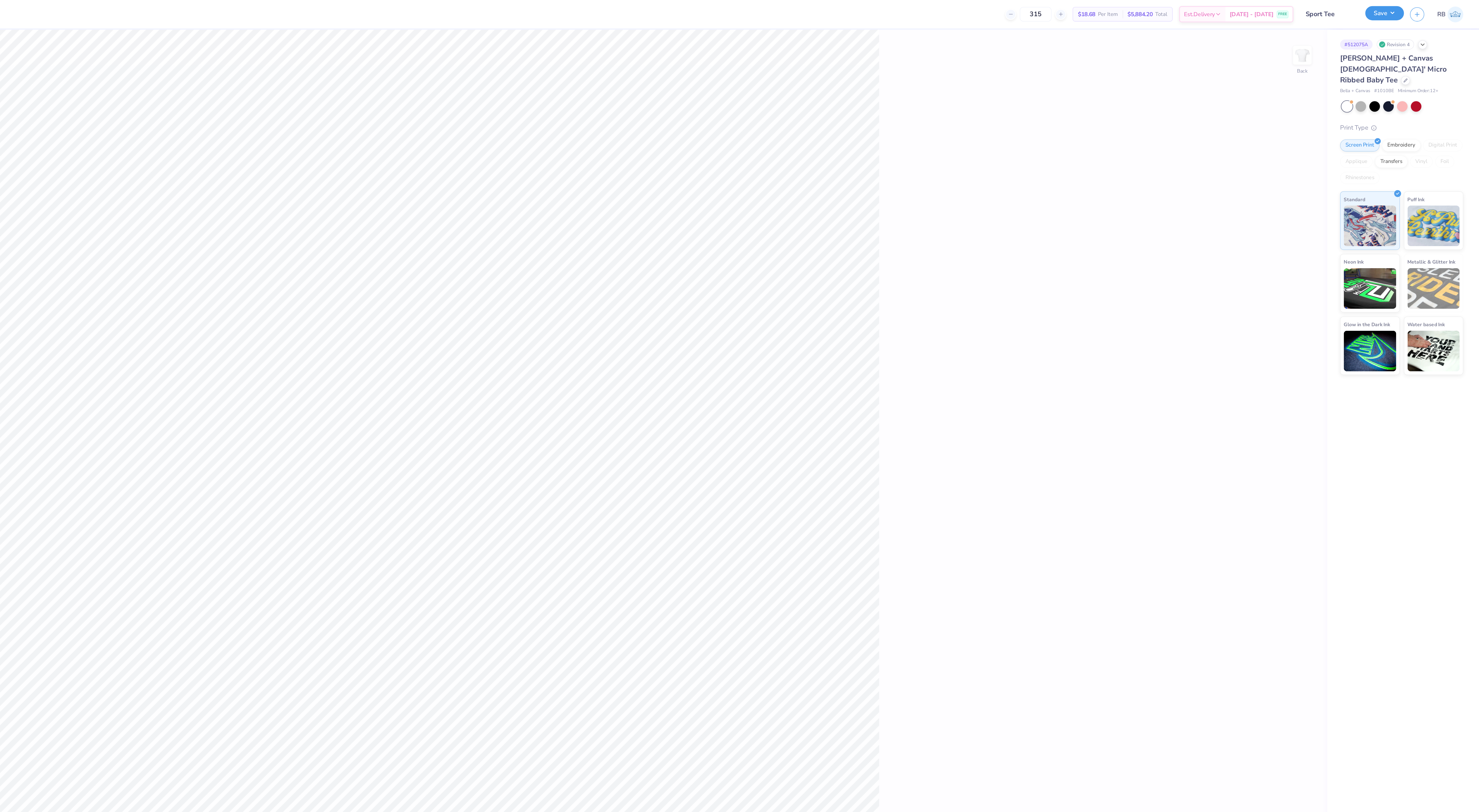
click at [1416, 7] on button "Save" at bounding box center [1419, 9] width 24 height 9
type textarea "x"
click at [1416, 49] on button "Yes" at bounding box center [1415, 48] width 13 height 8
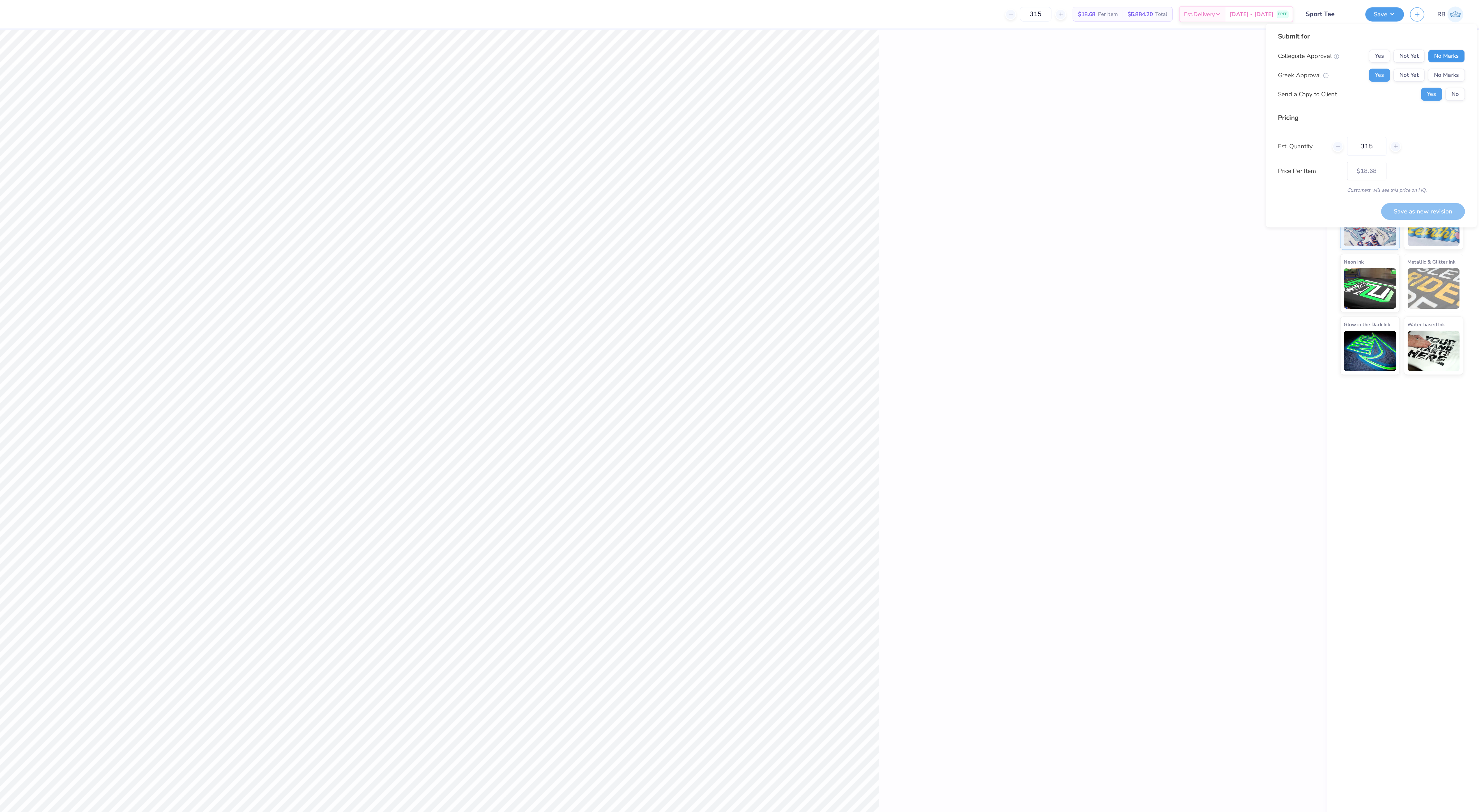
click at [1459, 35] on button "No Marks" at bounding box center [1458, 36] width 24 height 8
click at [1446, 131] on button "Save as new revision" at bounding box center [1443, 134] width 53 height 10
type input "$18.68"
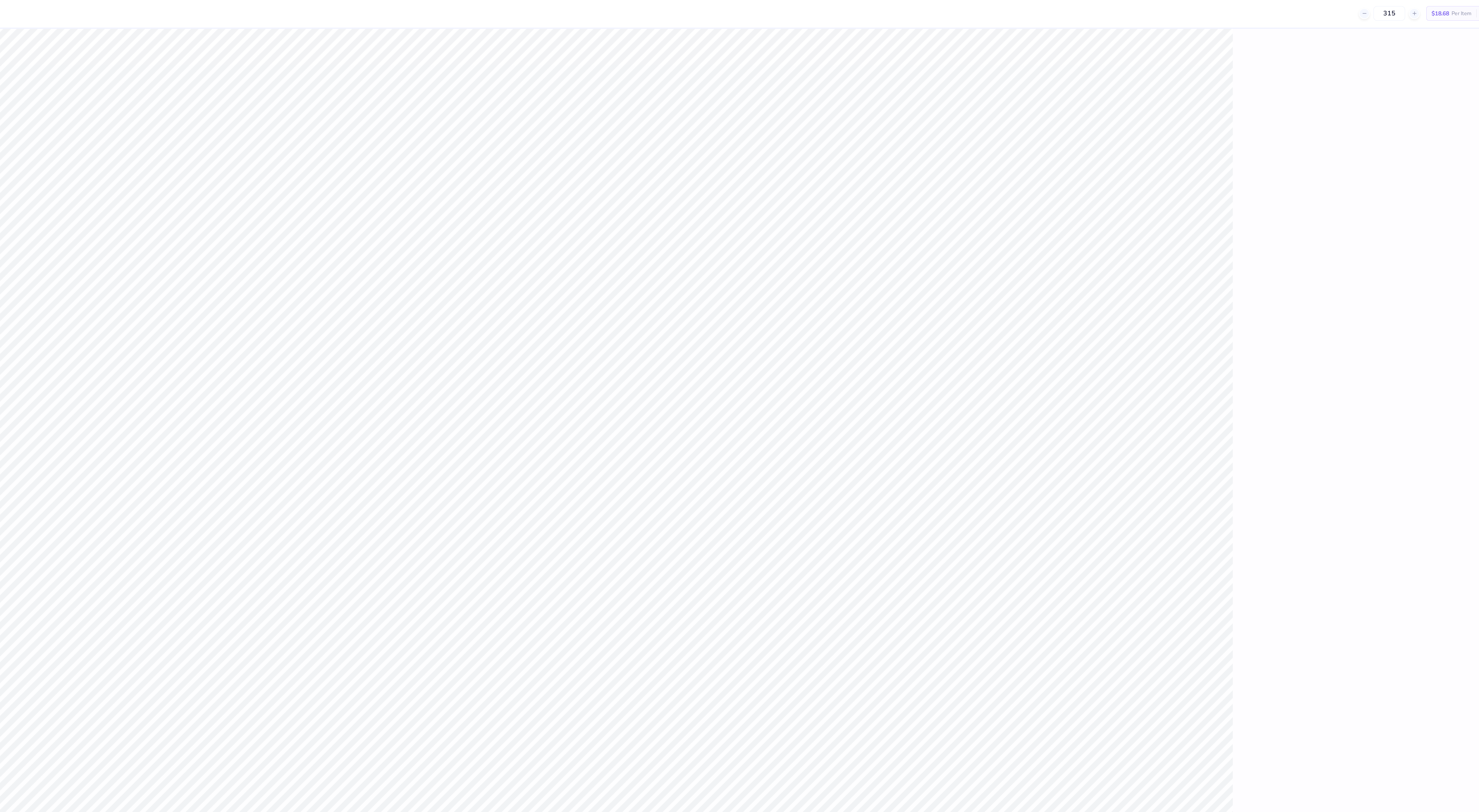
type textarea "x"
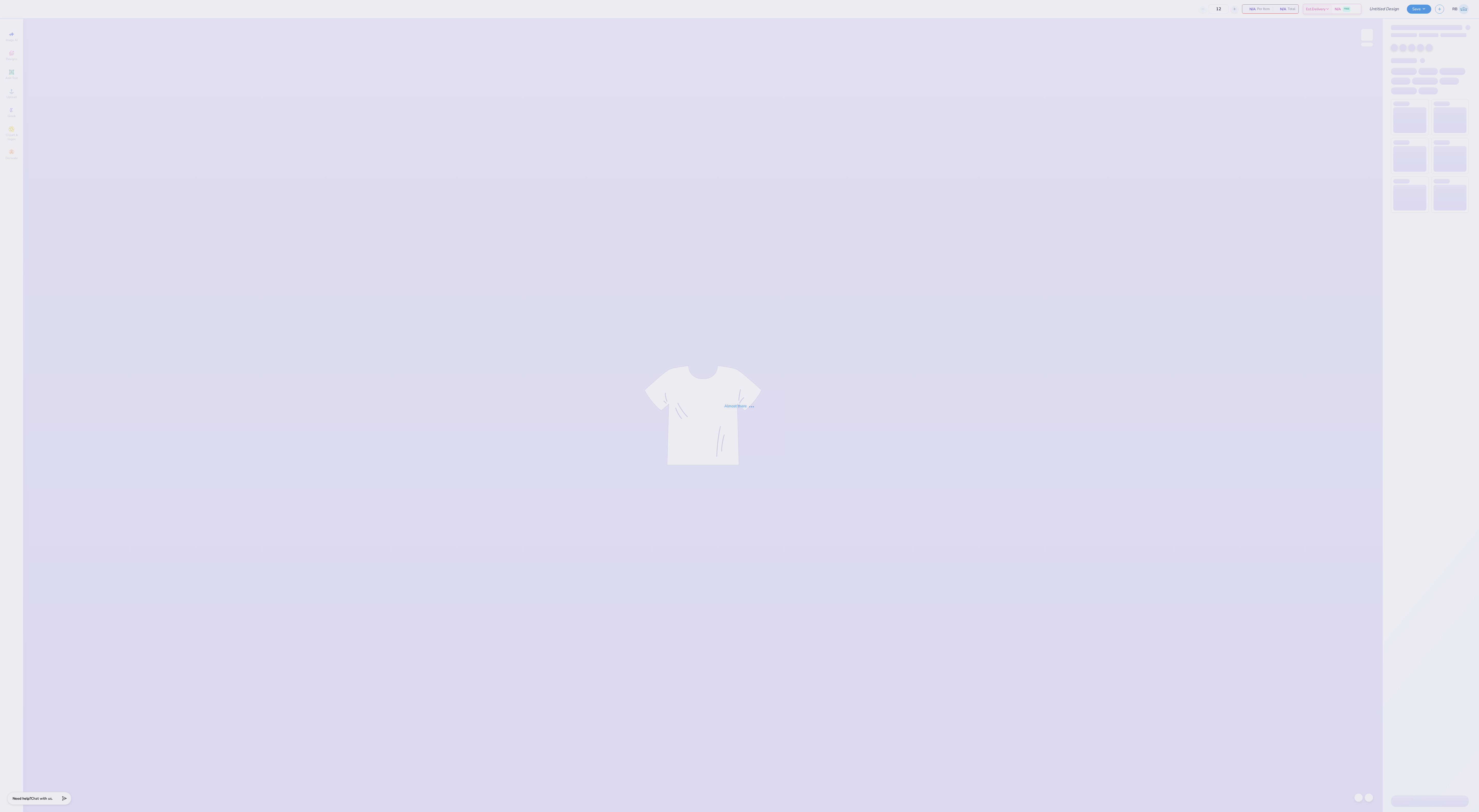
type input "Sport Tee"
type input "315"
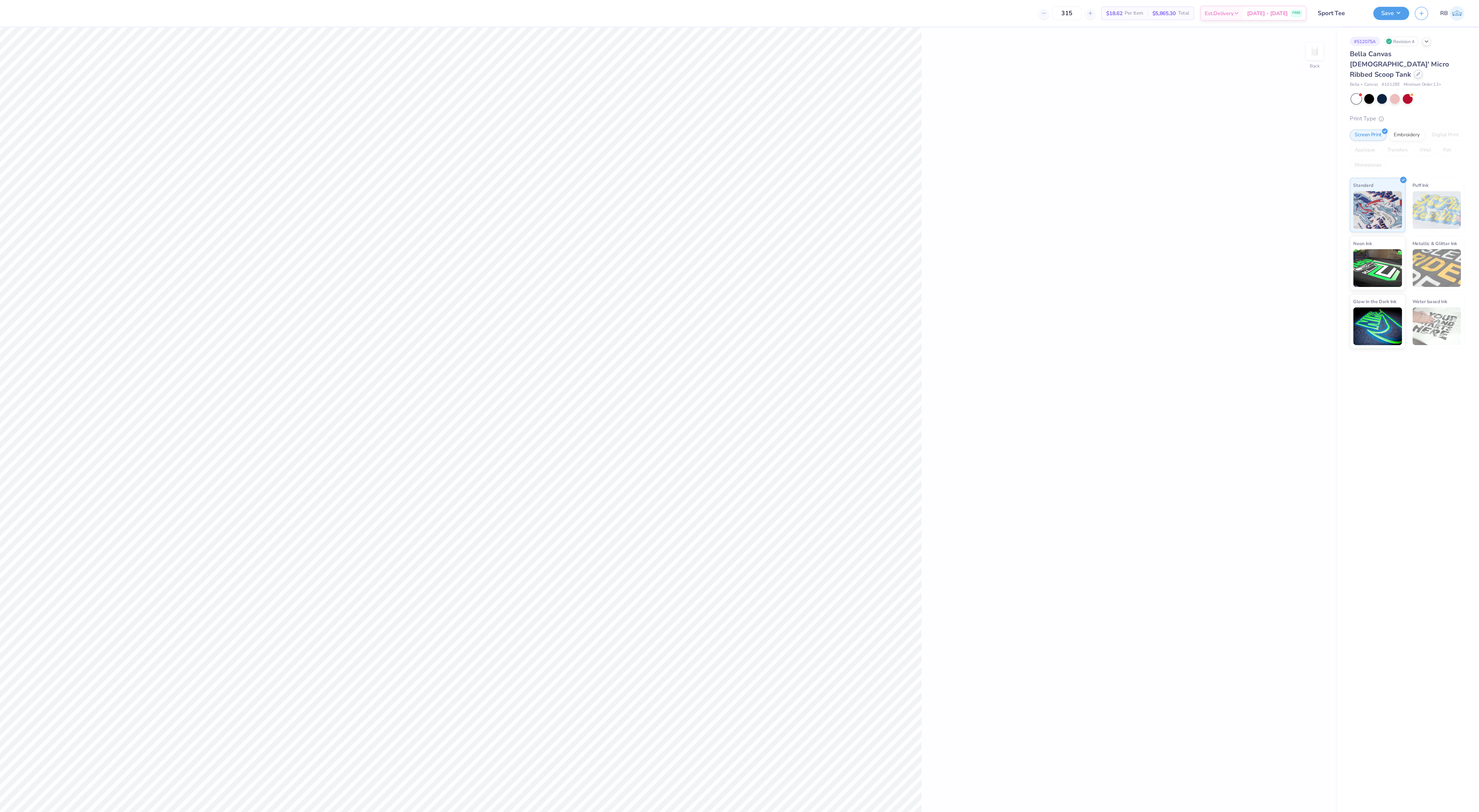
click at [1435, 48] on div at bounding box center [1438, 50] width 6 height 6
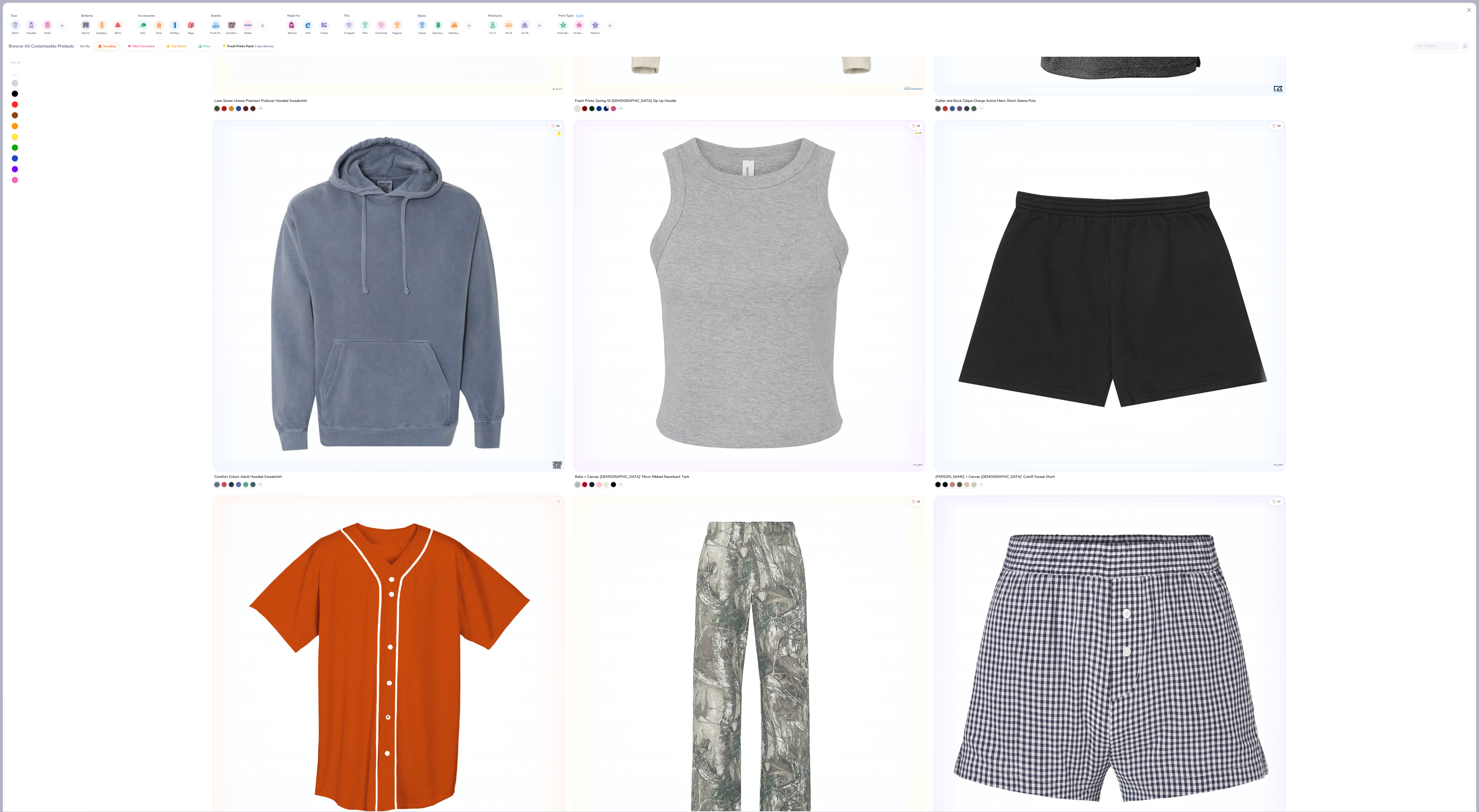
scroll to position [11218, 0]
click at [802, 341] on img at bounding box center [749, 292] width 340 height 335
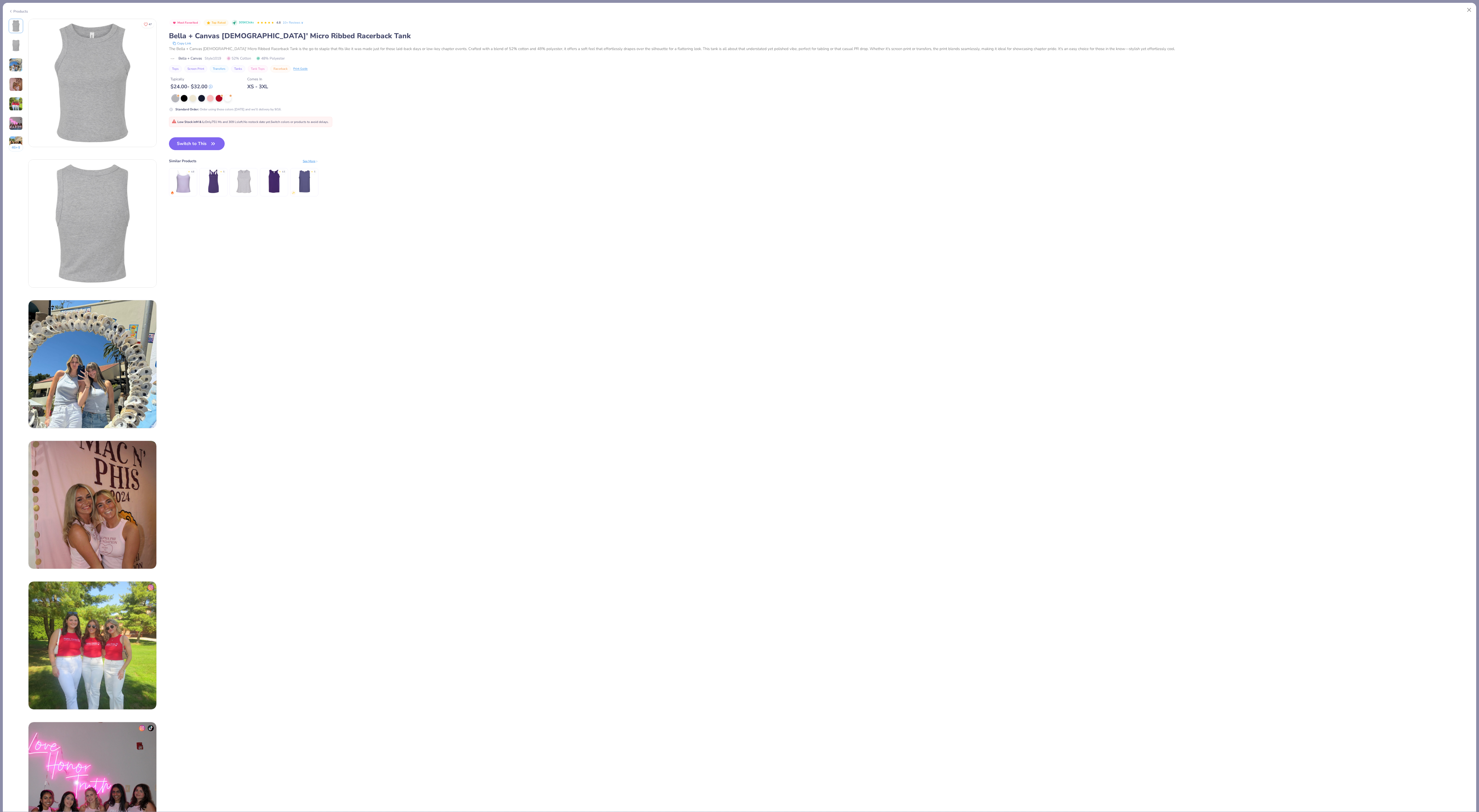
click at [226, 107] on div "Standard Order : Order using these colors [DATE] and we’ll delivery by 9/16." at bounding box center [228, 109] width 106 height 5
click at [231, 98] on div at bounding box center [228, 98] width 7 height 7
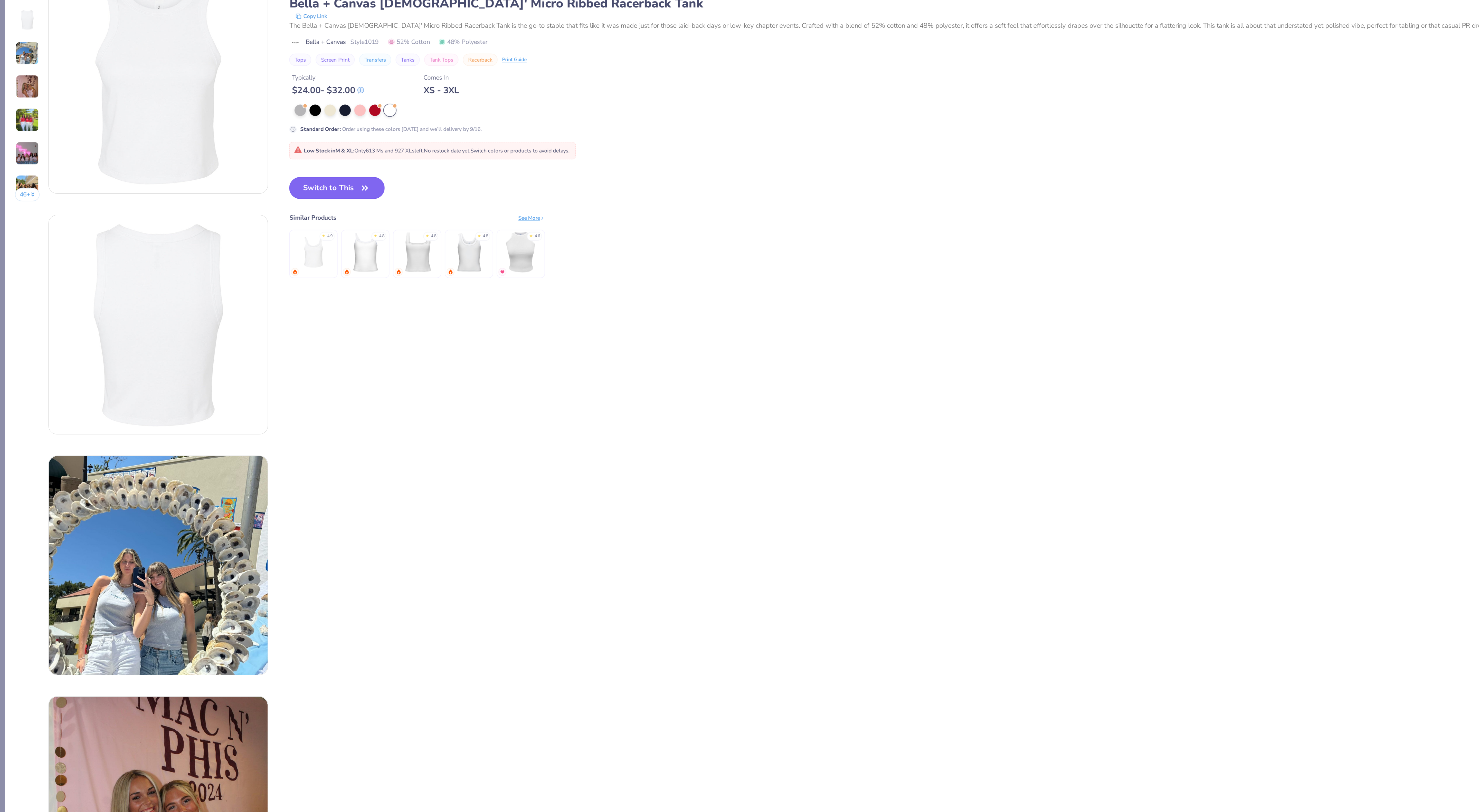
click at [185, 143] on button "Switch to This" at bounding box center [196, 143] width 56 height 13
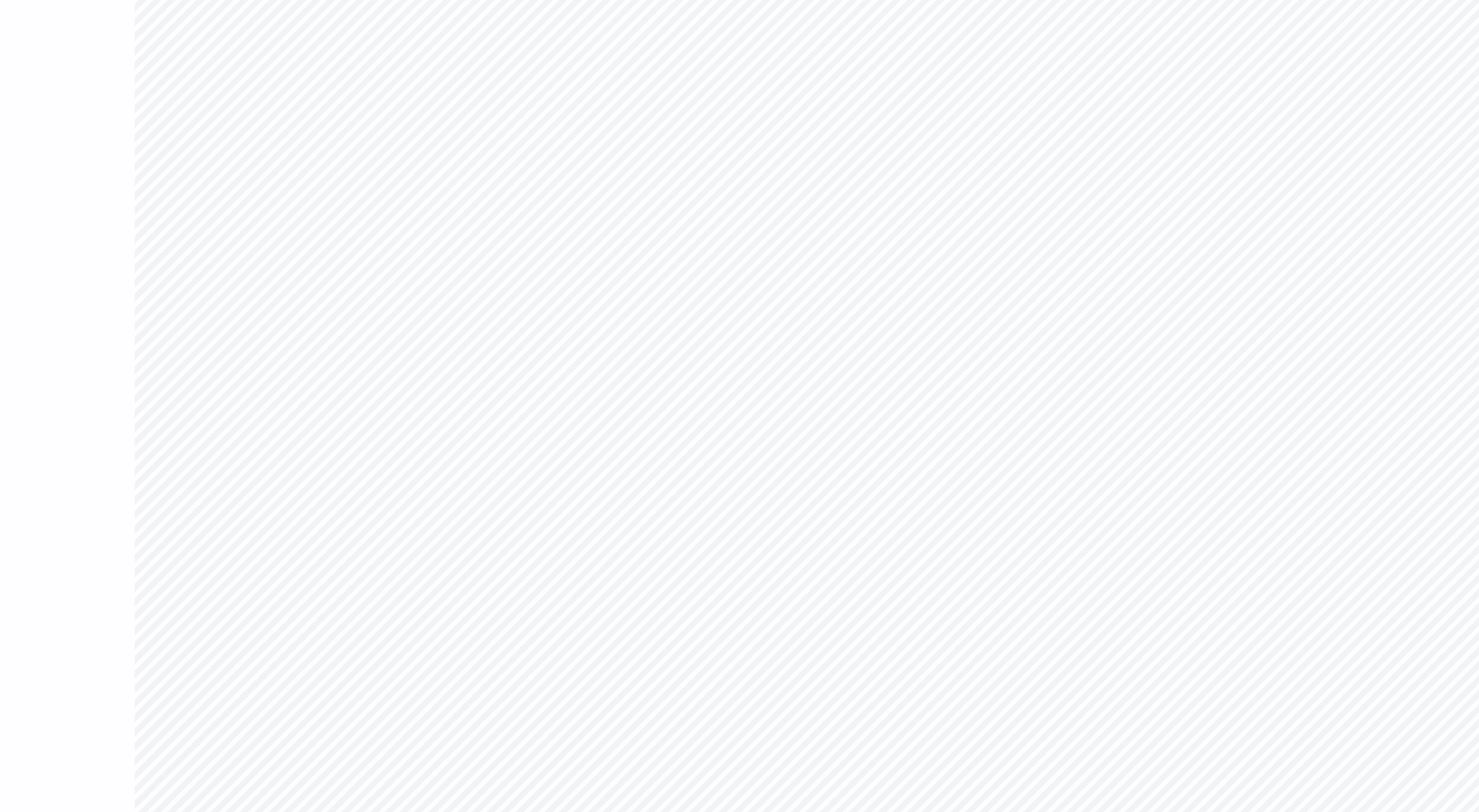
type textarea "x"
type input "3.16"
type textarea "x"
type input "7.70"
type input "8.23"
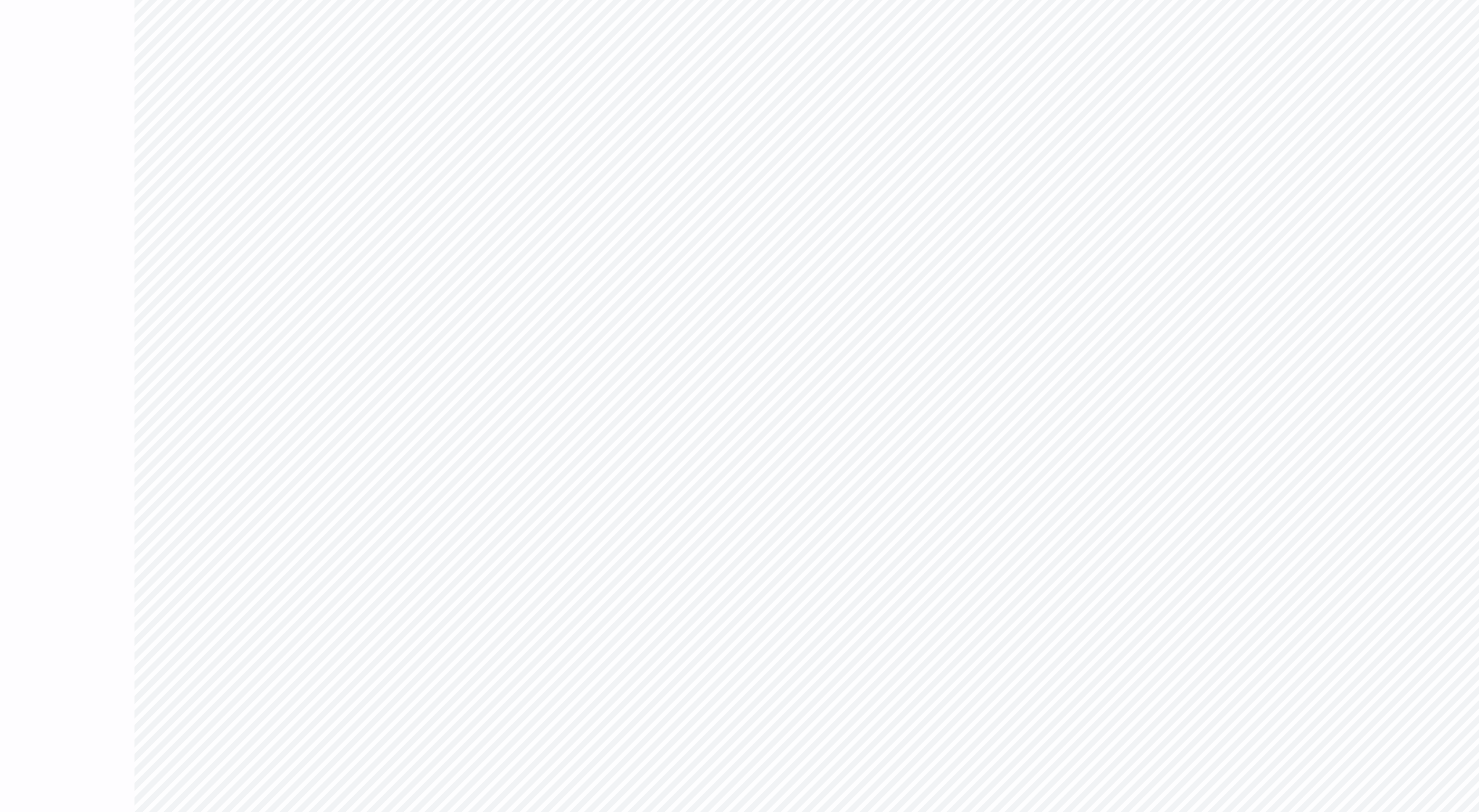
type input "2.56"
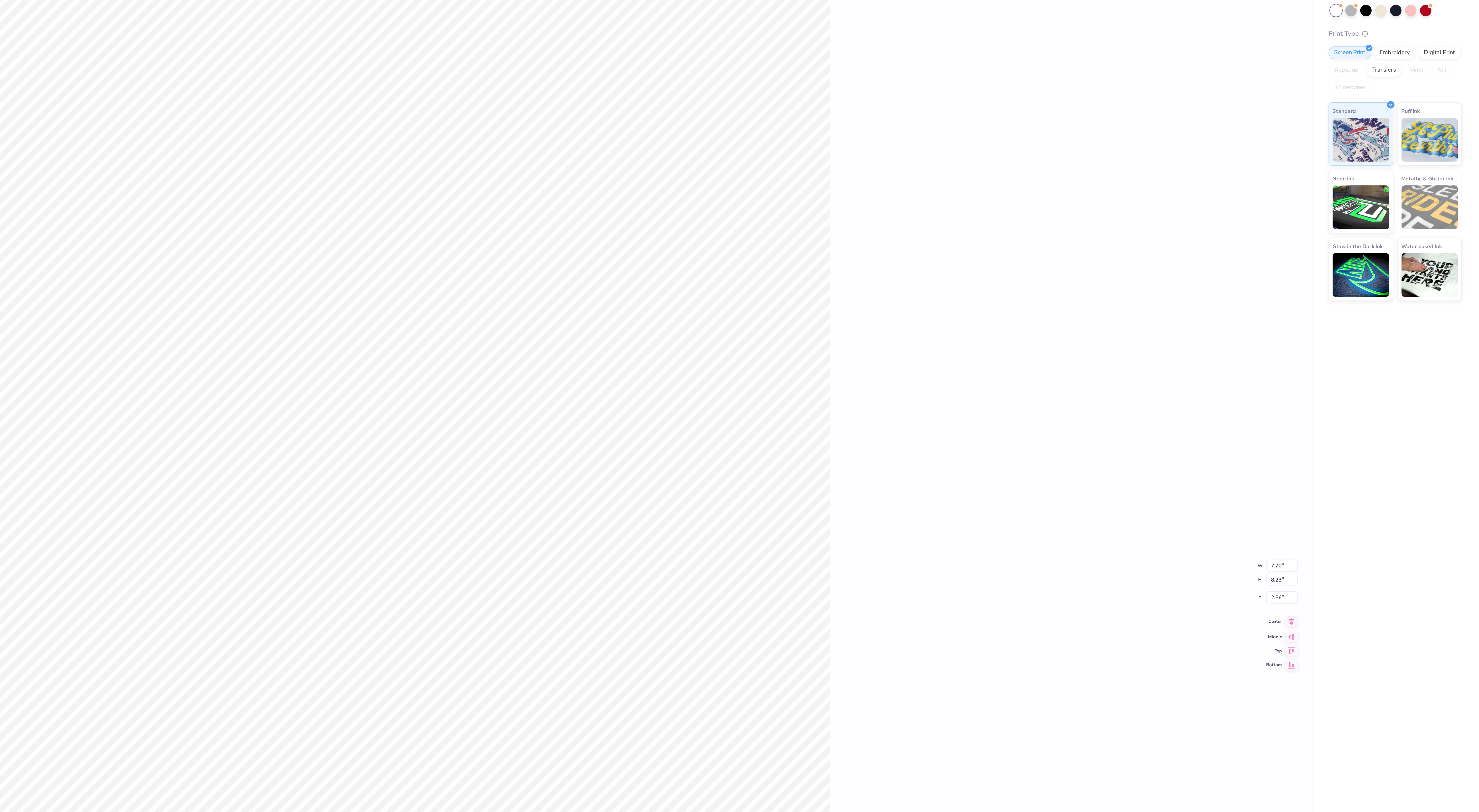
click at [1370, 424] on icon at bounding box center [1369, 424] width 7 height 6
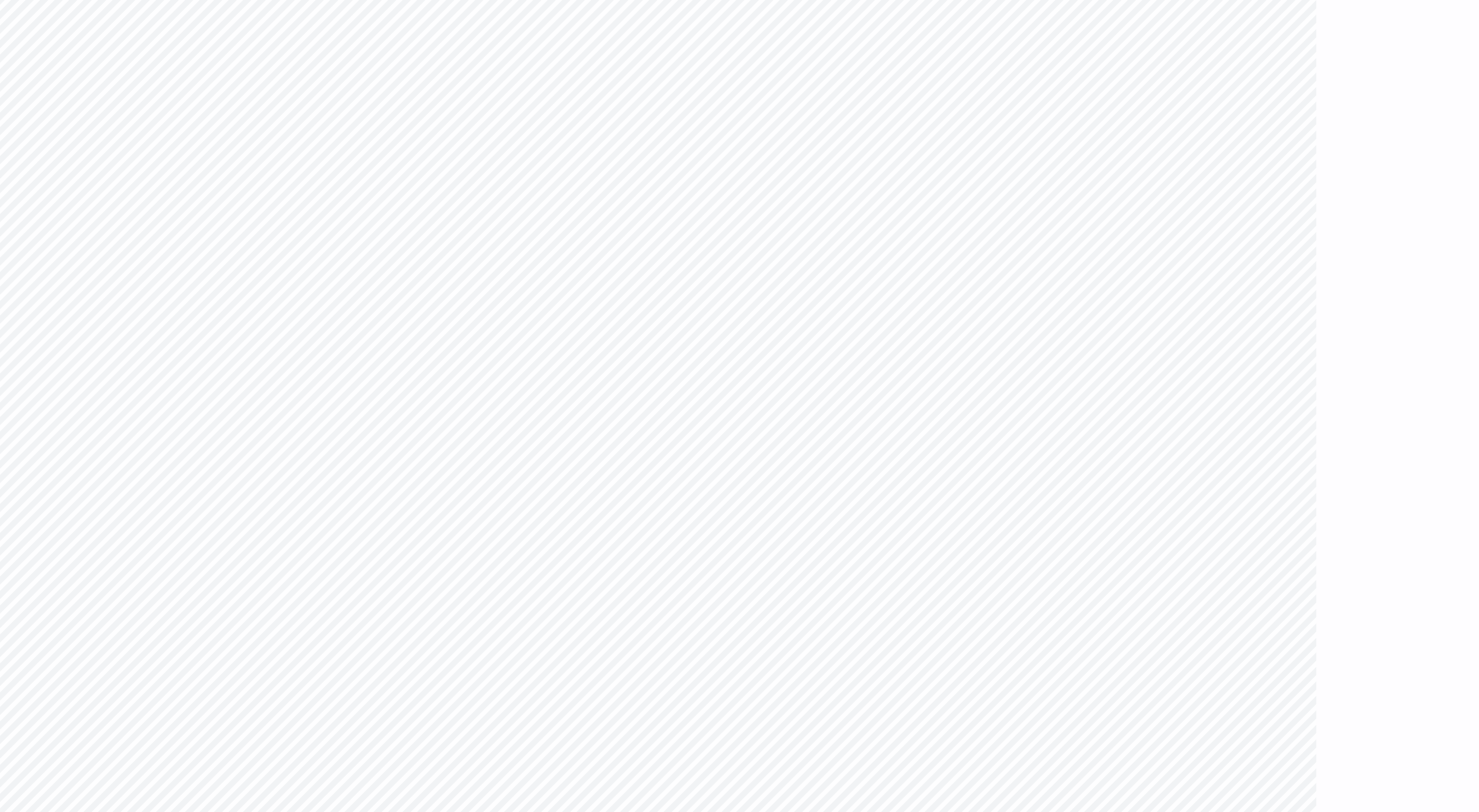
type textarea "x"
type input "2.09"
click at [1368, 424] on icon at bounding box center [1369, 425] width 3 height 5
type textarea "x"
